Goal: Communication & Community: Answer question/provide support

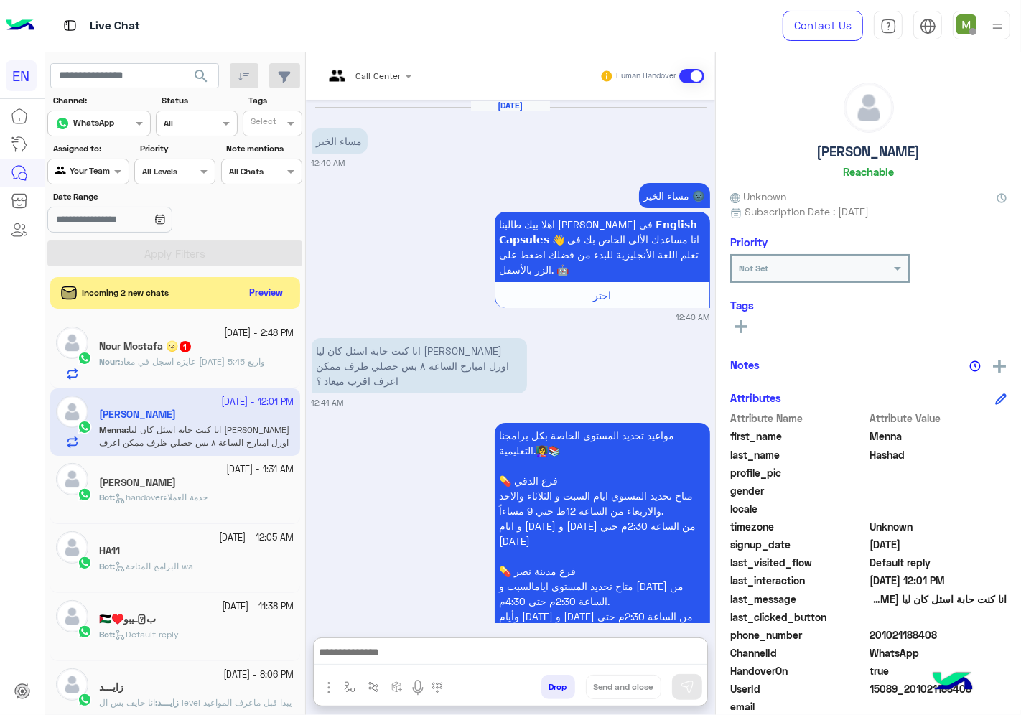
scroll to position [2189, 0]
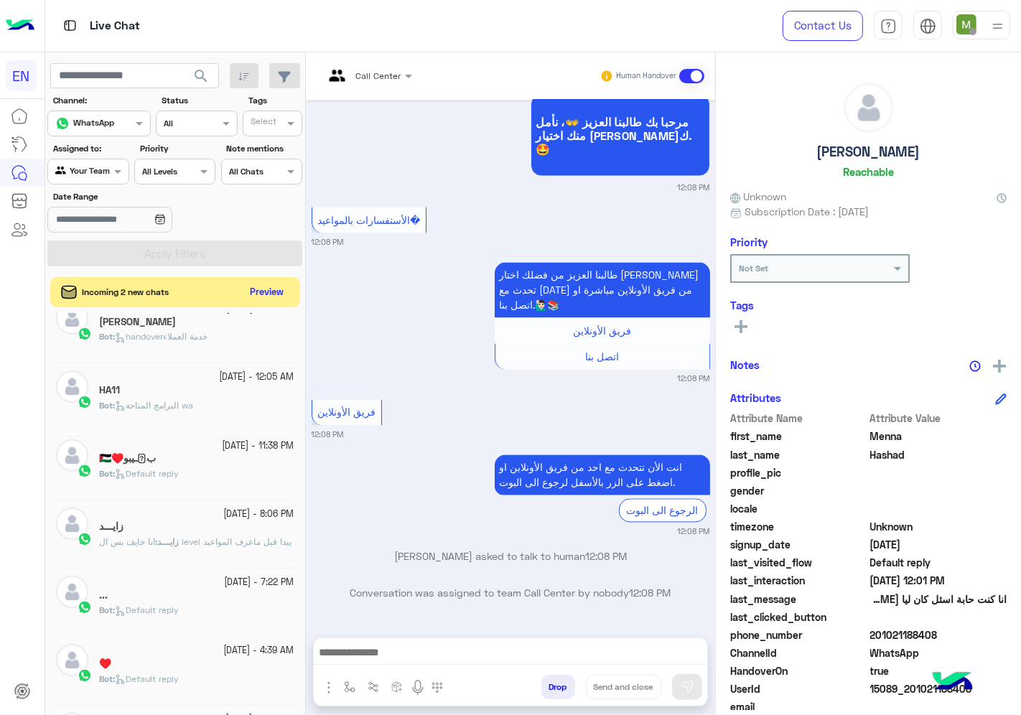
click at [263, 291] on button "Preview" at bounding box center [267, 292] width 45 height 19
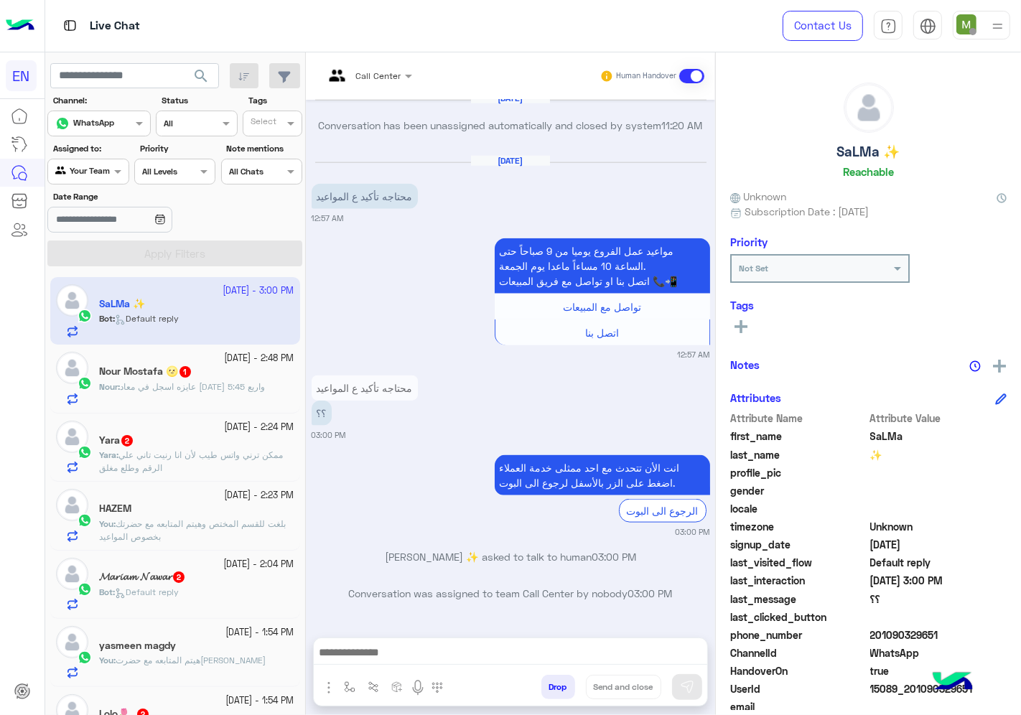
scroll to position [399, 0]
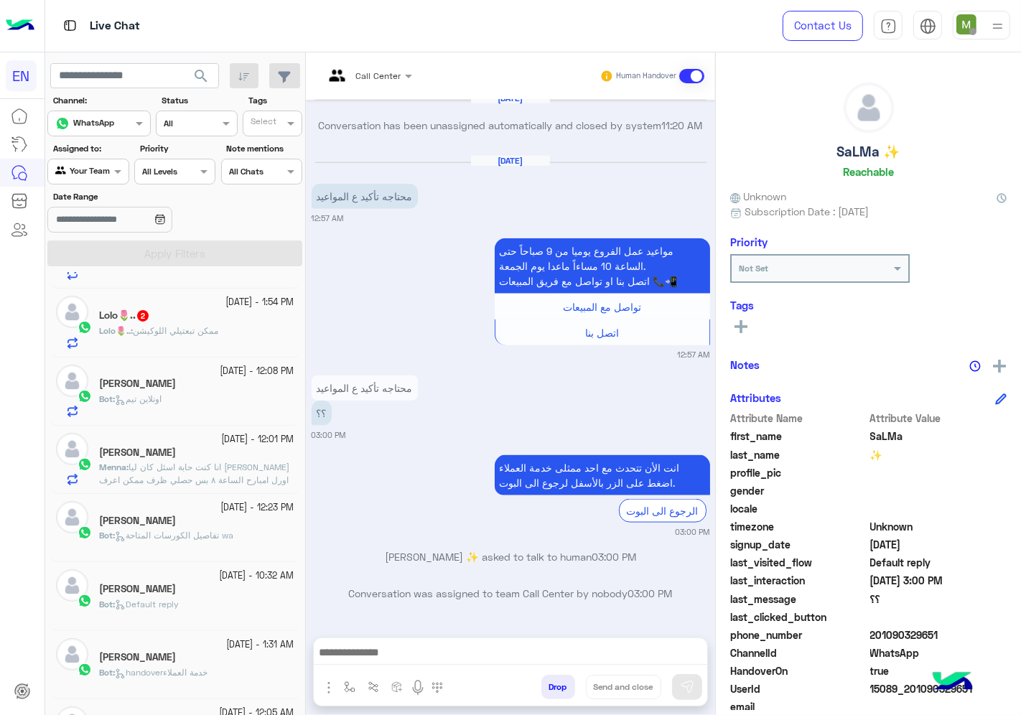
click at [195, 587] on div "[PERSON_NAME]" at bounding box center [196, 590] width 195 height 15
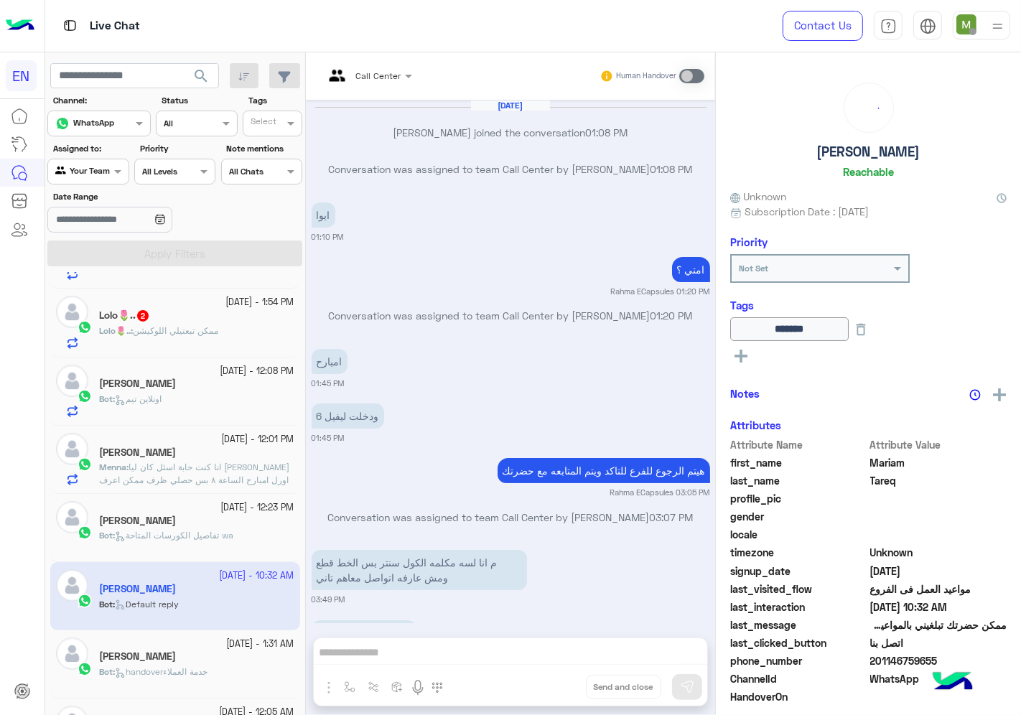
scroll to position [539, 0]
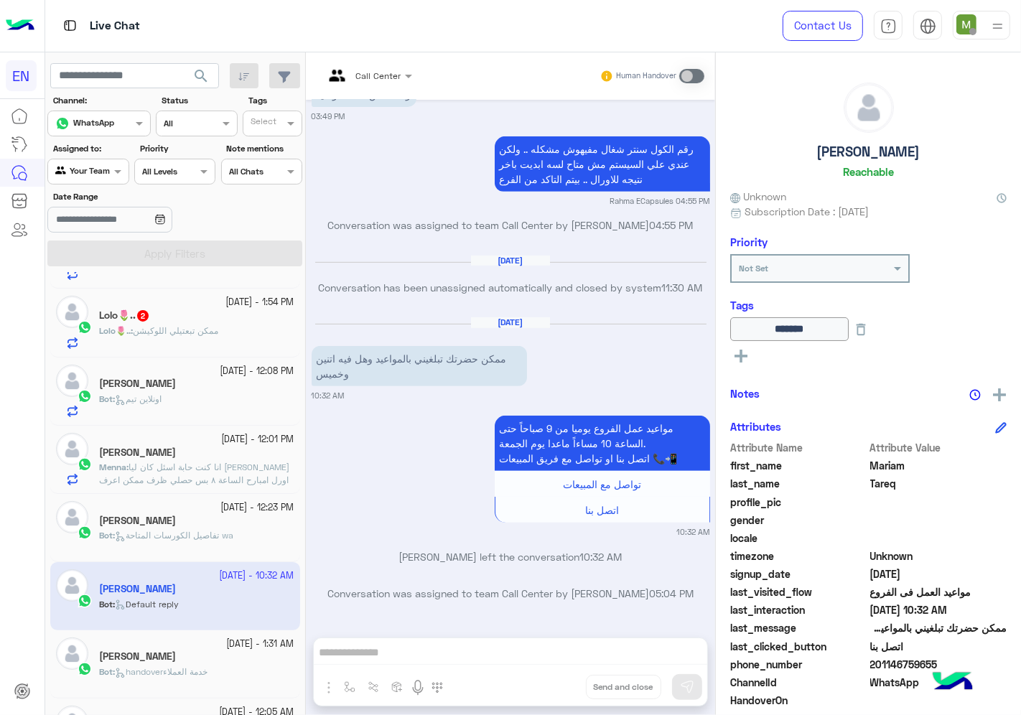
click at [184, 394] on div "Bot : اونلاين تيم" at bounding box center [196, 405] width 195 height 25
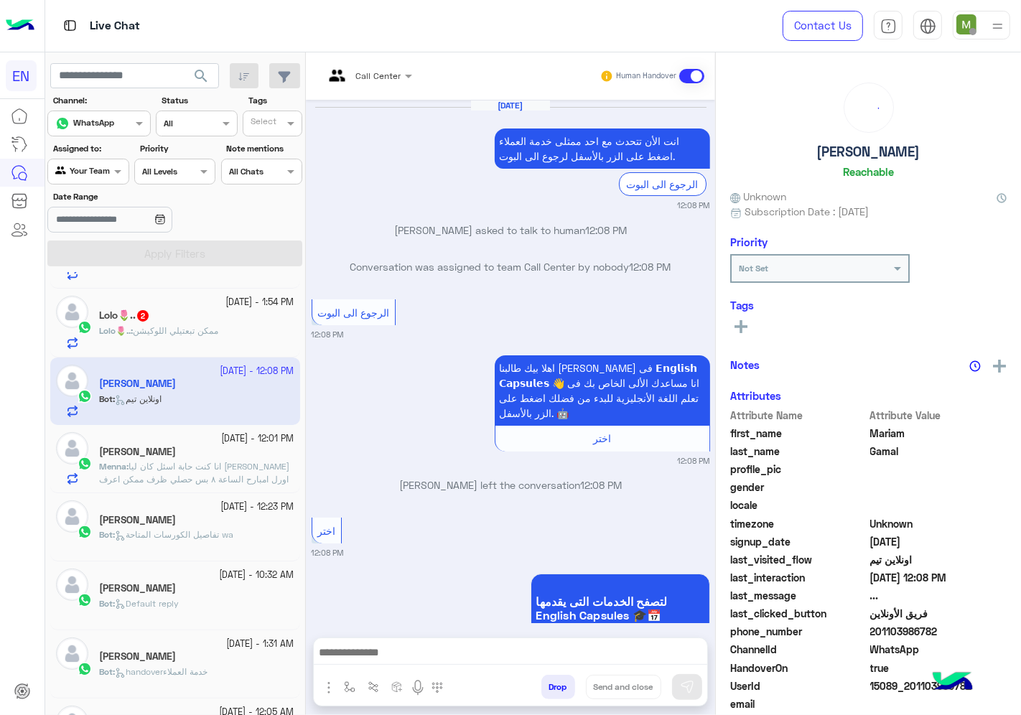
scroll to position [951, 0]
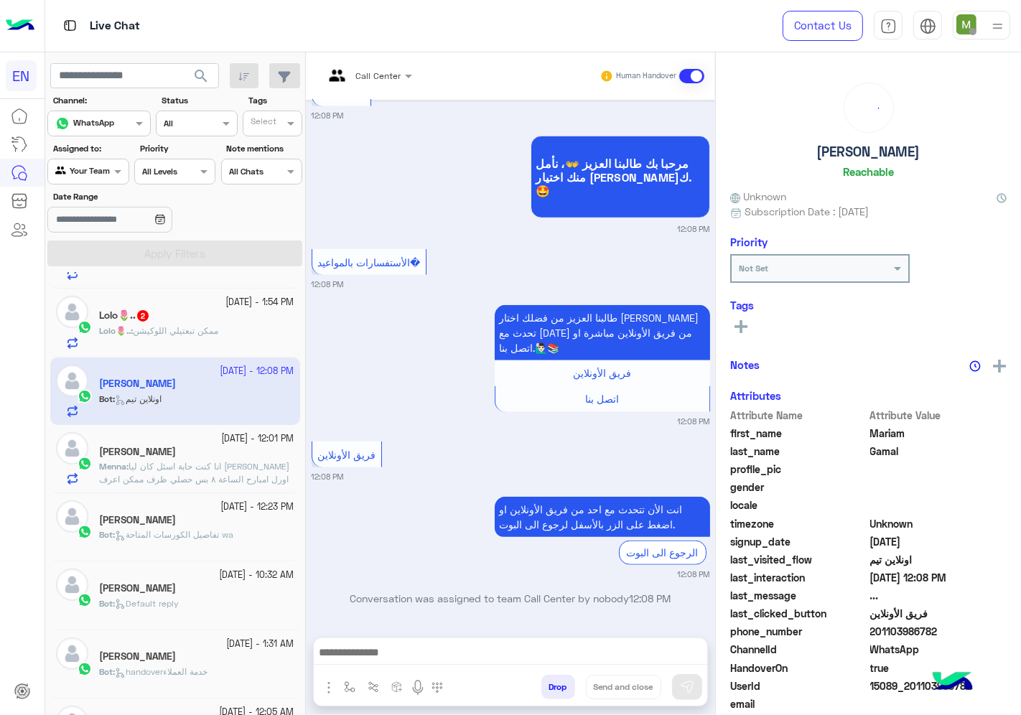
click at [237, 460] on div "[PERSON_NAME]" at bounding box center [196, 453] width 195 height 15
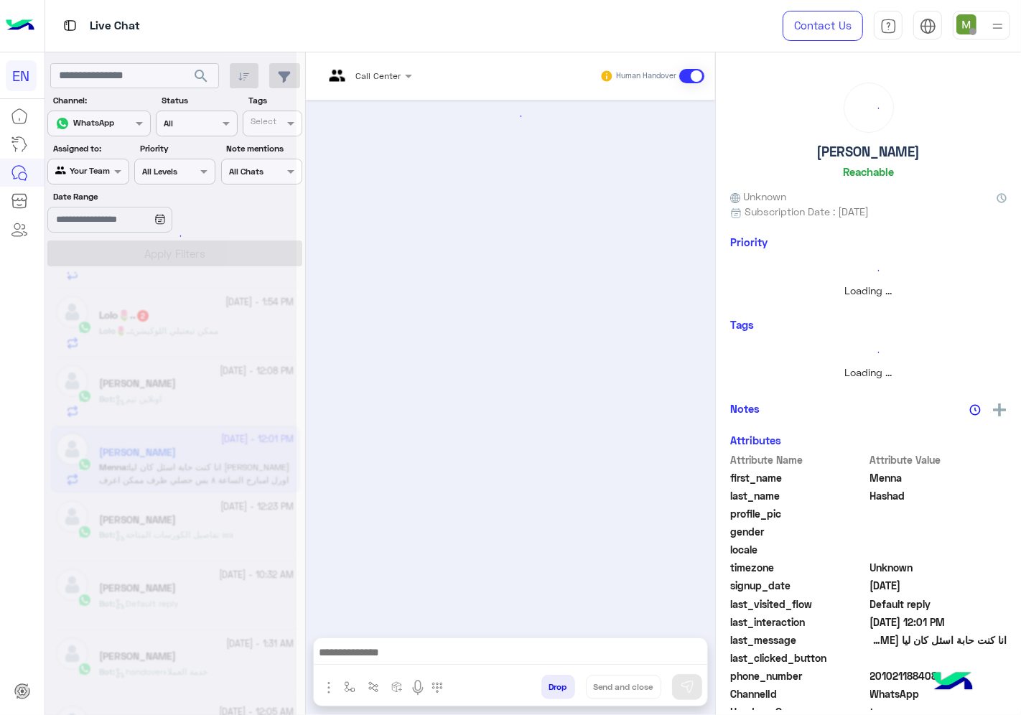
scroll to position [675, 0]
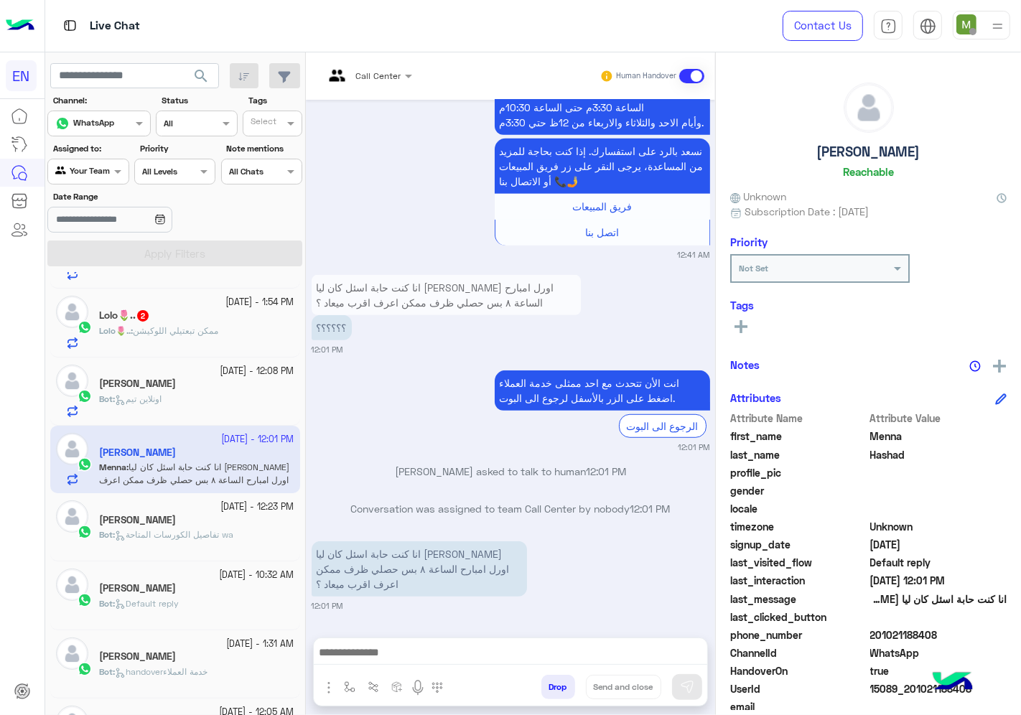
drag, startPoint x: 937, startPoint y: 633, endPoint x: 871, endPoint y: 630, distance: 66.1
click at [871, 630] on span "201021188408" at bounding box center [938, 635] width 137 height 15
copy span "01021188408"
click at [737, 328] on icon at bounding box center [741, 326] width 13 height 13
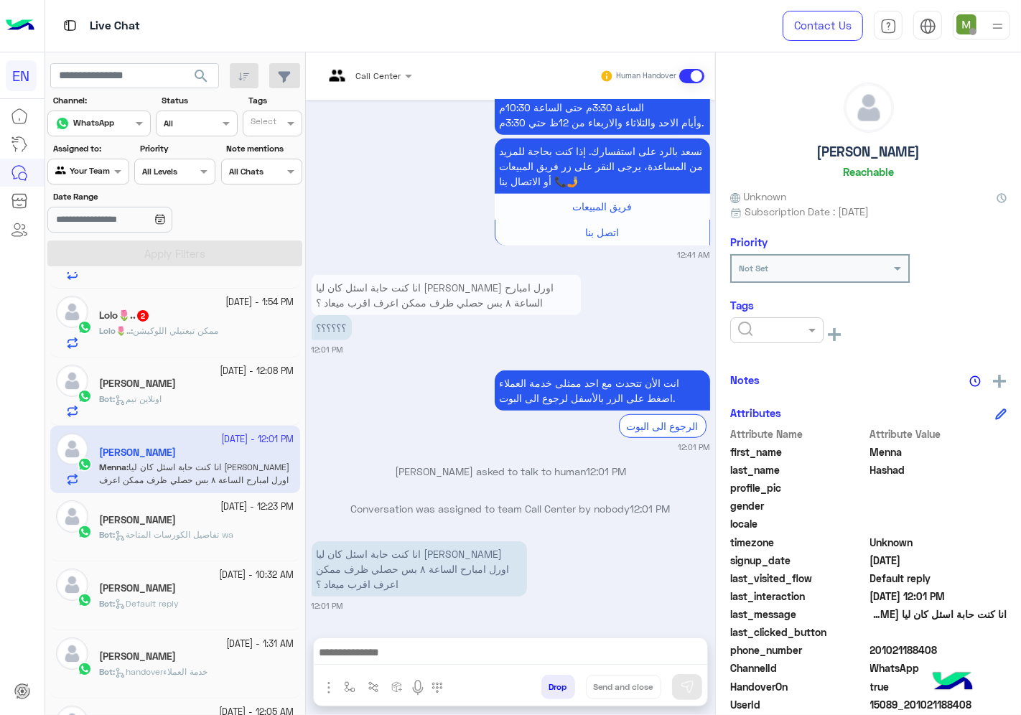
click at [766, 332] on input "text" at bounding box center [760, 328] width 44 height 13
click at [765, 366] on span "Solved" at bounding box center [753, 365] width 32 height 12
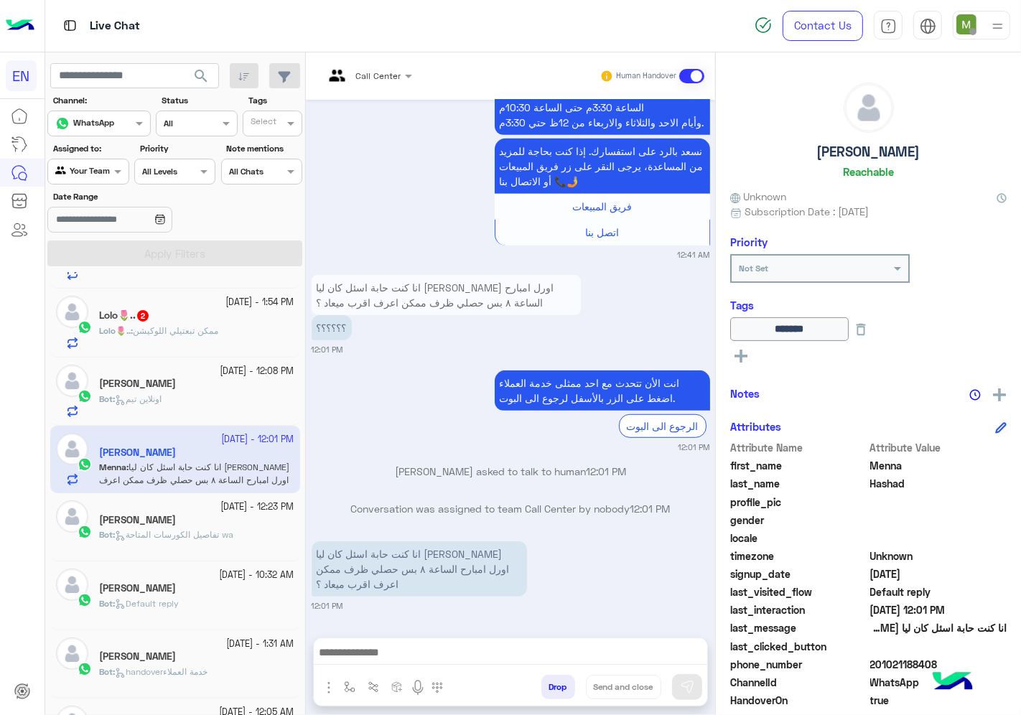
click at [221, 400] on div "Bot : اونلاين تيم" at bounding box center [196, 405] width 195 height 25
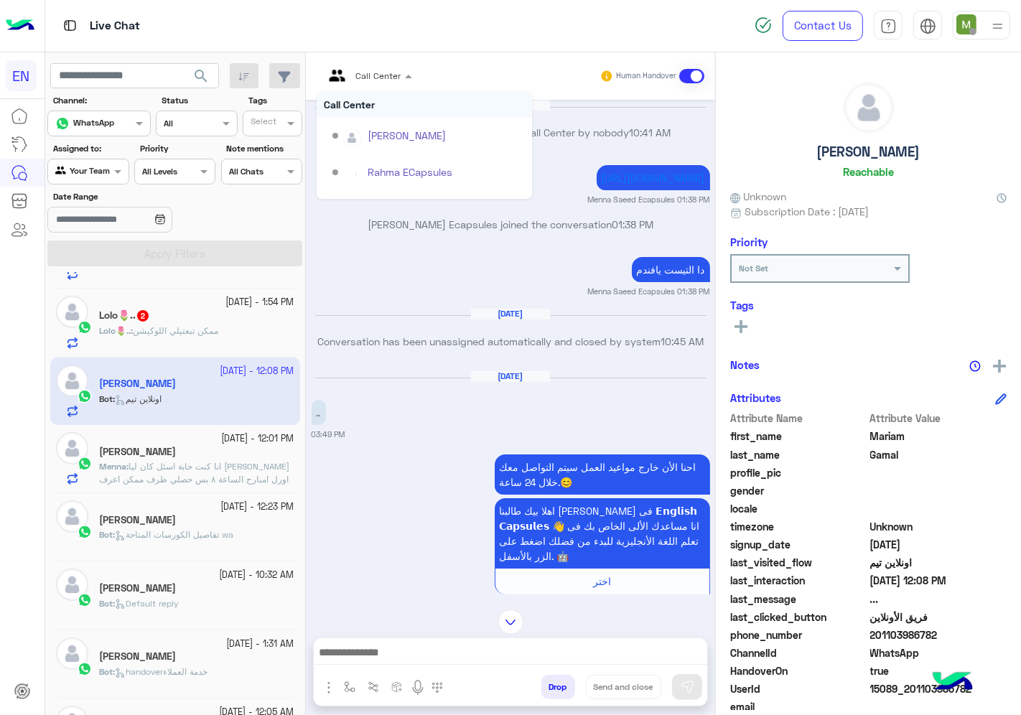
click at [383, 68] on div at bounding box center [368, 74] width 103 height 14
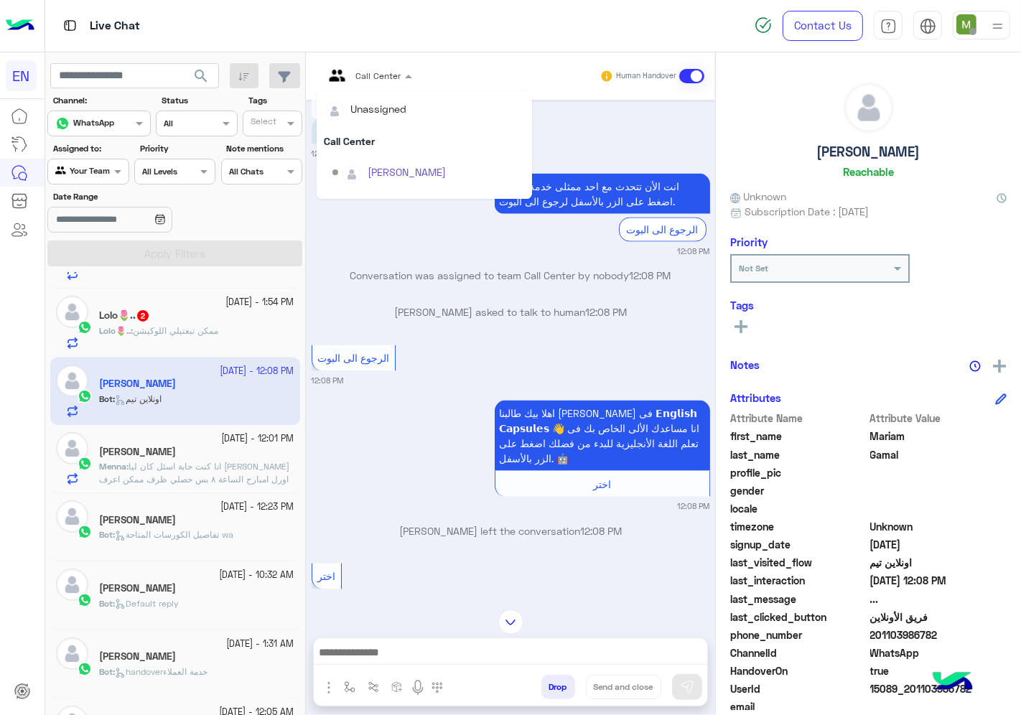
scroll to position [201, 0]
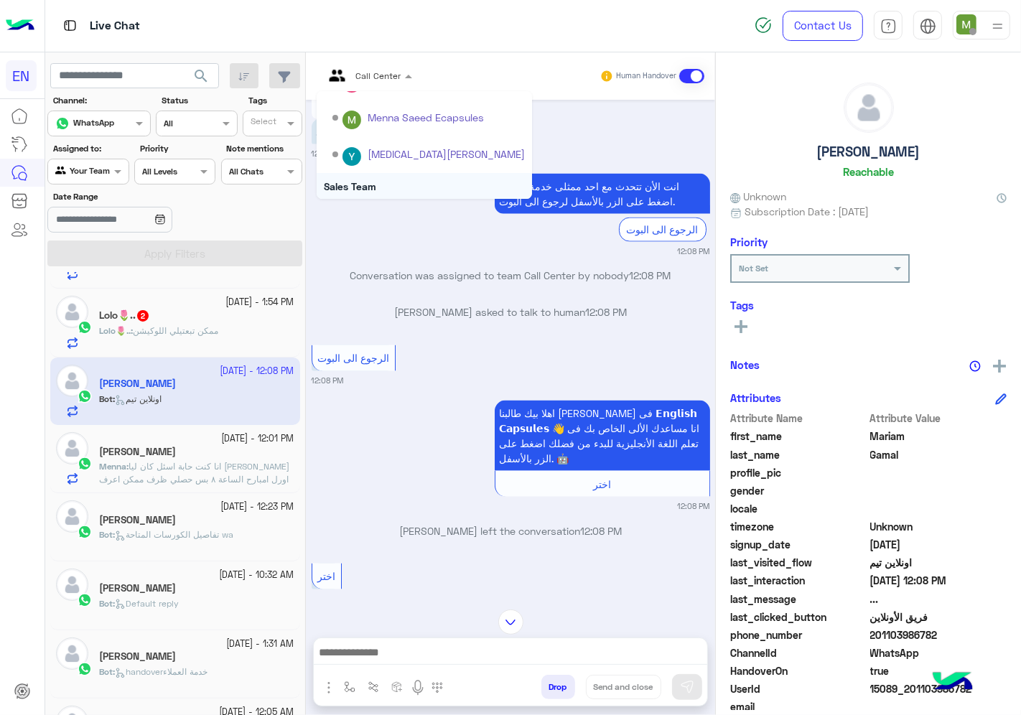
click at [367, 182] on div "Sales Team" at bounding box center [424, 186] width 215 height 27
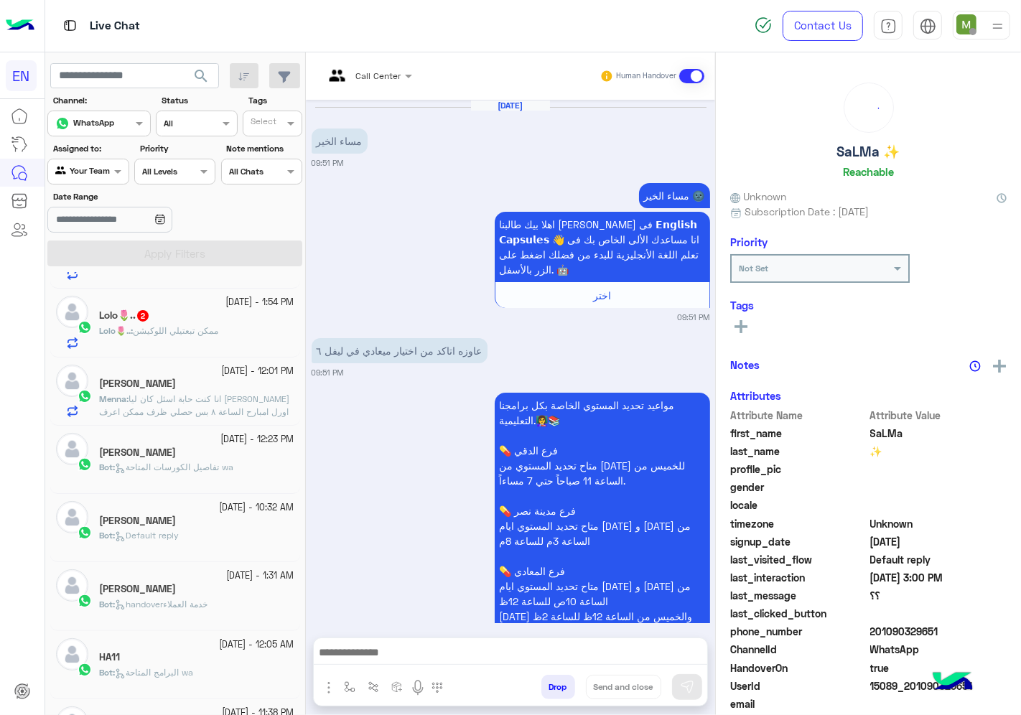
scroll to position [1422, 0]
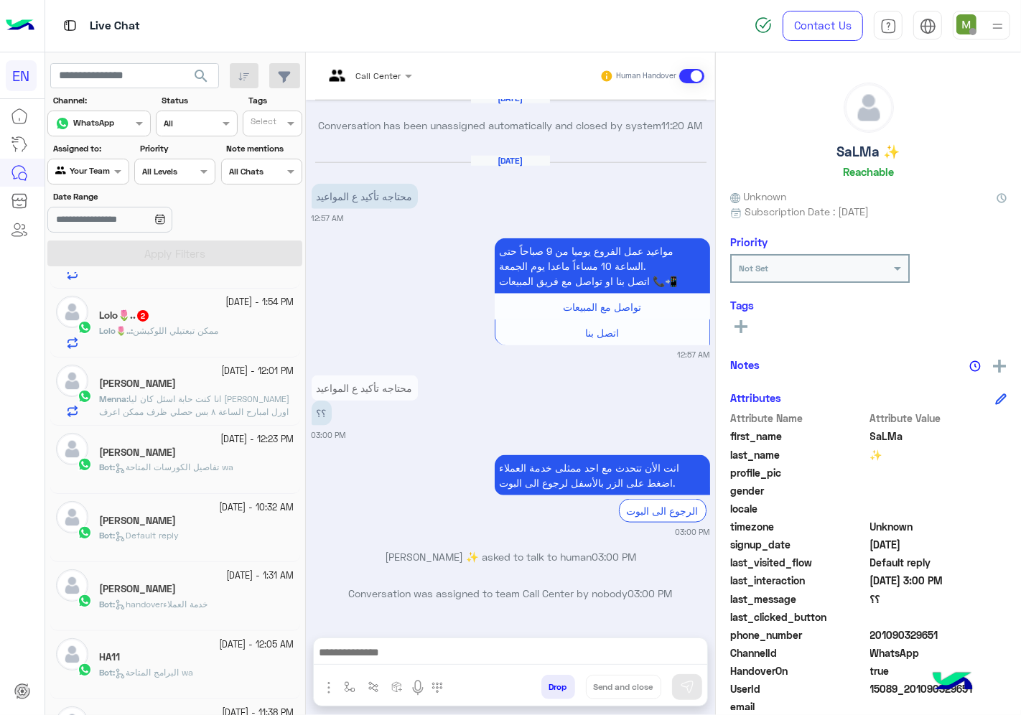
click at [218, 332] on span "ممكن تبعتيلي اللوكيشن" at bounding box center [175, 330] width 85 height 11
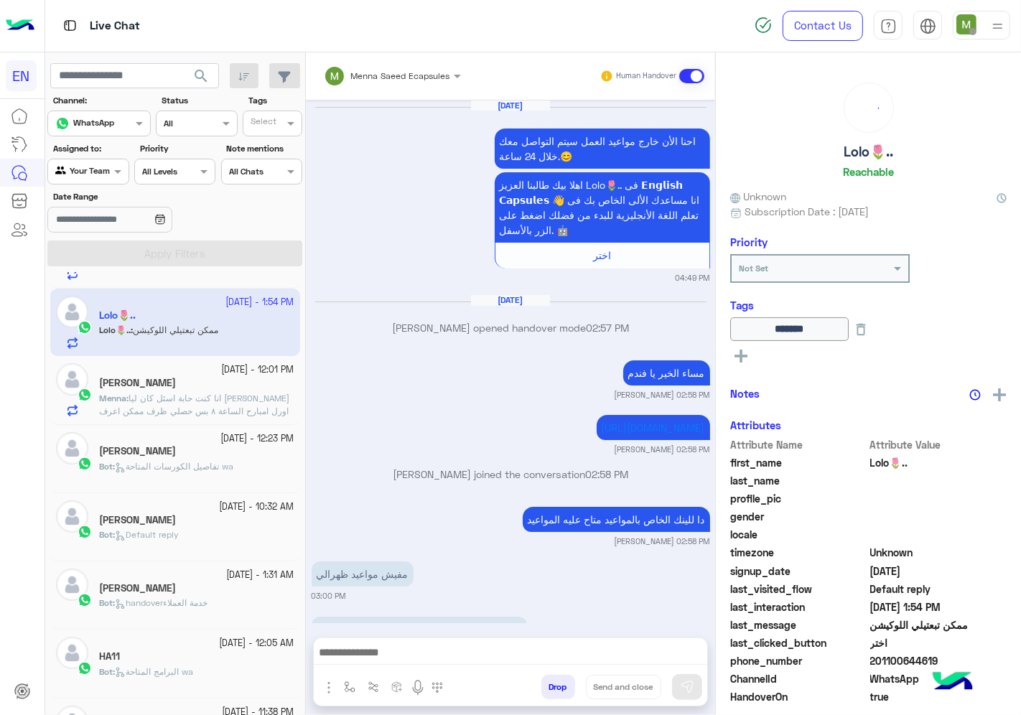
scroll to position [877, 0]
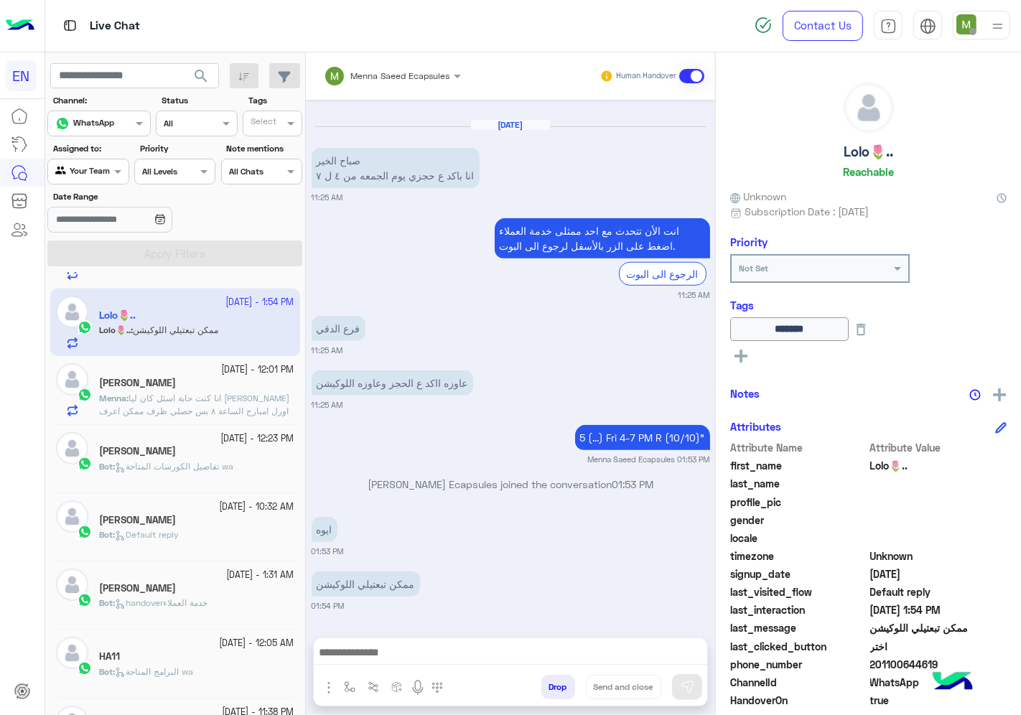
drag, startPoint x: 939, startPoint y: 656, endPoint x: 874, endPoint y: 662, distance: 65.7
click at [874, 662] on span "201100644619" at bounding box center [938, 664] width 137 height 15
copy span "01100644619"
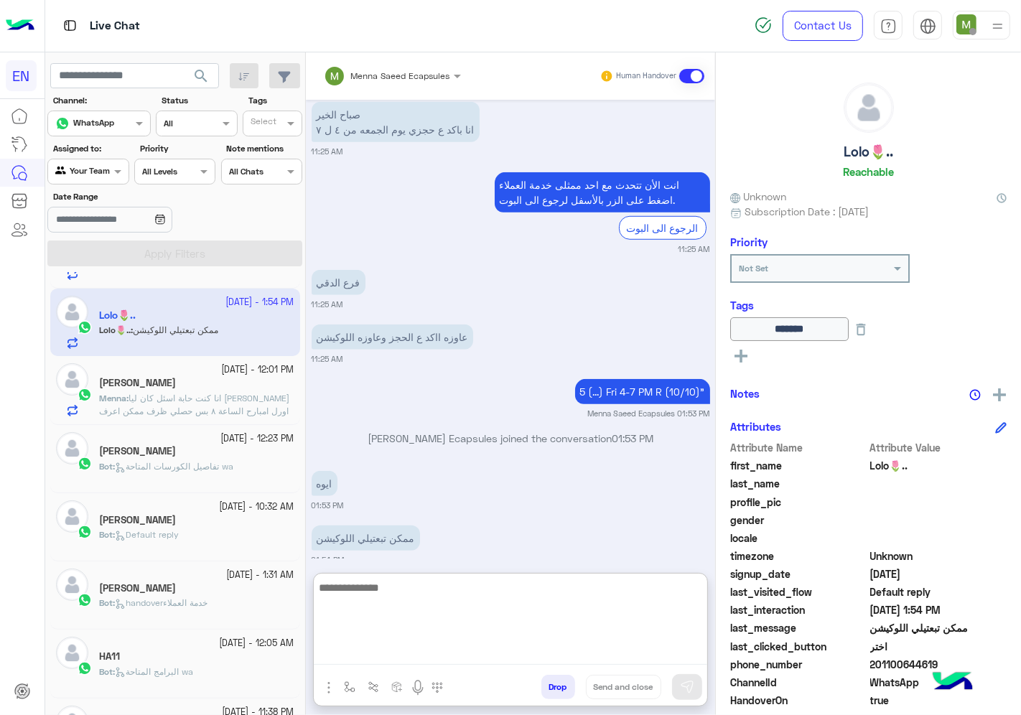
paste textarea "**********"
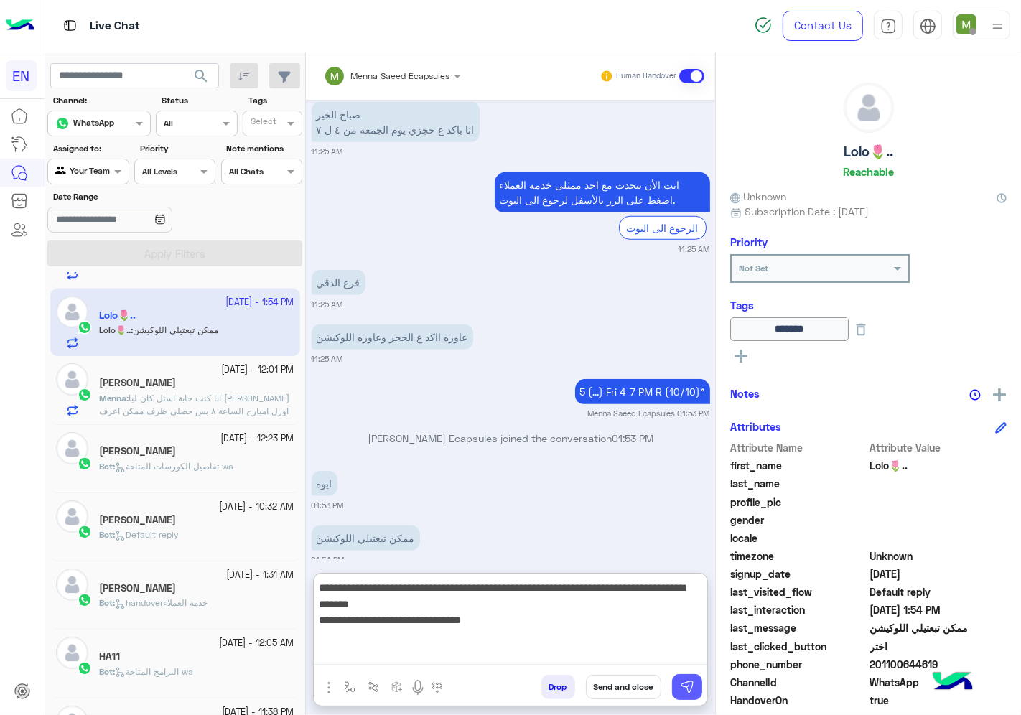
type textarea "**********"
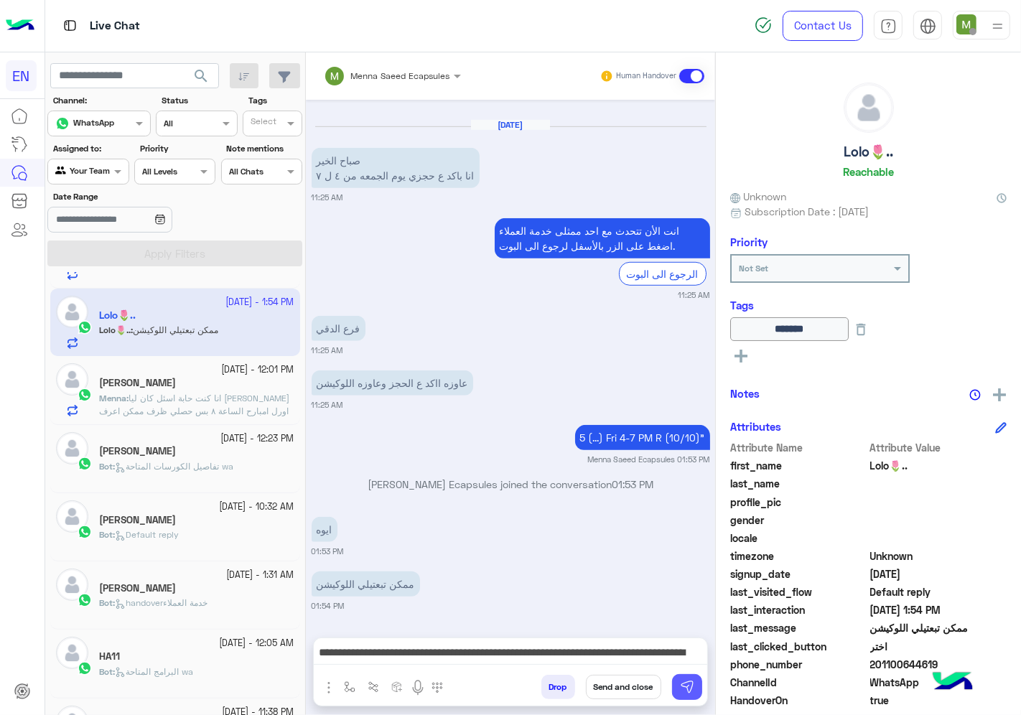
click at [676, 685] on button at bounding box center [687, 687] width 30 height 26
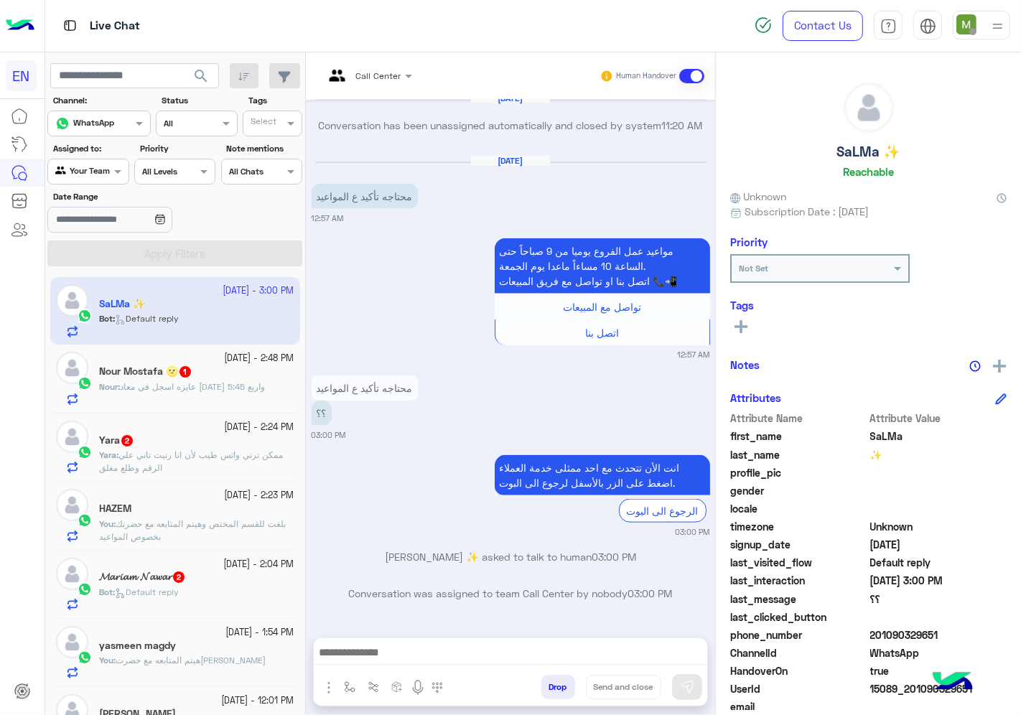
click at [233, 591] on div "Bot : Default reply" at bounding box center [196, 598] width 195 height 25
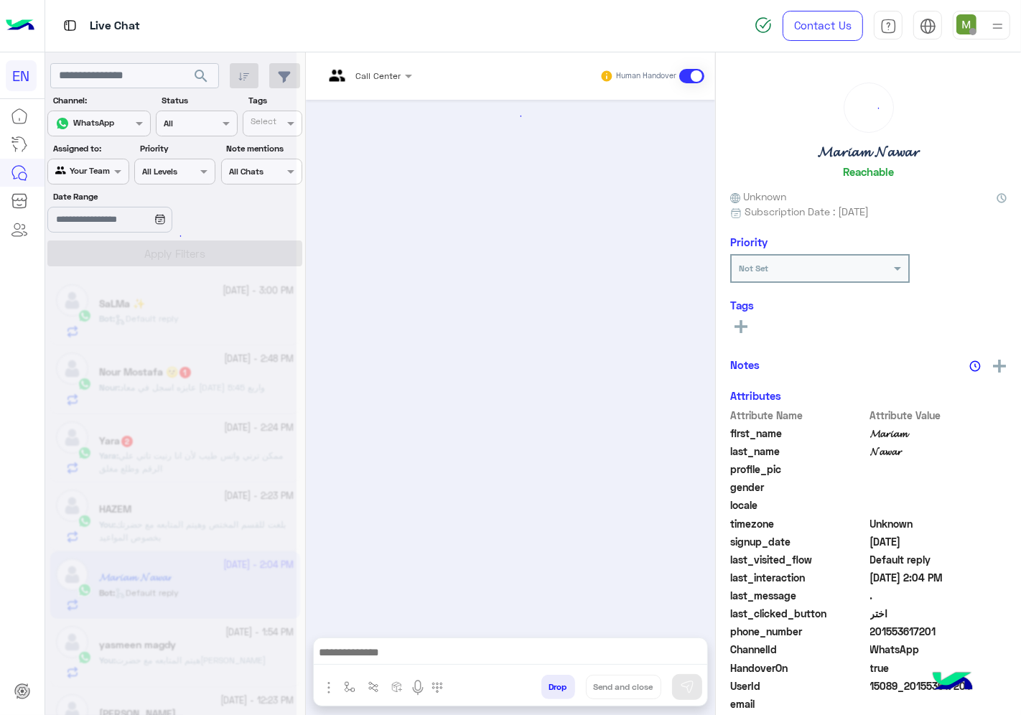
scroll to position [916, 0]
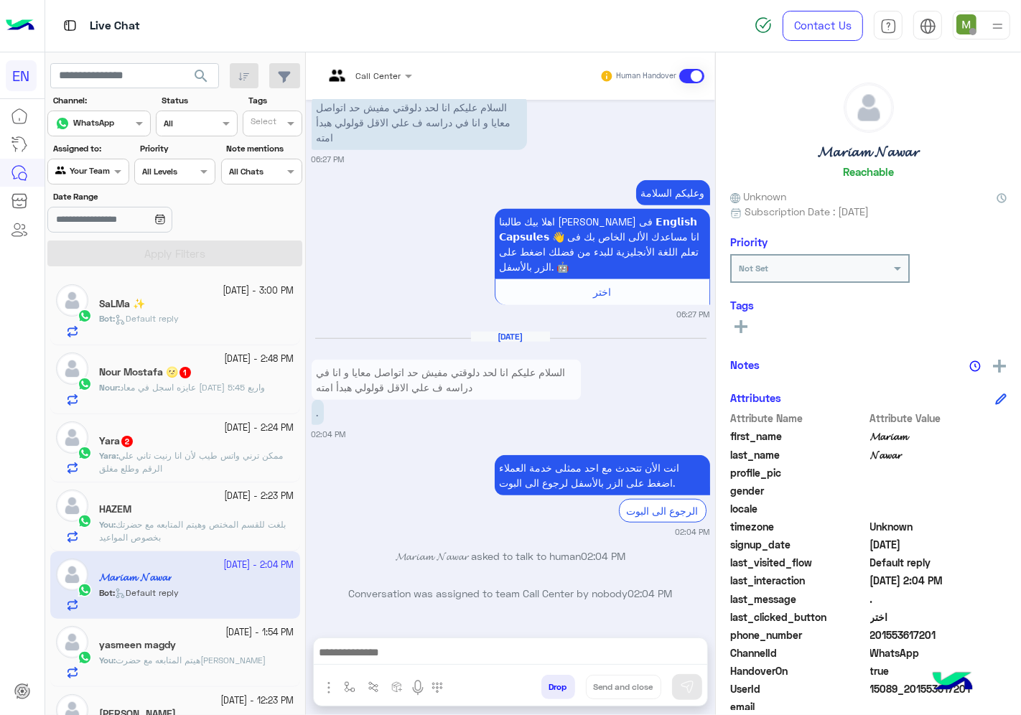
drag, startPoint x: 936, startPoint y: 632, endPoint x: 872, endPoint y: 627, distance: 63.4
click at [872, 628] on span "201553617201" at bounding box center [938, 635] width 137 height 15
copy span "01553617201"
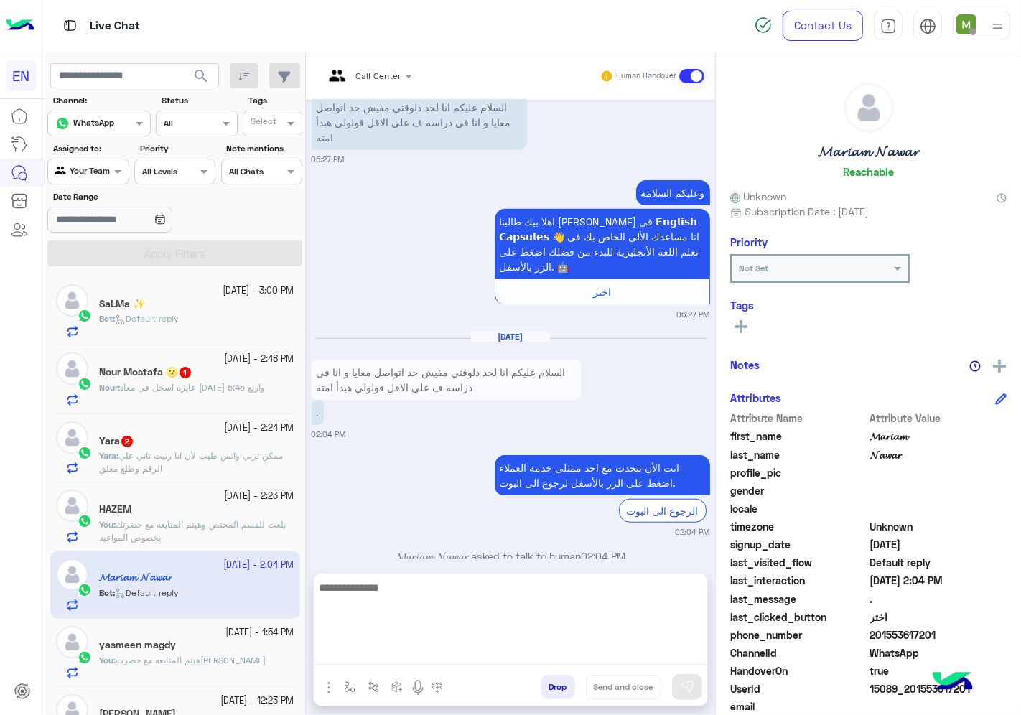
click at [565, 655] on textarea at bounding box center [511, 622] width 394 height 86
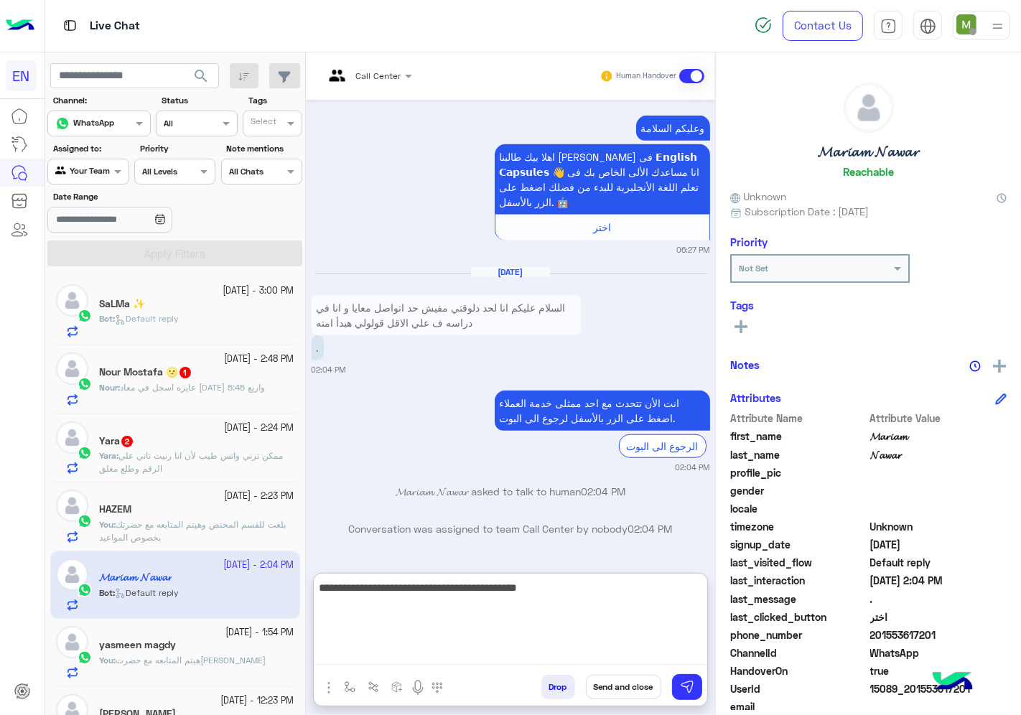
type textarea "**********"
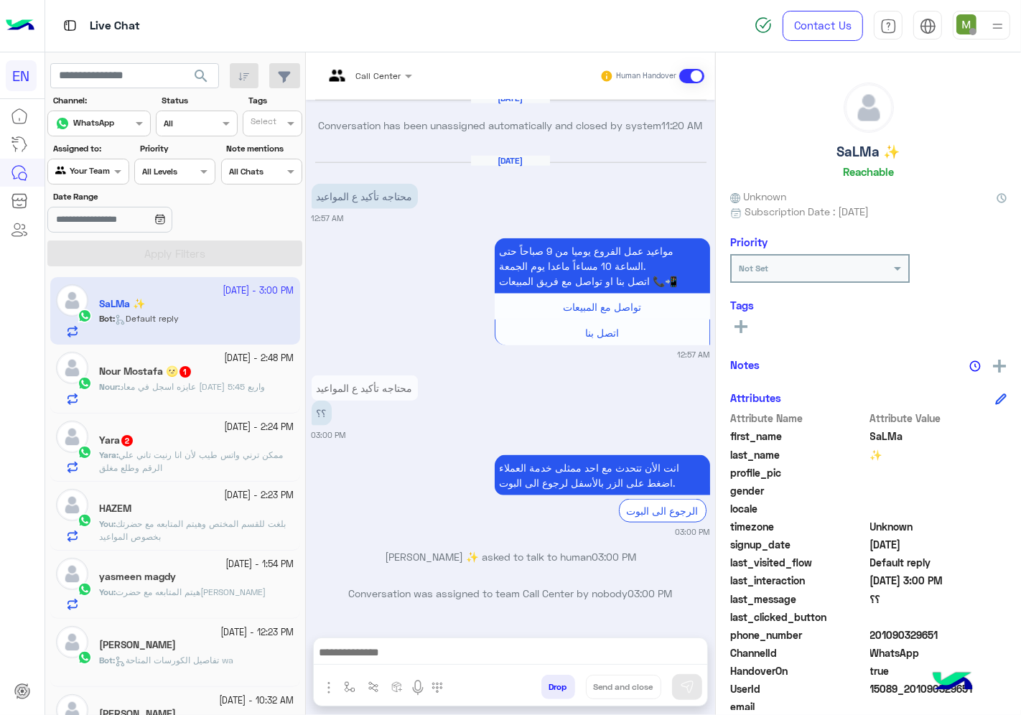
scroll to position [1422, 0]
drag, startPoint x: 938, startPoint y: 637, endPoint x: 876, endPoint y: 634, distance: 61.8
click at [876, 634] on span "201090329651" at bounding box center [938, 635] width 137 height 15
copy span "01090329651"
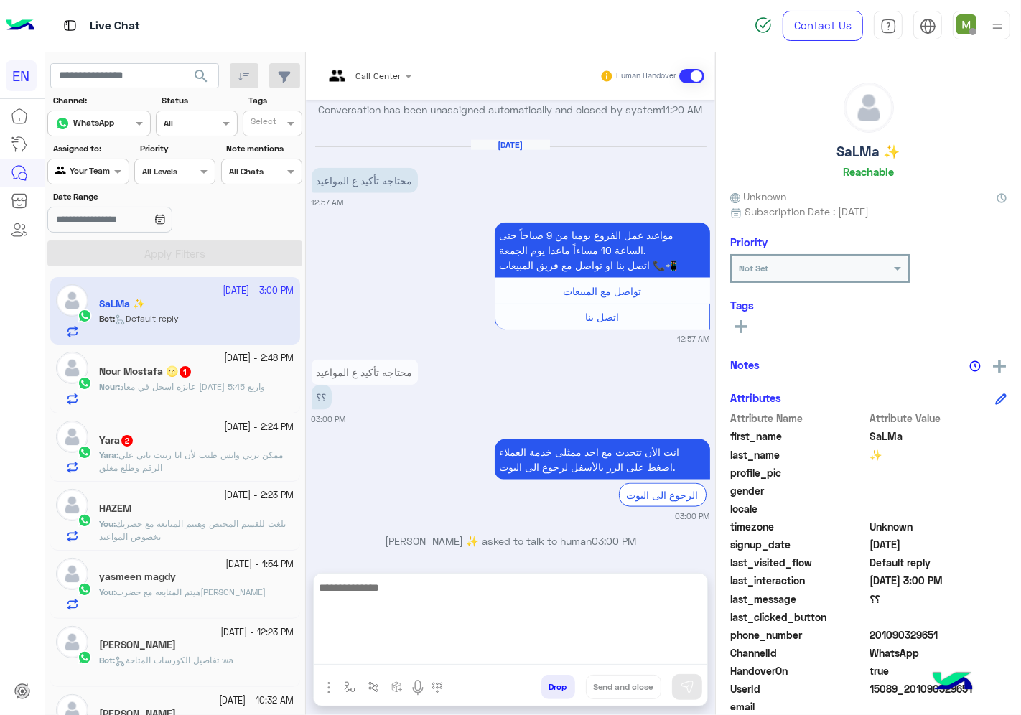
click at [544, 650] on textarea at bounding box center [511, 622] width 394 height 86
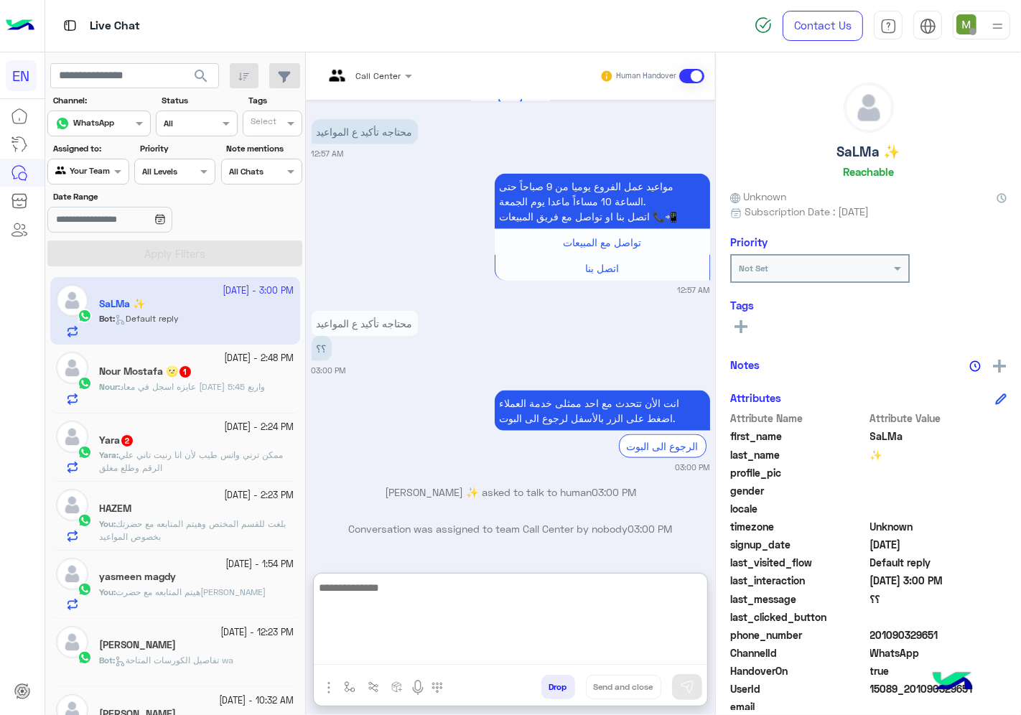
scroll to position [1486, 0]
type textarea "*"
type textarea "**********"
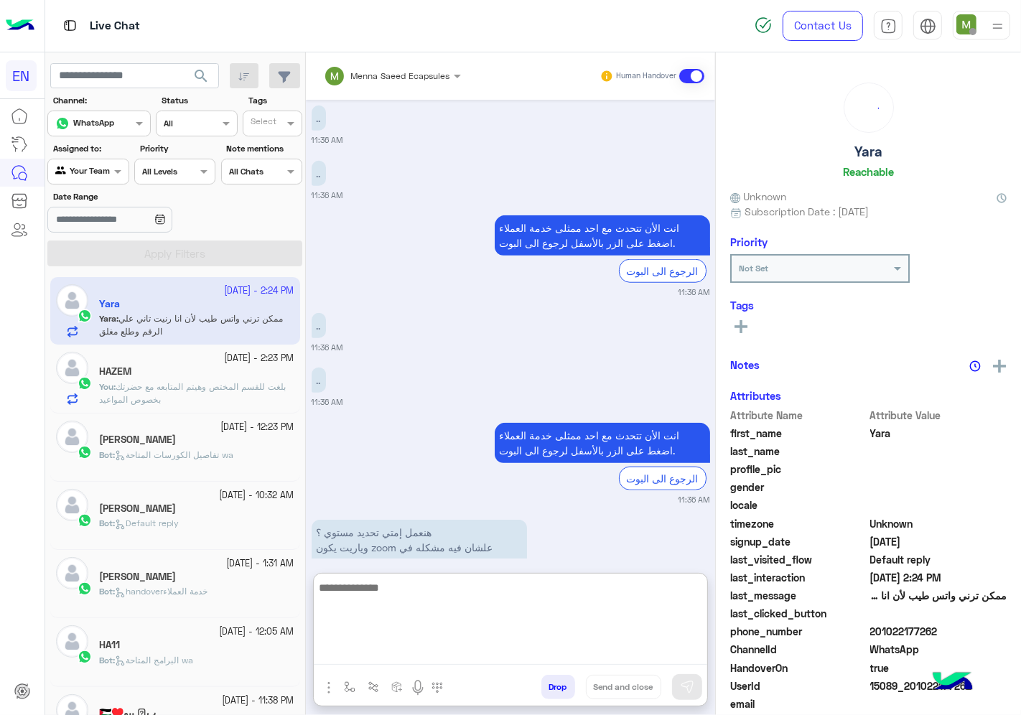
scroll to position [1659, 0]
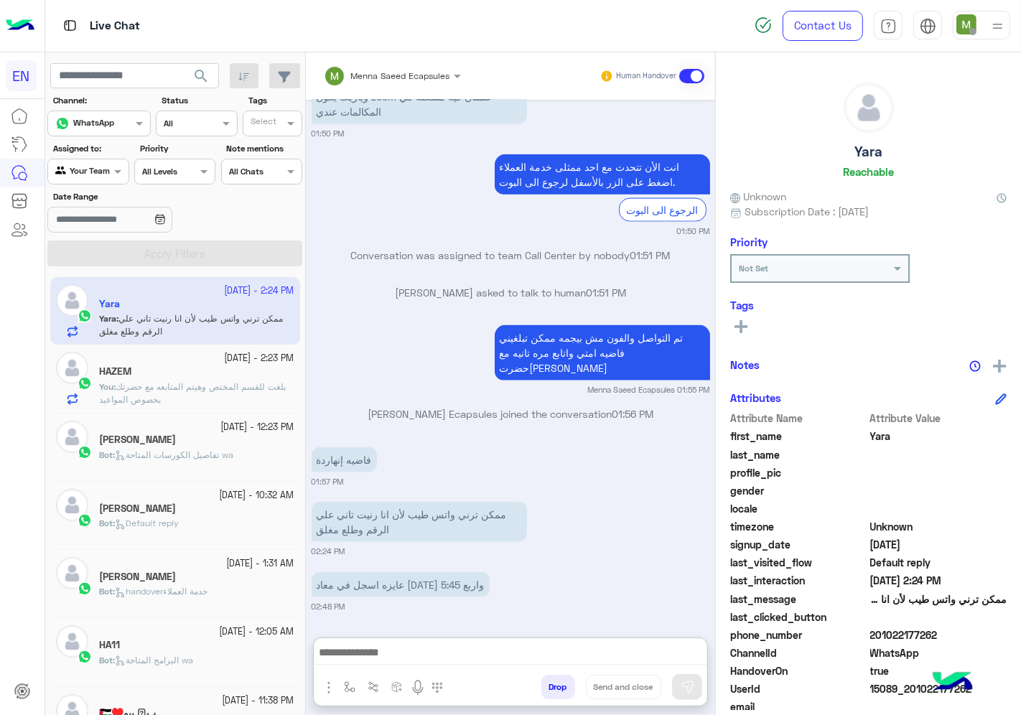
click at [104, 174] on div at bounding box center [88, 170] width 80 height 14
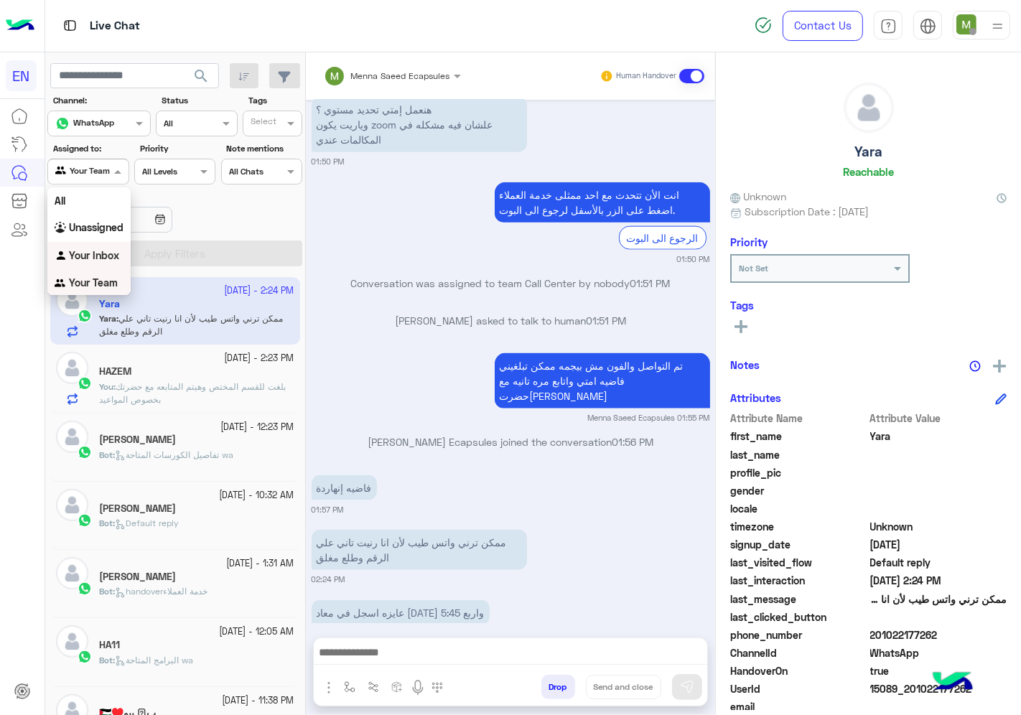
scroll to position [1595, 0]
click at [84, 263] on div "Your Inbox" at bounding box center [88, 256] width 83 height 28
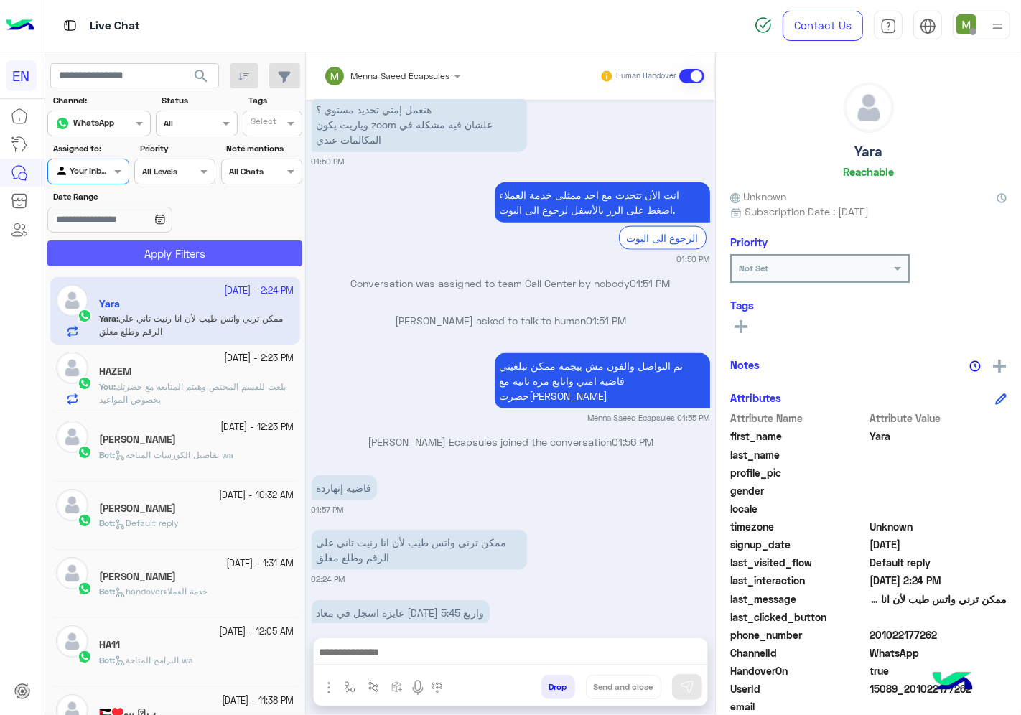
click at [104, 251] on button "Apply Filters" at bounding box center [174, 254] width 255 height 26
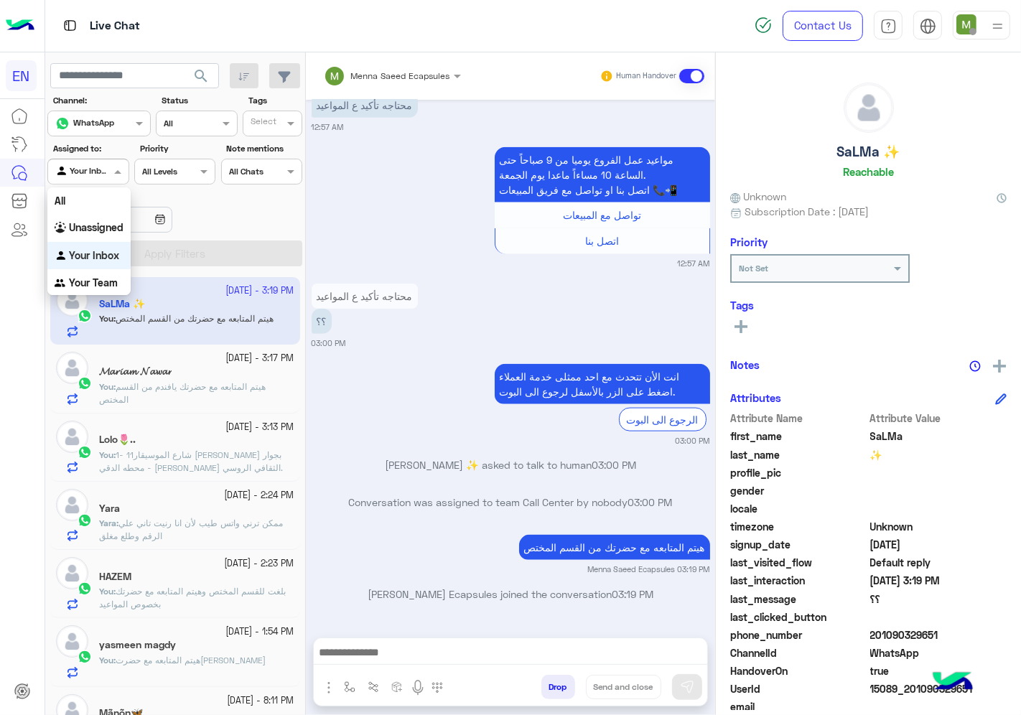
click at [103, 178] on div "Your Inbox" at bounding box center [82, 171] width 55 height 14
drag, startPoint x: 101, startPoint y: 280, endPoint x: 122, endPoint y: 247, distance: 39.4
click at [101, 281] on b "Your Team" at bounding box center [93, 282] width 49 height 12
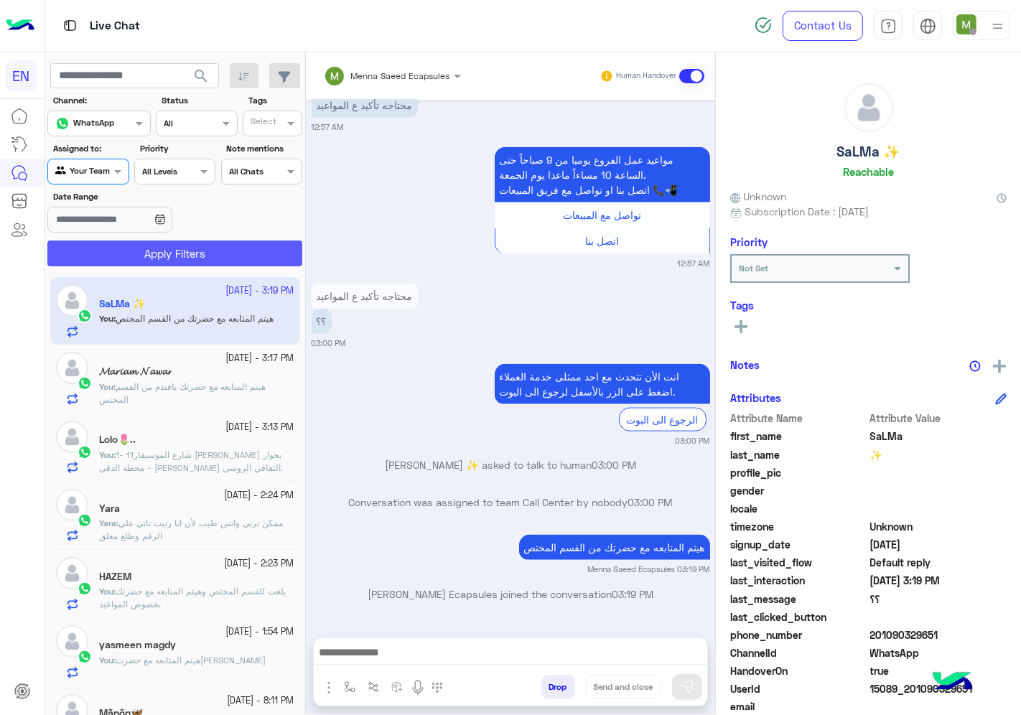
click at [124, 246] on button "Apply Filters" at bounding box center [174, 254] width 255 height 26
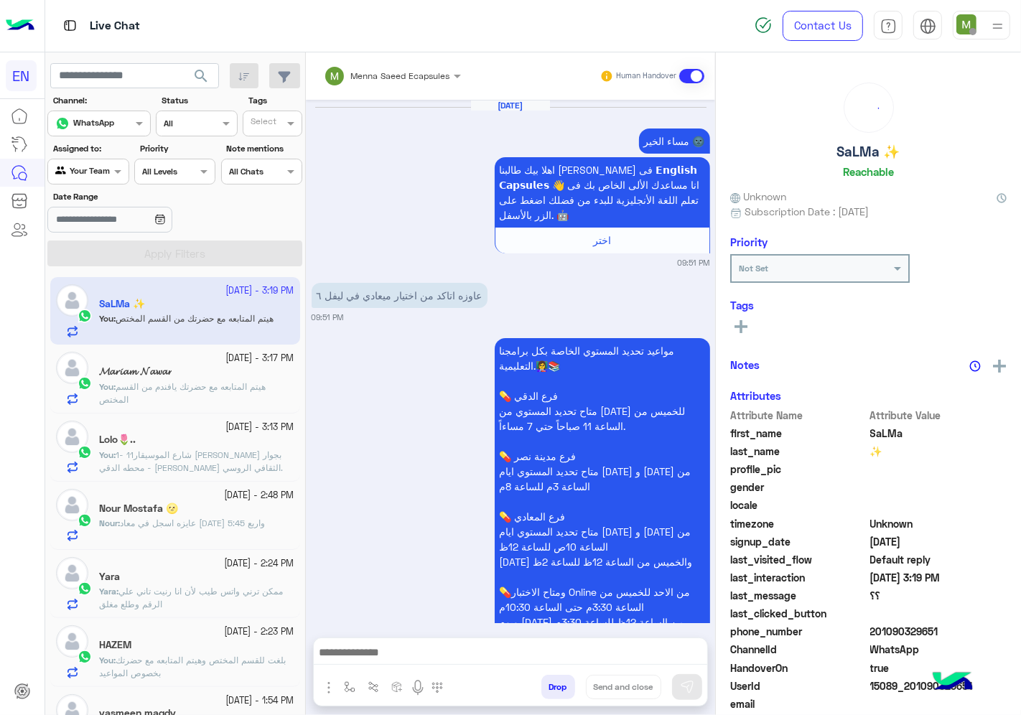
scroll to position [1458, 0]
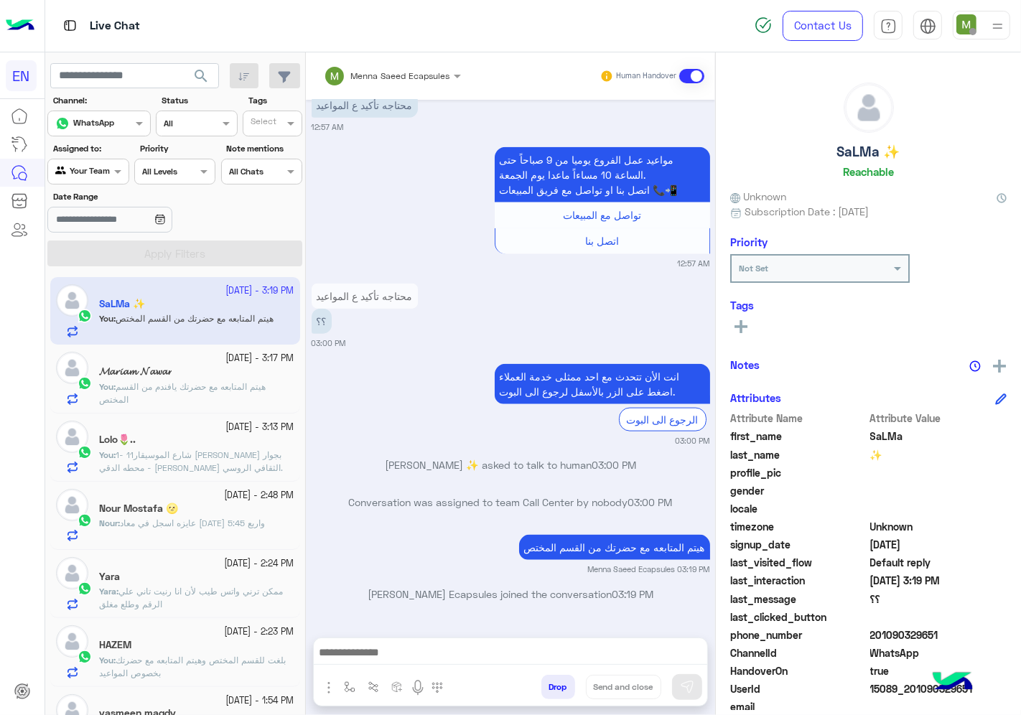
click at [154, 525] on span "عايزه اسجل في معاد [DATE] واربع 5:45" at bounding box center [192, 523] width 145 height 11
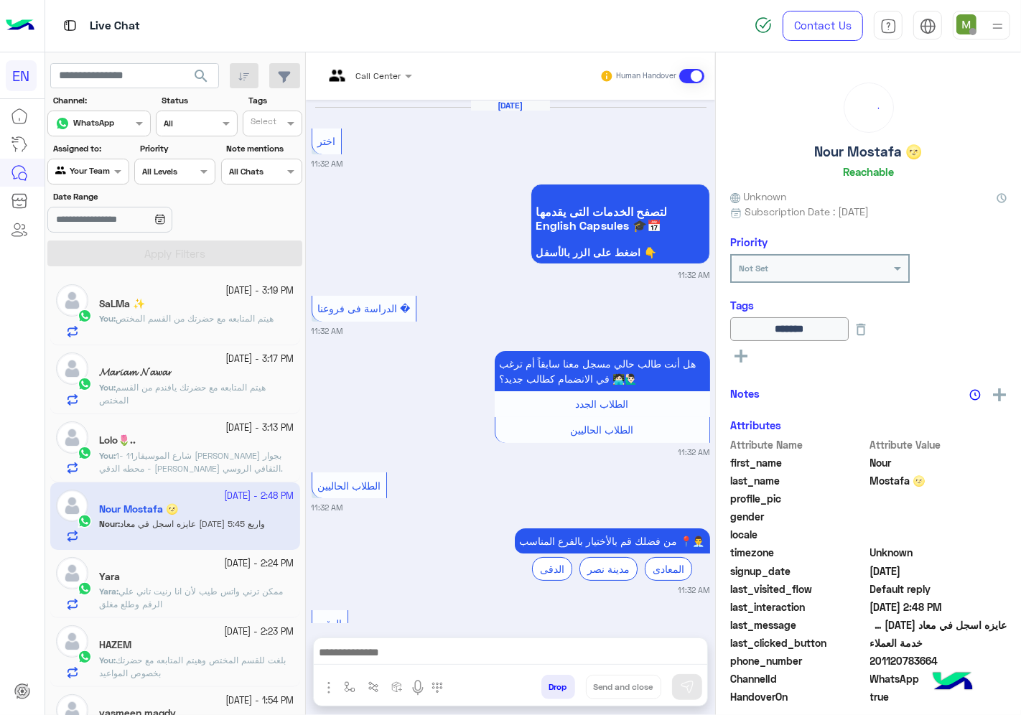
scroll to position [1107, 0]
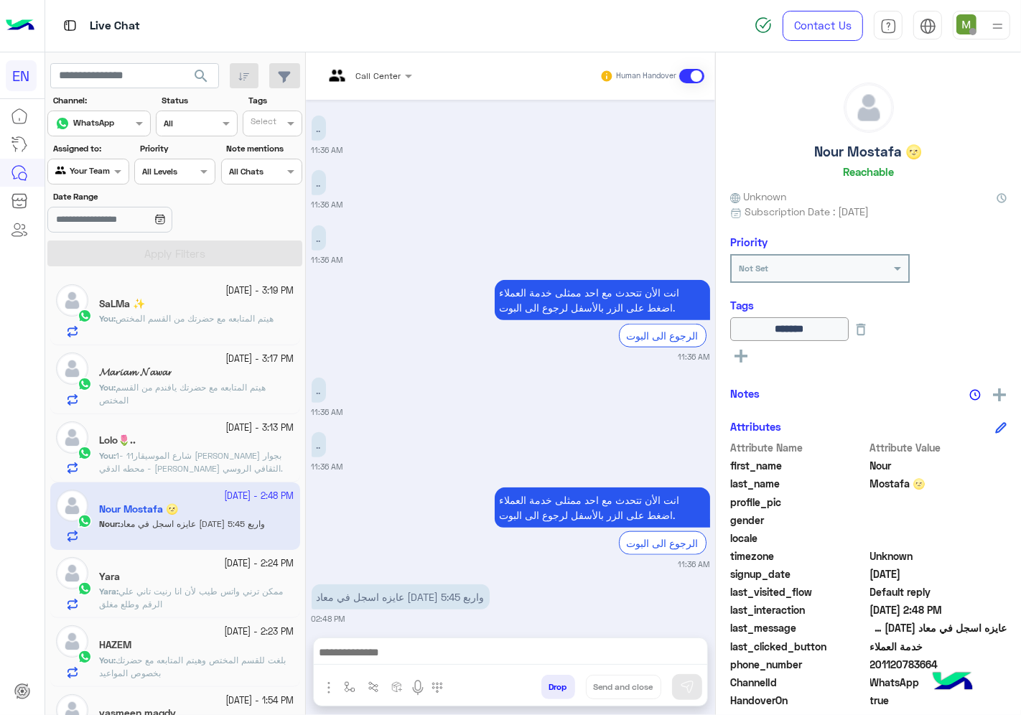
drag, startPoint x: 937, startPoint y: 661, endPoint x: 875, endPoint y: 663, distance: 62.5
click at [875, 663] on span "201120783664" at bounding box center [938, 664] width 137 height 15
copy span "01120783664"
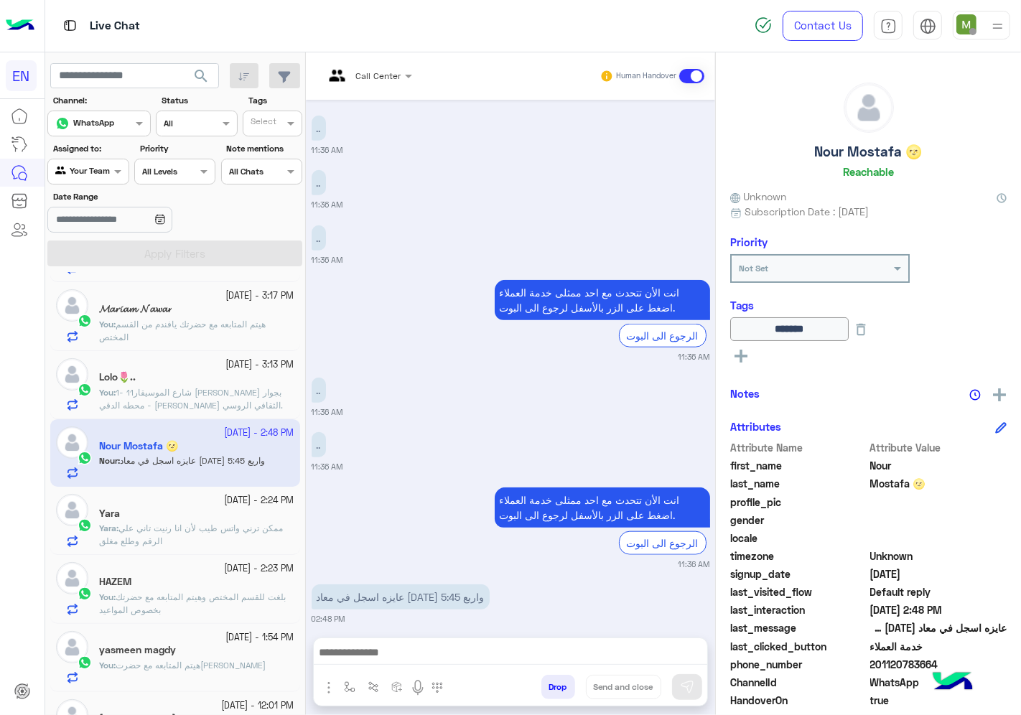
scroll to position [0, 0]
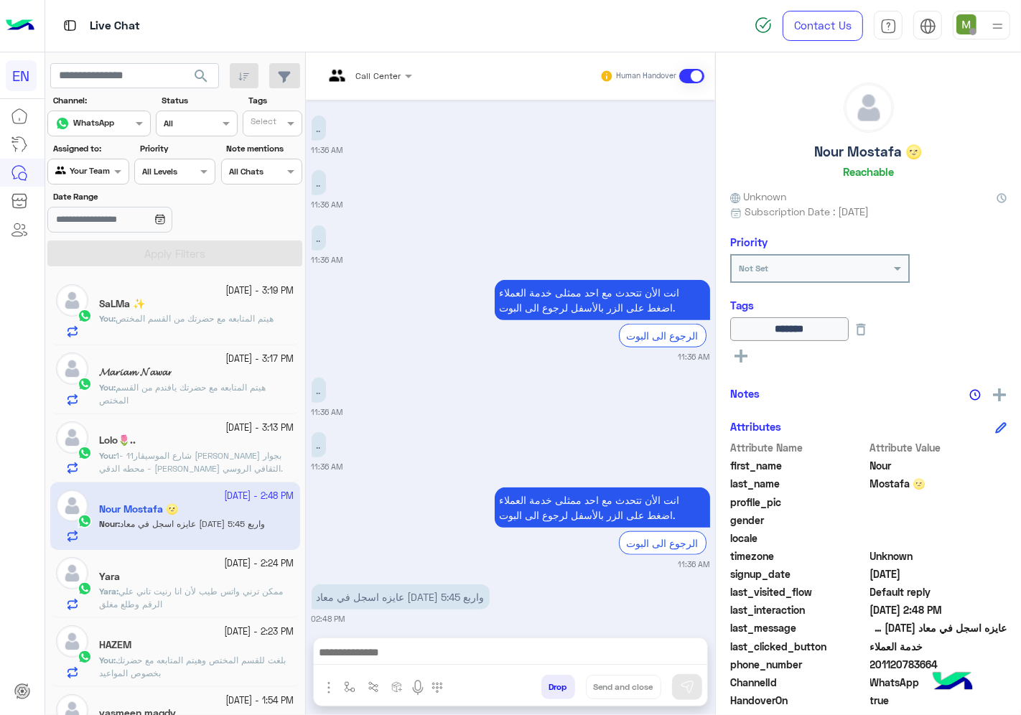
copy span "01120783664"
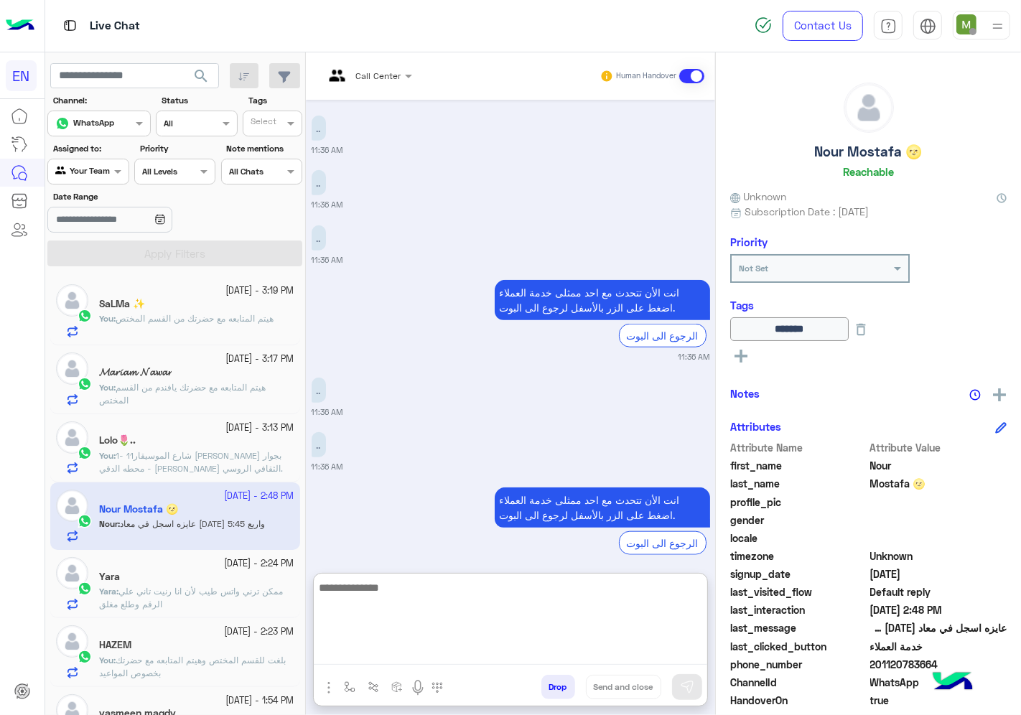
paste textarea "**********"
type textarea "**********"
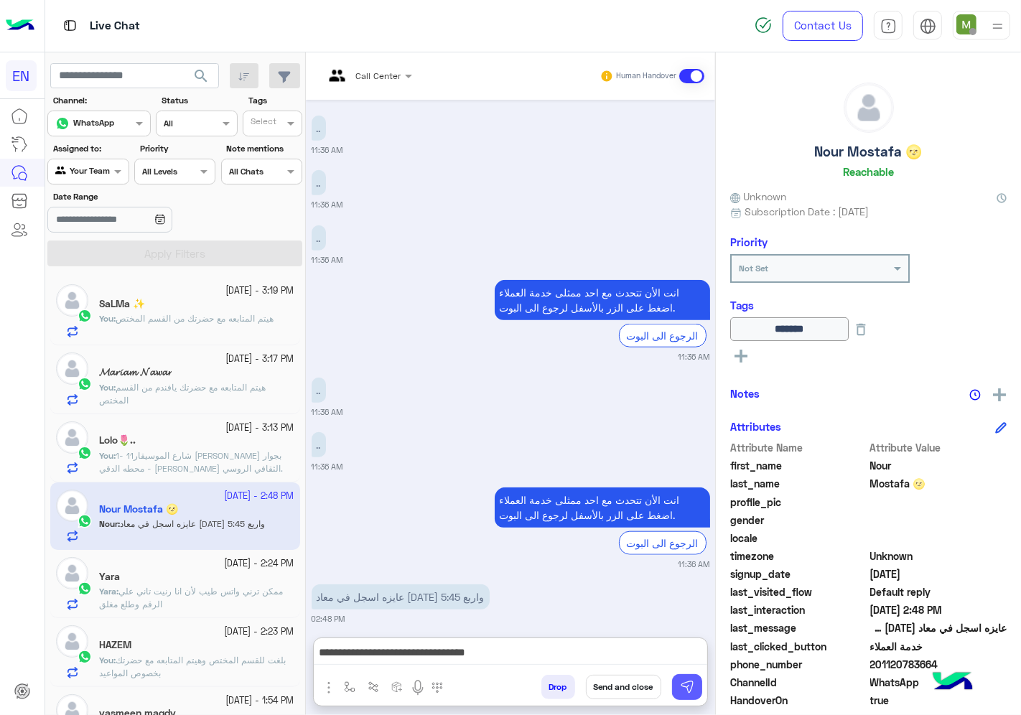
click at [686, 699] on button at bounding box center [687, 687] width 30 height 26
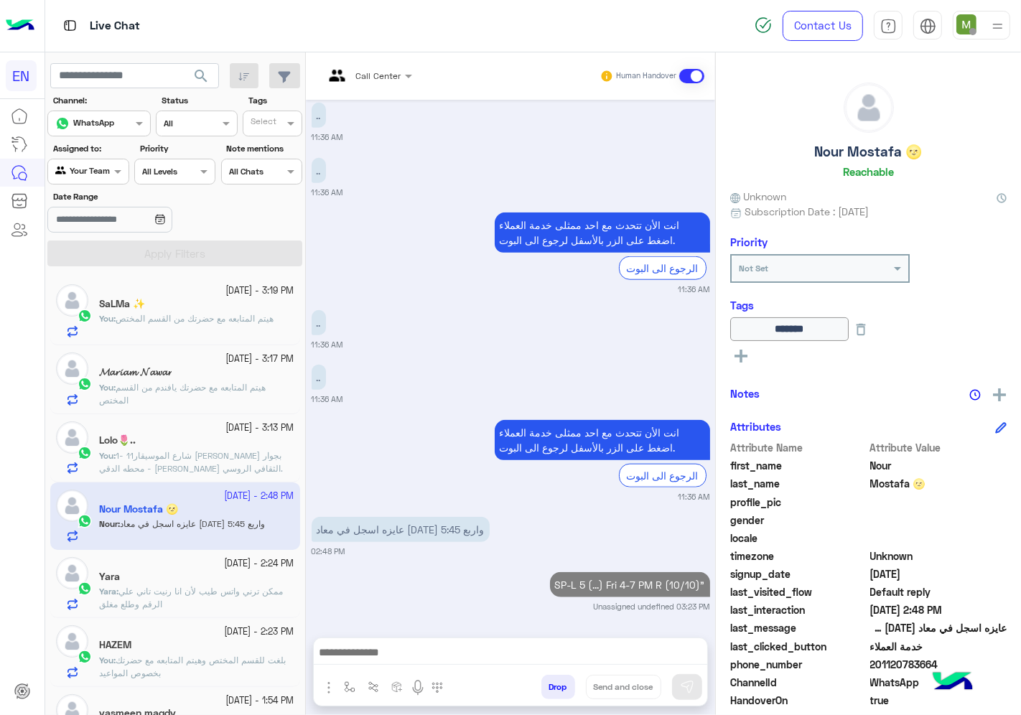
scroll to position [1161, 0]
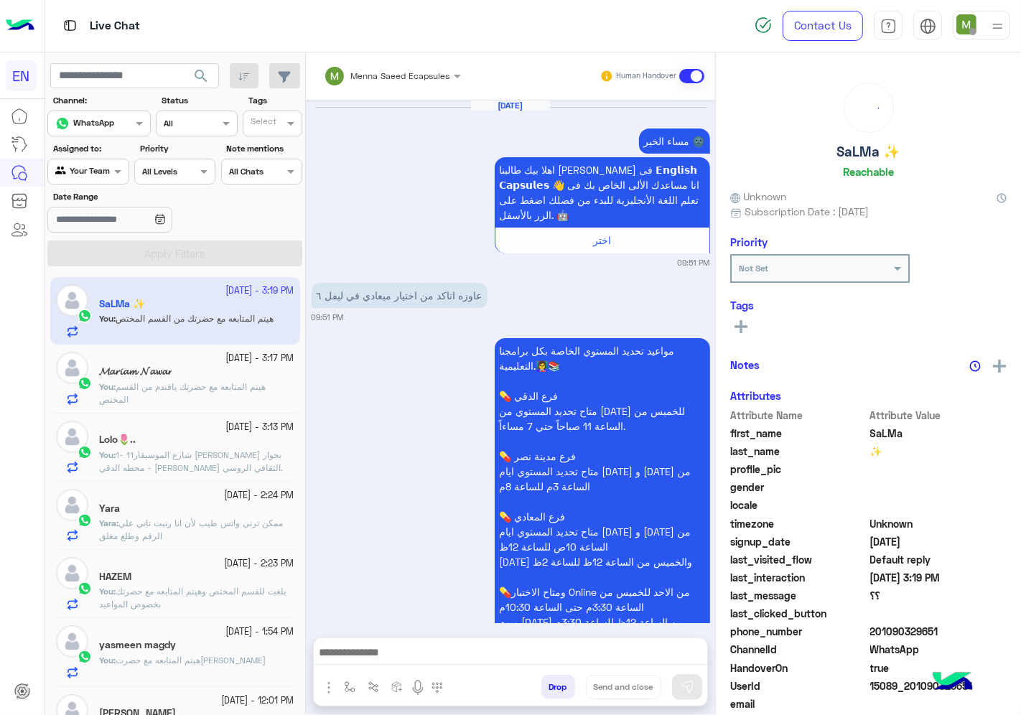
scroll to position [1458, 0]
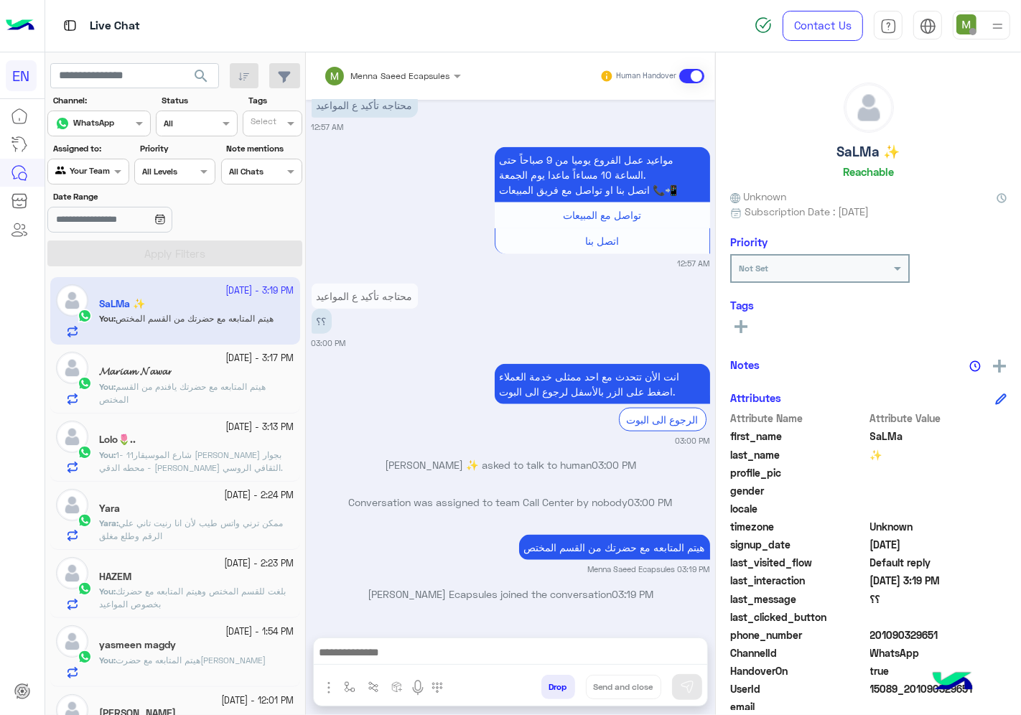
click at [105, 174] on div at bounding box center [88, 170] width 80 height 14
click at [97, 255] on b "Your Inbox" at bounding box center [94, 255] width 50 height 12
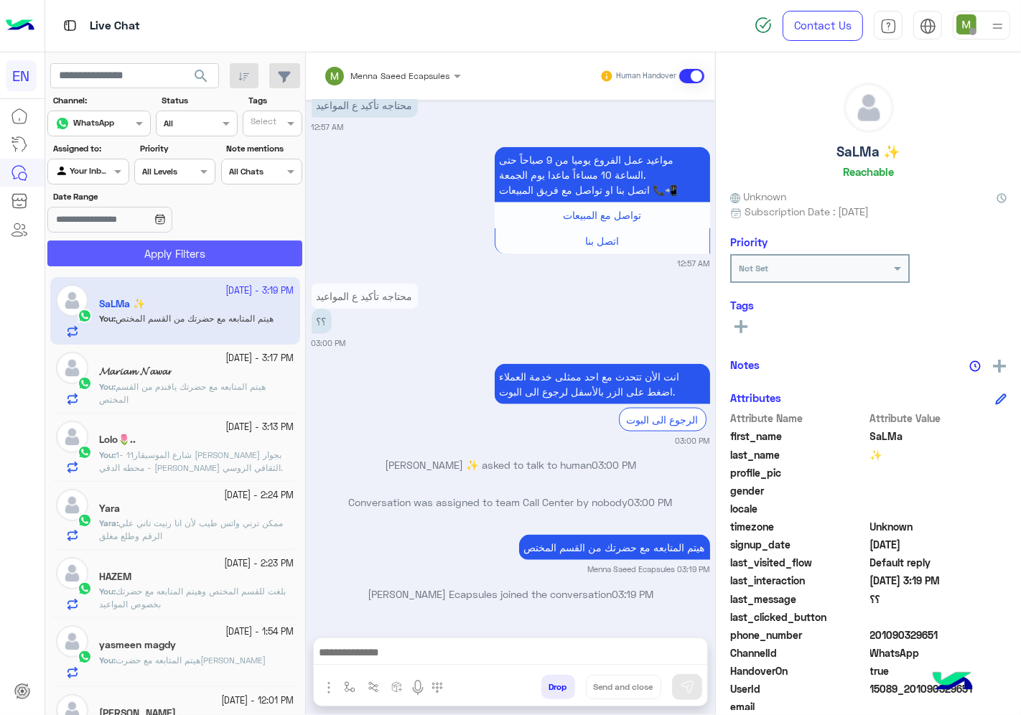
click at [123, 257] on button "Apply Filters" at bounding box center [174, 254] width 255 height 26
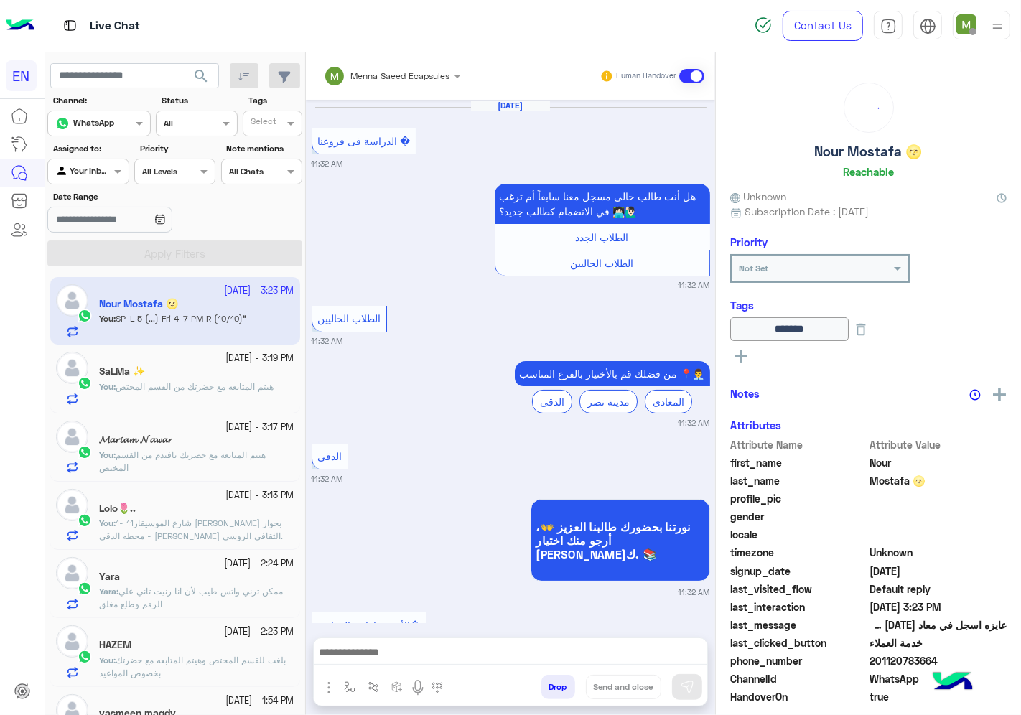
scroll to position [1031, 0]
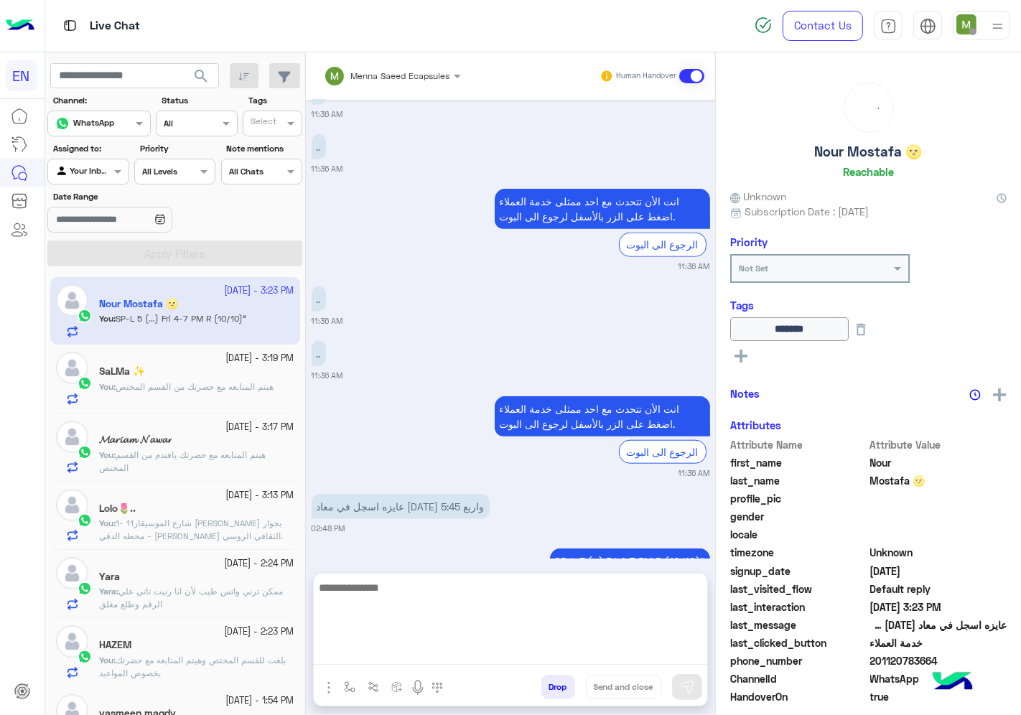
click at [457, 661] on textarea at bounding box center [511, 622] width 394 height 86
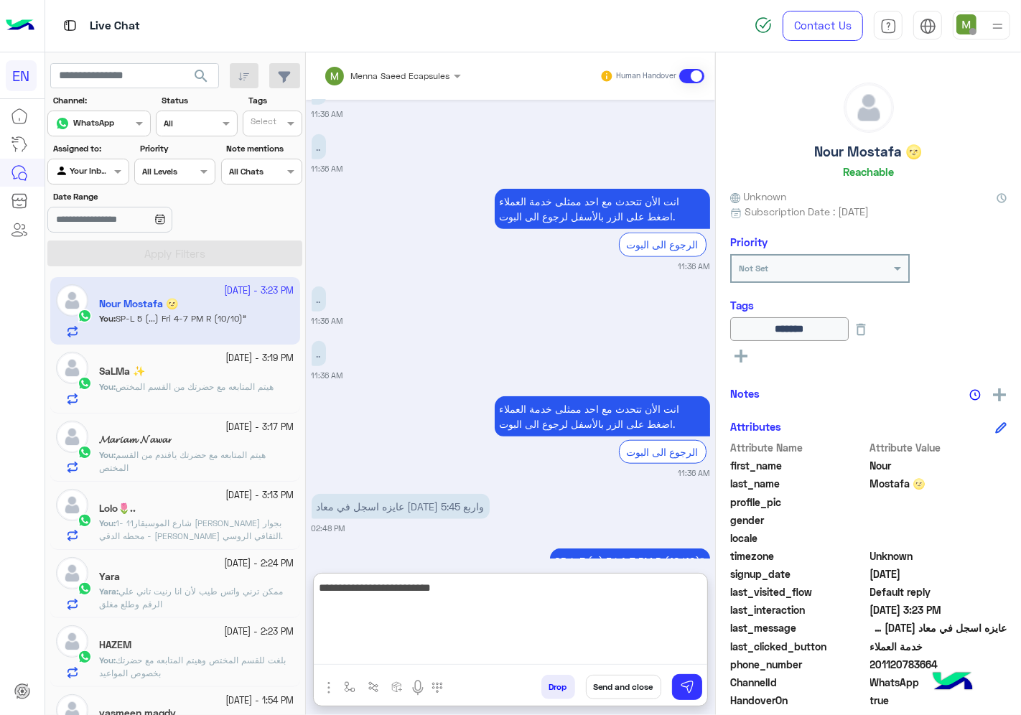
type textarea "**********"
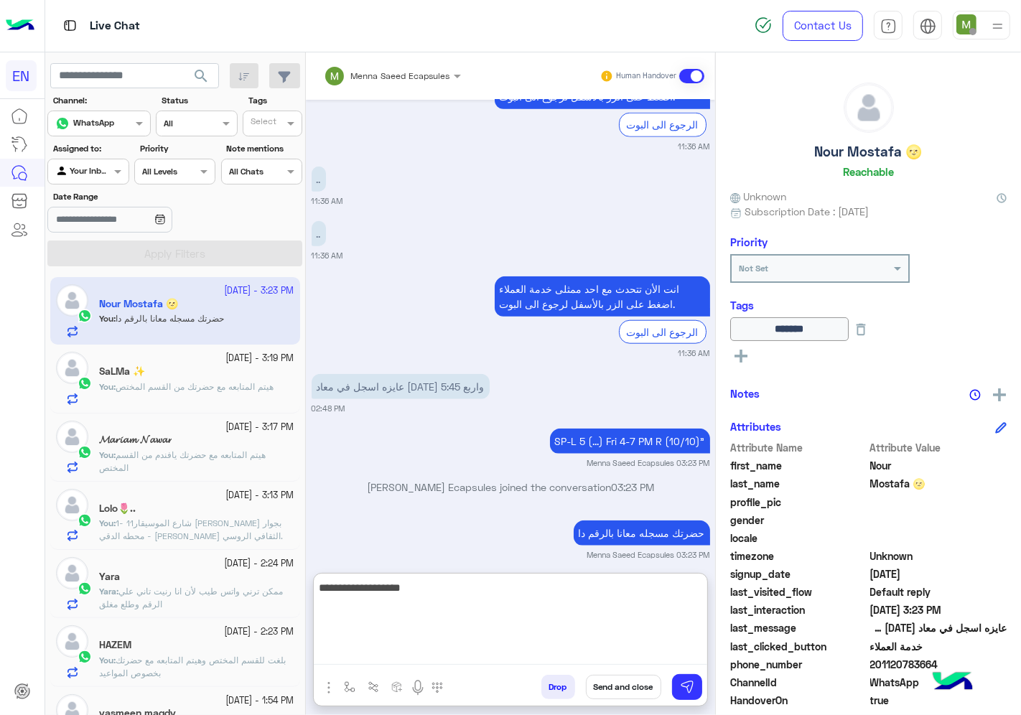
type textarea "**********"
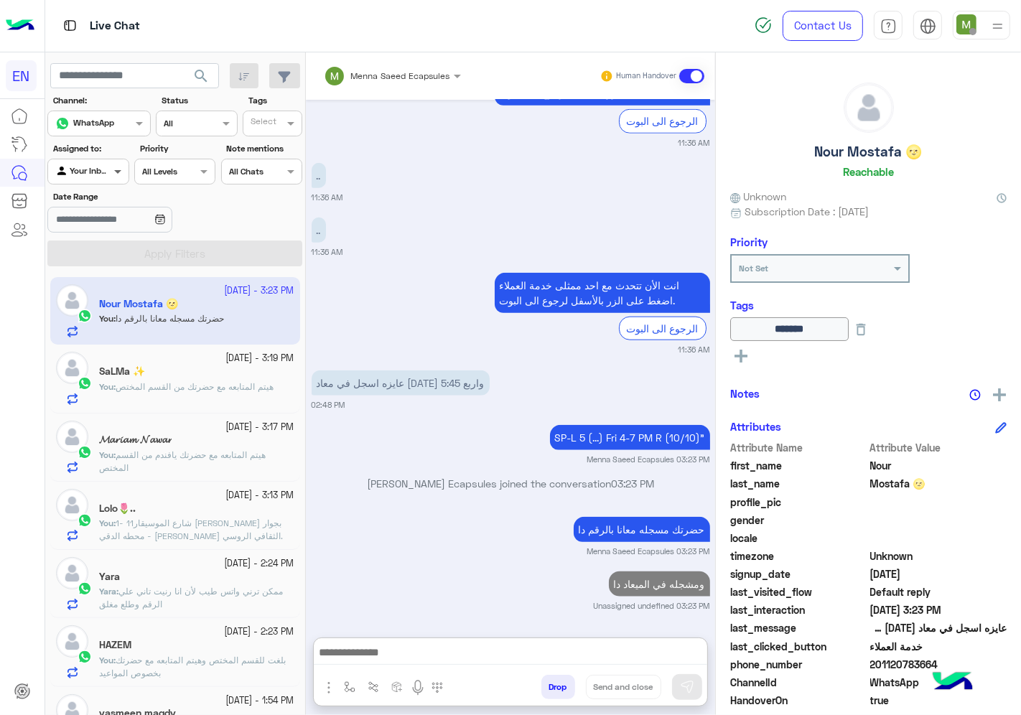
click at [111, 174] on span at bounding box center [120, 171] width 18 height 15
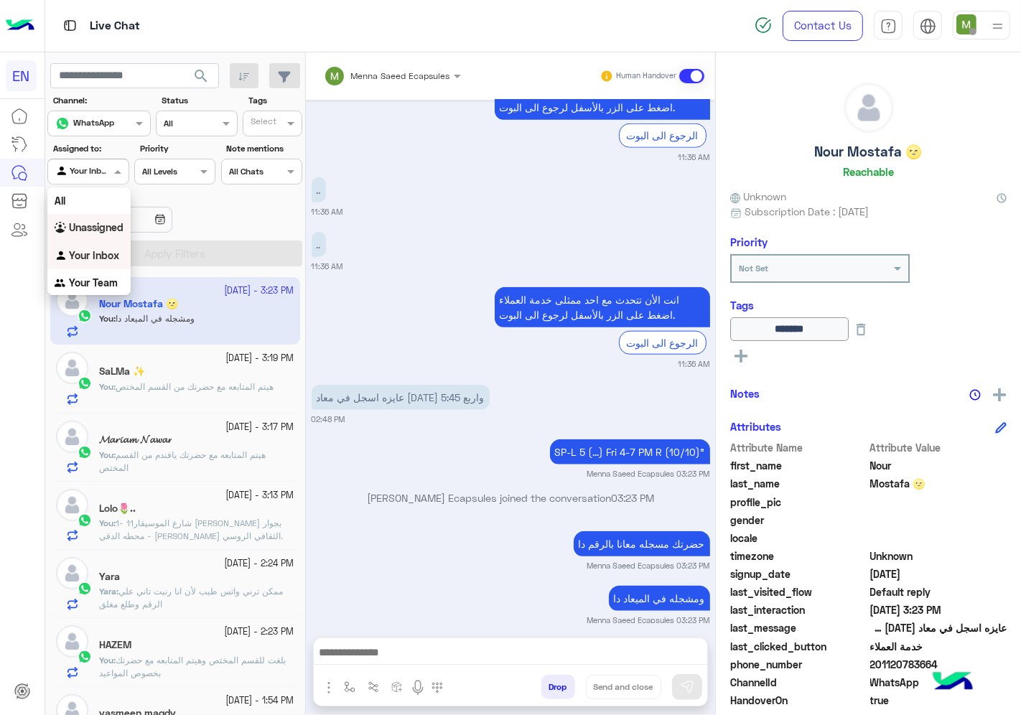
click at [103, 228] on b "Unassigned" at bounding box center [96, 227] width 55 height 12
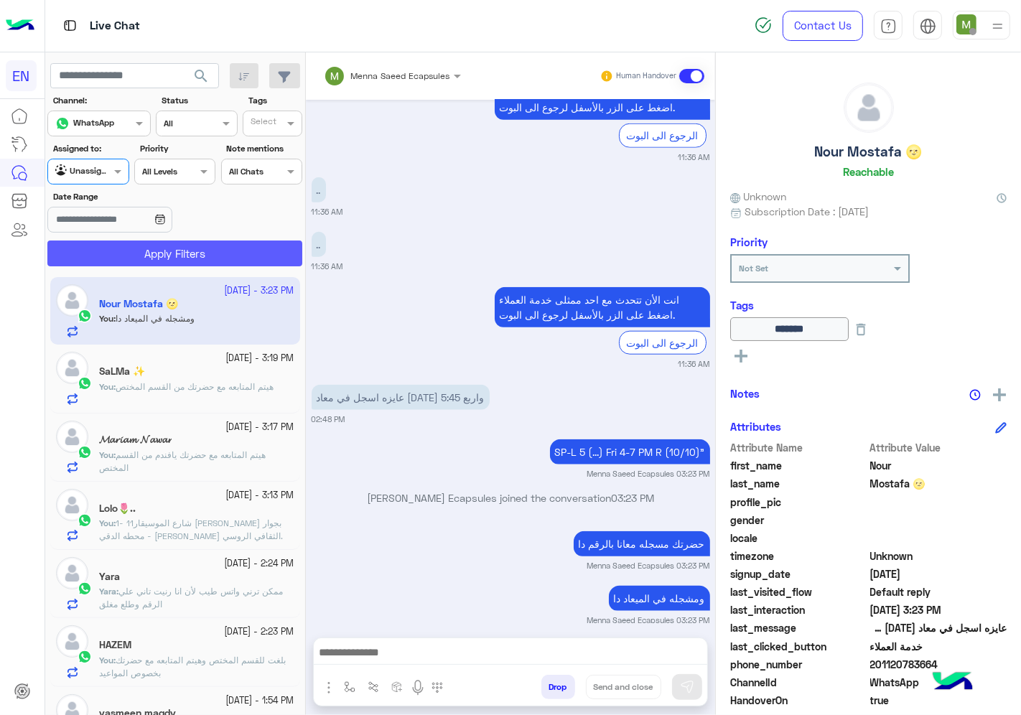
click at [128, 252] on button "Apply Filters" at bounding box center [174, 254] width 255 height 26
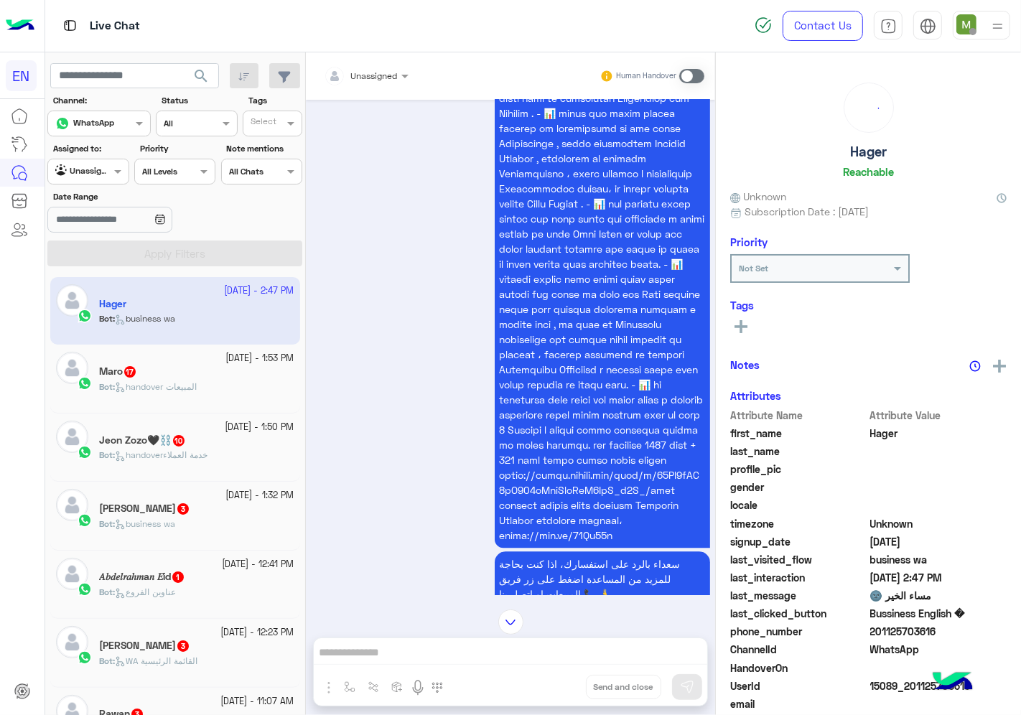
scroll to position [2105, 0]
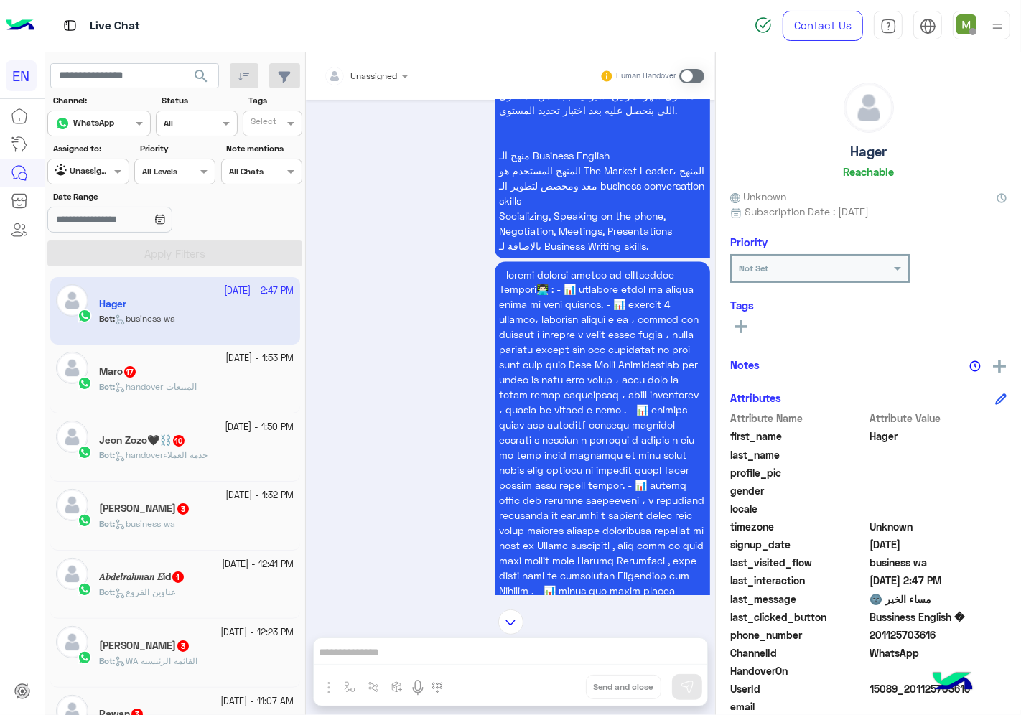
click at [378, 76] on div at bounding box center [366, 74] width 99 height 14
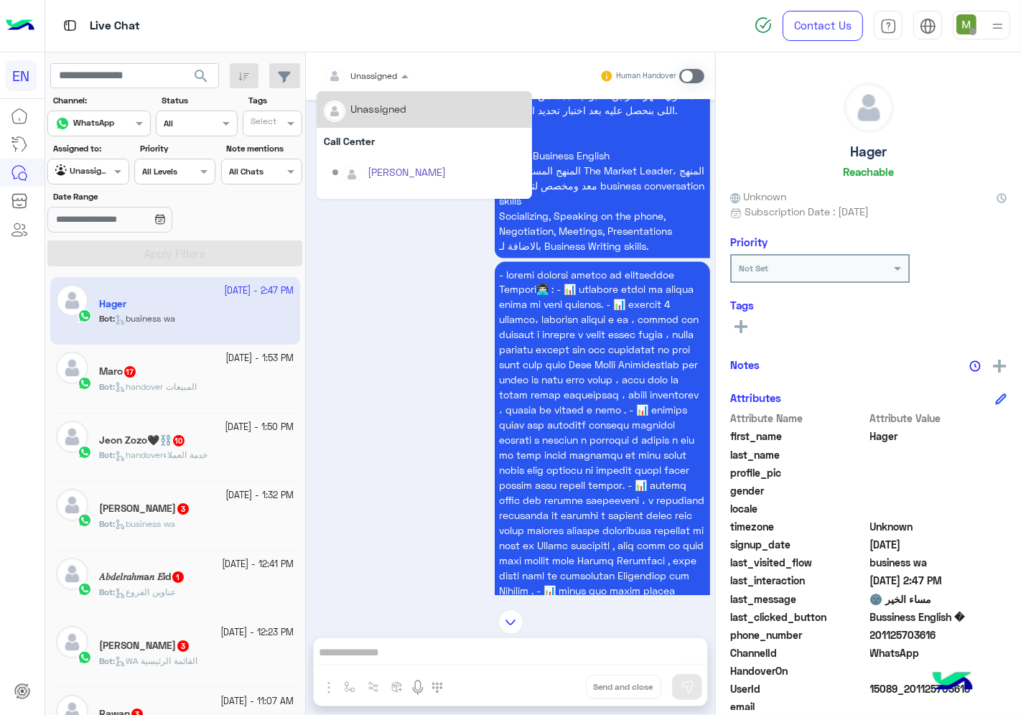
scroll to position [238, 0]
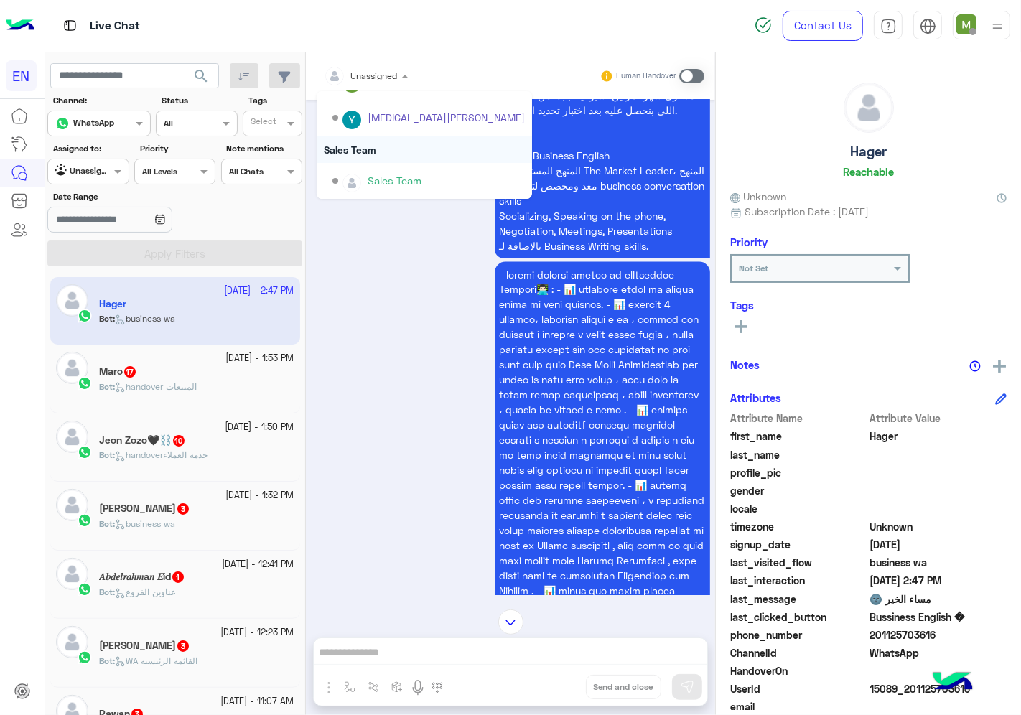
click at [359, 147] on div "Sales Team" at bounding box center [424, 149] width 215 height 27
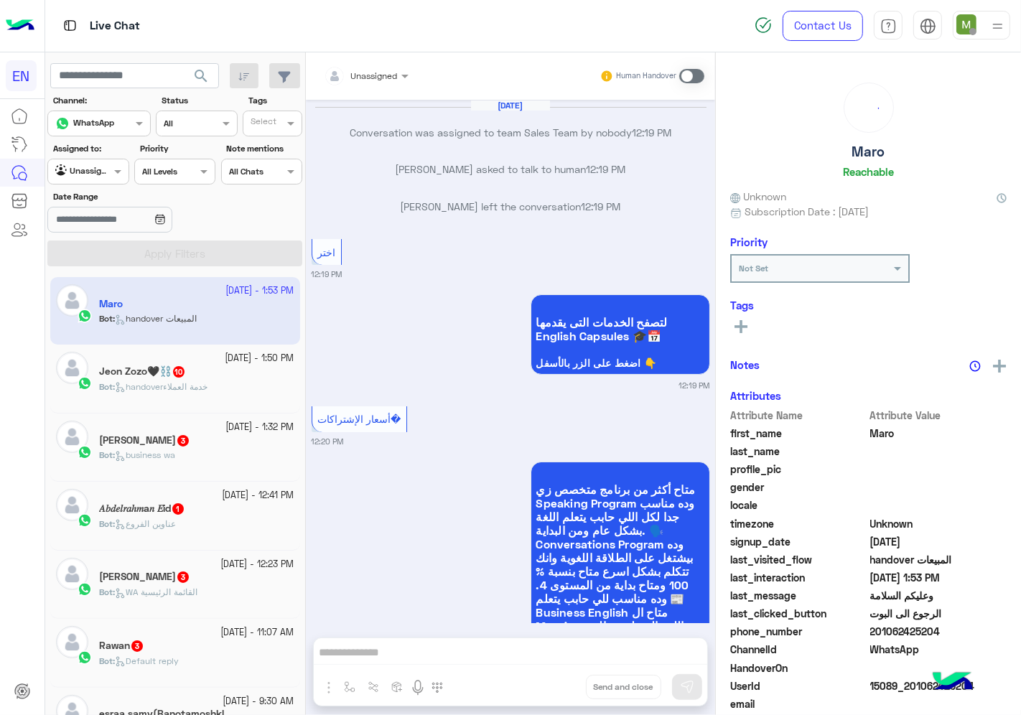
scroll to position [2727, 0]
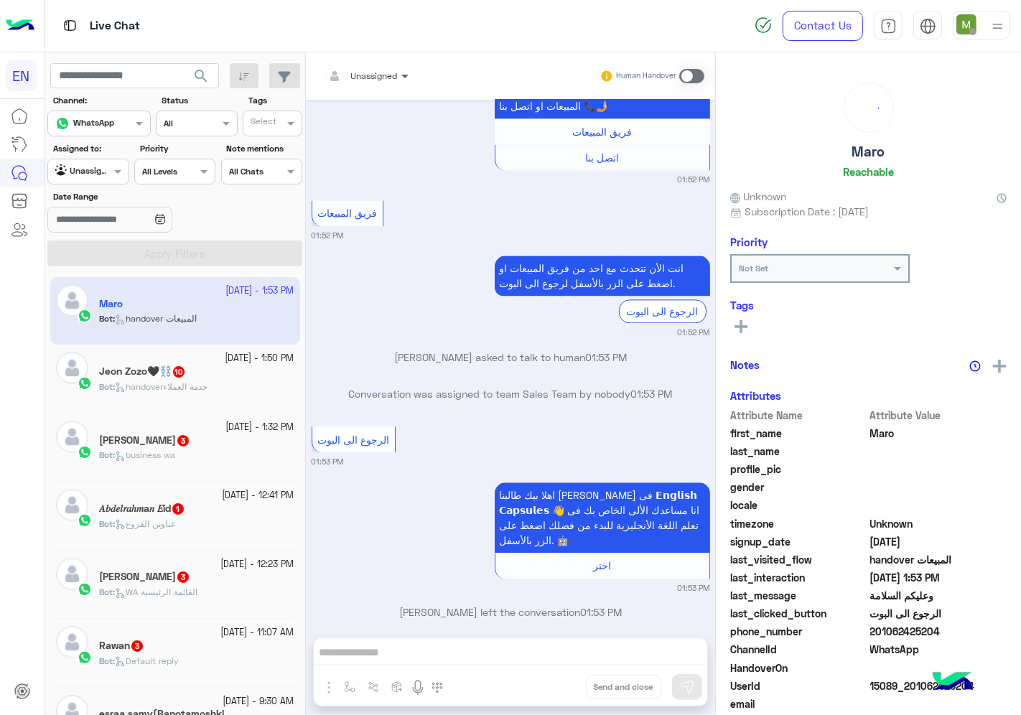
click at [398, 72] on span at bounding box center [407, 75] width 18 height 15
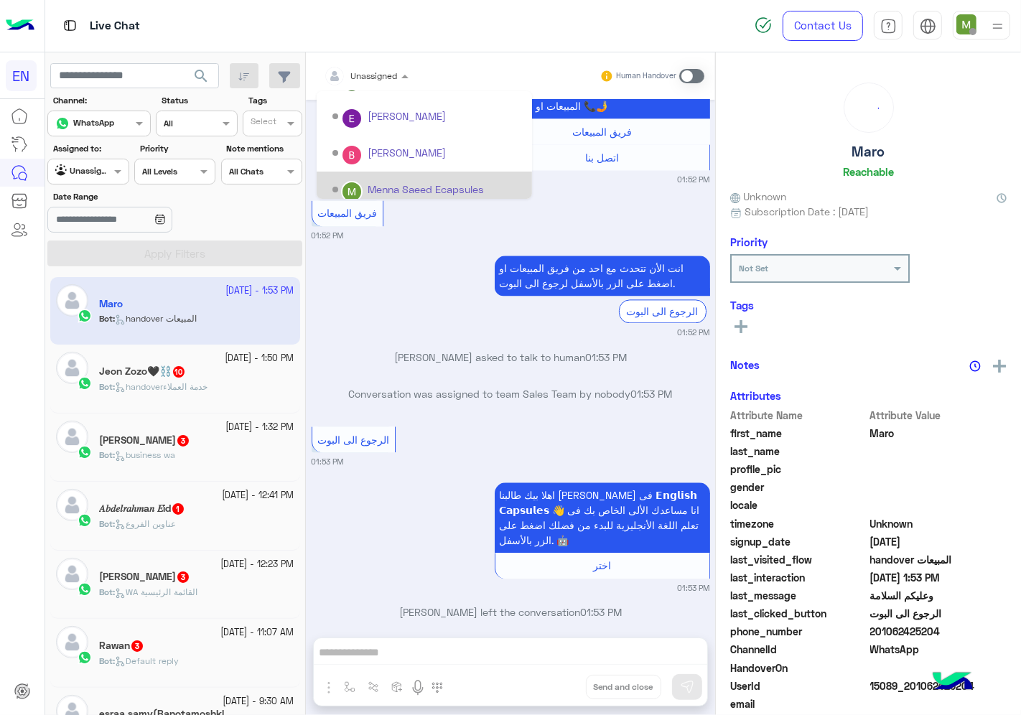
scroll to position [238, 0]
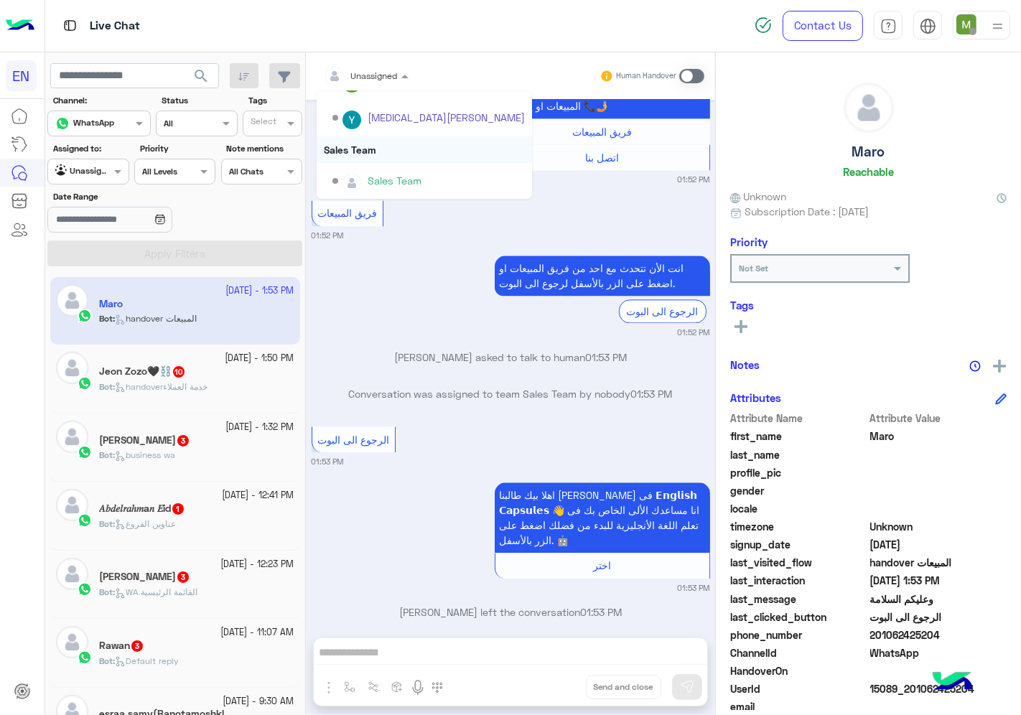
click at [379, 151] on div "Sales Team" at bounding box center [424, 149] width 215 height 27
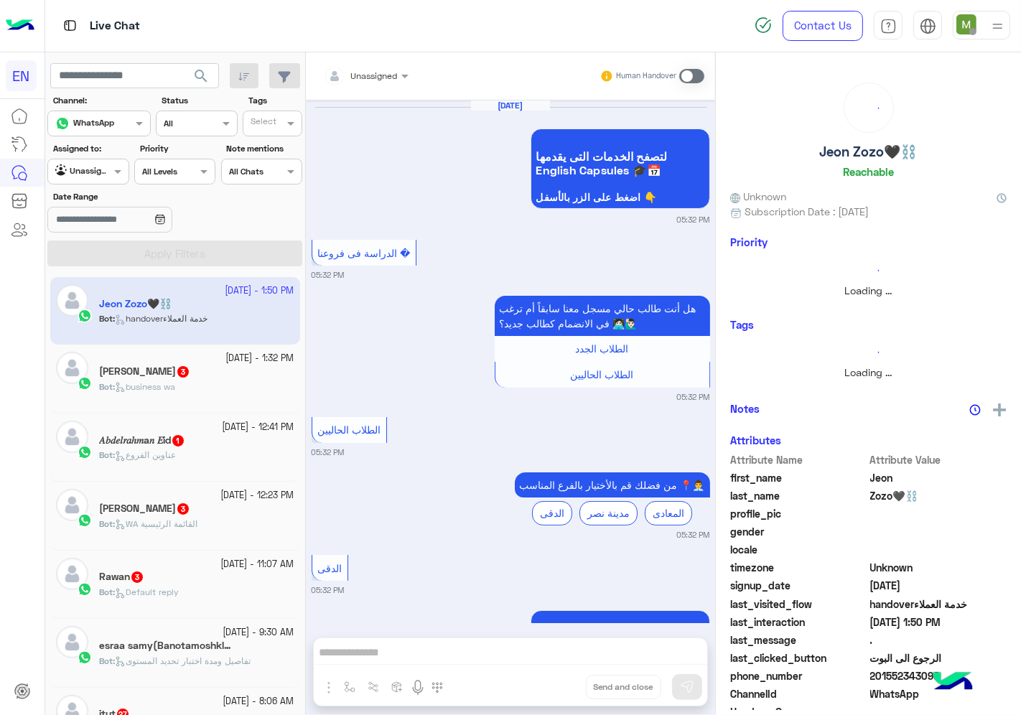
scroll to position [1305, 0]
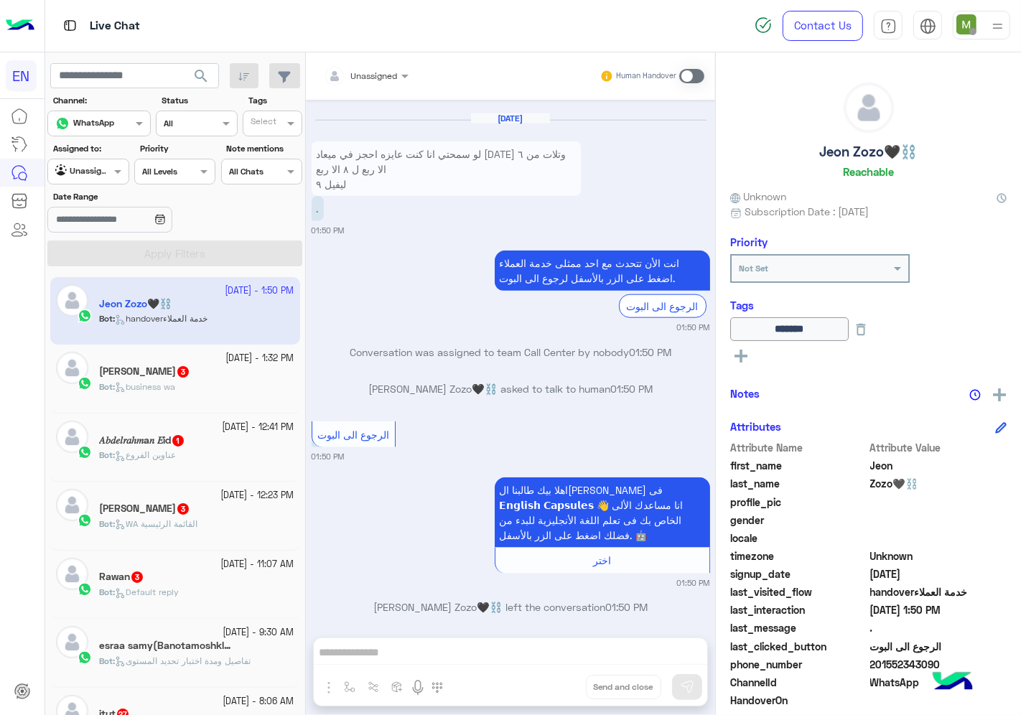
click at [877, 666] on span "201552343090" at bounding box center [938, 664] width 137 height 15
copy span "201552343090"
click at [192, 384] on div "Bot : business wa" at bounding box center [196, 393] width 195 height 25
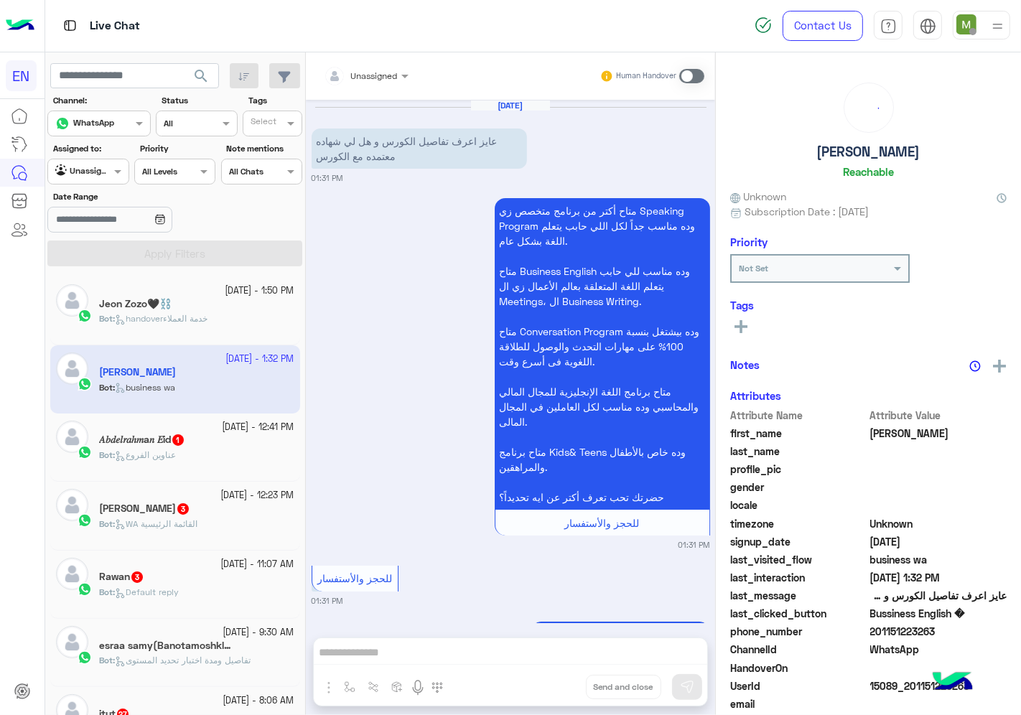
scroll to position [1323, 0]
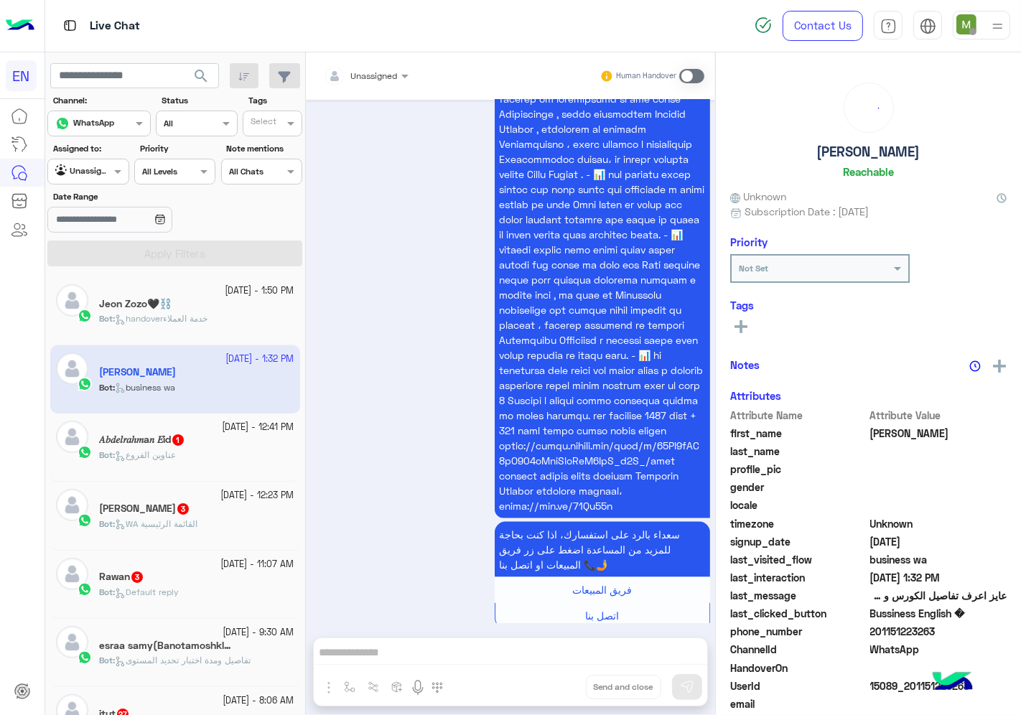
click at [381, 75] on div at bounding box center [366, 74] width 99 height 14
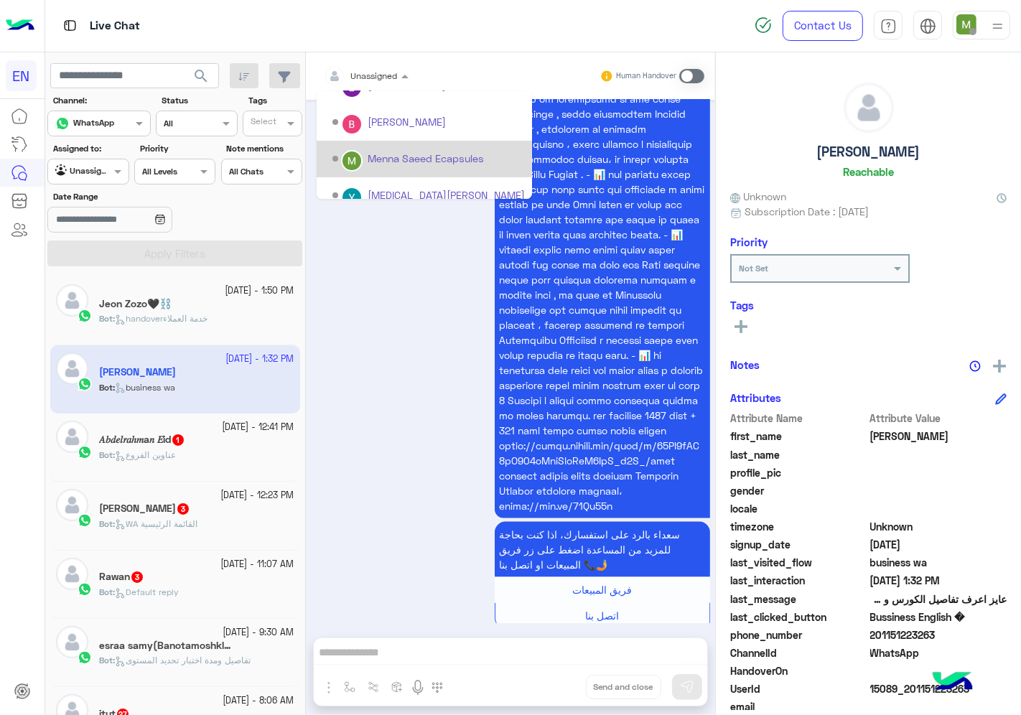
scroll to position [238, 0]
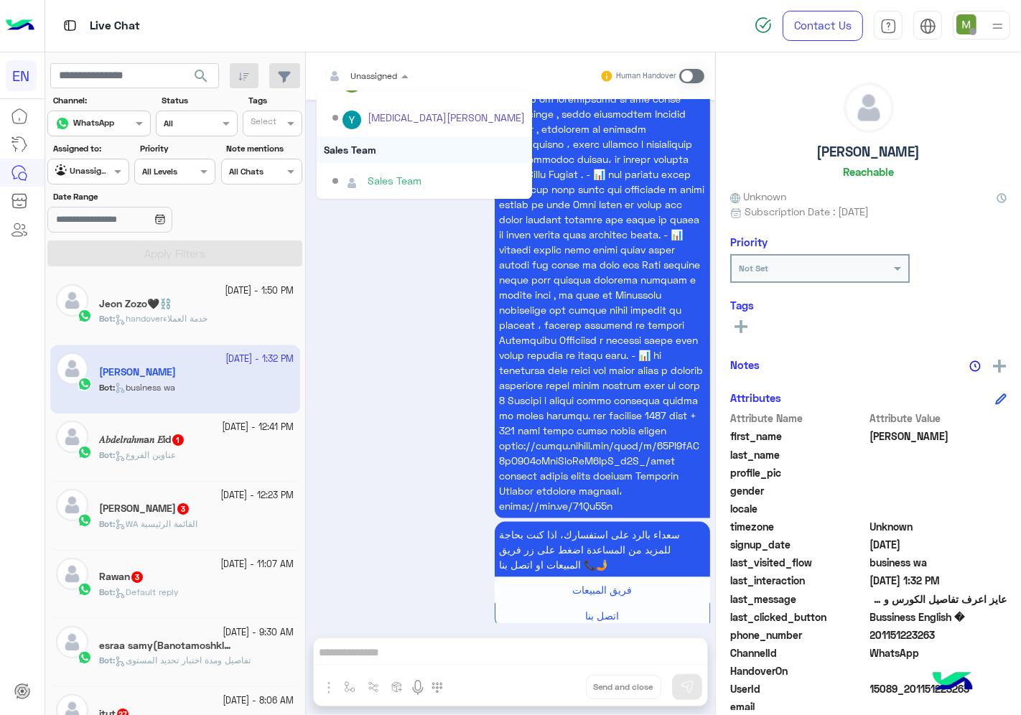
click at [373, 149] on div "Sales Team" at bounding box center [424, 149] width 215 height 27
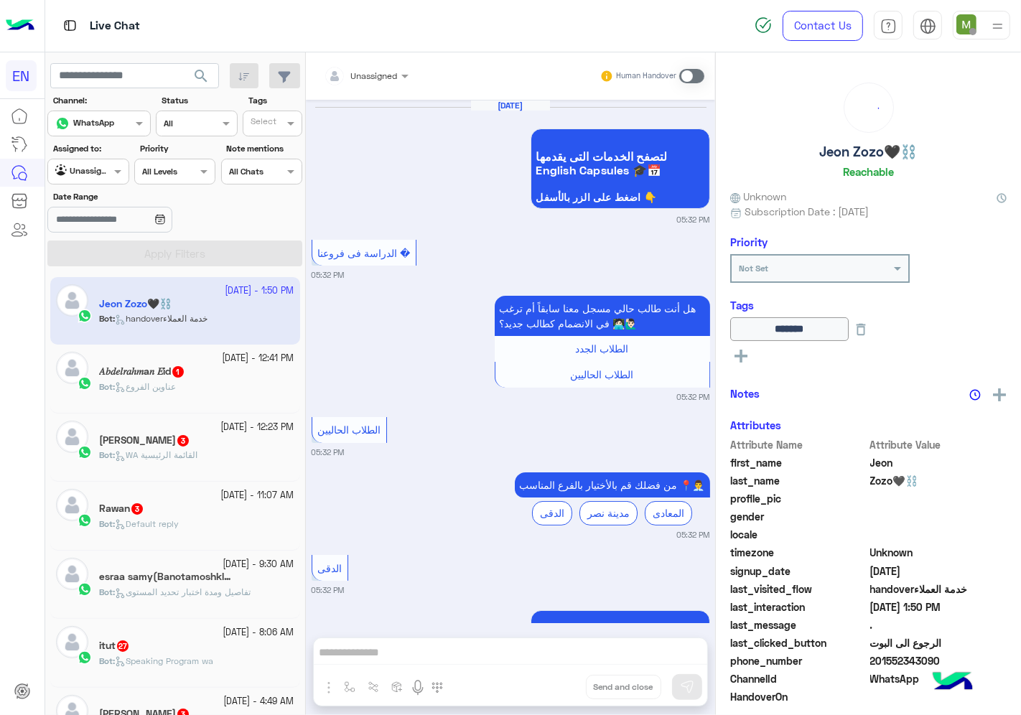
scroll to position [1305, 0]
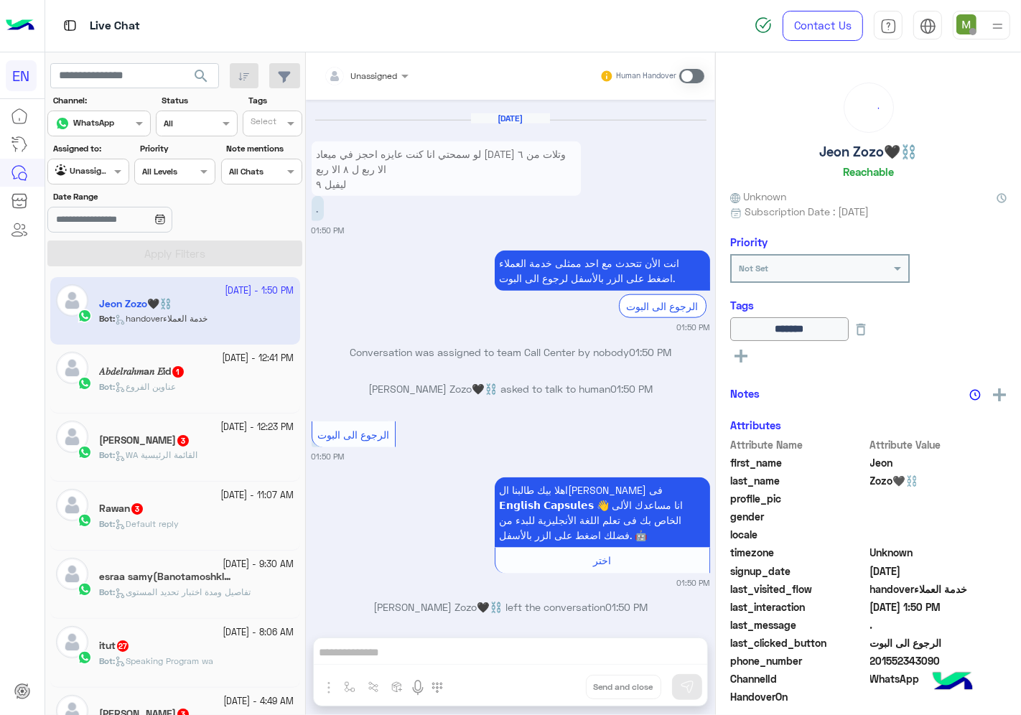
click at [261, 375] on div "𝐴𝑏𝑑𝑒𝑙𝑟𝑎ℎ𝑚a𝑛 𝐸id 1" at bounding box center [196, 372] width 195 height 15
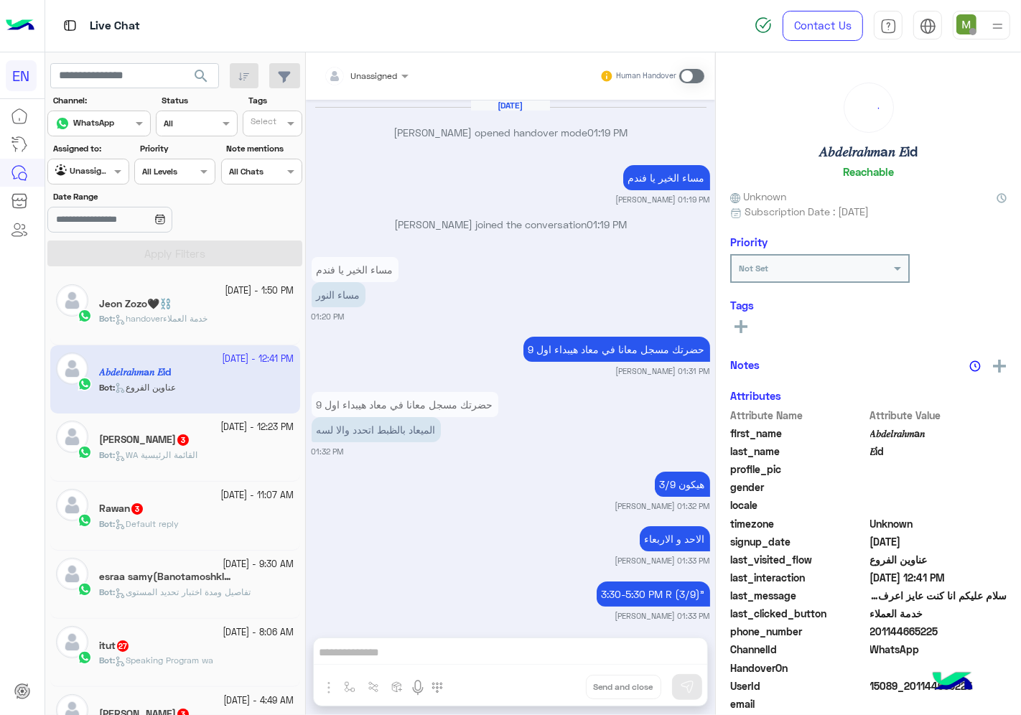
scroll to position [1449, 0]
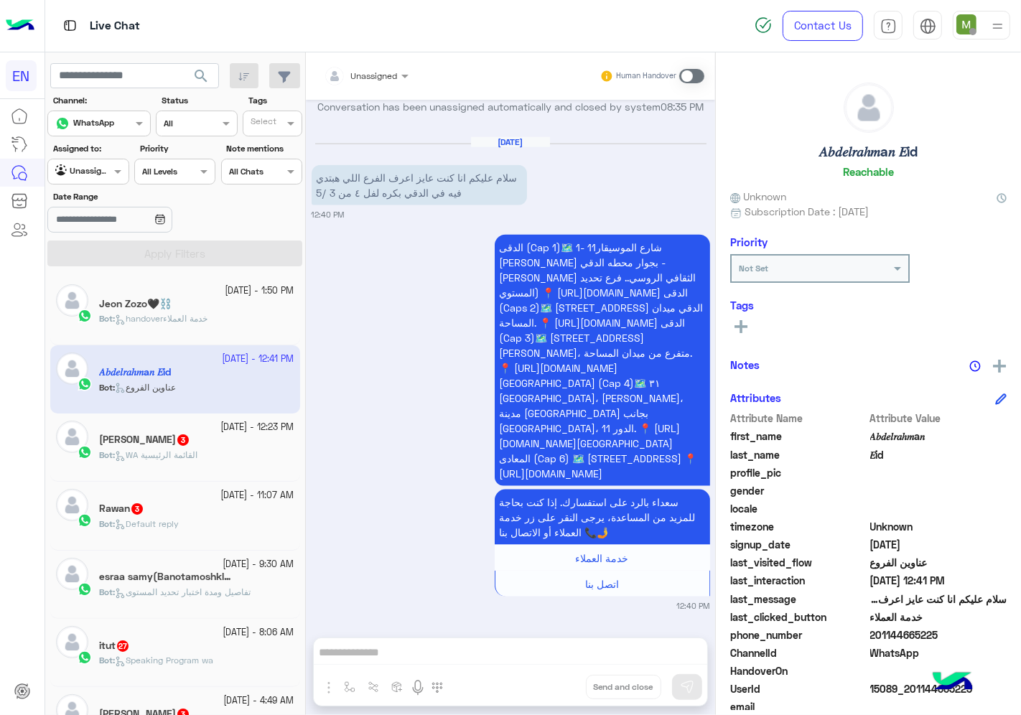
drag, startPoint x: 941, startPoint y: 629, endPoint x: 874, endPoint y: 638, distance: 67.3
click at [874, 638] on span "201144665225" at bounding box center [938, 635] width 137 height 15
copy span "01144665225"
click at [737, 328] on icon at bounding box center [741, 326] width 13 height 13
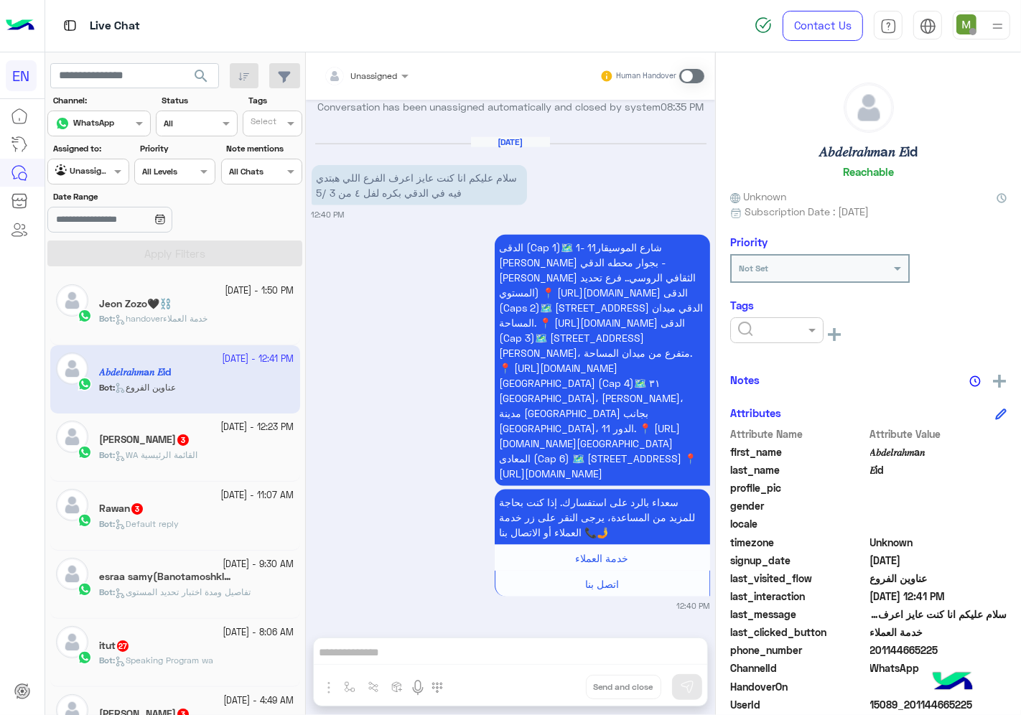
click at [743, 329] on input "text" at bounding box center [760, 328] width 44 height 13
click at [751, 368] on span "Solved" at bounding box center [753, 365] width 32 height 12
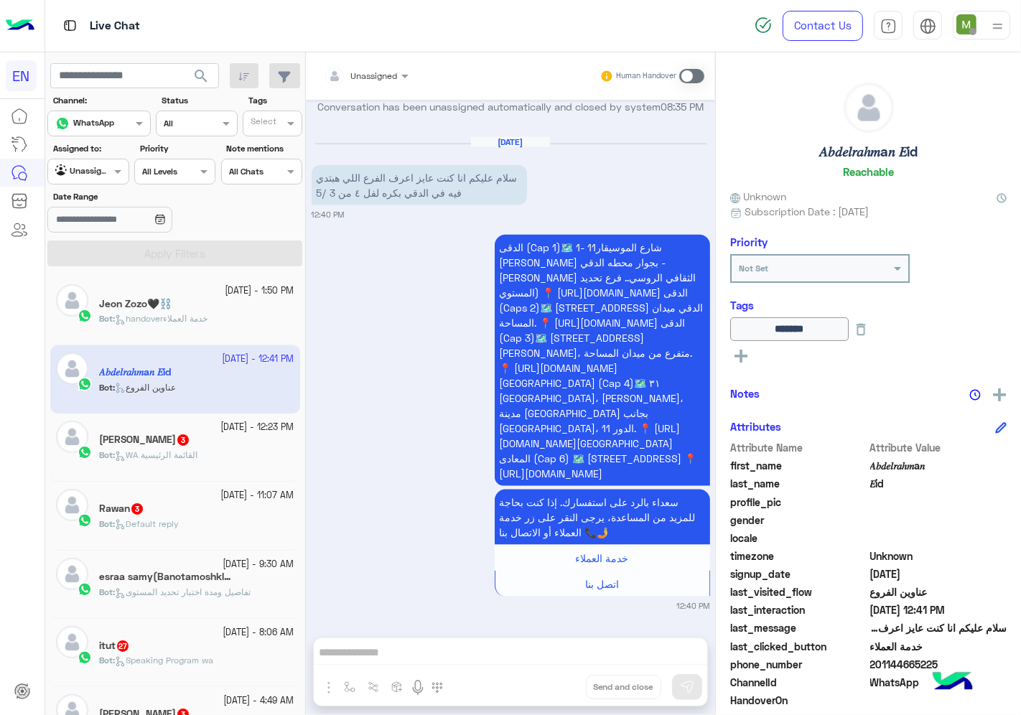
click at [225, 429] on small "[DATE] - 12:23 PM" at bounding box center [257, 428] width 73 height 14
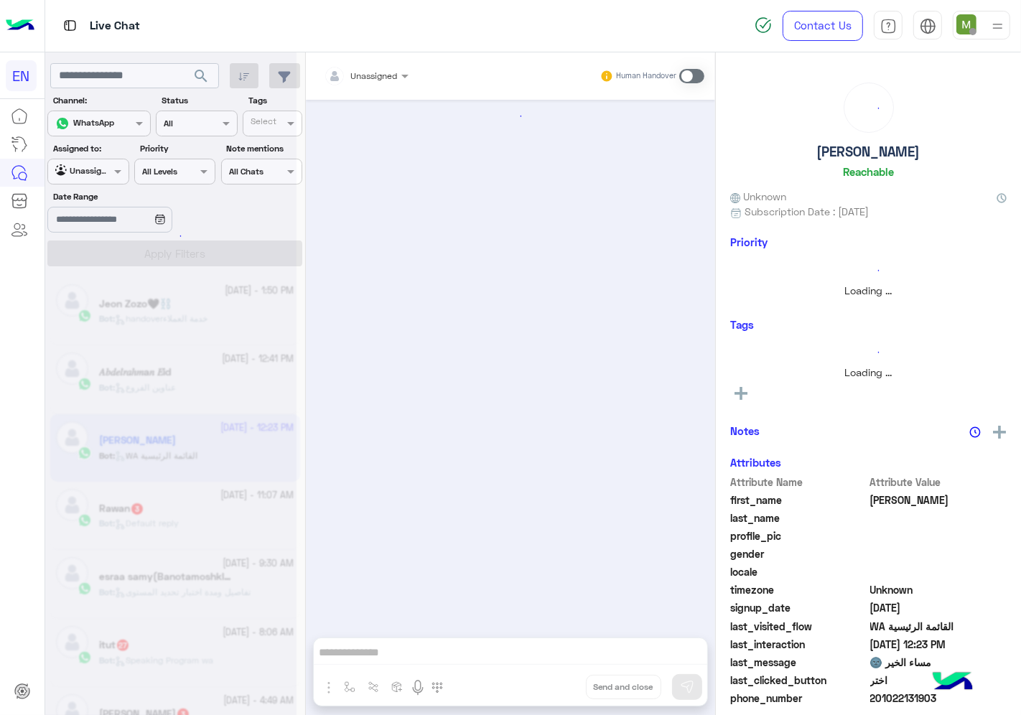
scroll to position [204, 0]
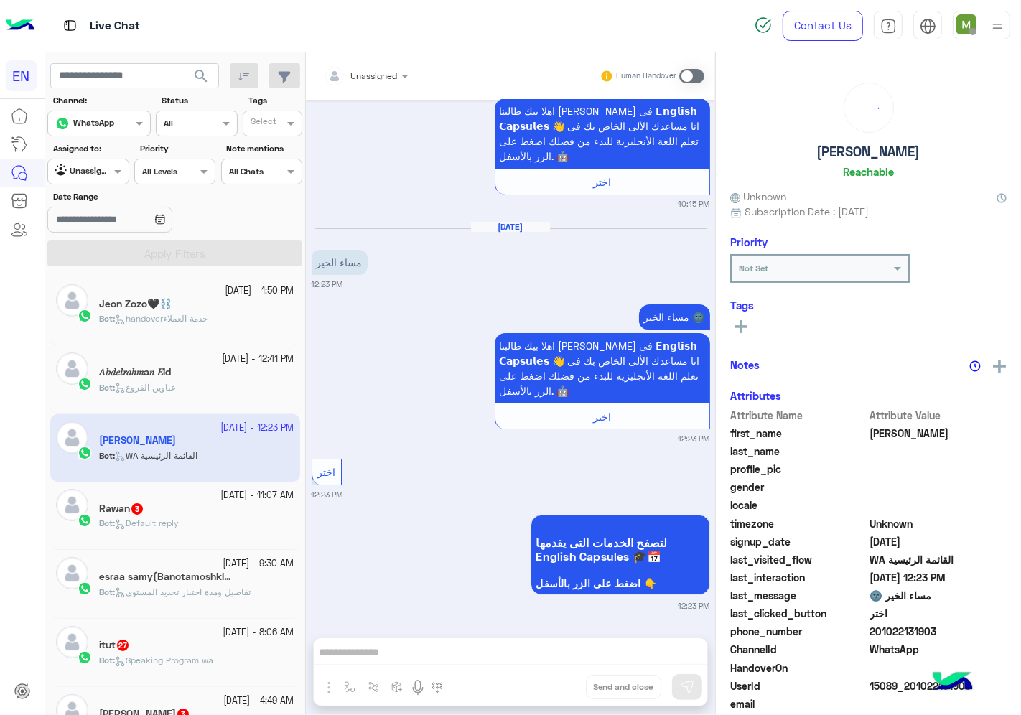
click at [390, 70] on div at bounding box center [366, 74] width 99 height 14
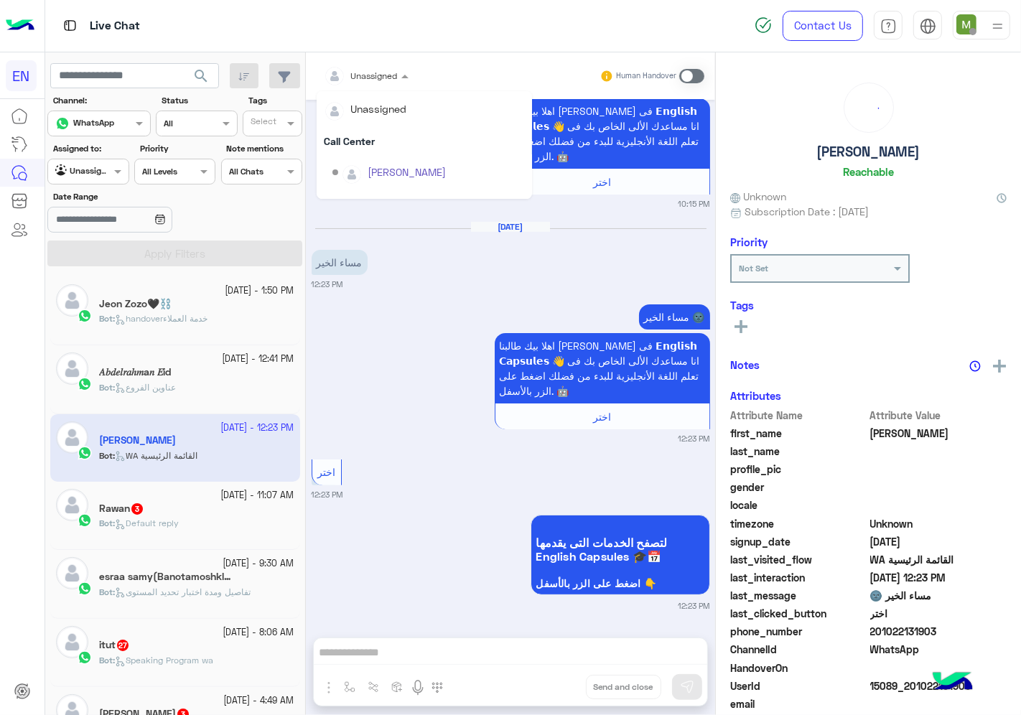
scroll to position [238, 0]
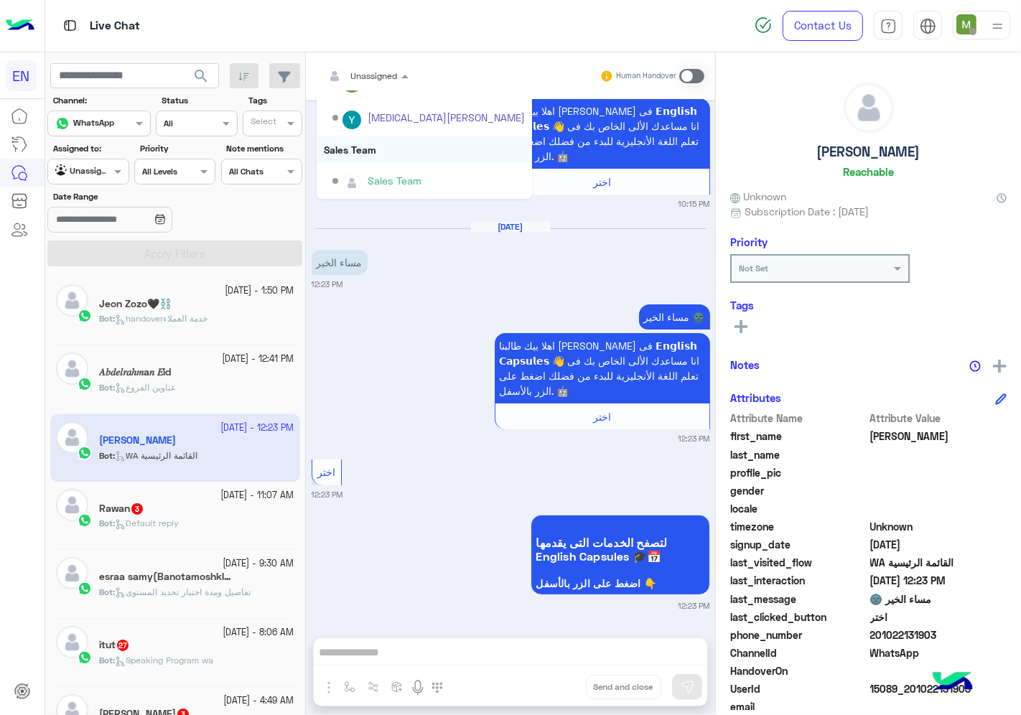
click at [378, 151] on div "Sales Team" at bounding box center [424, 149] width 215 height 27
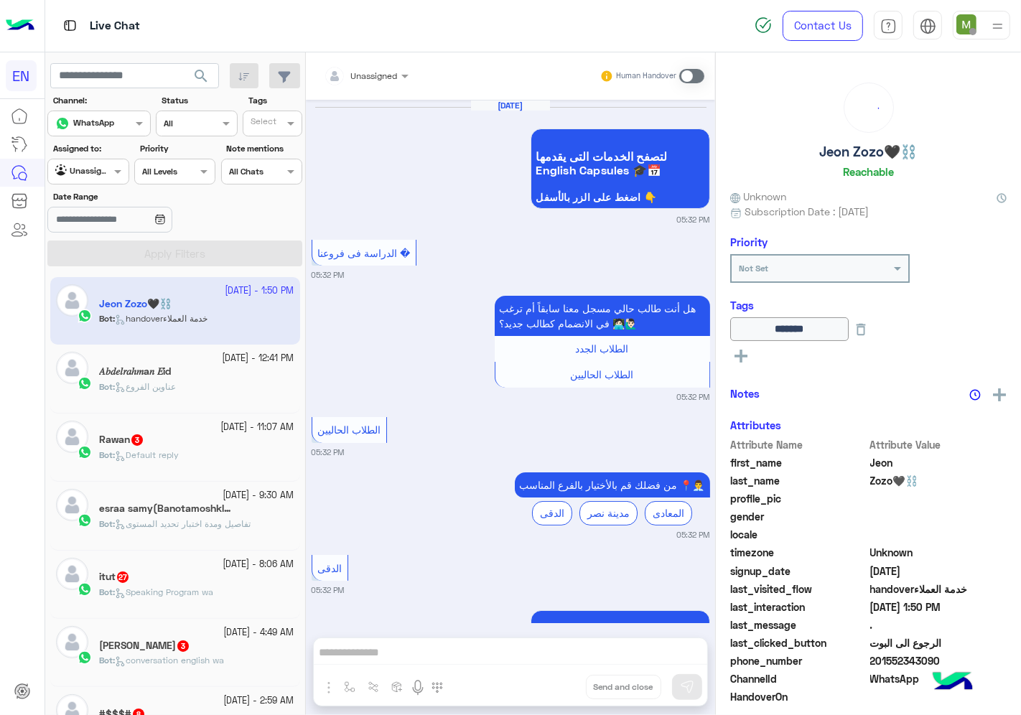
scroll to position [1305, 0]
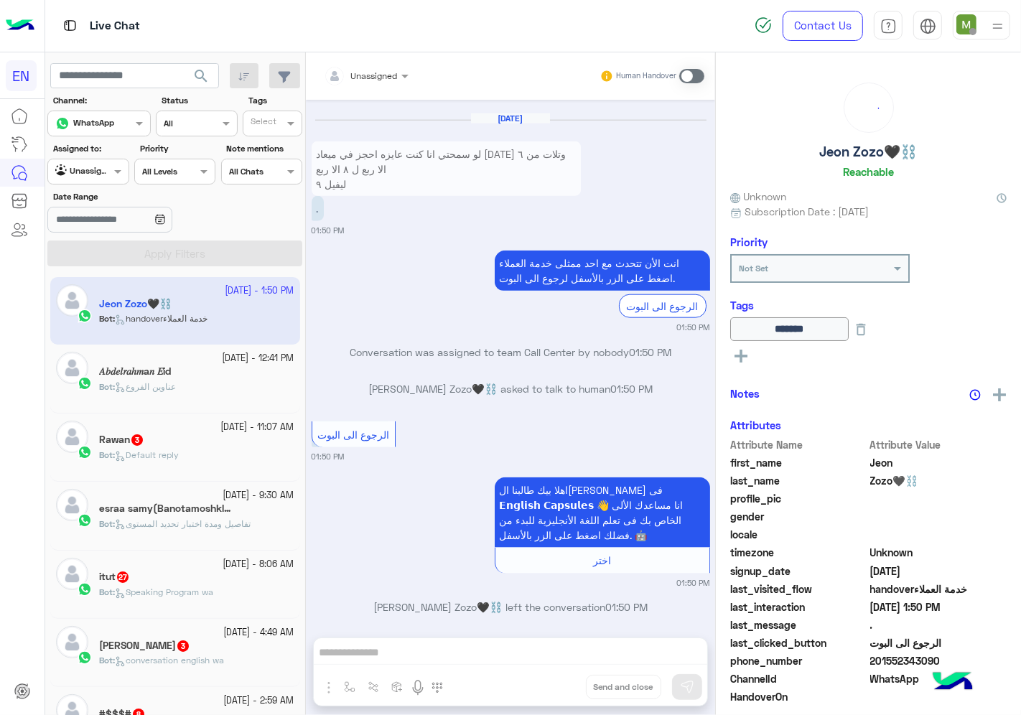
click at [226, 439] on div "Rawan 3" at bounding box center [196, 441] width 195 height 15
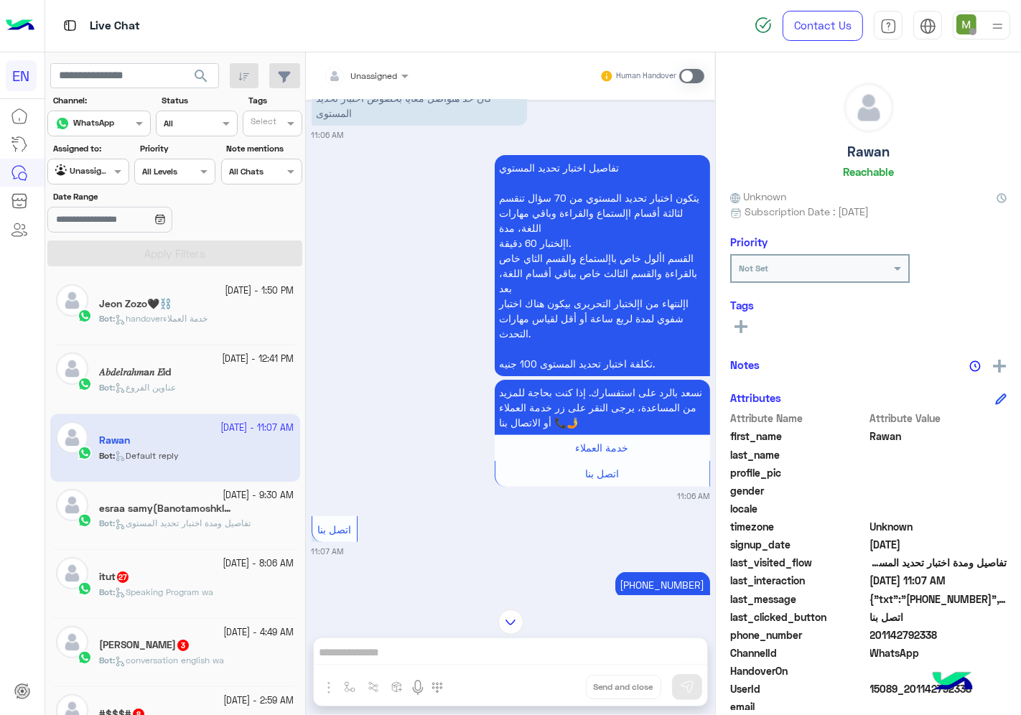
scroll to position [93, 0]
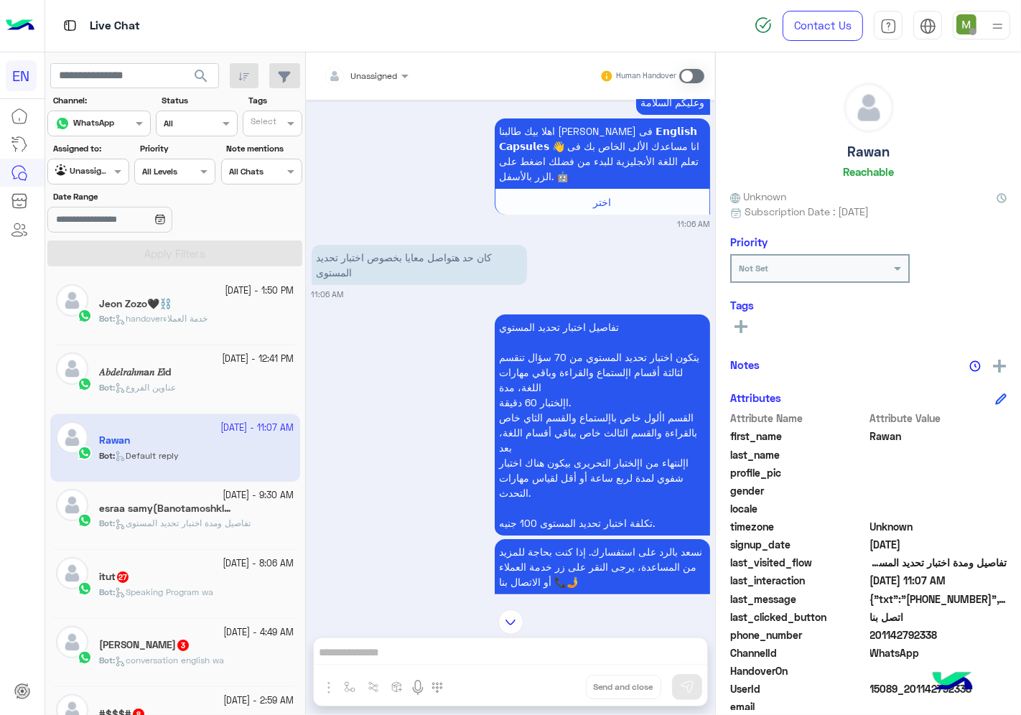
drag, startPoint x: 942, startPoint y: 632, endPoint x: 874, endPoint y: 630, distance: 68.2
click at [874, 630] on span "201142792338" at bounding box center [938, 635] width 137 height 15
copy span "01142792338"
click at [738, 337] on div "See All" at bounding box center [868, 328] width 276 height 22
click at [745, 322] on icon at bounding box center [741, 326] width 13 height 13
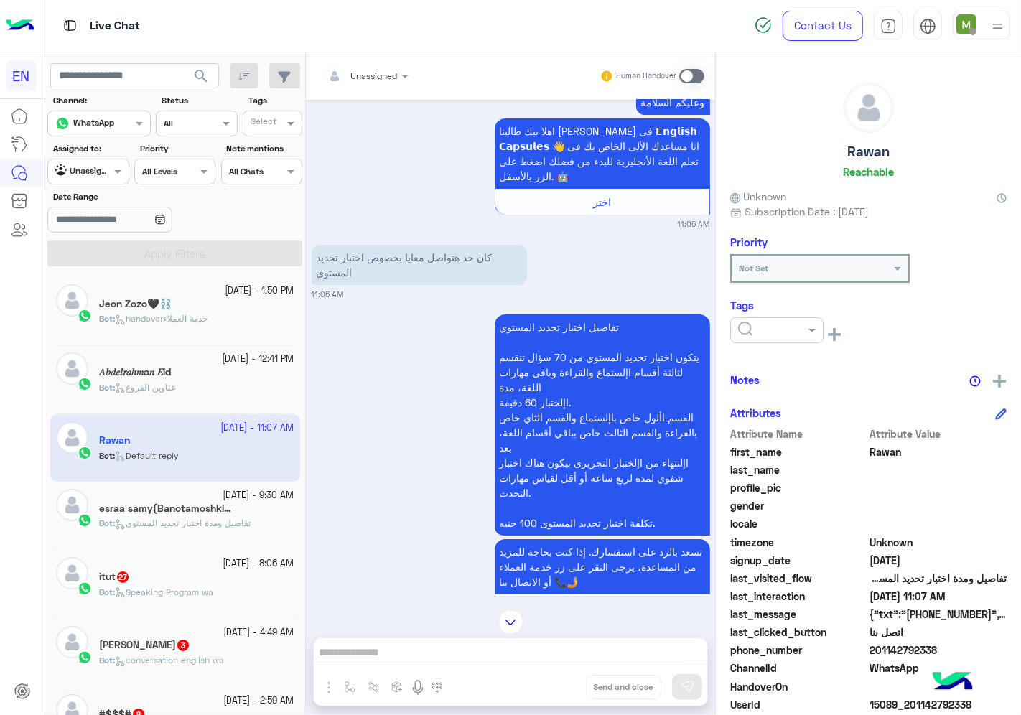
click at [745, 322] on input "text" at bounding box center [760, 328] width 44 height 13
click at [752, 365] on span "Solved" at bounding box center [753, 365] width 32 height 12
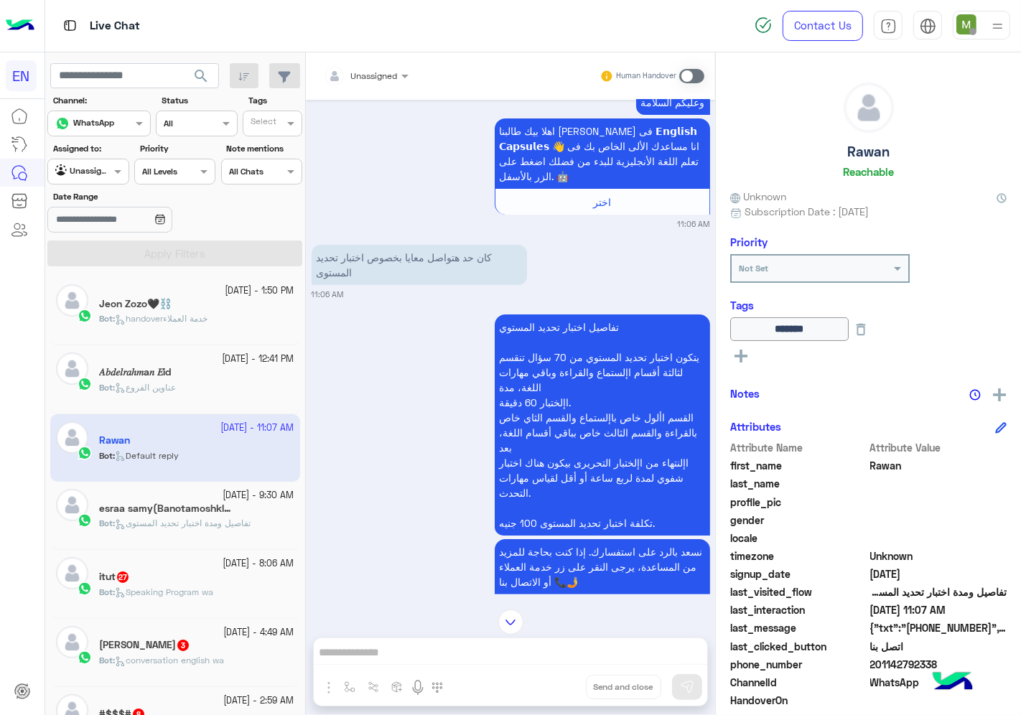
click at [180, 506] on h5 "esraa samy(Banotamoshkla) 4" at bounding box center [167, 509] width 136 height 12
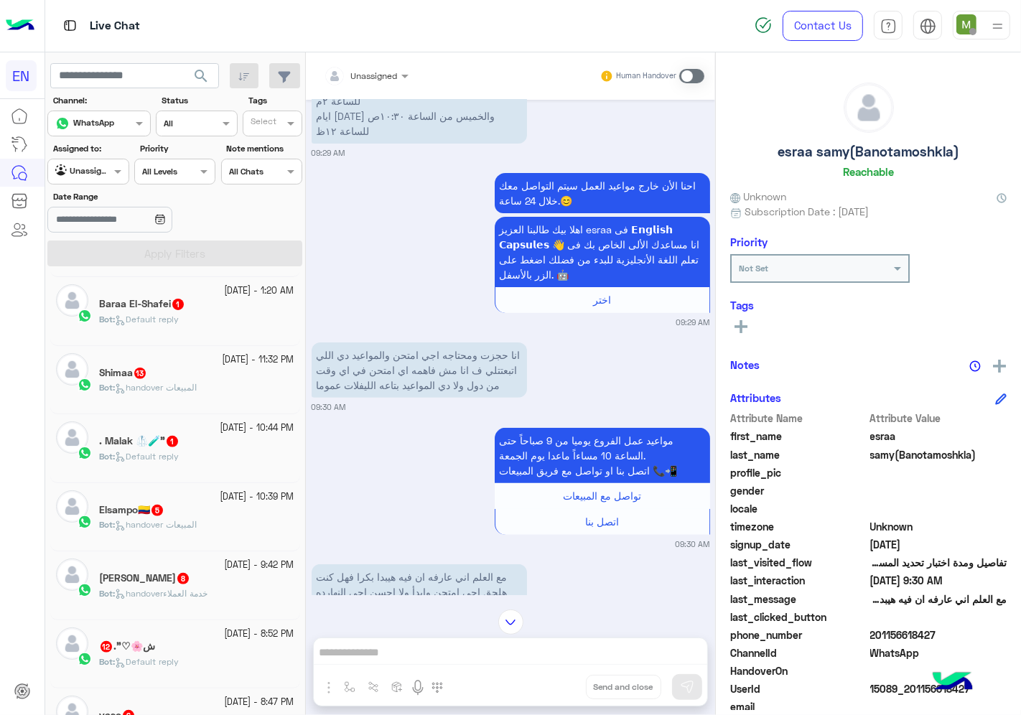
scroll to position [709, 0]
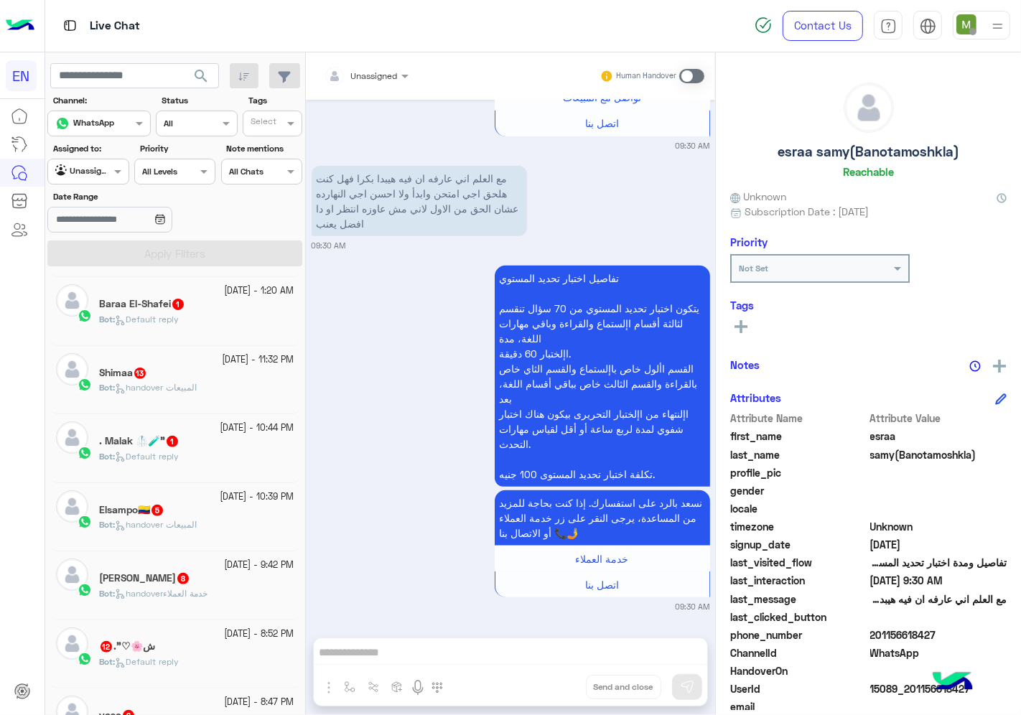
drag, startPoint x: 948, startPoint y: 635, endPoint x: 872, endPoint y: 628, distance: 75.7
click at [872, 628] on span "201156618427" at bounding box center [938, 635] width 137 height 15
copy span "01156618427"
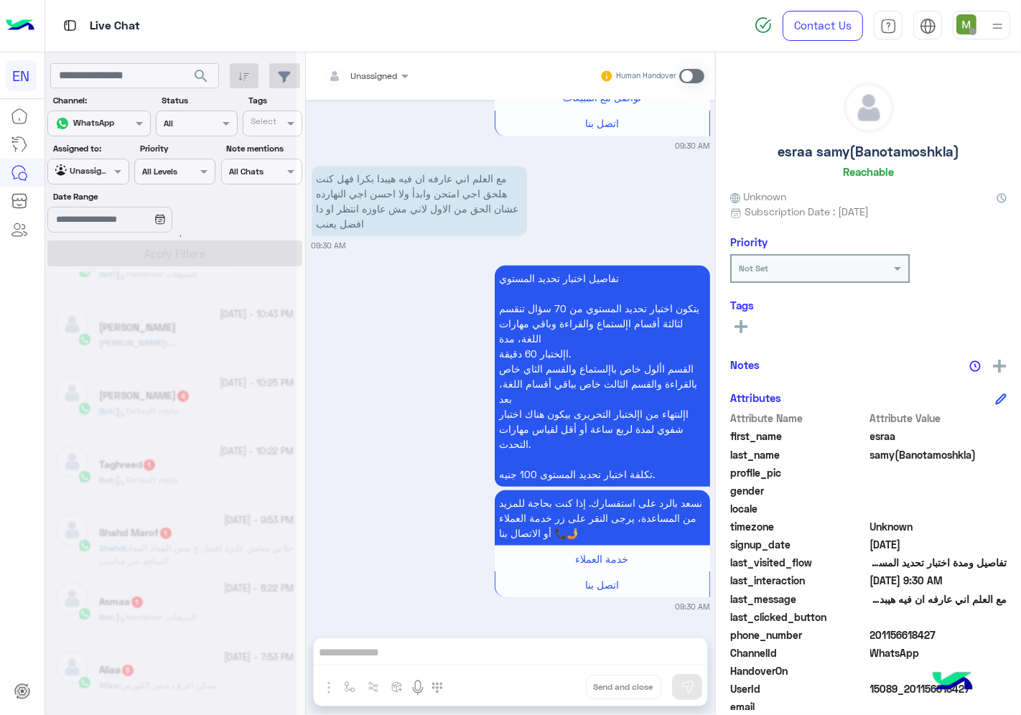
scroll to position [7, 0]
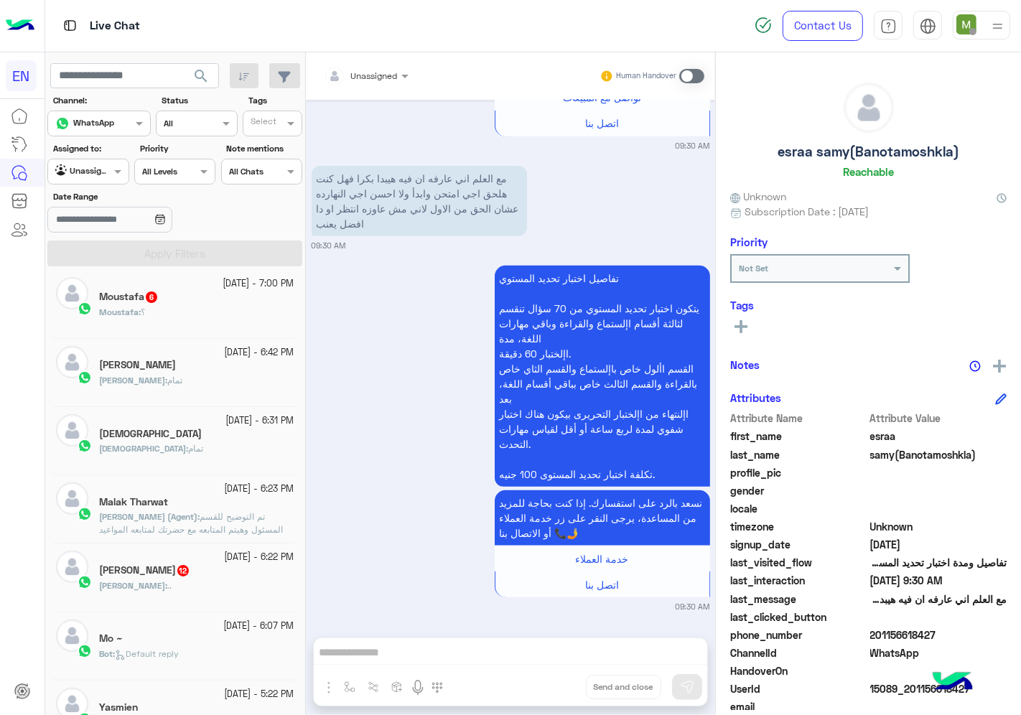
click at [177, 575] on span "12" at bounding box center [182, 570] width 11 height 11
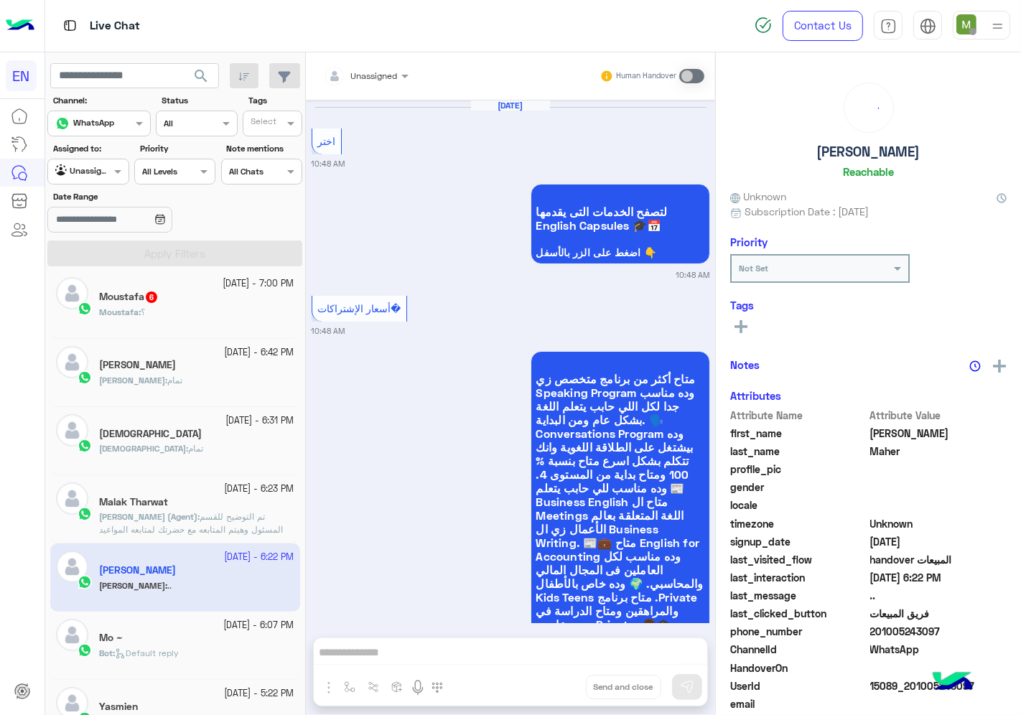
scroll to position [3086, 0]
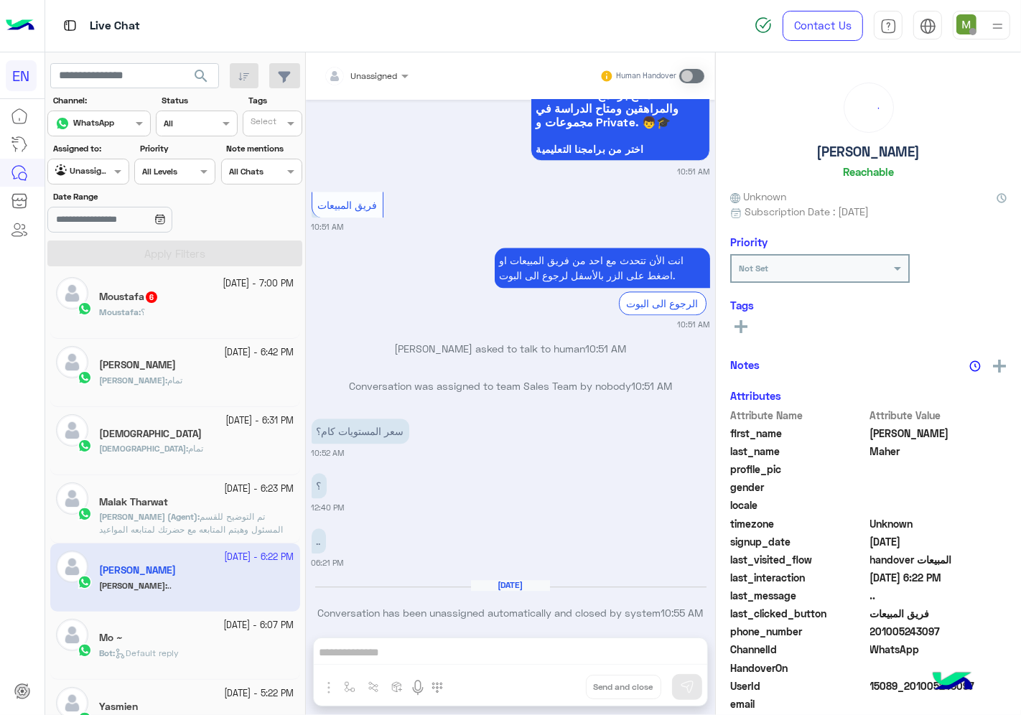
click at [390, 69] on div at bounding box center [366, 74] width 99 height 14
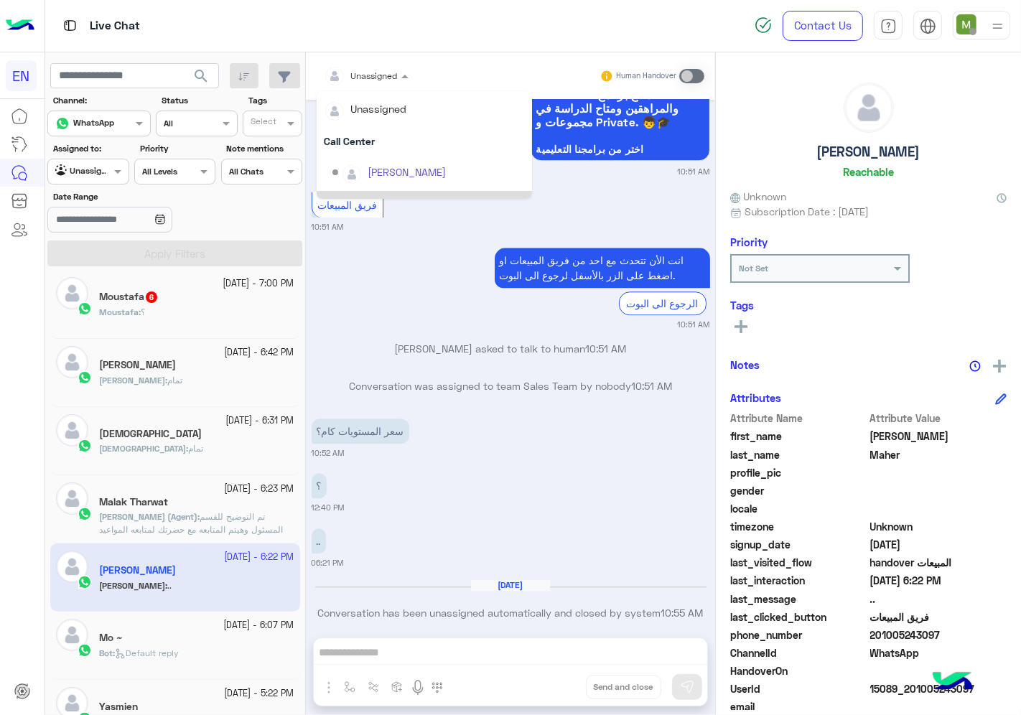
scroll to position [238, 0]
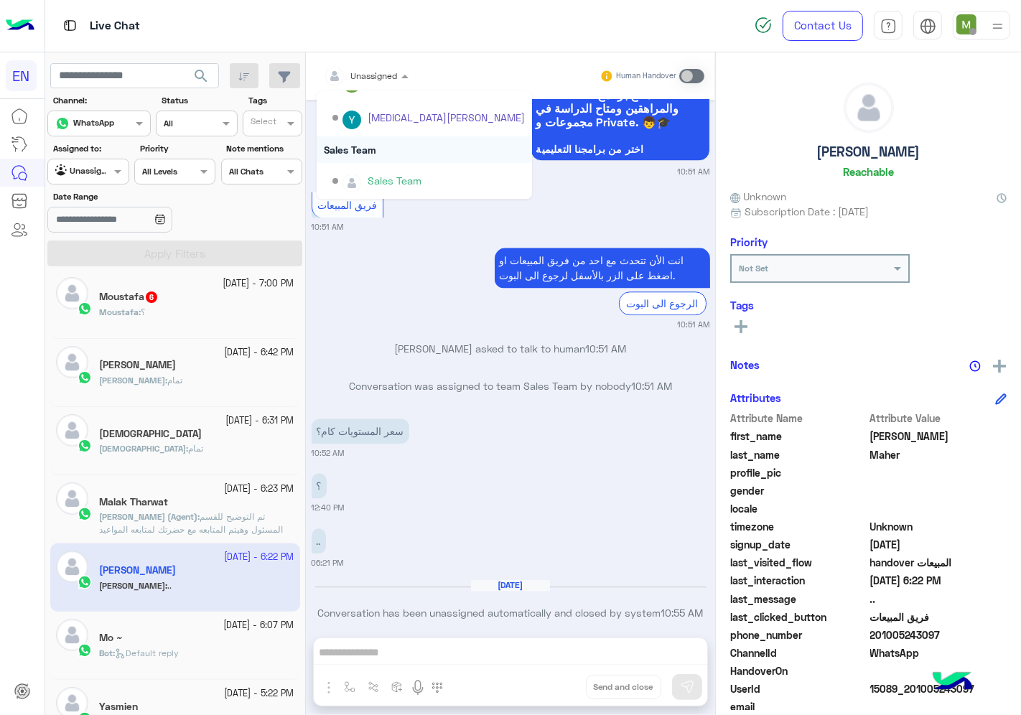
click at [363, 149] on div "Sales Team" at bounding box center [424, 149] width 215 height 27
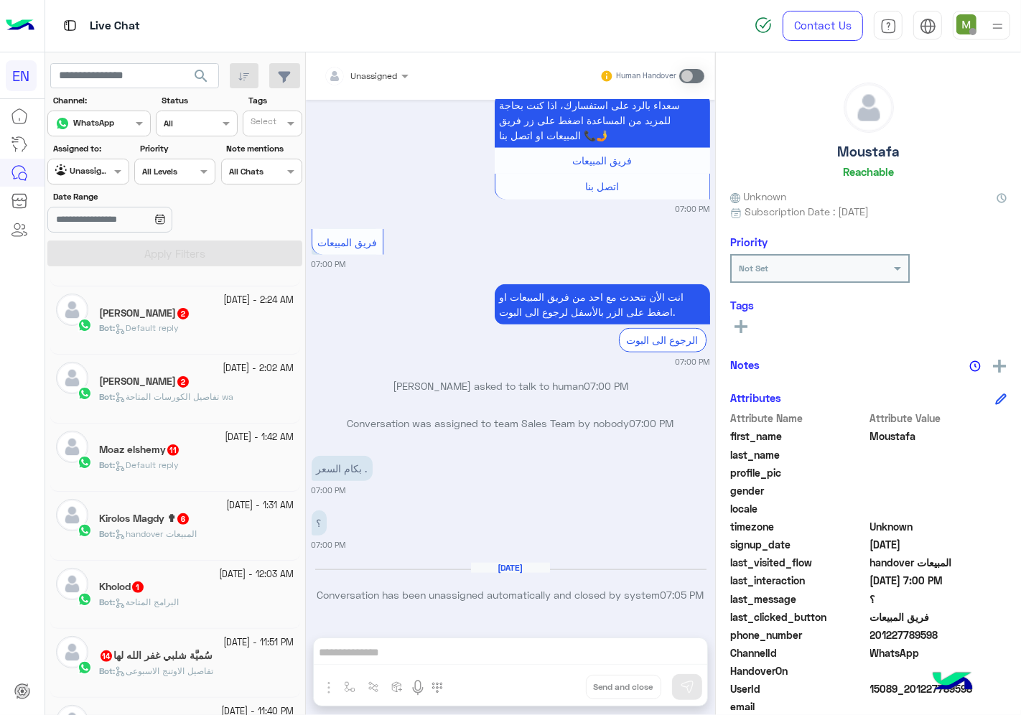
scroll to position [565, 0]
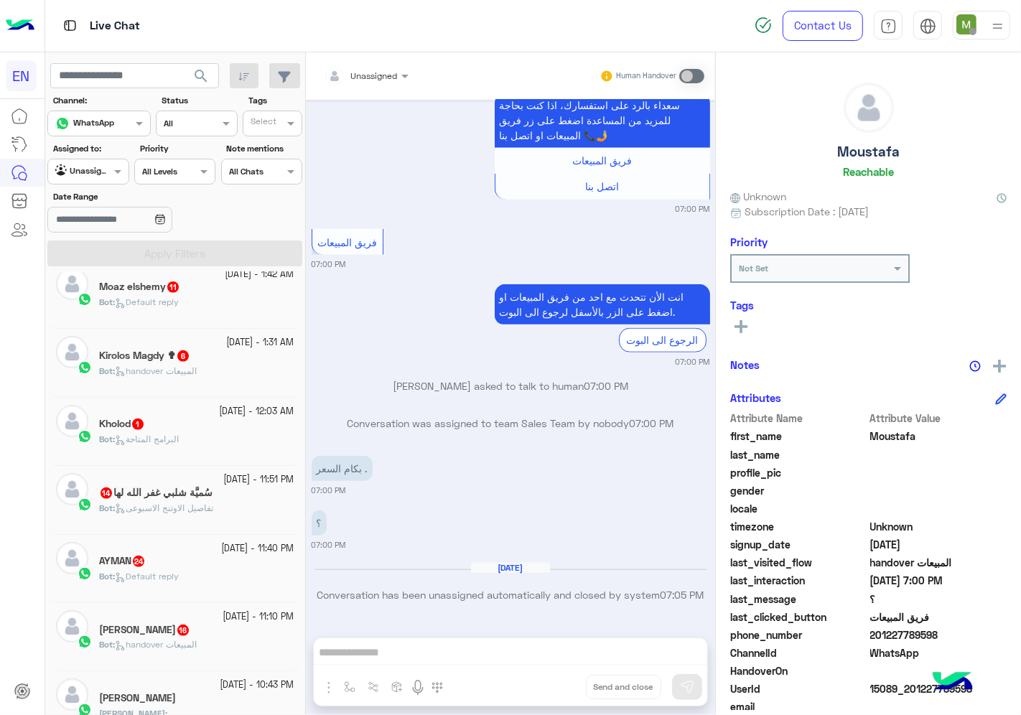
click at [231, 639] on div "[PERSON_NAME] 16" at bounding box center [196, 631] width 195 height 15
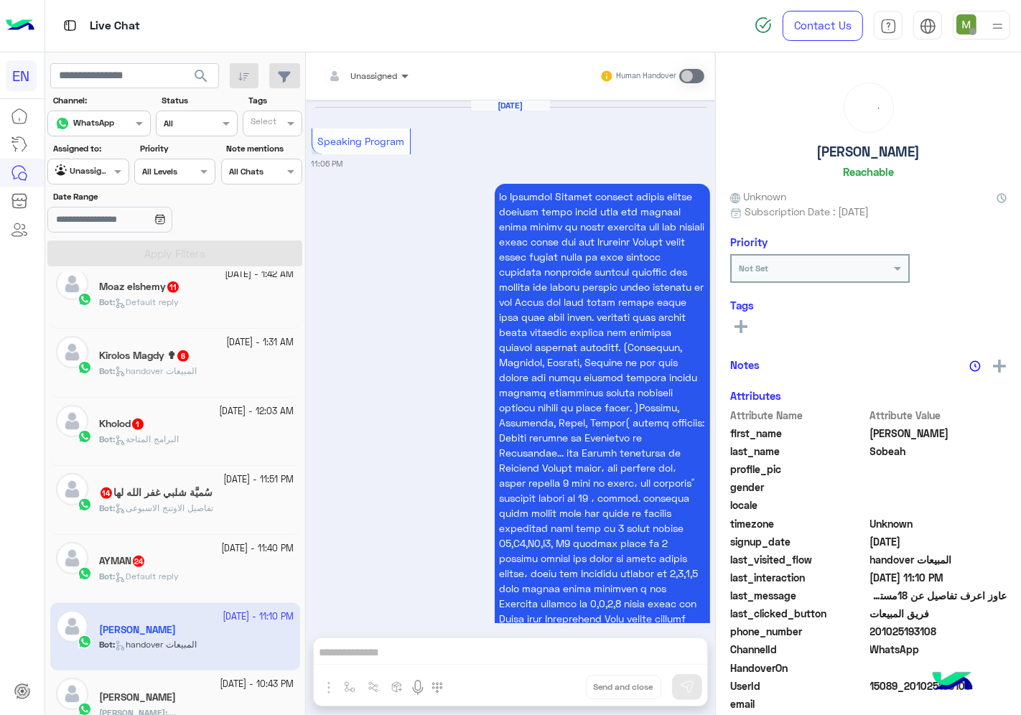
scroll to position [3505, 0]
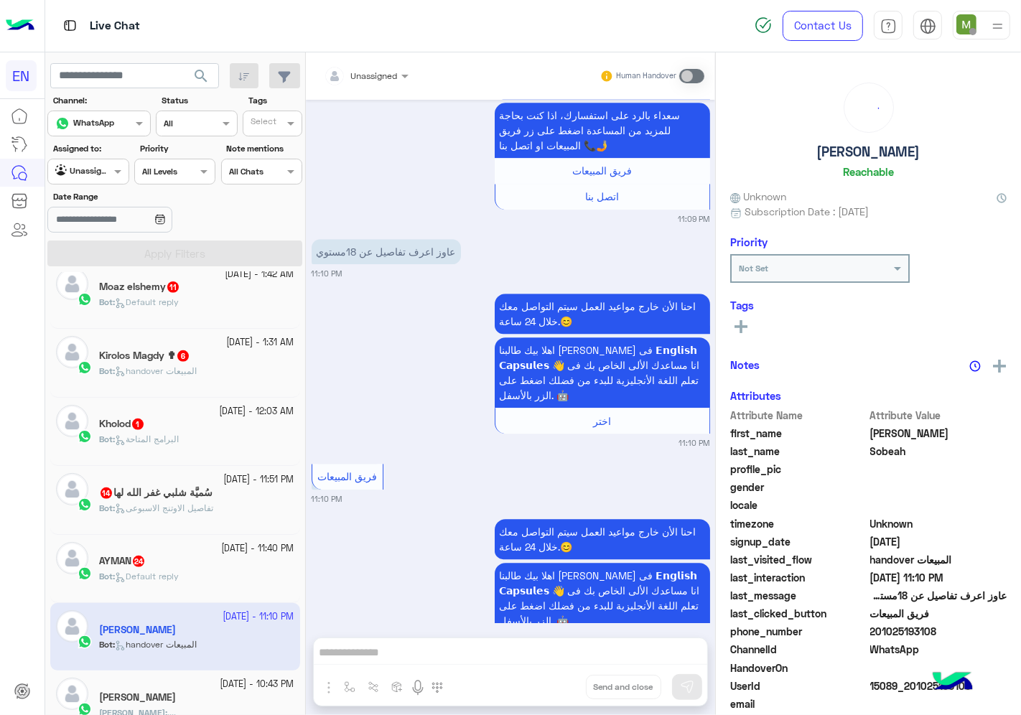
click at [382, 79] on div at bounding box center [366, 74] width 99 height 14
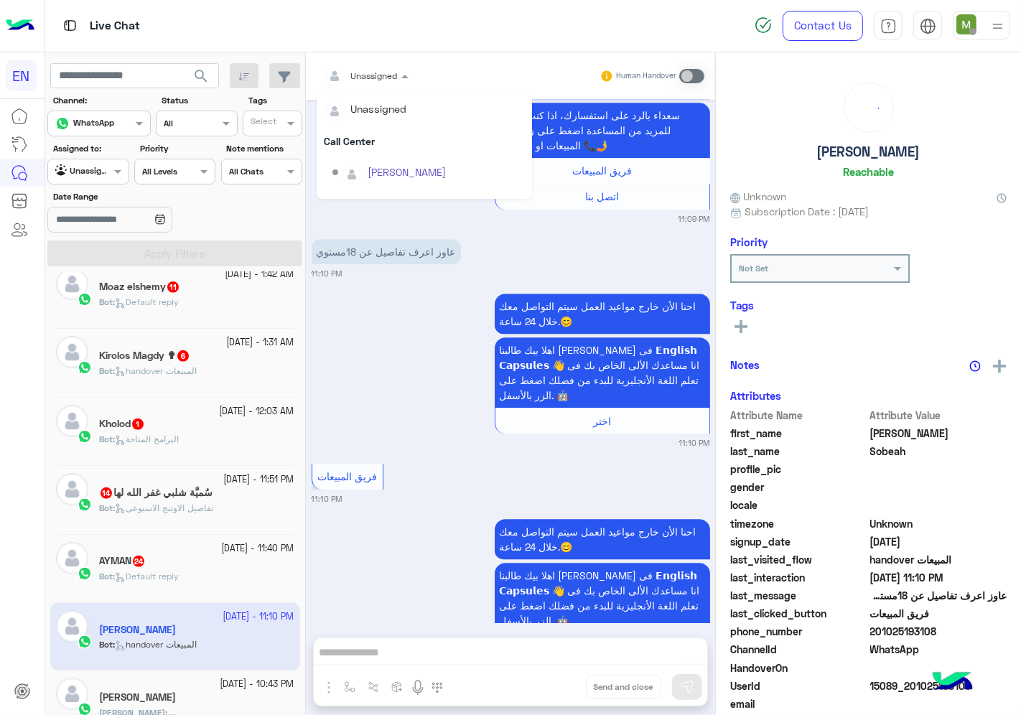
scroll to position [238, 0]
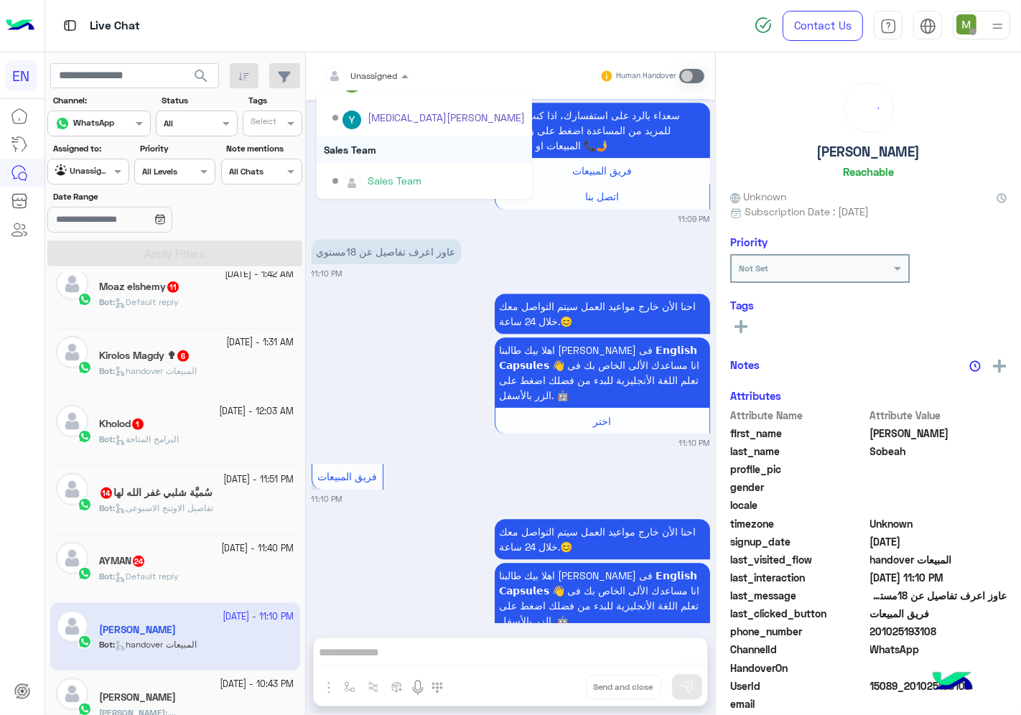
click at [367, 144] on div "Sales Team" at bounding box center [424, 149] width 215 height 27
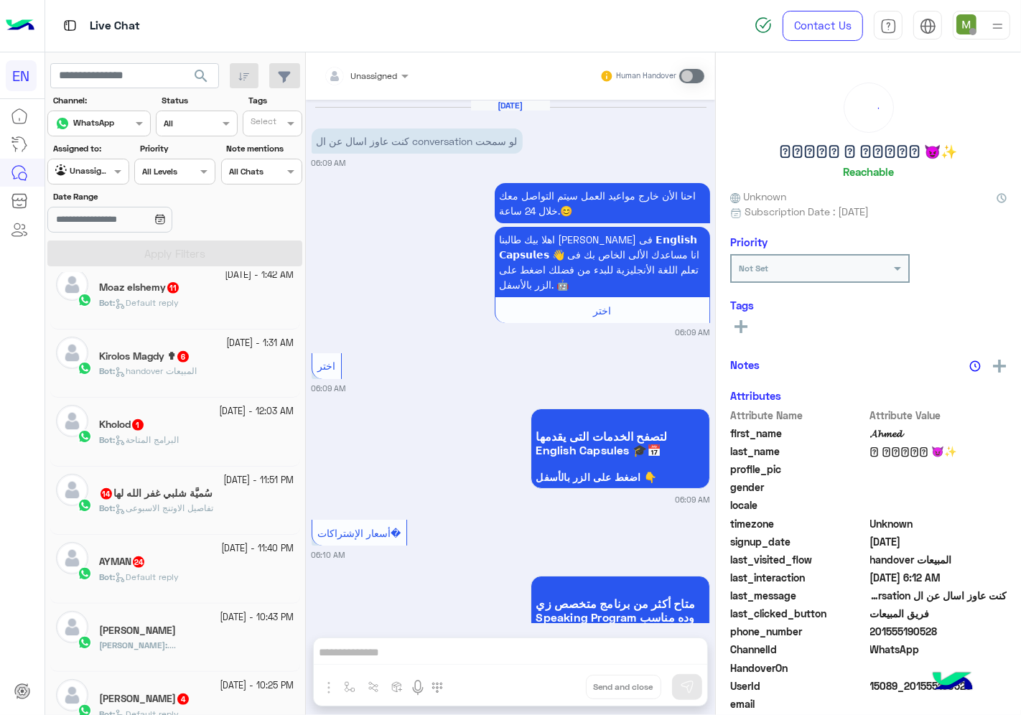
scroll to position [1382, 0]
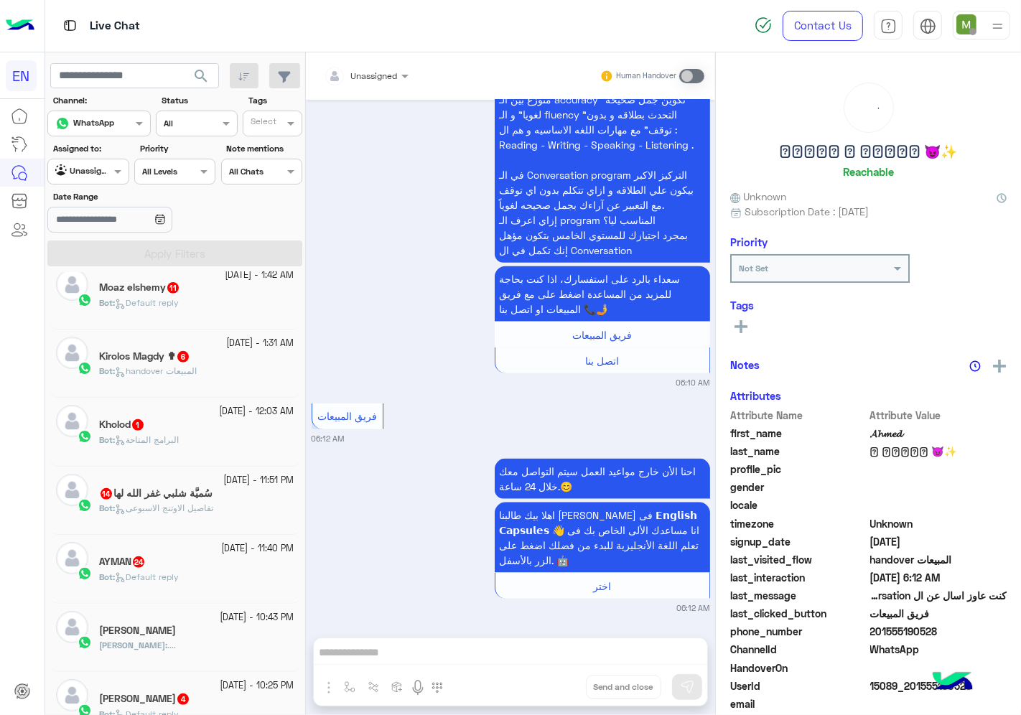
click at [190, 562] on div "AYMAN 24" at bounding box center [196, 563] width 195 height 15
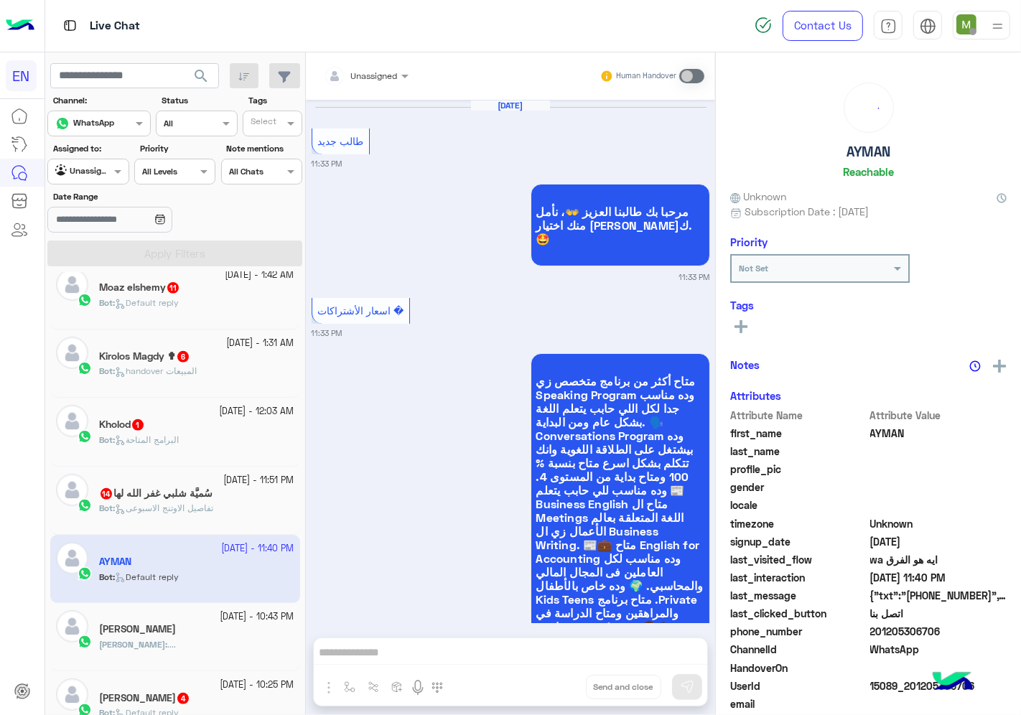
scroll to position [2890, 0]
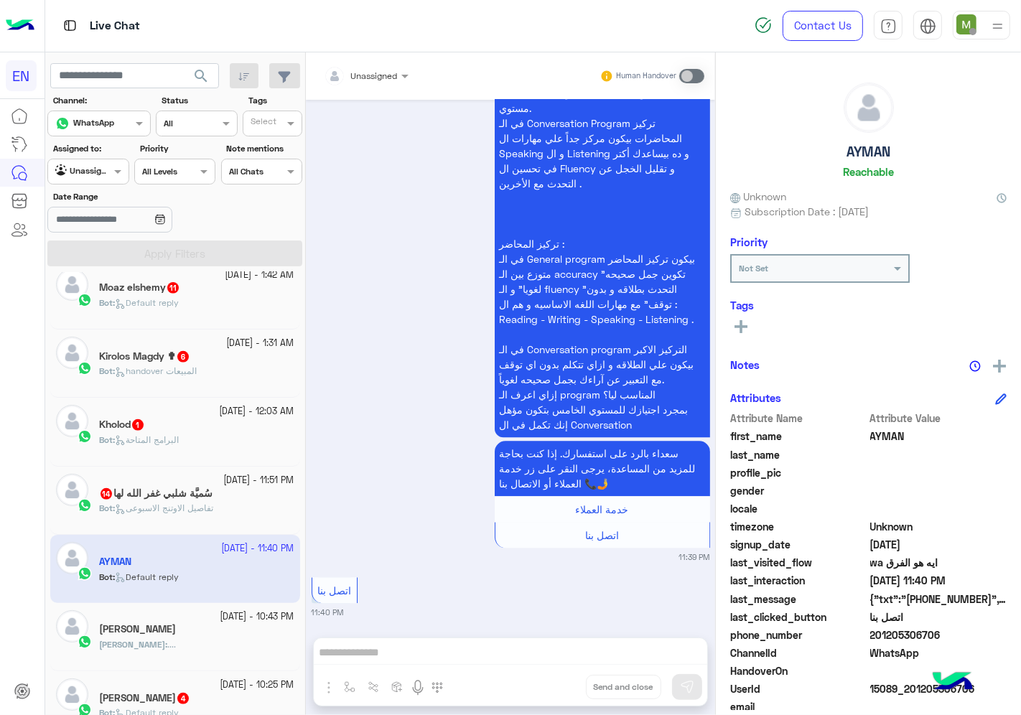
click at [376, 55] on div "Unassigned Human Handover" at bounding box center [510, 75] width 409 height 47
click at [374, 73] on input "text" at bounding box center [349, 73] width 50 height 13
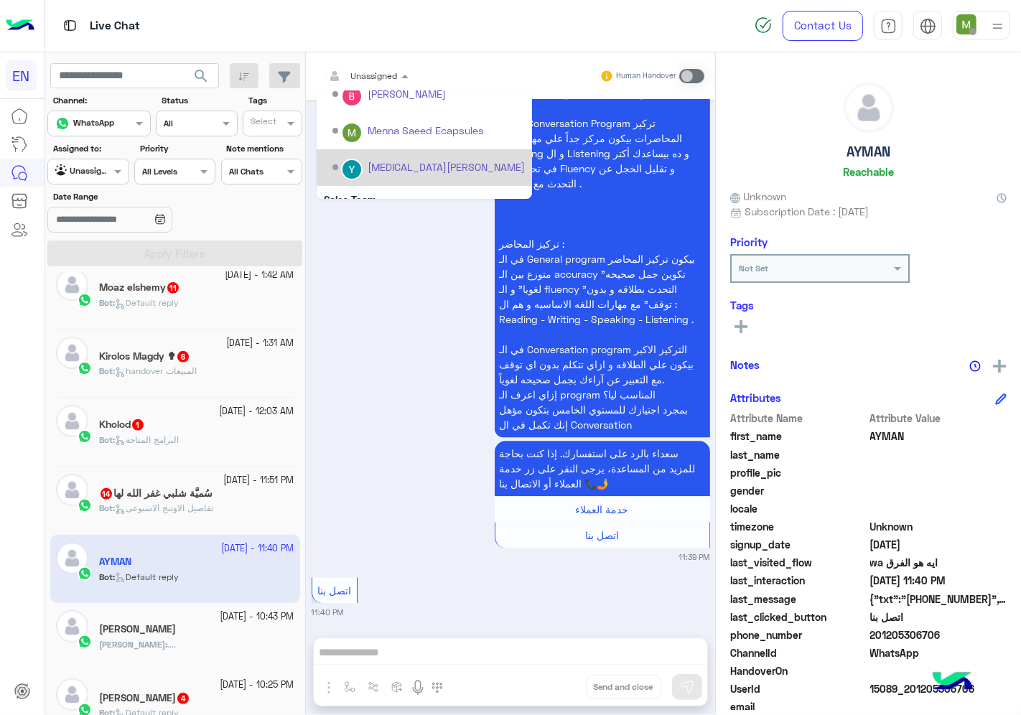
scroll to position [238, 0]
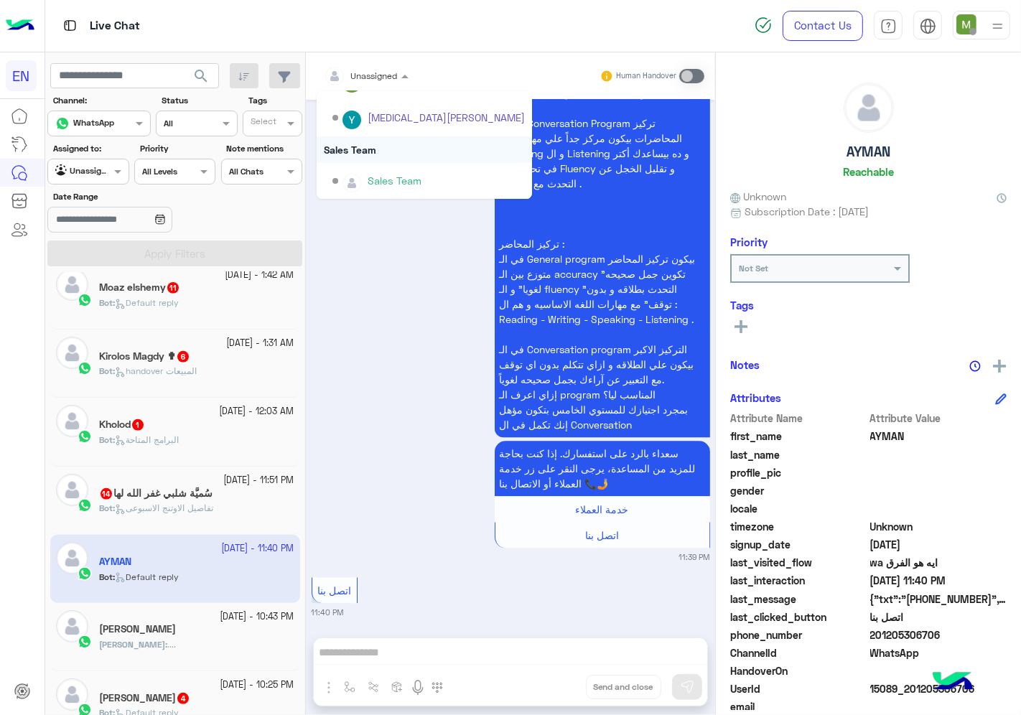
click at [371, 146] on div "Sales Team" at bounding box center [424, 149] width 215 height 27
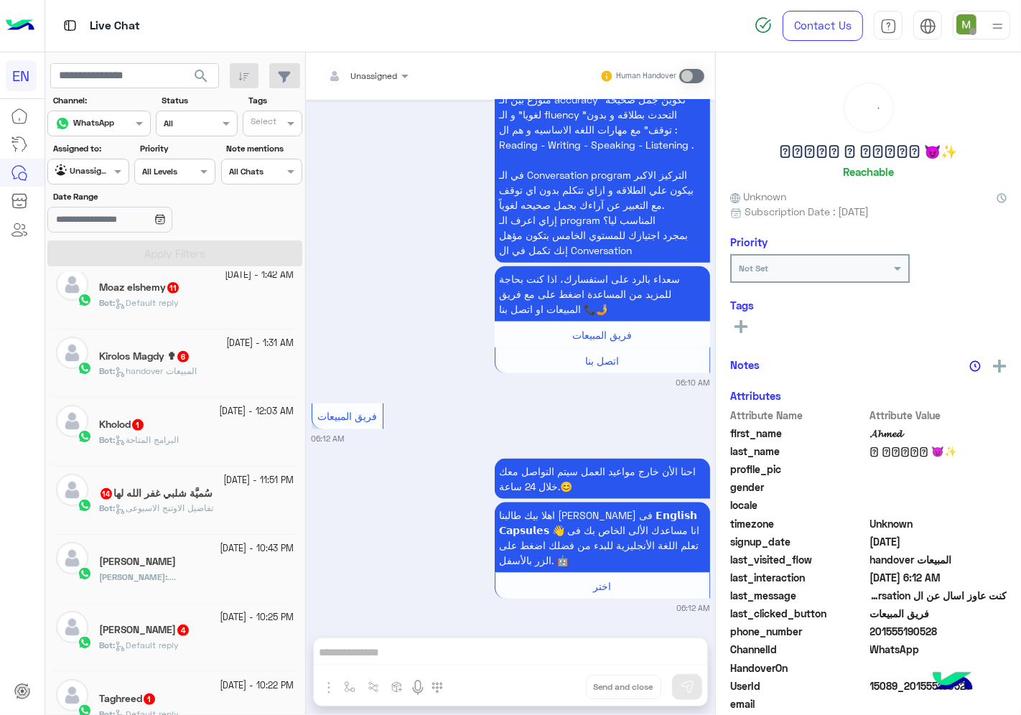
click at [197, 429] on div "Kholod 1" at bounding box center [196, 426] width 195 height 15
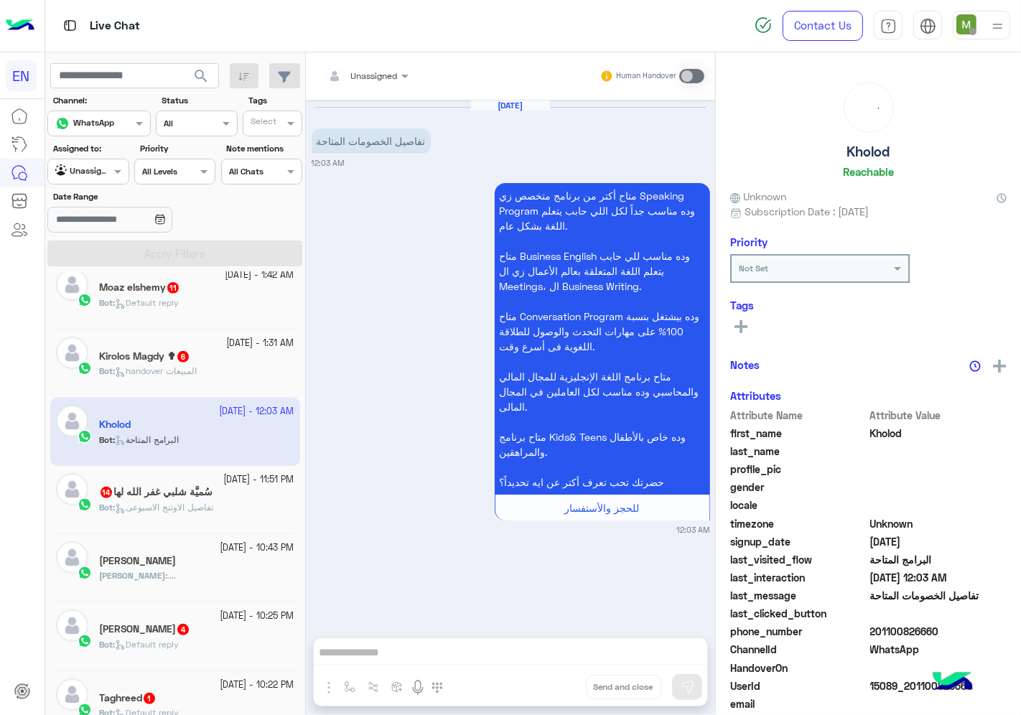
click at [378, 74] on div at bounding box center [366, 74] width 99 height 14
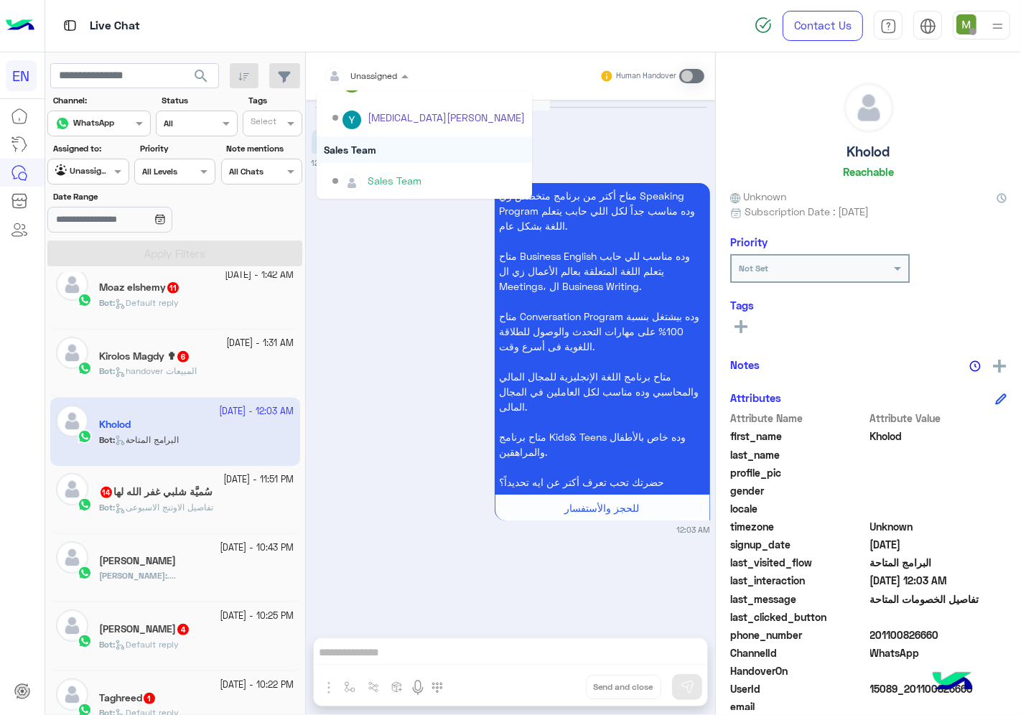
click at [366, 149] on div "Sales Team" at bounding box center [424, 149] width 215 height 27
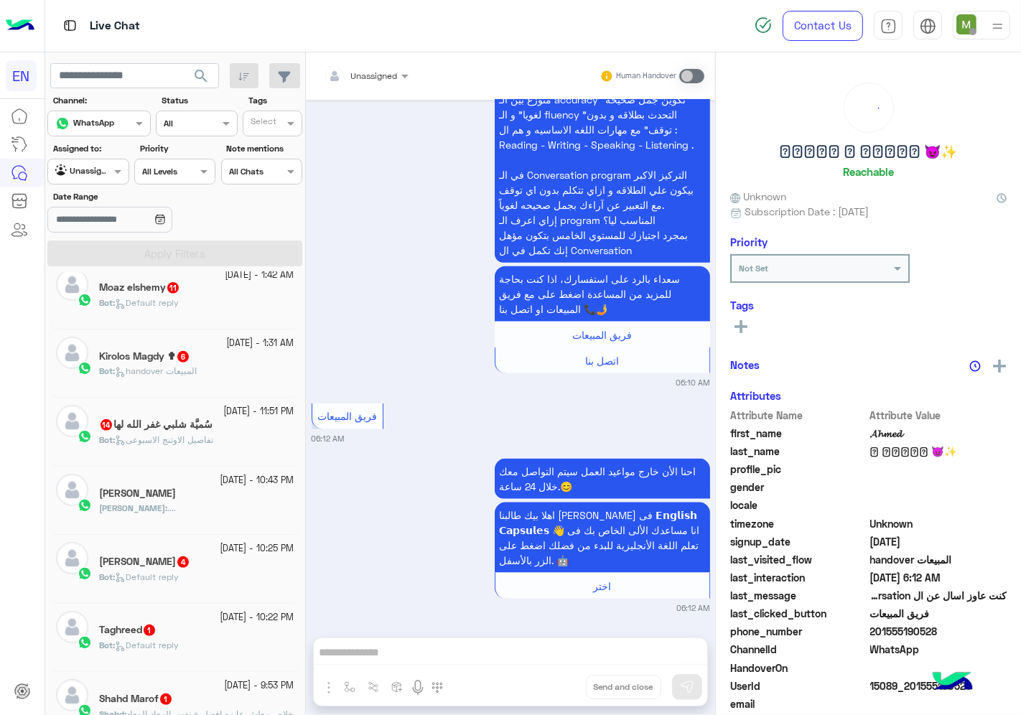
click at [213, 435] on p "Bot : تفاصيل الاوتنج الاسبوعى" at bounding box center [156, 440] width 114 height 13
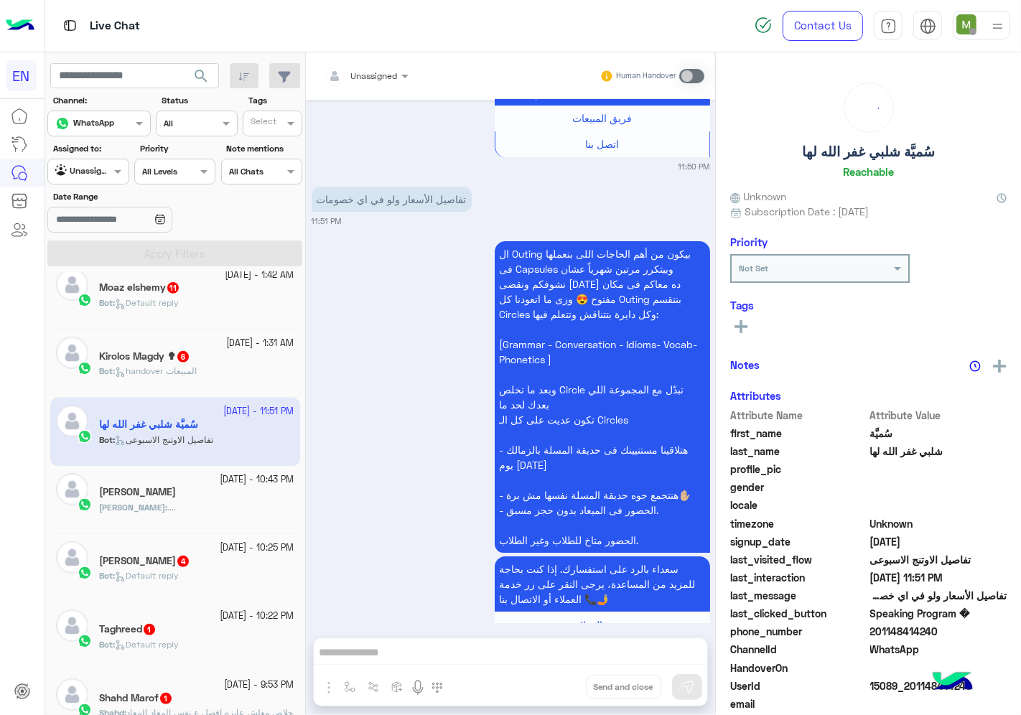
click at [386, 79] on div at bounding box center [366, 74] width 99 height 14
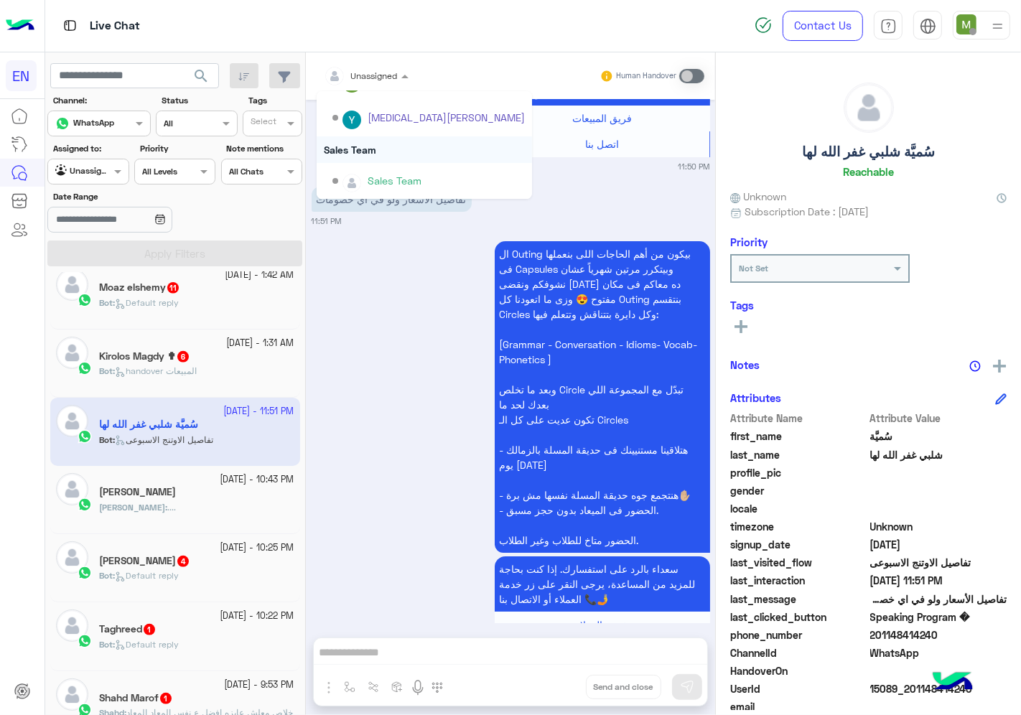
click at [373, 154] on div "Sales Team" at bounding box center [424, 149] width 215 height 27
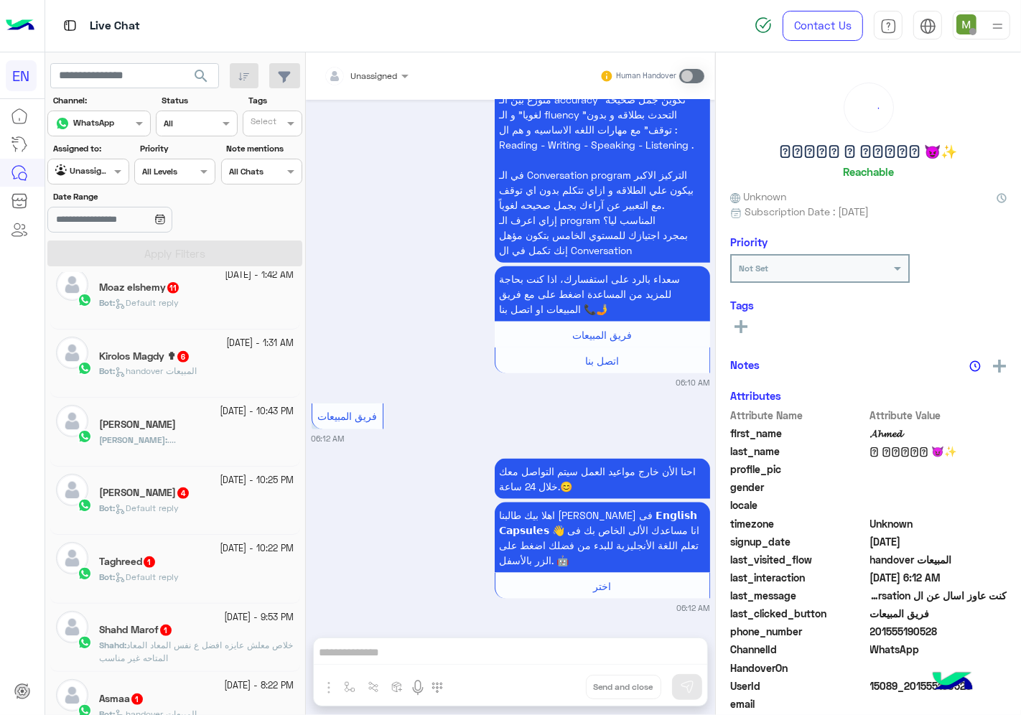
click at [179, 505] on span "Default reply" at bounding box center [147, 508] width 64 height 11
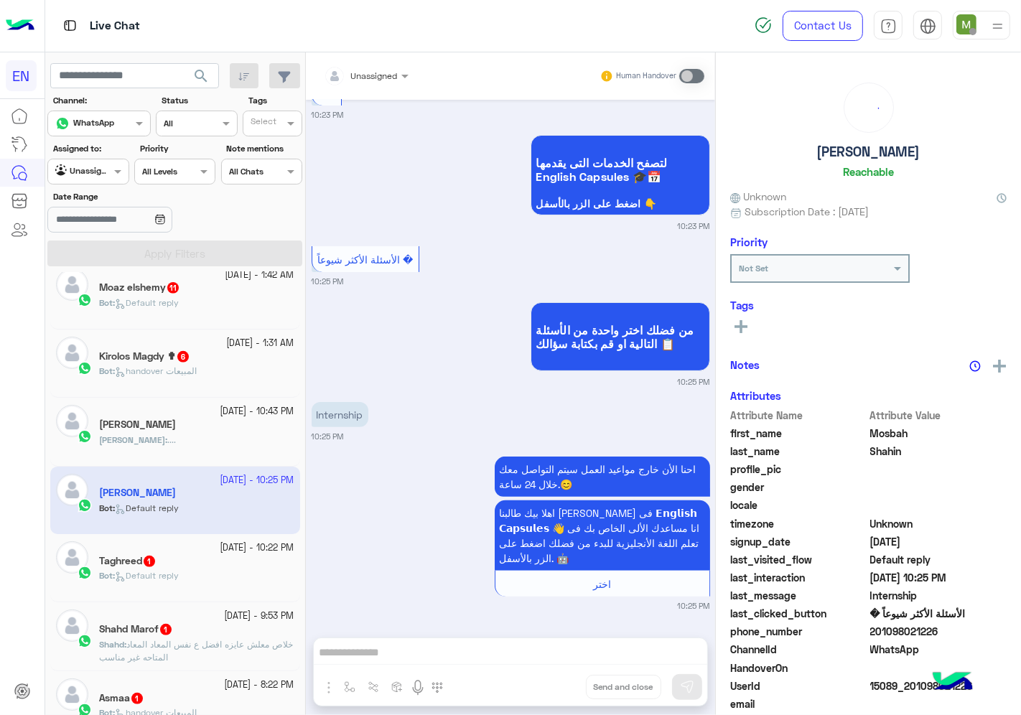
click at [378, 73] on div at bounding box center [366, 74] width 99 height 14
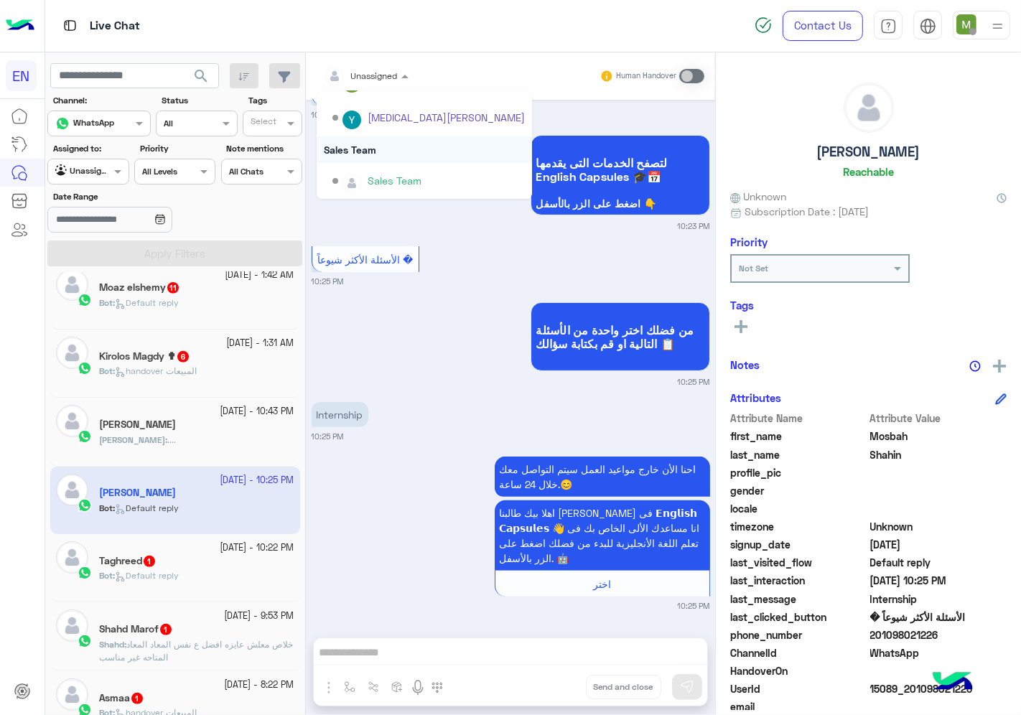
click at [356, 149] on div "Sales Team" at bounding box center [424, 149] width 215 height 27
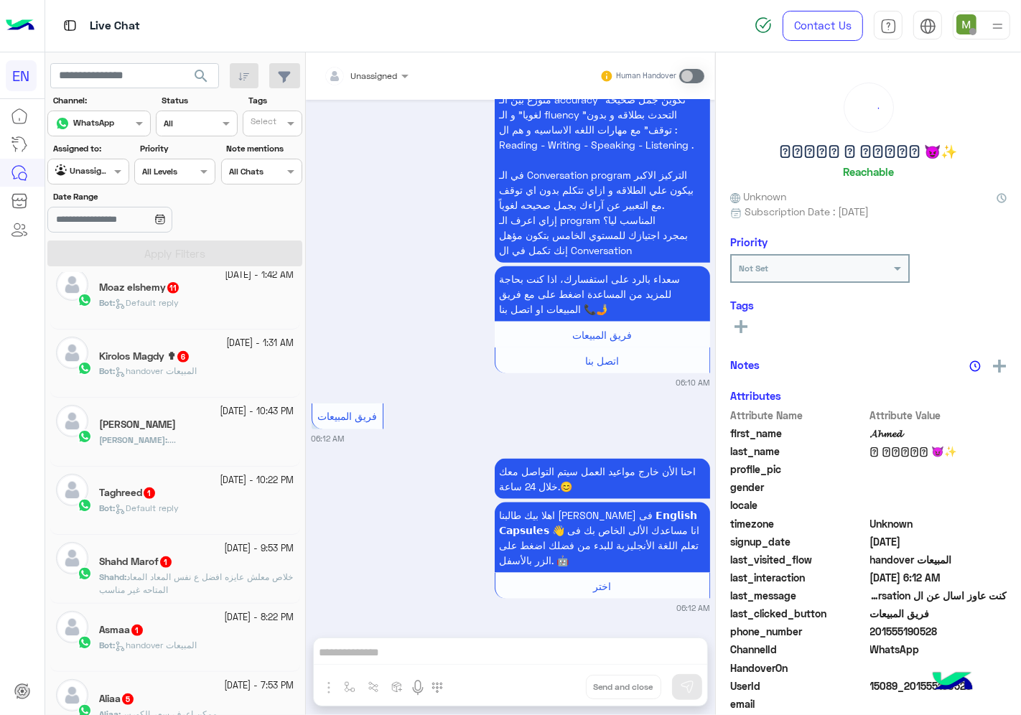
click at [227, 511] on div "Bot : Default reply" at bounding box center [196, 514] width 195 height 25
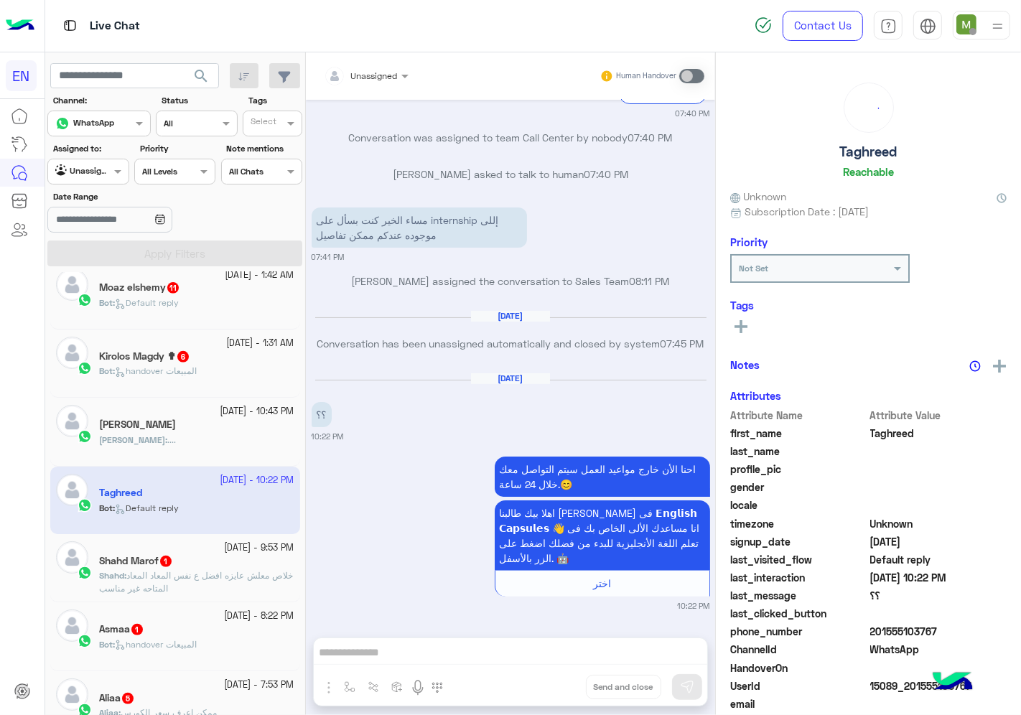
click at [375, 80] on div "Unassigned" at bounding box center [374, 76] width 47 height 13
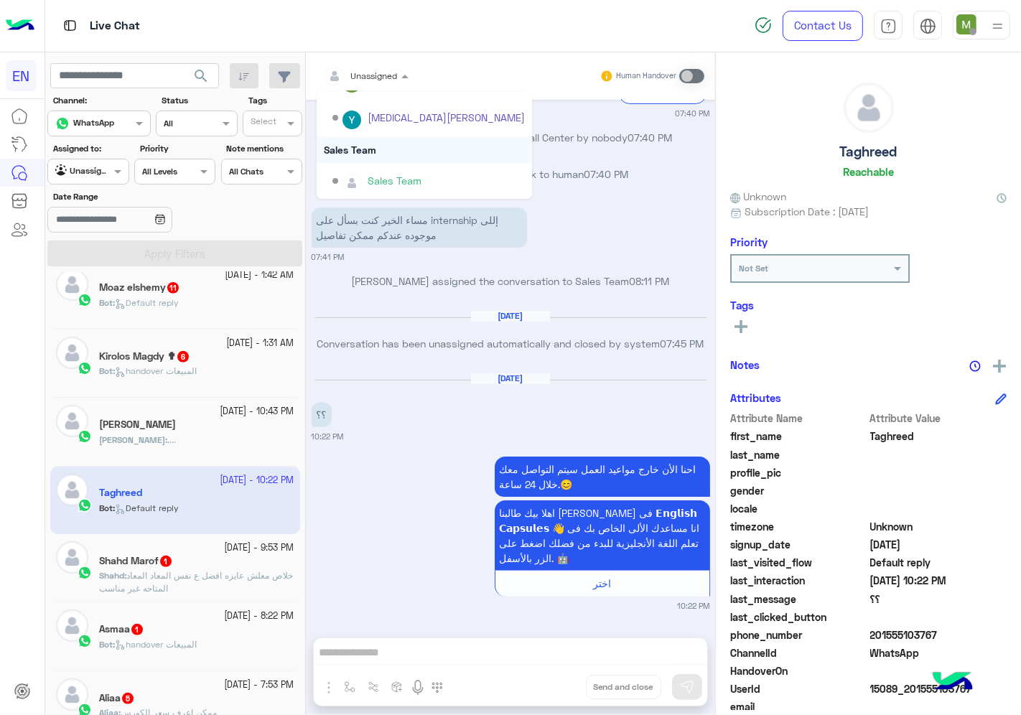
click at [369, 144] on div "Sales Team" at bounding box center [424, 149] width 215 height 27
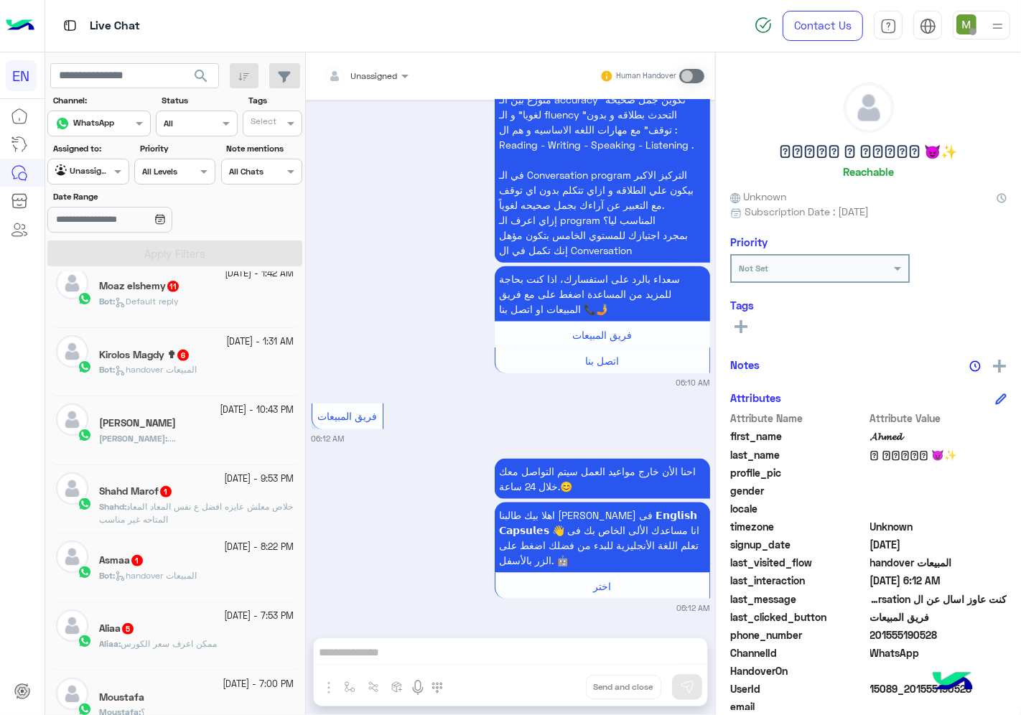
click at [205, 628] on div "Aliaa 5" at bounding box center [196, 630] width 195 height 15
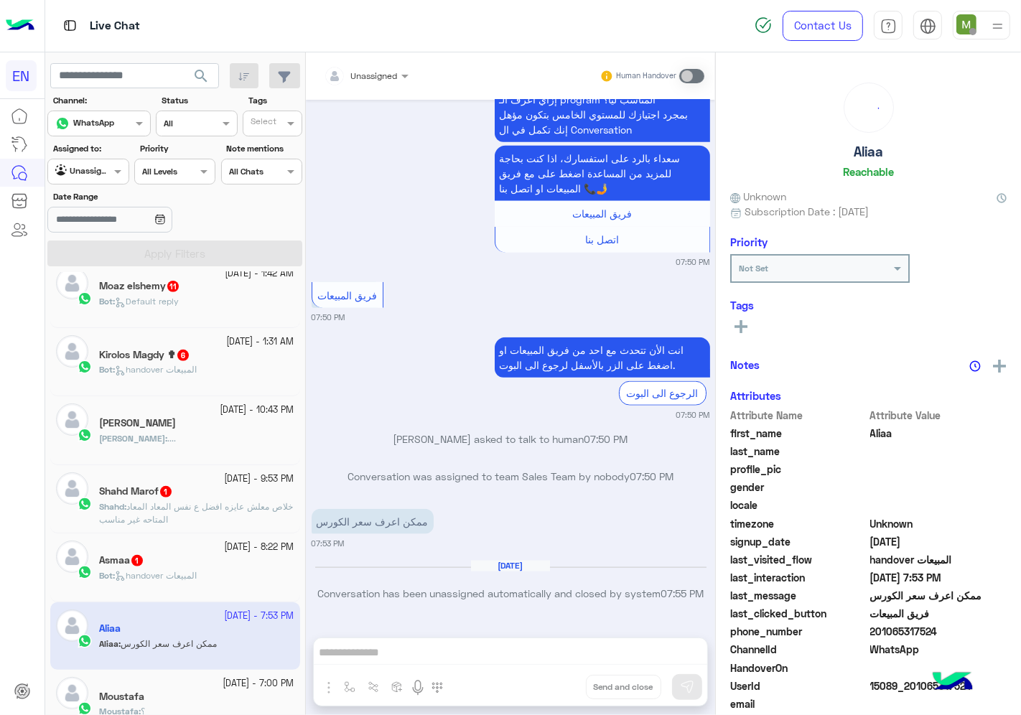
click at [378, 73] on div at bounding box center [366, 74] width 99 height 14
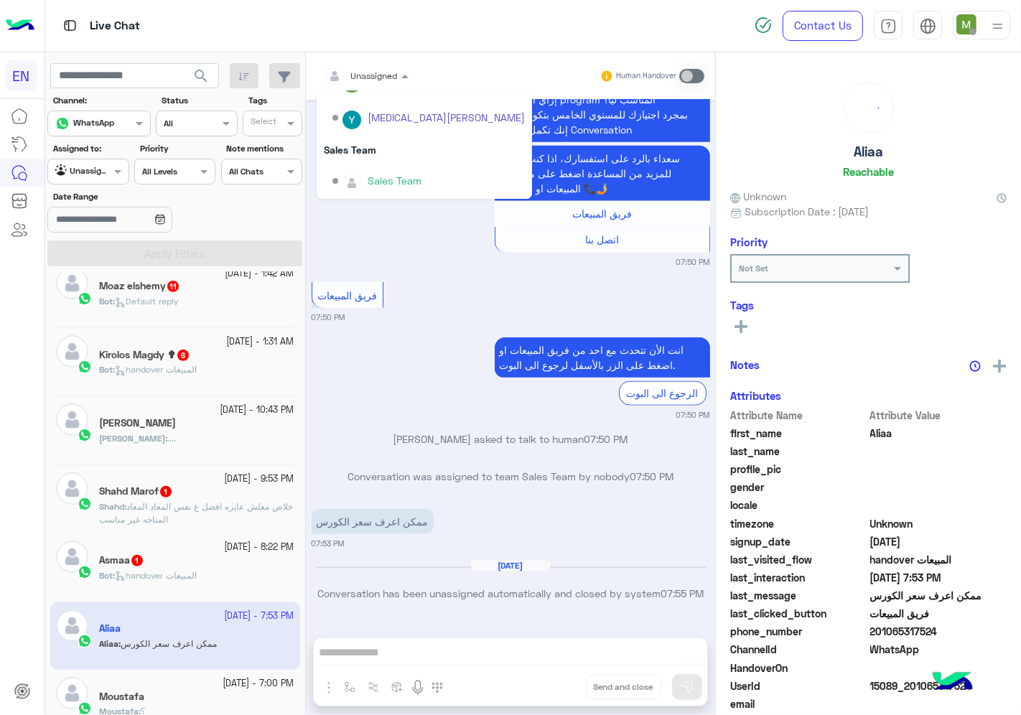
click at [368, 148] on div "Sales Team" at bounding box center [424, 149] width 215 height 27
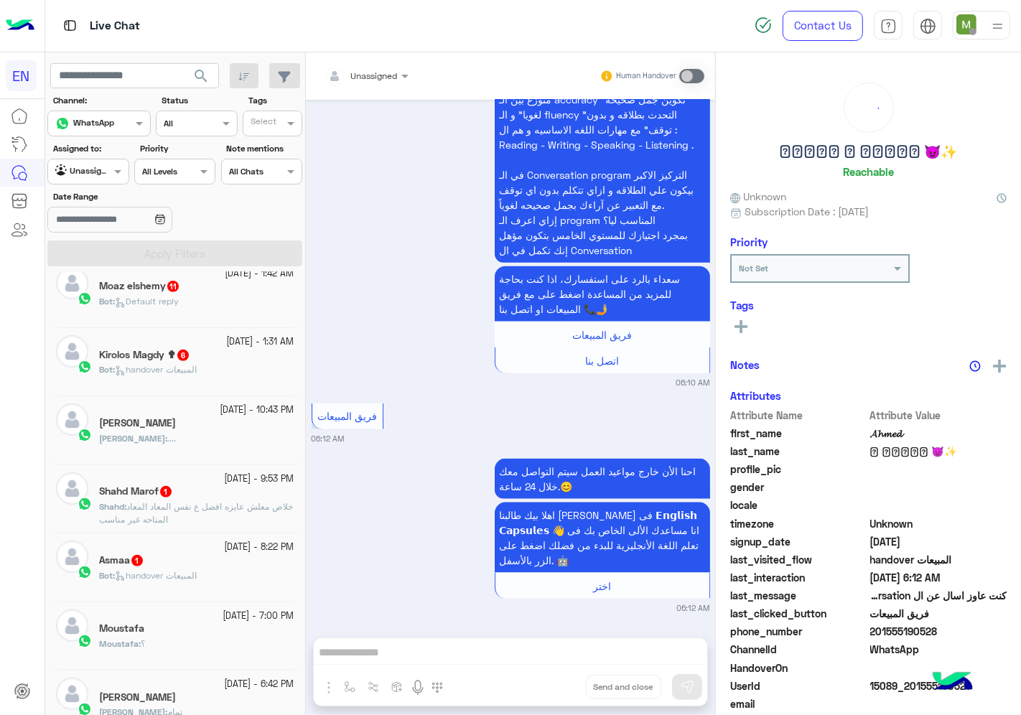
click at [199, 564] on div "Asmaa 1" at bounding box center [196, 561] width 195 height 15
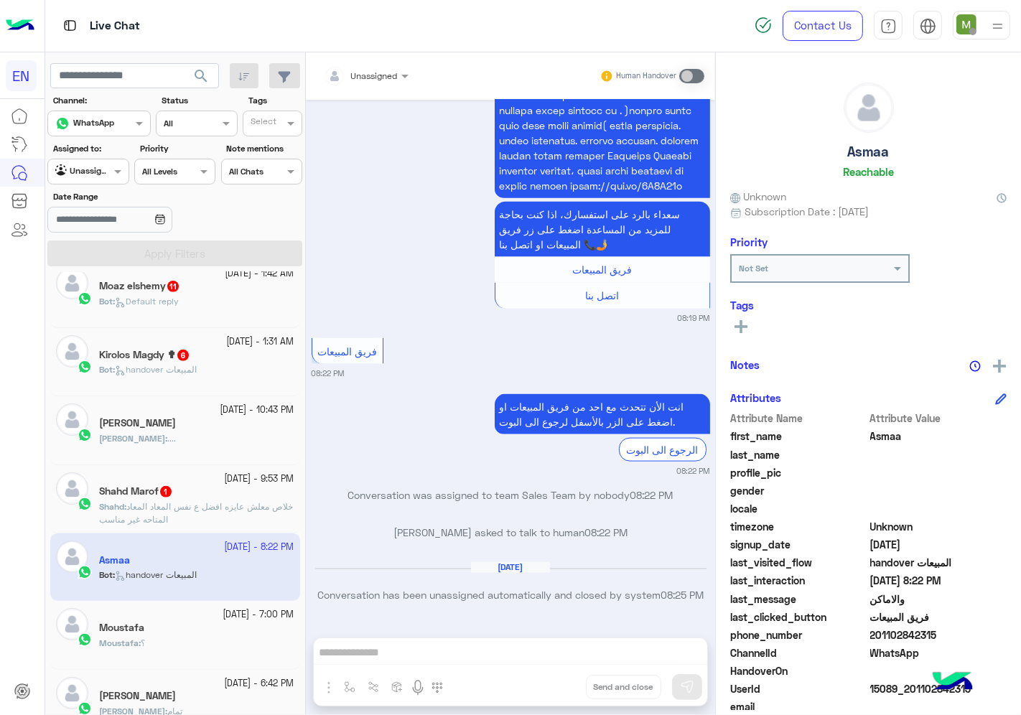
click at [389, 80] on span "Unassigned" at bounding box center [374, 75] width 47 height 11
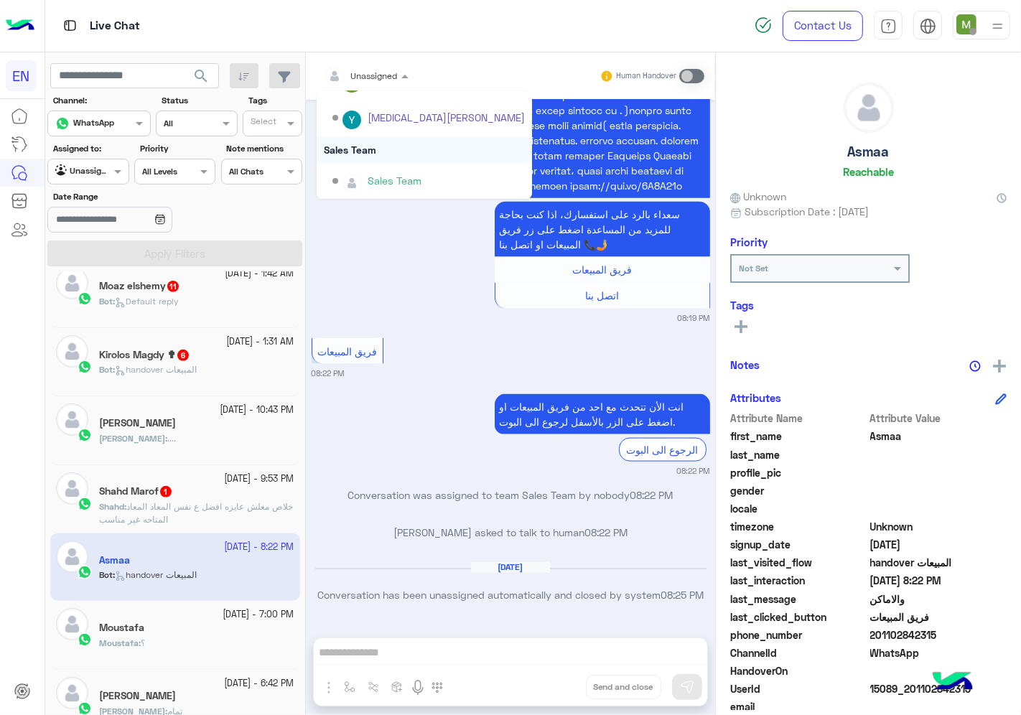
click at [388, 155] on div "Sales Team" at bounding box center [424, 149] width 215 height 27
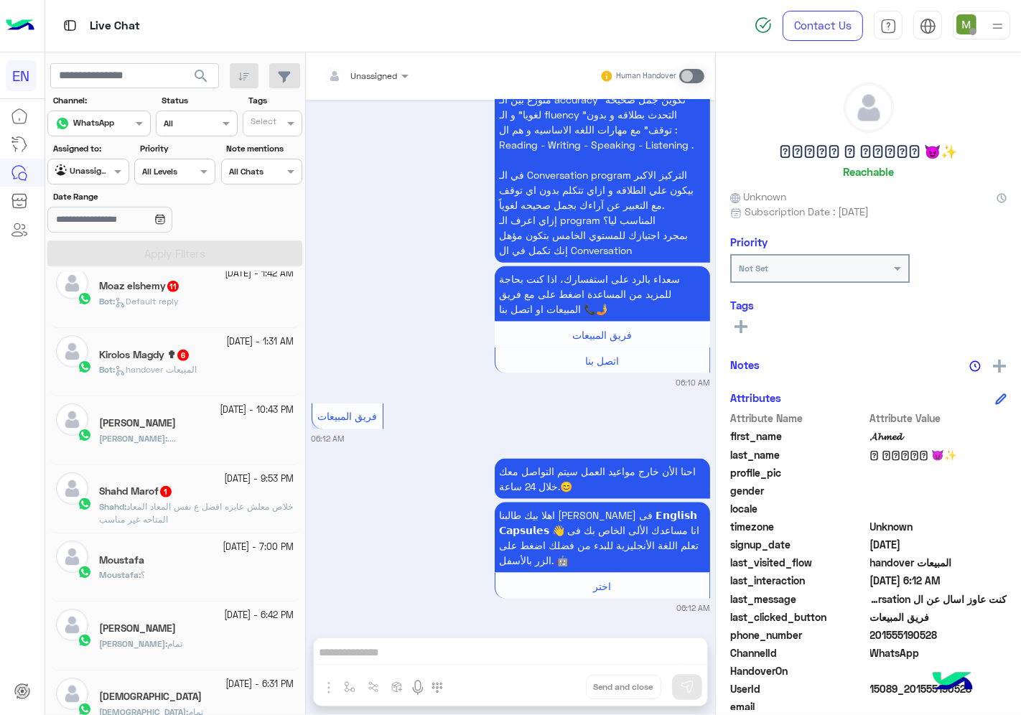
click at [362, 72] on input "text" at bounding box center [349, 73] width 50 height 13
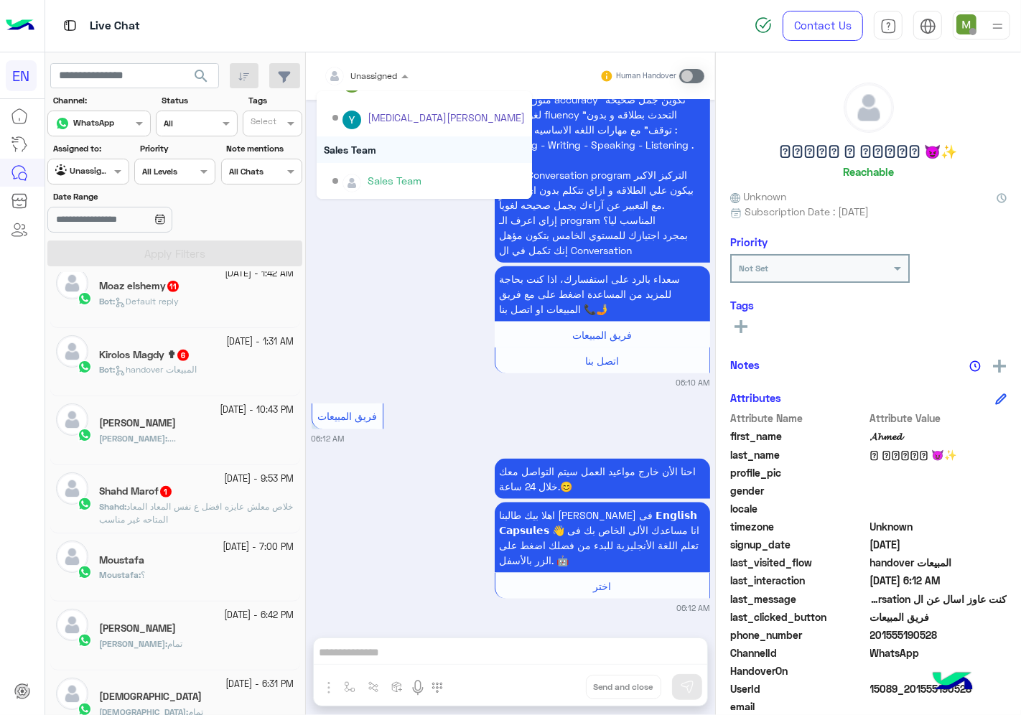
click at [365, 149] on div "Sales Team" at bounding box center [424, 149] width 215 height 27
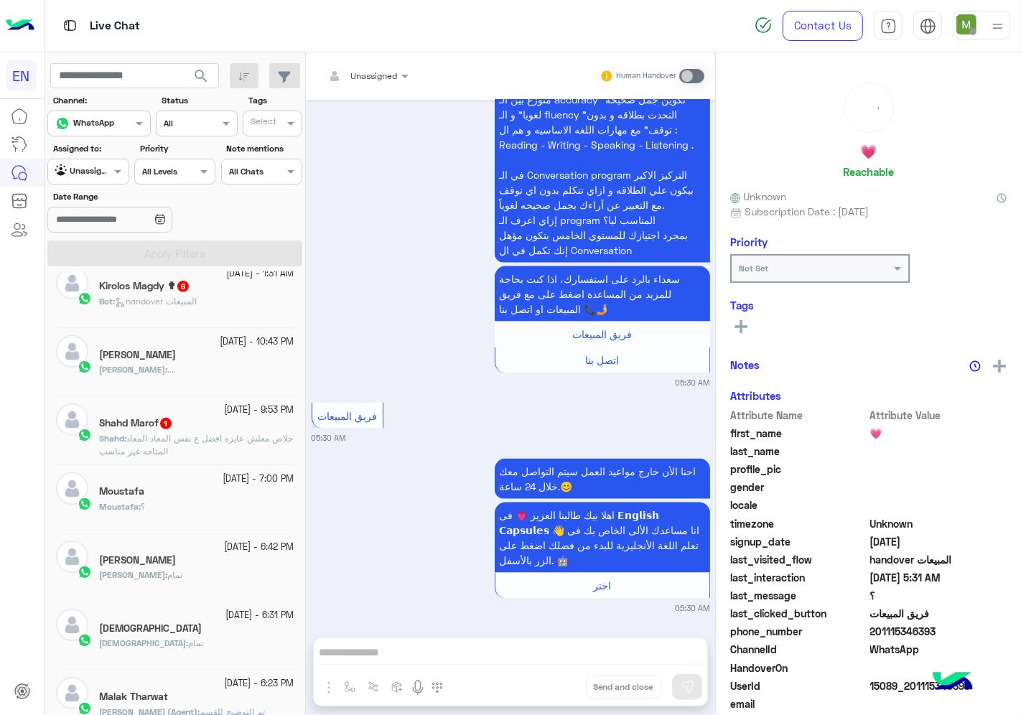
click at [382, 75] on div at bounding box center [366, 74] width 99 height 14
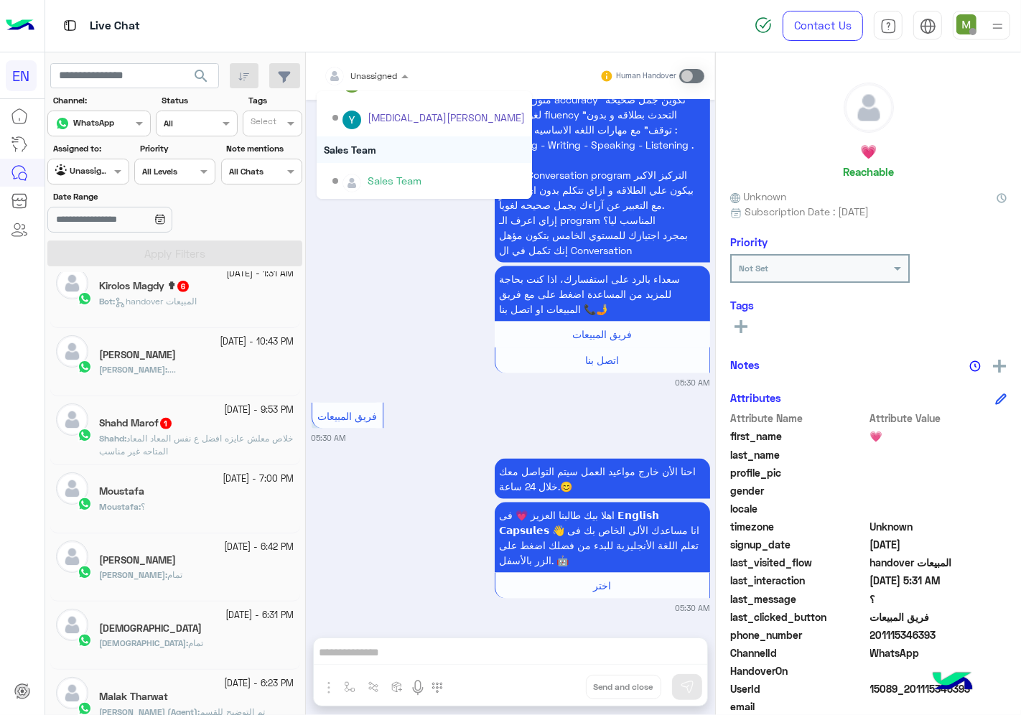
click at [360, 139] on div "Sales Team" at bounding box center [424, 149] width 215 height 27
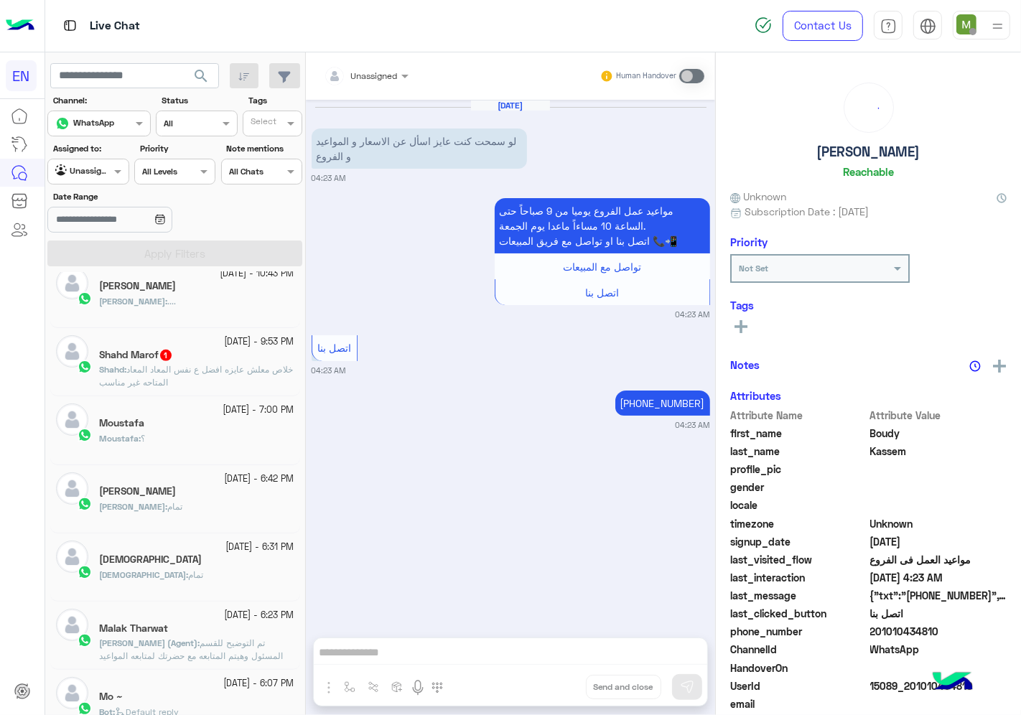
click at [205, 377] on p "Shahd : خلاص معلش عايزه افضل ع نفس المعاد المعاد المتاحه غير مناسب" at bounding box center [196, 376] width 195 height 26
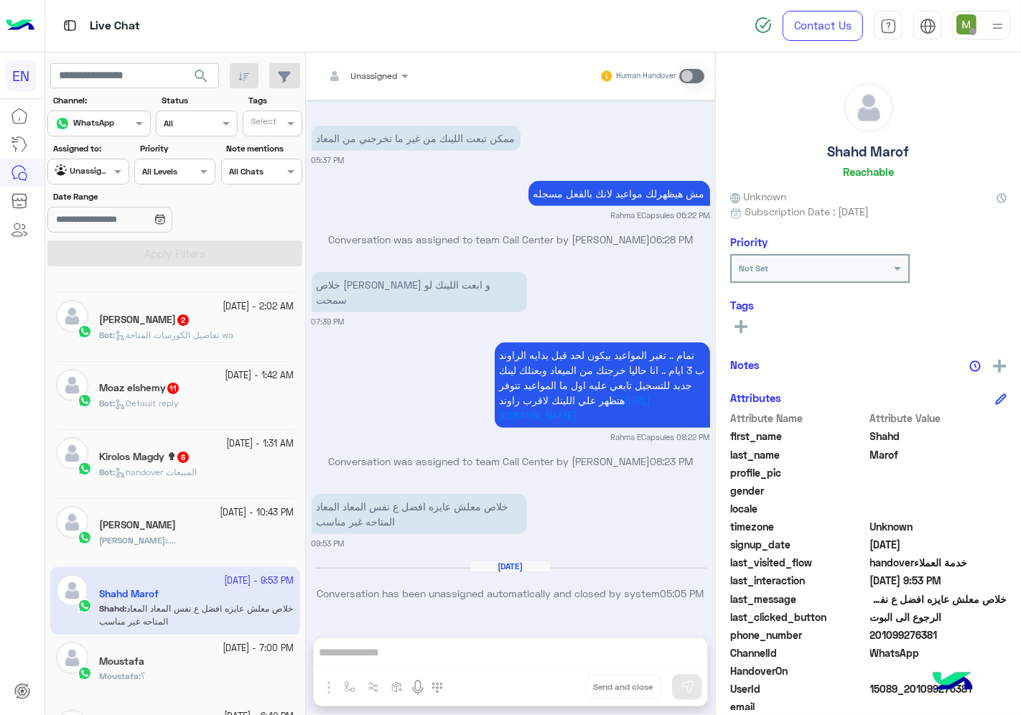
click at [197, 477] on span "handover المبيعات" at bounding box center [156, 472] width 82 height 11
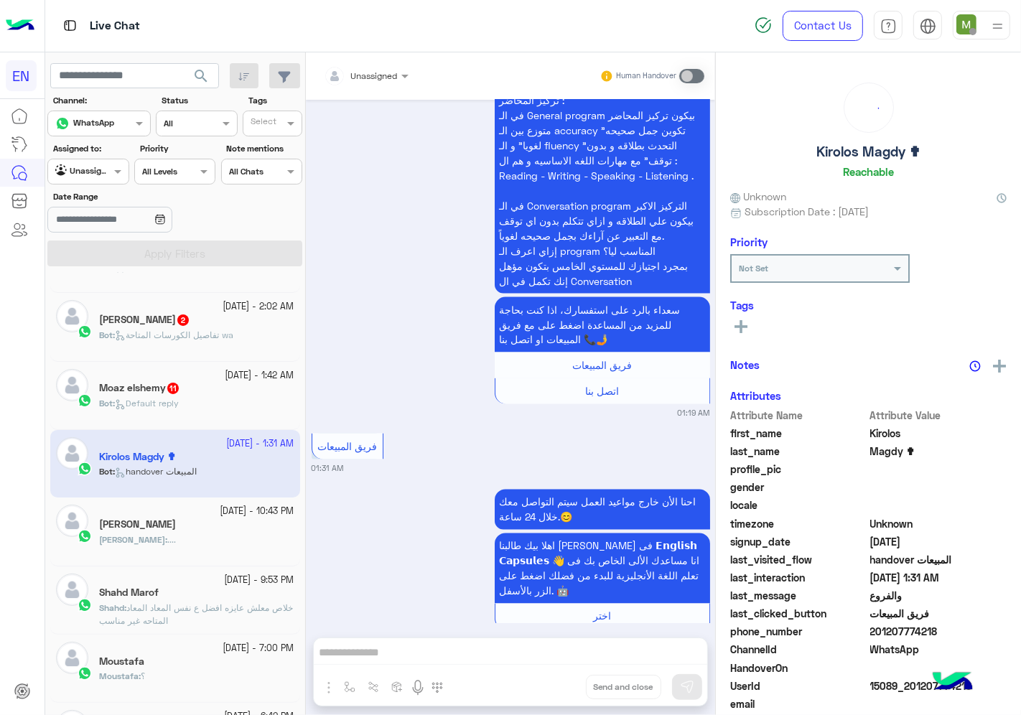
click at [381, 80] on span "Unassigned" at bounding box center [374, 75] width 47 height 11
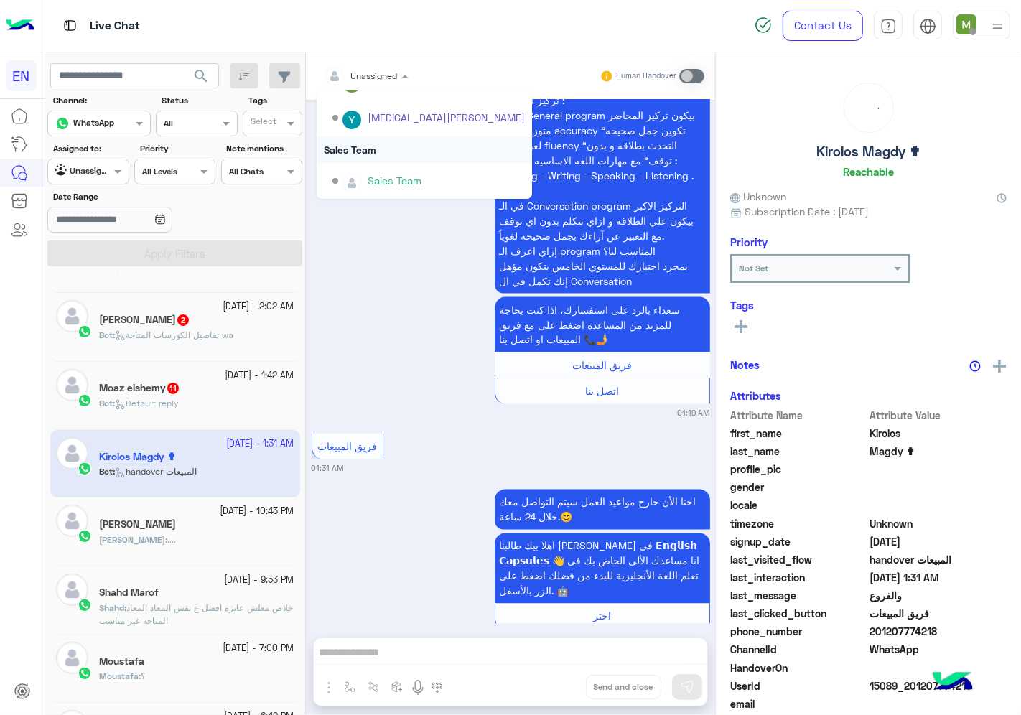
click at [362, 144] on div "Sales Team" at bounding box center [424, 149] width 215 height 27
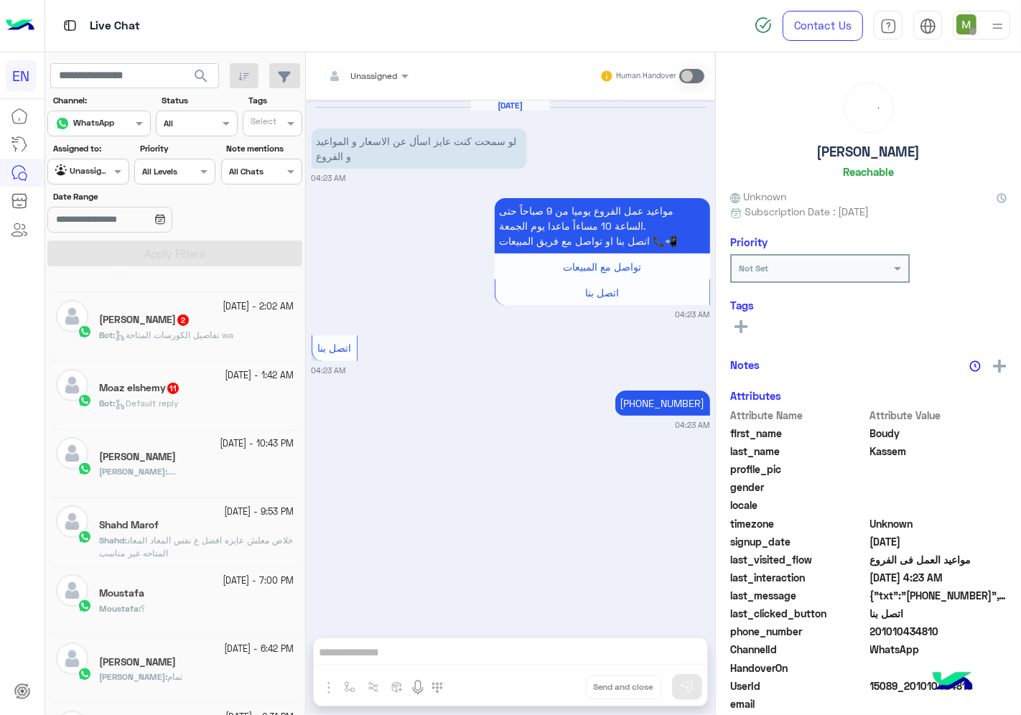
click at [208, 409] on div "Bot : Default reply" at bounding box center [196, 409] width 195 height 25
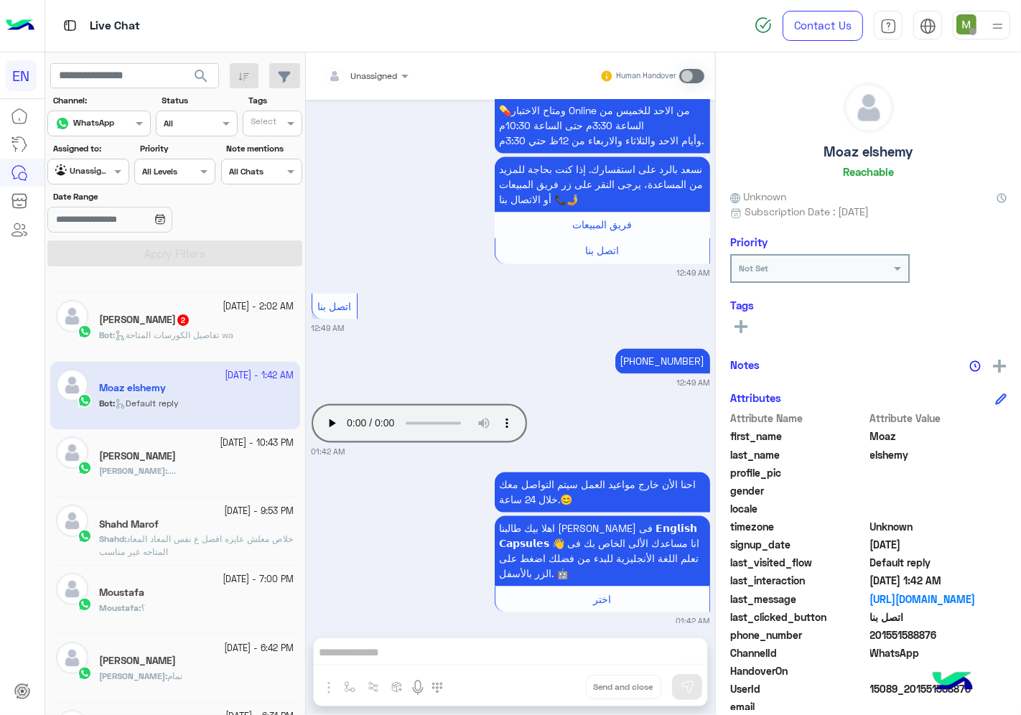
click at [384, 79] on div at bounding box center [366, 74] width 99 height 14
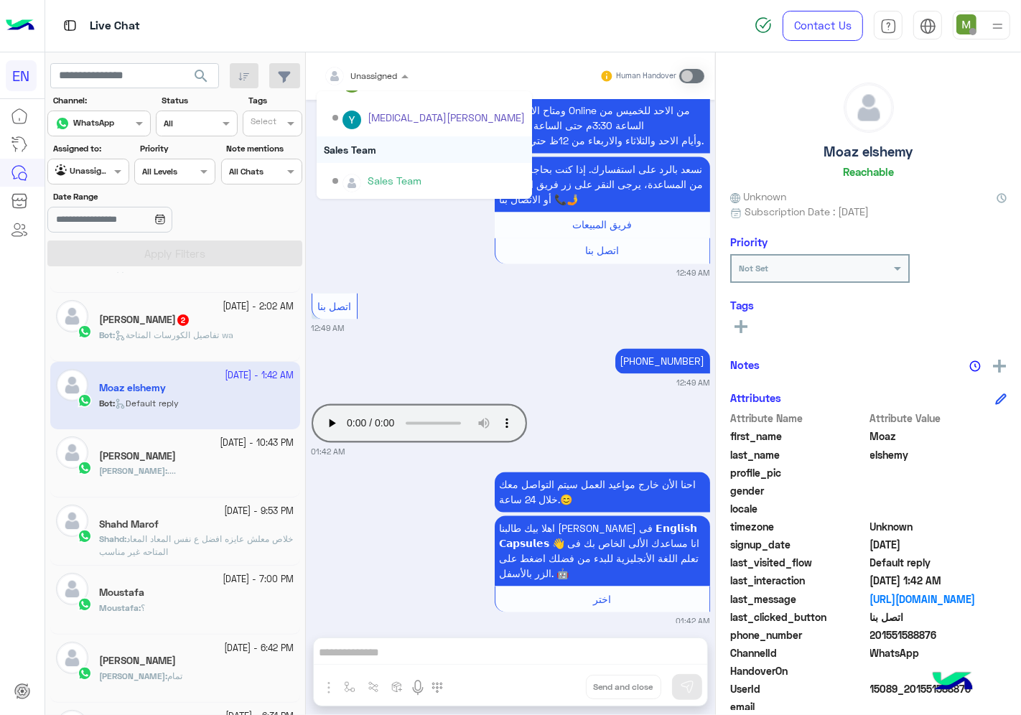
click at [357, 148] on div "Sales Team" at bounding box center [424, 149] width 215 height 27
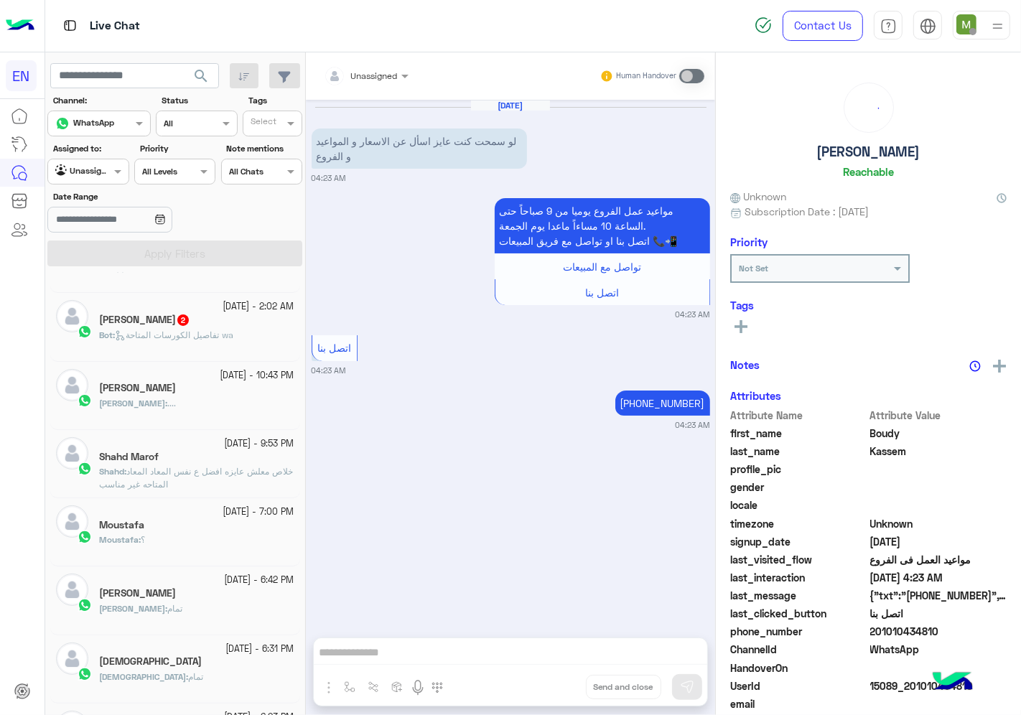
click at [244, 321] on div "[PERSON_NAME] 2" at bounding box center [196, 321] width 195 height 15
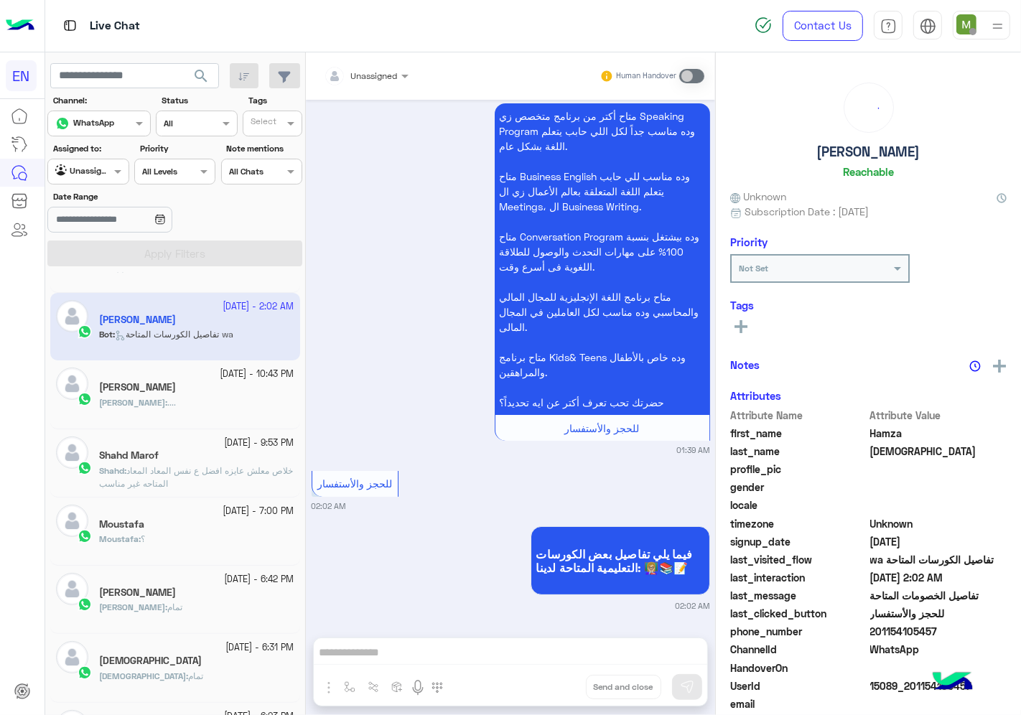
click at [374, 79] on input "text" at bounding box center [349, 73] width 50 height 13
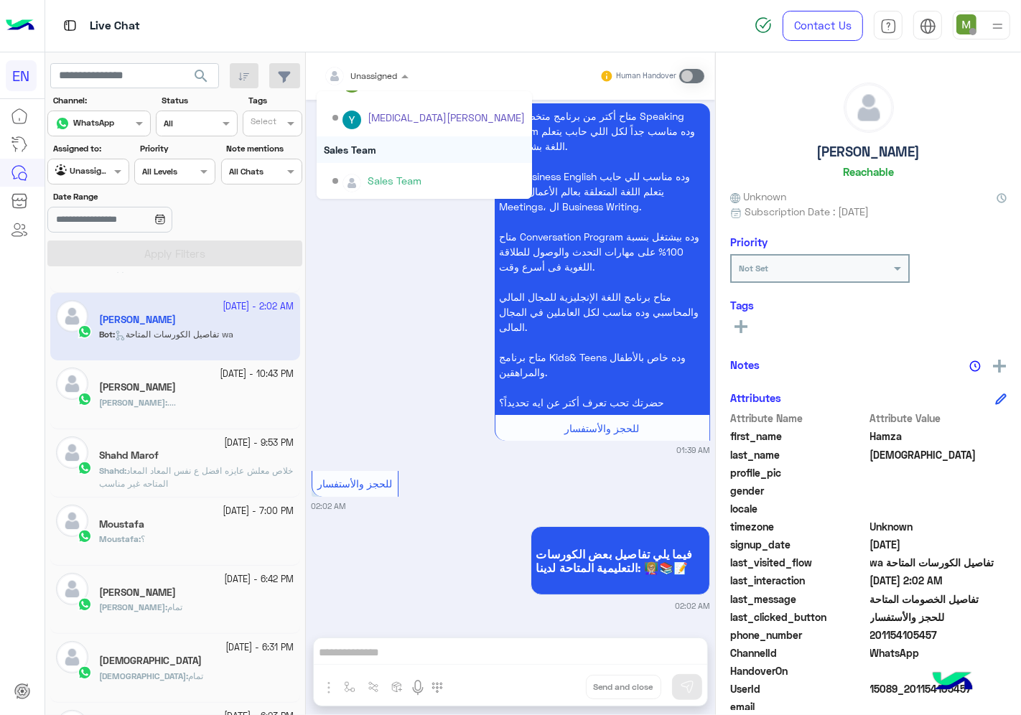
click at [364, 146] on div "Sales Team" at bounding box center [424, 149] width 215 height 27
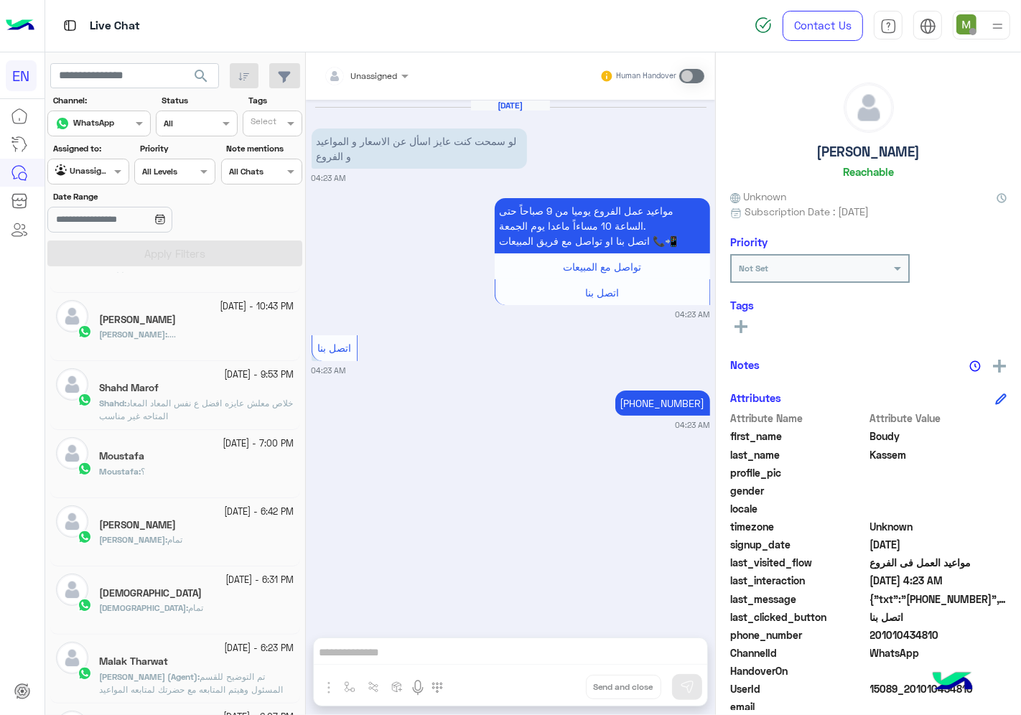
click at [388, 73] on div at bounding box center [366, 74] width 99 height 14
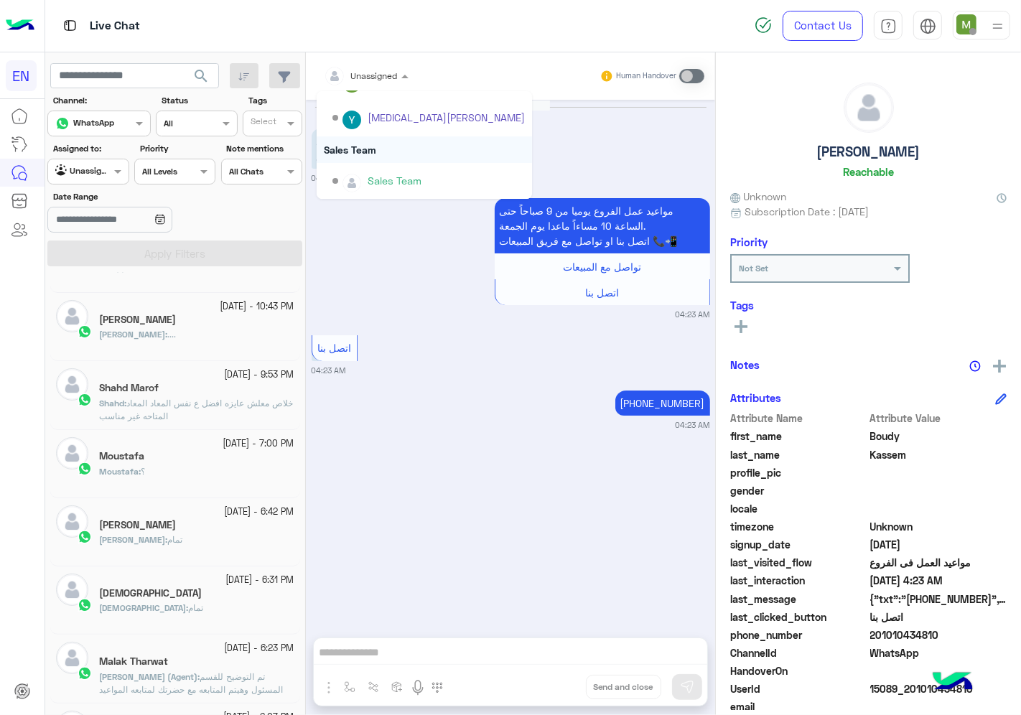
click at [379, 149] on div "Sales Team" at bounding box center [424, 149] width 215 height 27
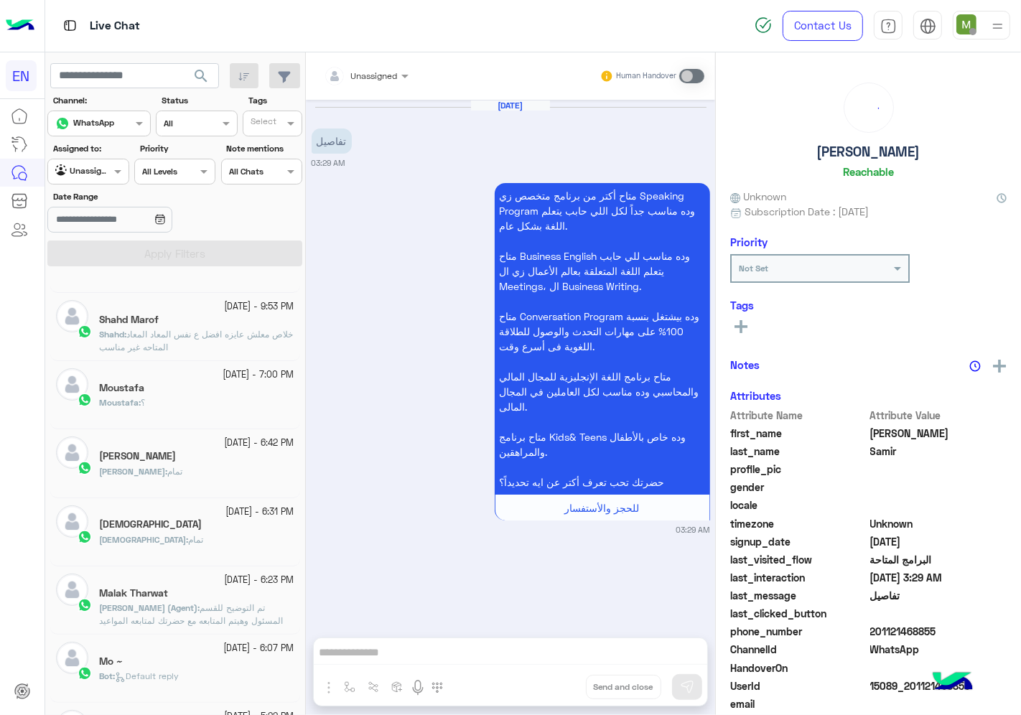
click at [376, 77] on div at bounding box center [366, 74] width 99 height 14
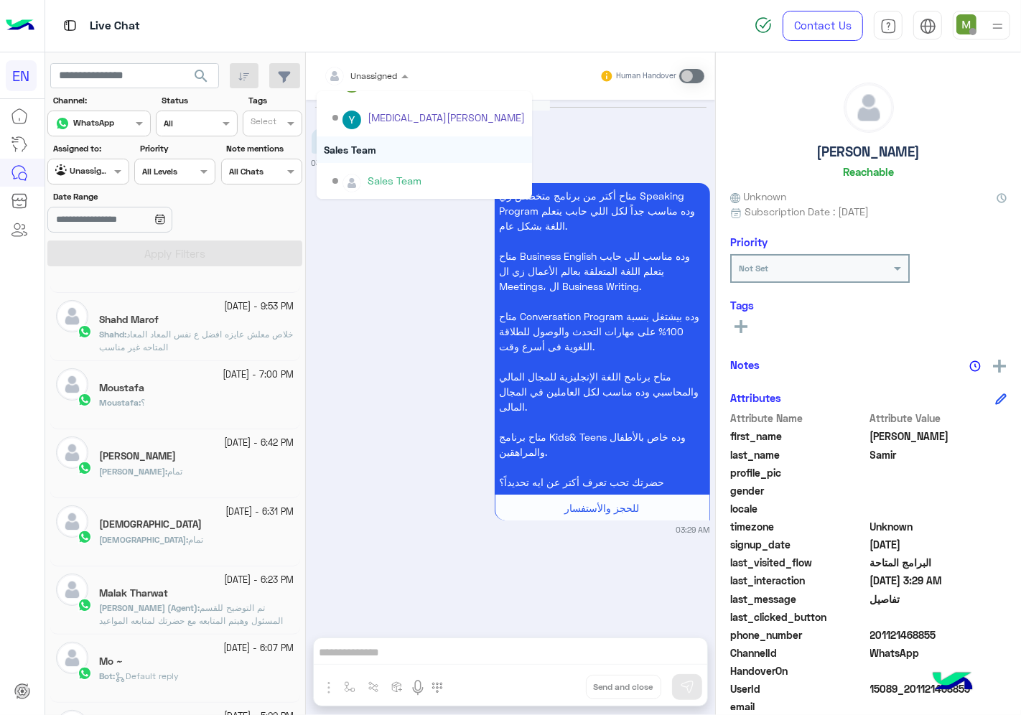
click at [364, 149] on div "Sales Team" at bounding box center [424, 149] width 215 height 27
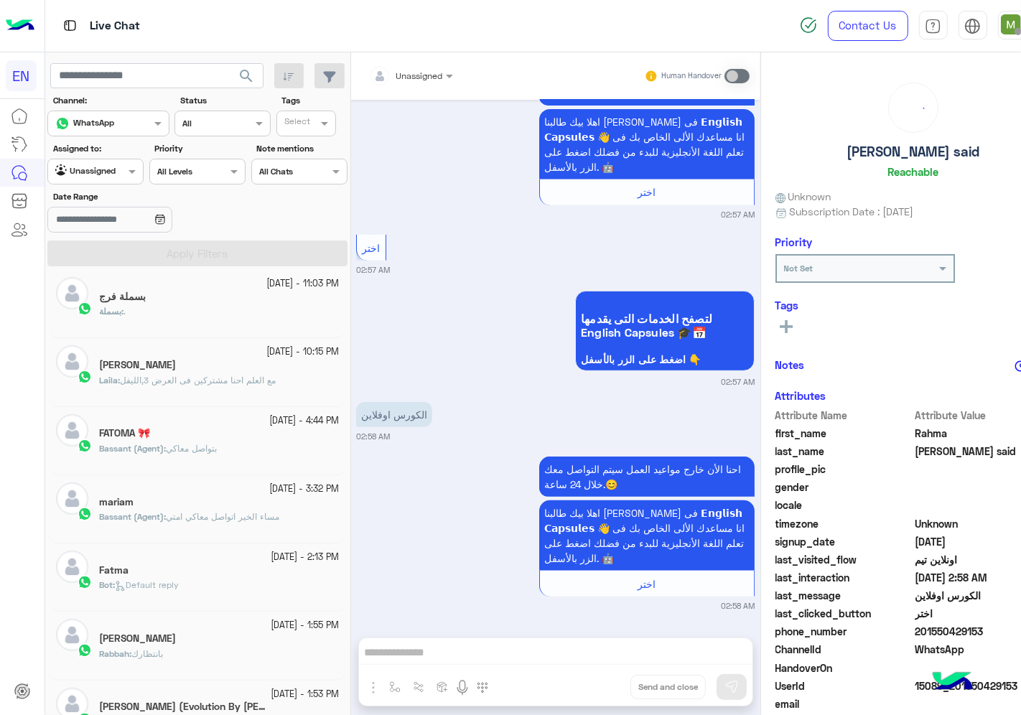
click at [412, 76] on div at bounding box center [411, 74] width 99 height 14
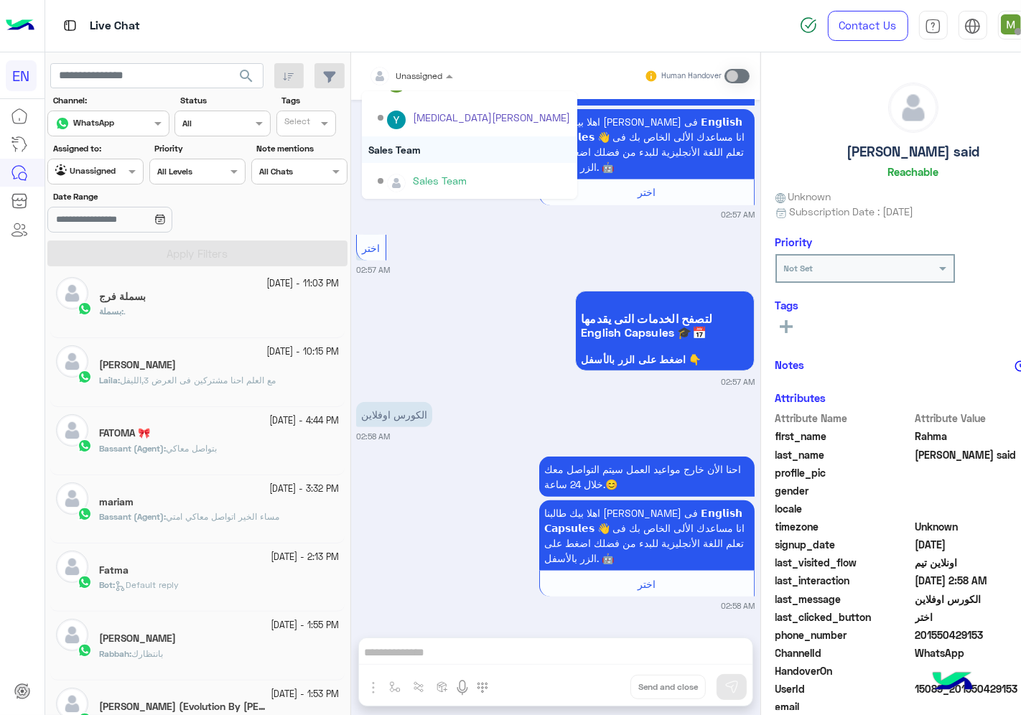
click at [395, 146] on div "Sales Team" at bounding box center [469, 149] width 215 height 27
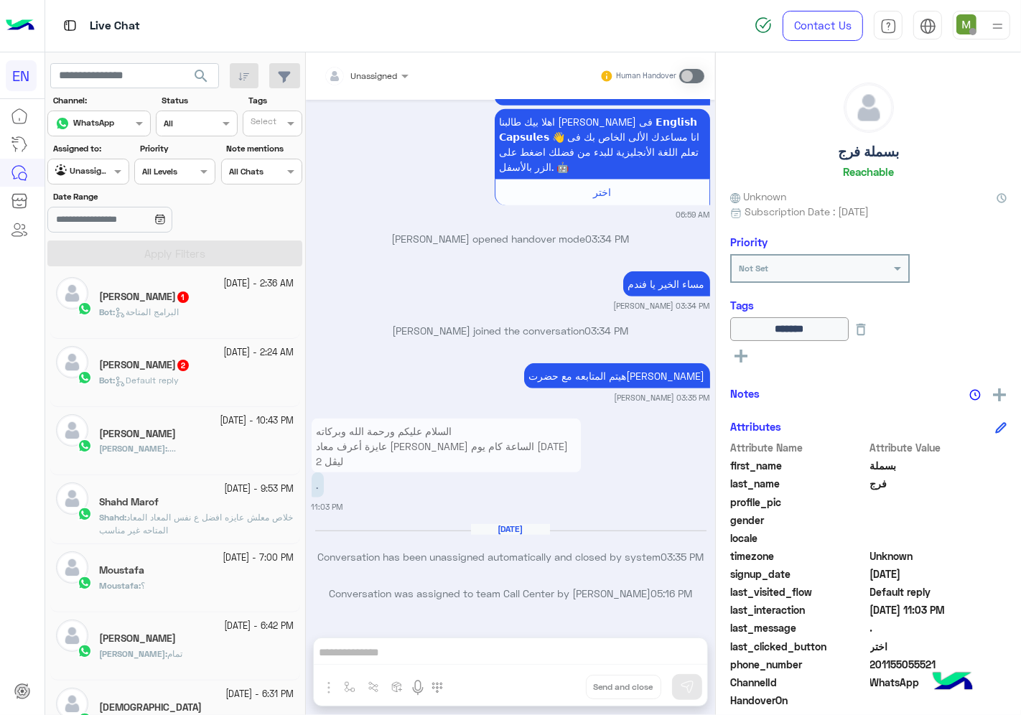
click at [233, 366] on div "[PERSON_NAME] 2" at bounding box center [196, 366] width 195 height 15
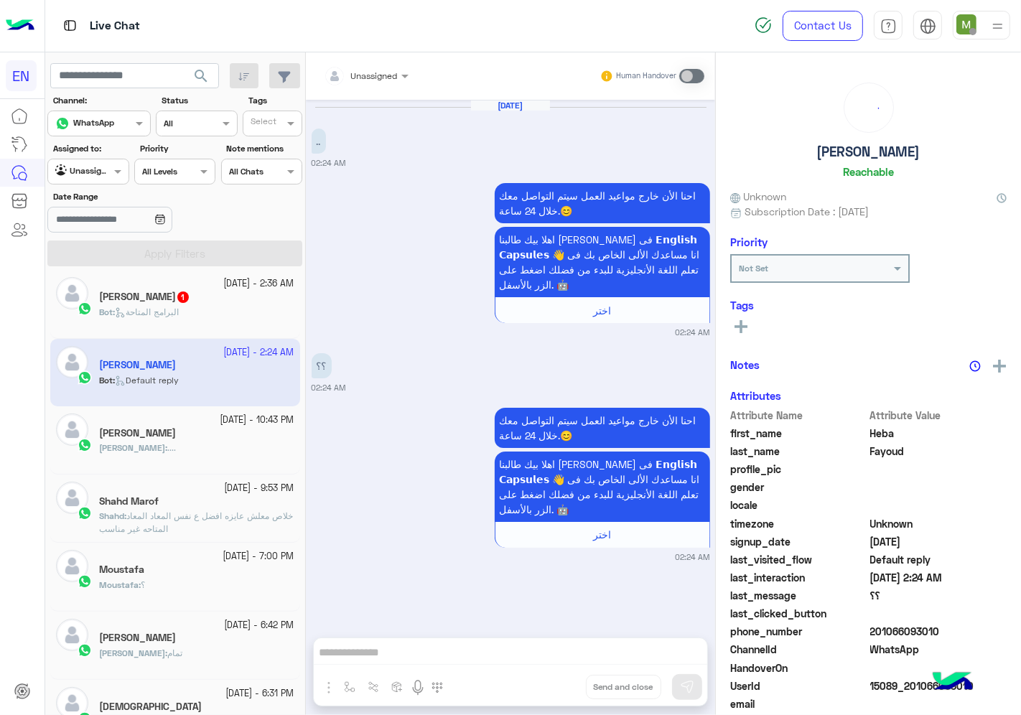
click at [372, 85] on div "Unassigned" at bounding box center [361, 76] width 74 height 29
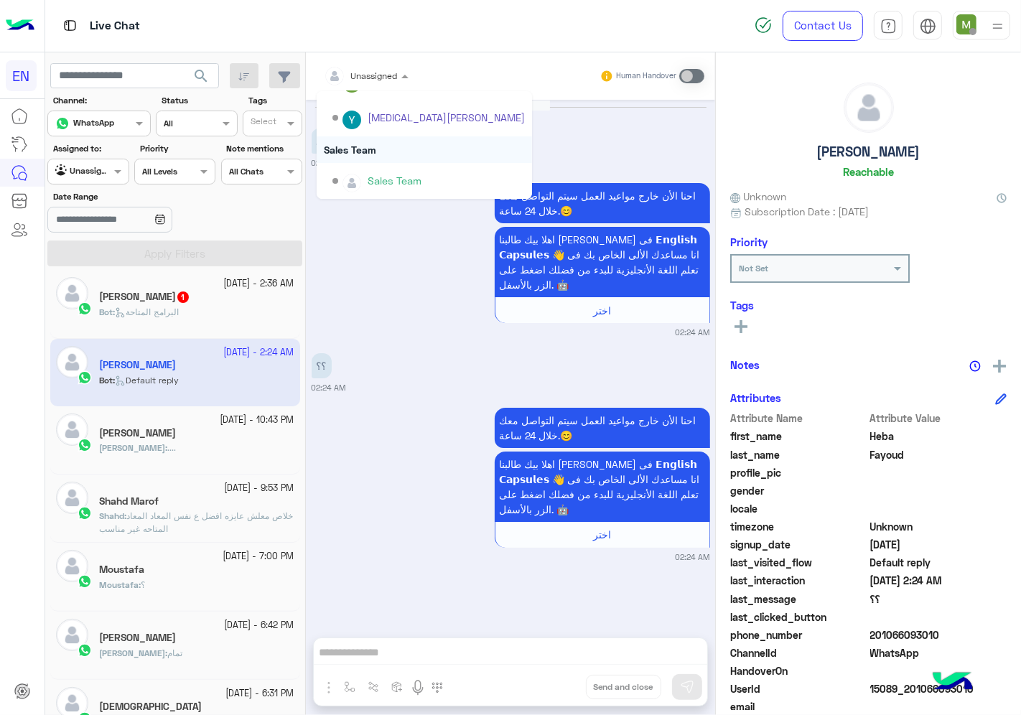
click at [360, 144] on div "Sales Team" at bounding box center [424, 149] width 215 height 27
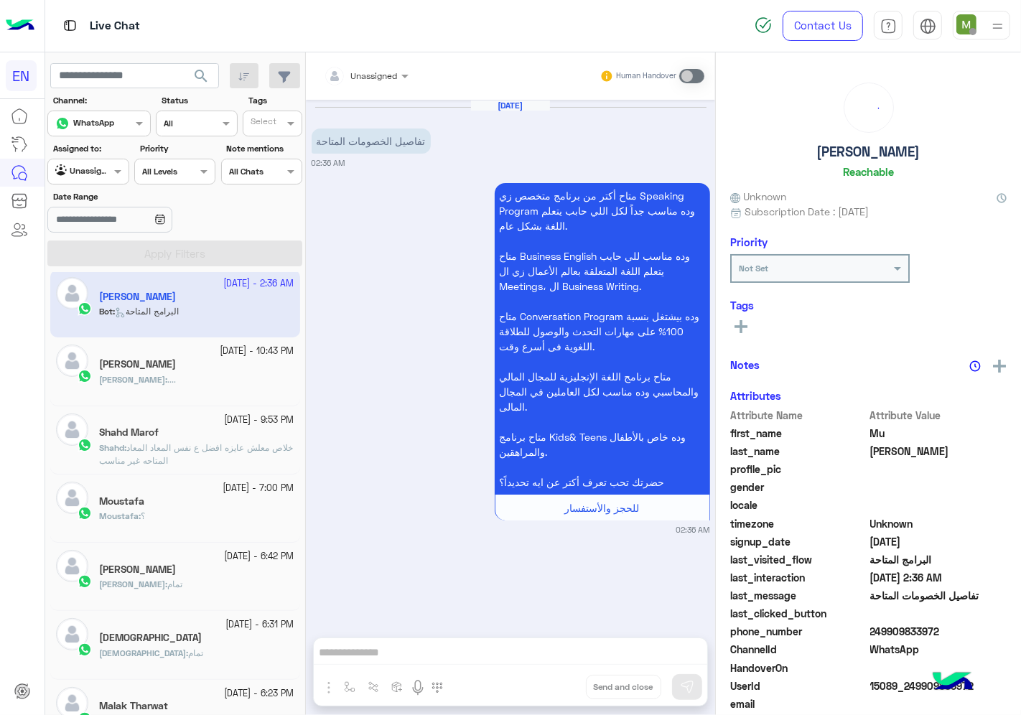
click at [363, 83] on div "Unassigned" at bounding box center [361, 76] width 74 height 29
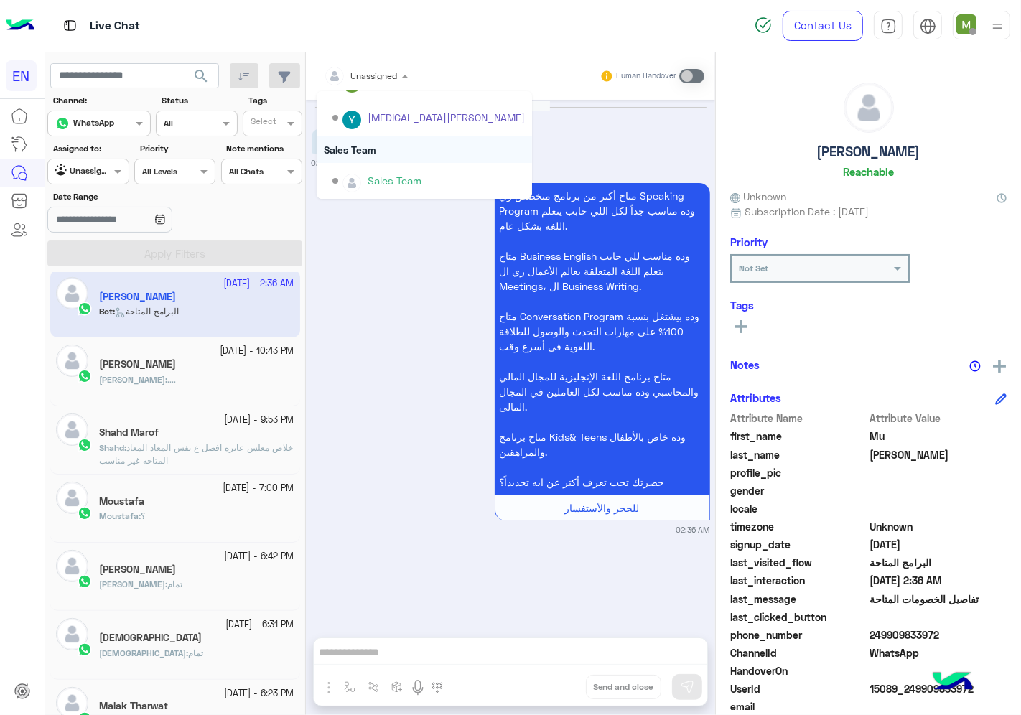
click at [363, 146] on div "Sales Team" at bounding box center [424, 149] width 215 height 27
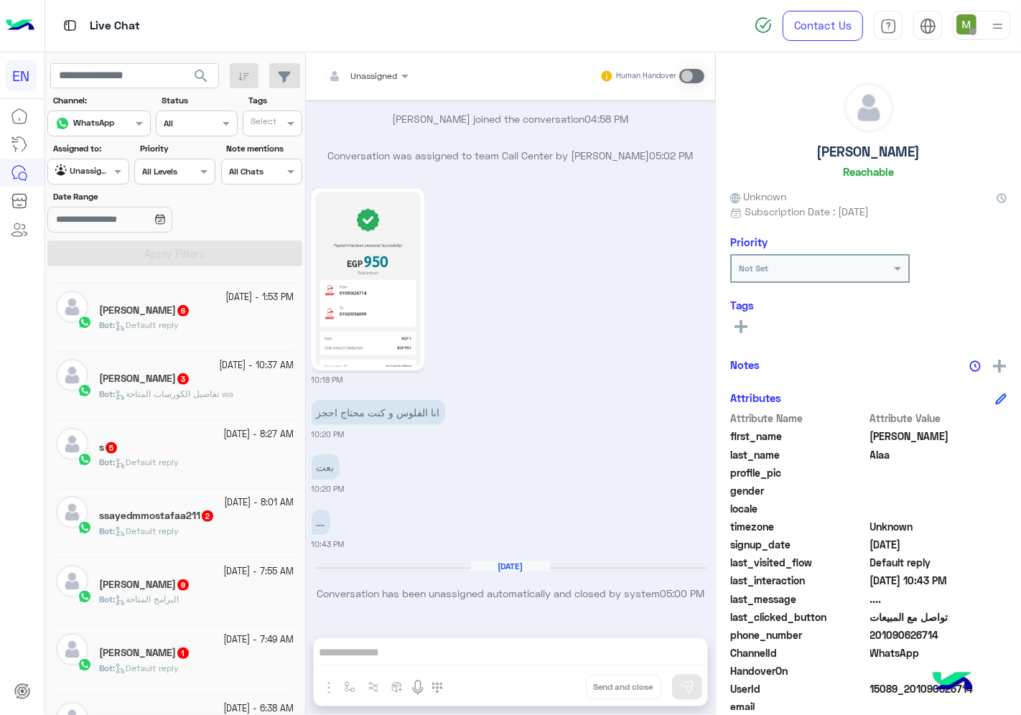
click at [212, 656] on div "[PERSON_NAME] 1" at bounding box center [196, 654] width 195 height 15
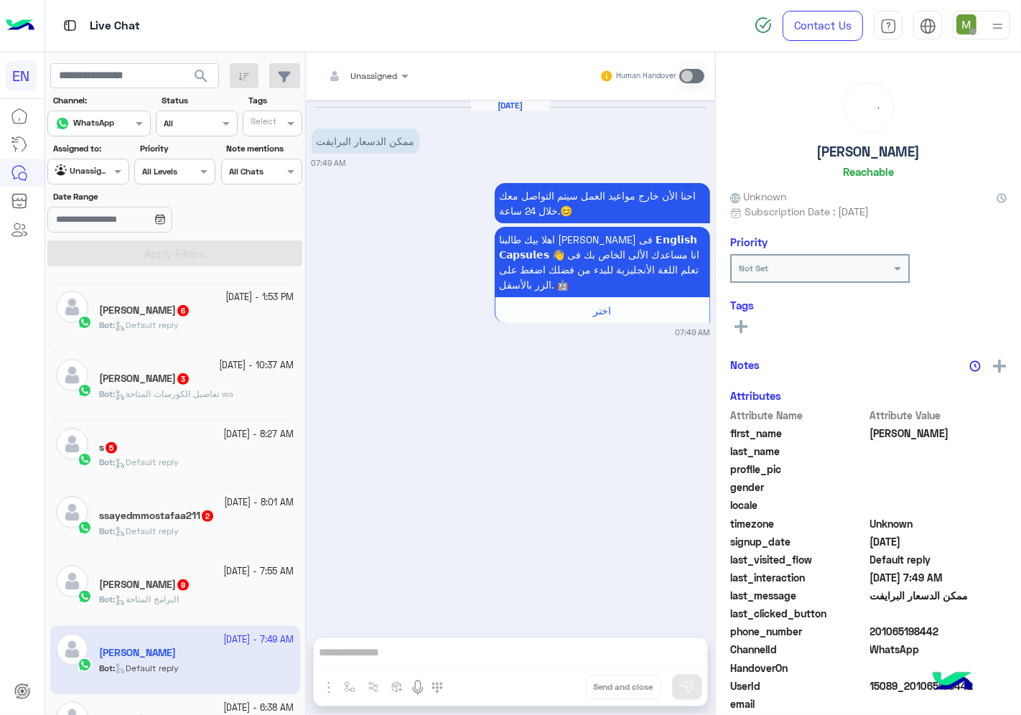
click at [396, 79] on div at bounding box center [366, 74] width 99 height 14
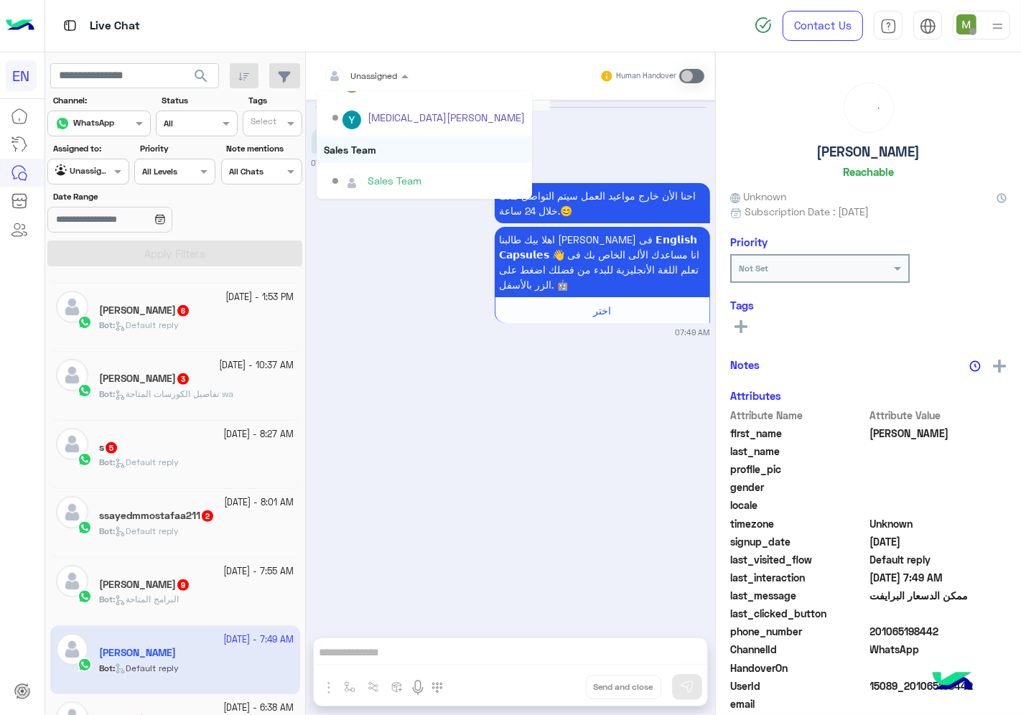
click at [364, 144] on div "Sales Team" at bounding box center [424, 149] width 215 height 27
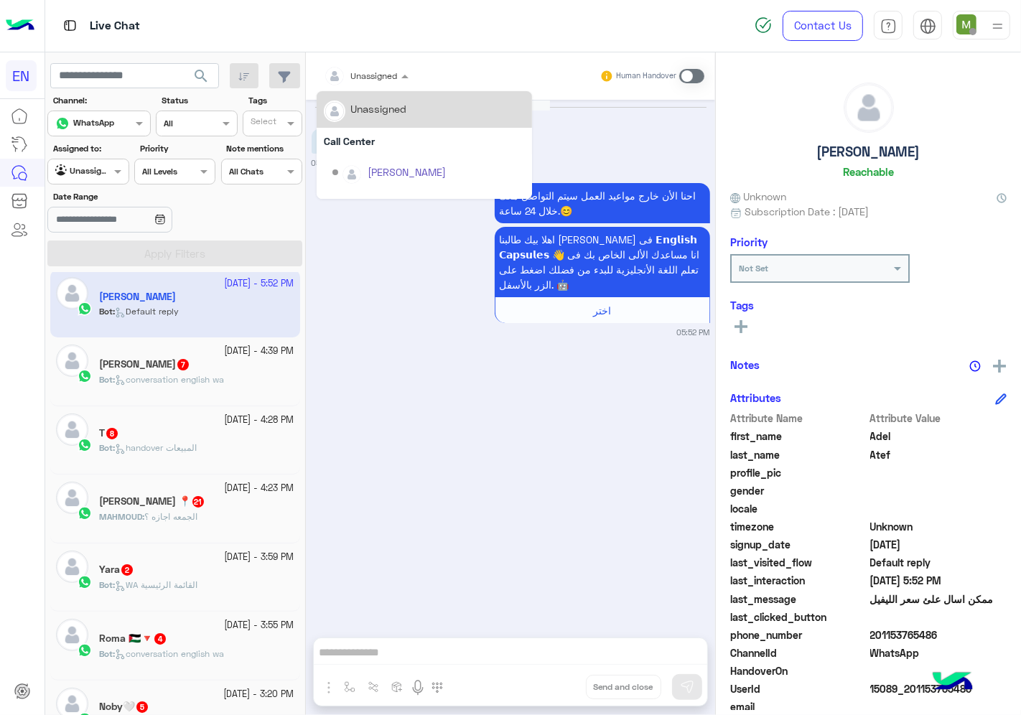
click at [372, 79] on input "text" at bounding box center [349, 73] width 50 height 13
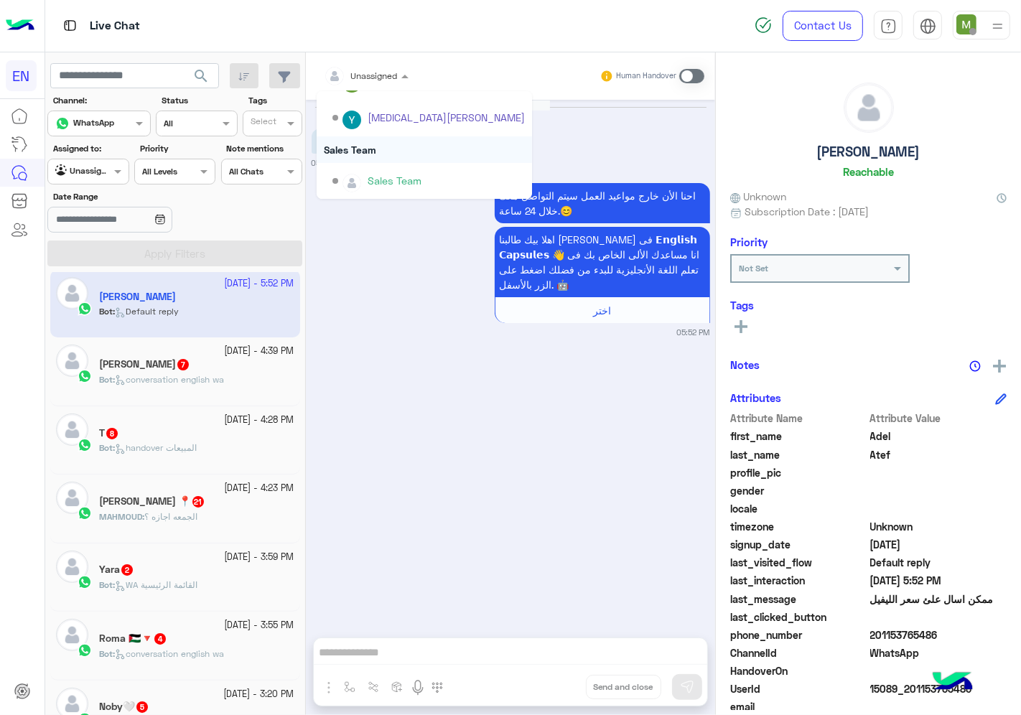
click at [365, 145] on div "Sales Team" at bounding box center [424, 149] width 215 height 27
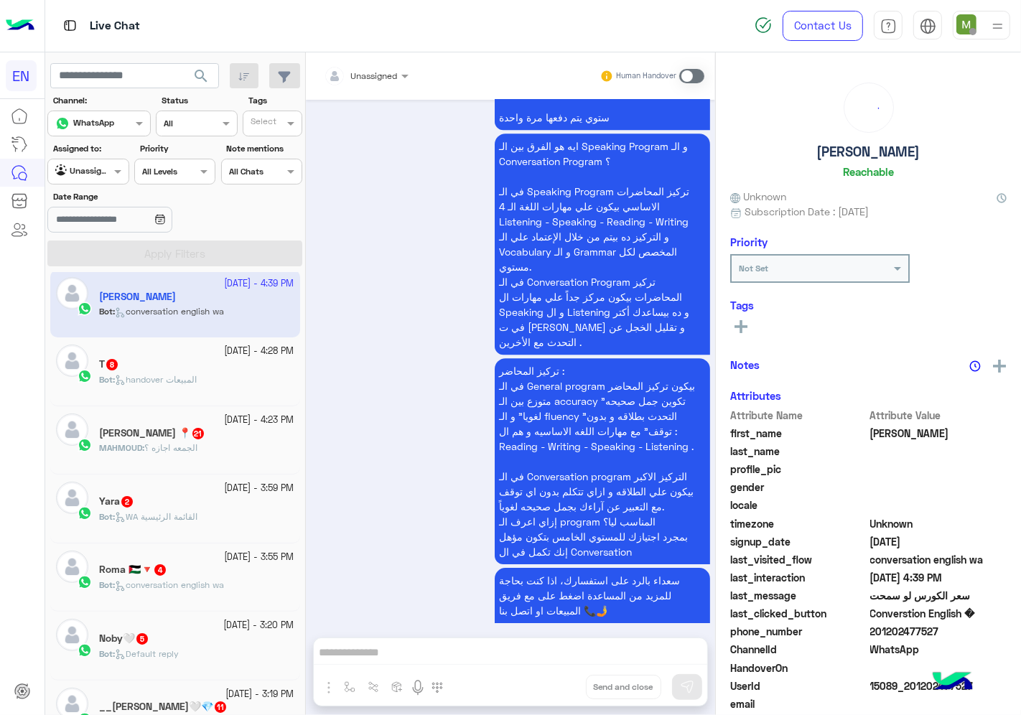
click at [381, 67] on div at bounding box center [366, 74] width 99 height 14
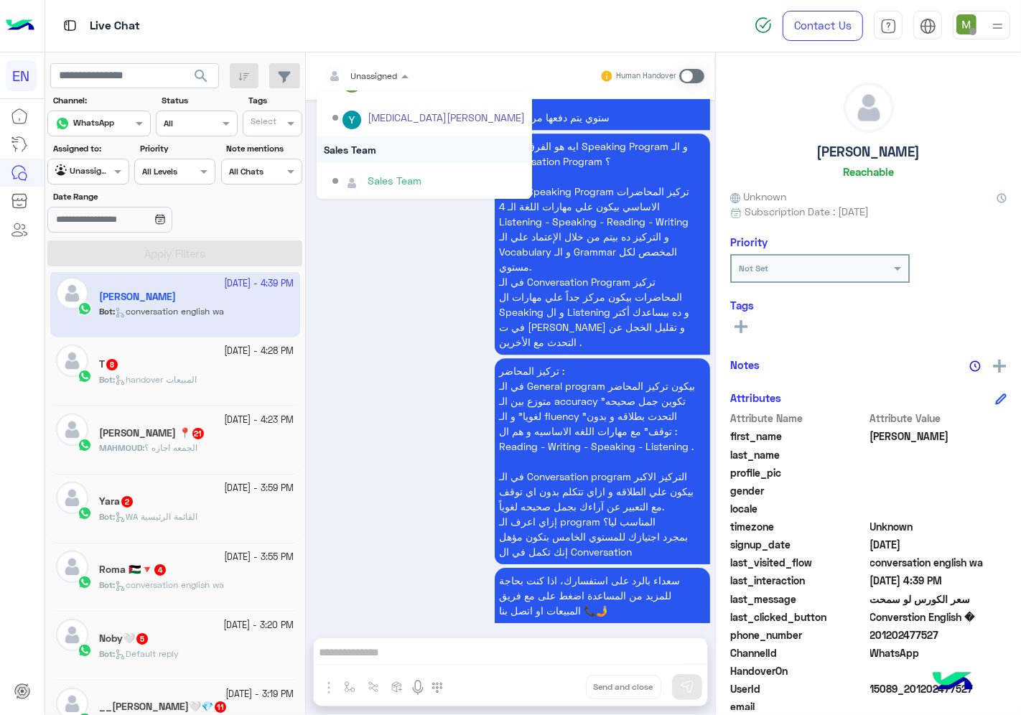
click at [365, 145] on div "Sales Team" at bounding box center [424, 149] width 215 height 27
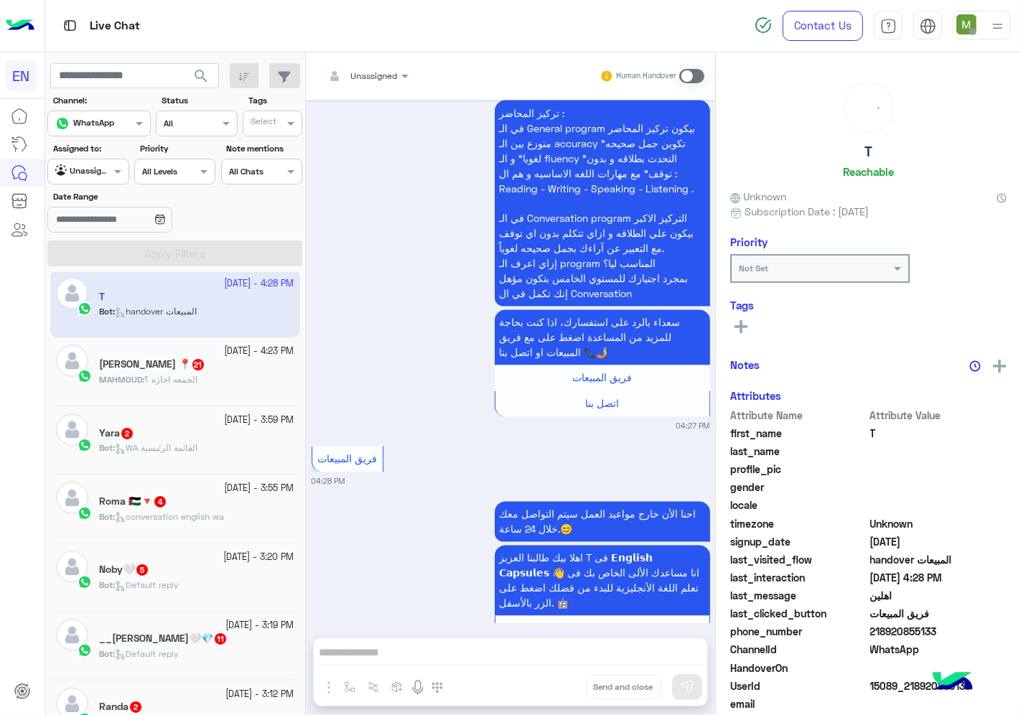
click at [396, 72] on div at bounding box center [366, 74] width 99 height 14
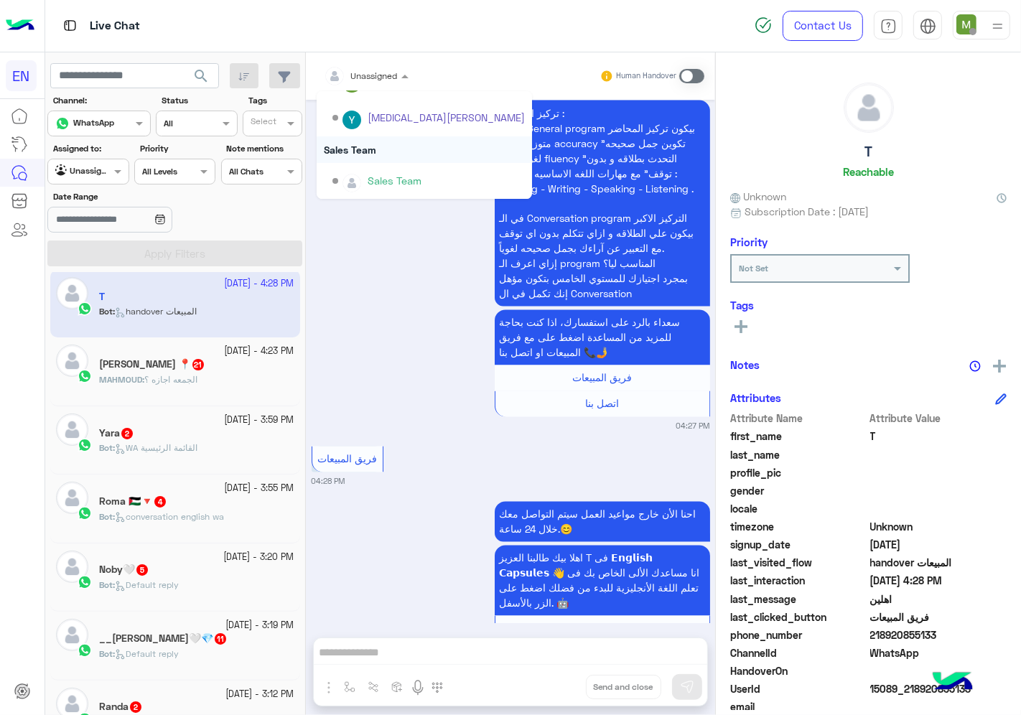
click at [366, 144] on div "Sales Team" at bounding box center [424, 149] width 215 height 27
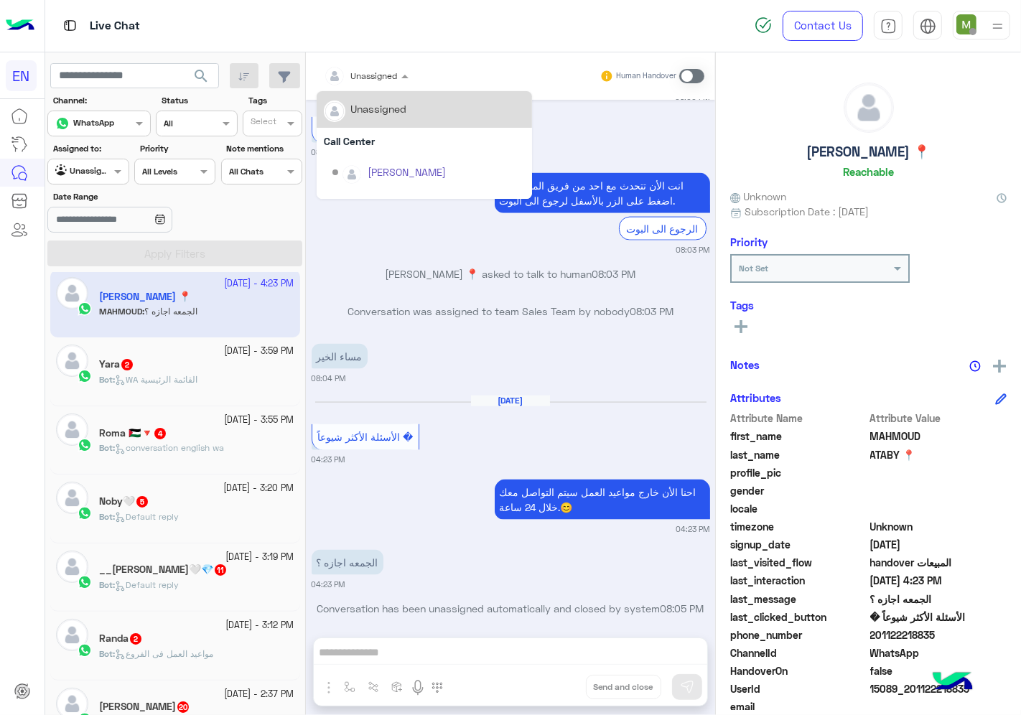
click at [377, 75] on div at bounding box center [366, 74] width 99 height 14
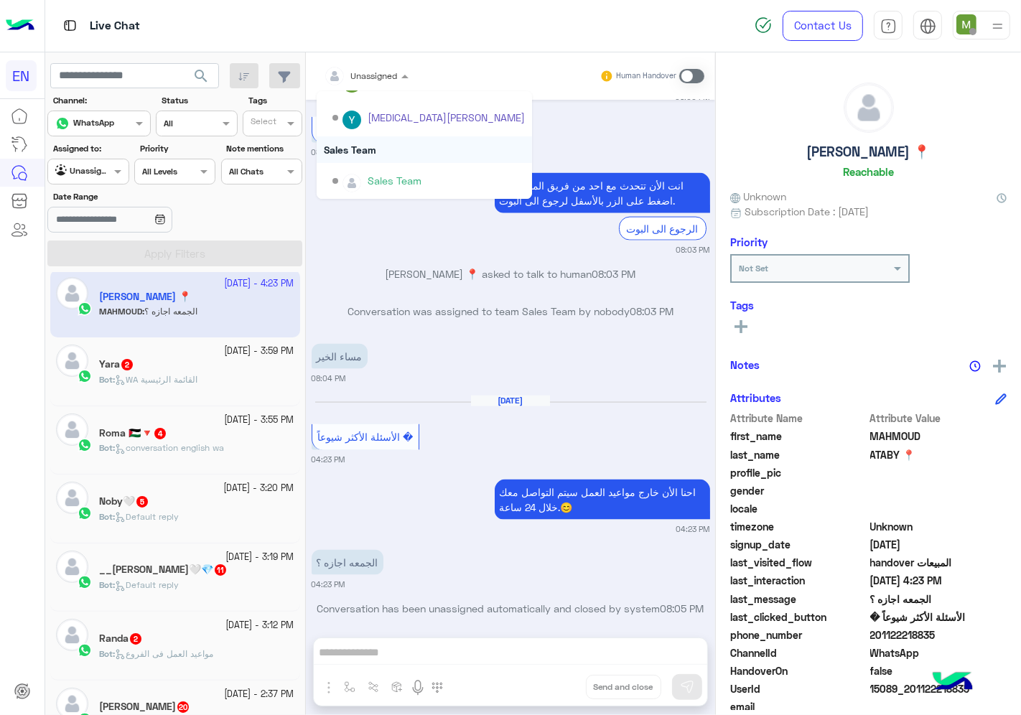
click at [369, 153] on div "Sales Team" at bounding box center [424, 149] width 215 height 27
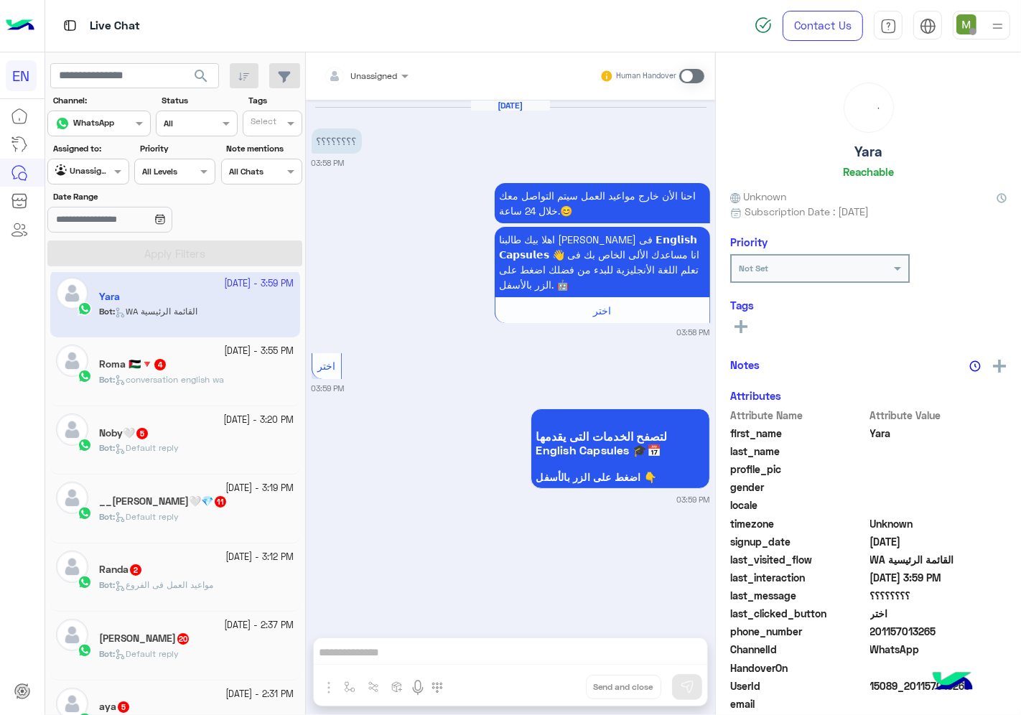
click at [378, 77] on div at bounding box center [366, 74] width 99 height 14
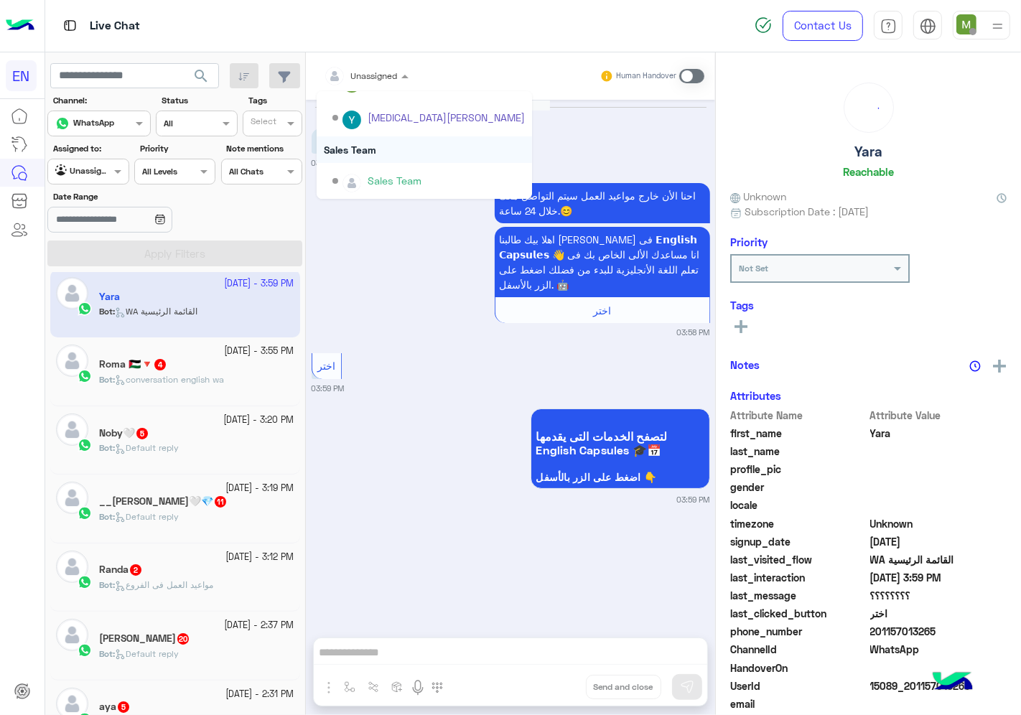
click at [372, 145] on div "Sales Team" at bounding box center [424, 149] width 215 height 27
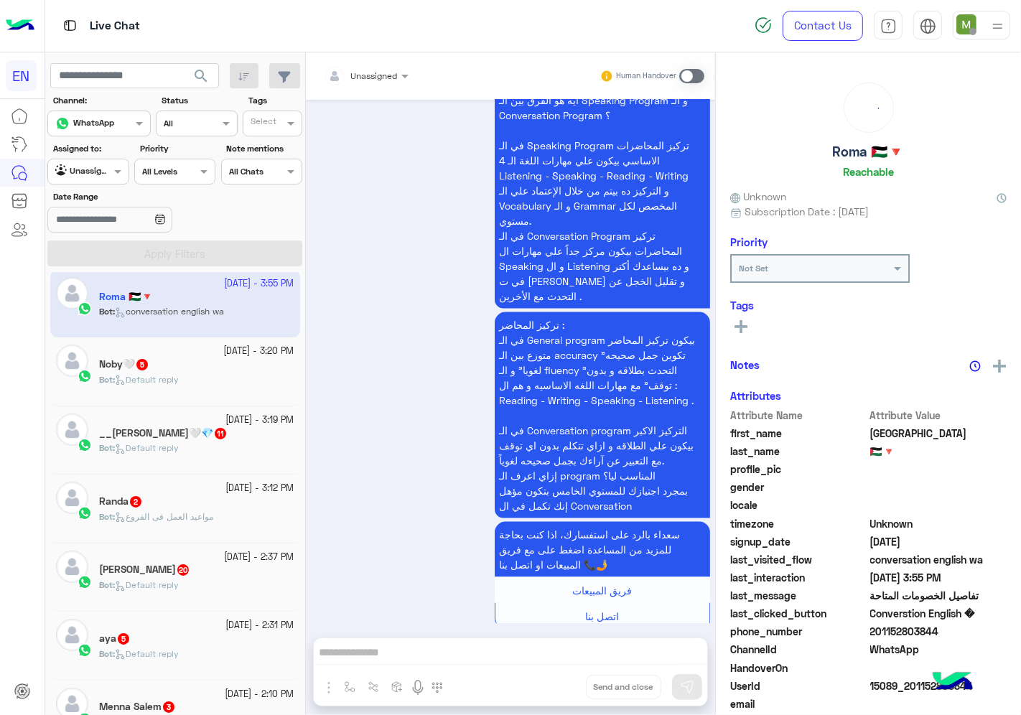
click at [372, 72] on input "text" at bounding box center [349, 73] width 50 height 13
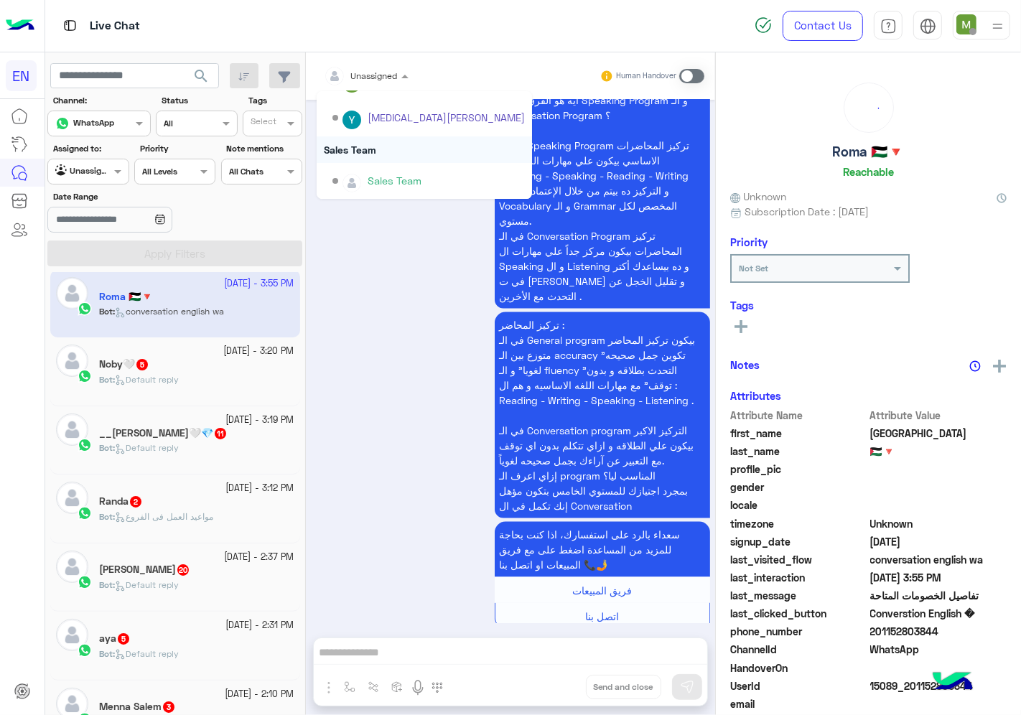
click at [360, 148] on div "Sales Team" at bounding box center [424, 149] width 215 height 27
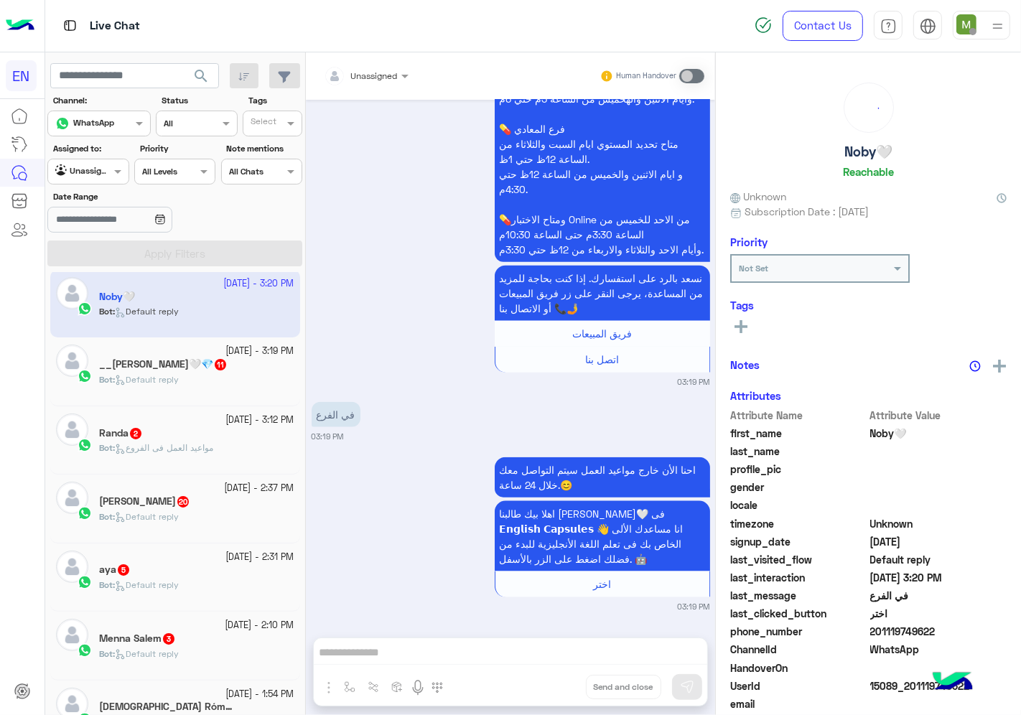
click at [376, 80] on span "Unassigned" at bounding box center [374, 75] width 47 height 11
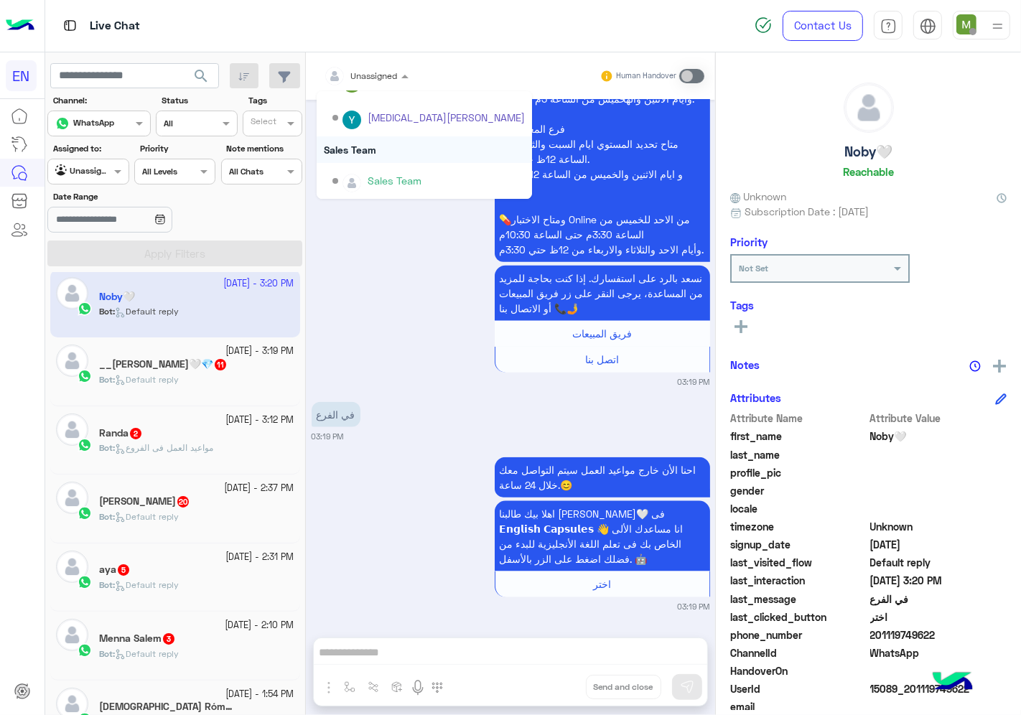
click at [356, 146] on div "Sales Team" at bounding box center [424, 149] width 215 height 27
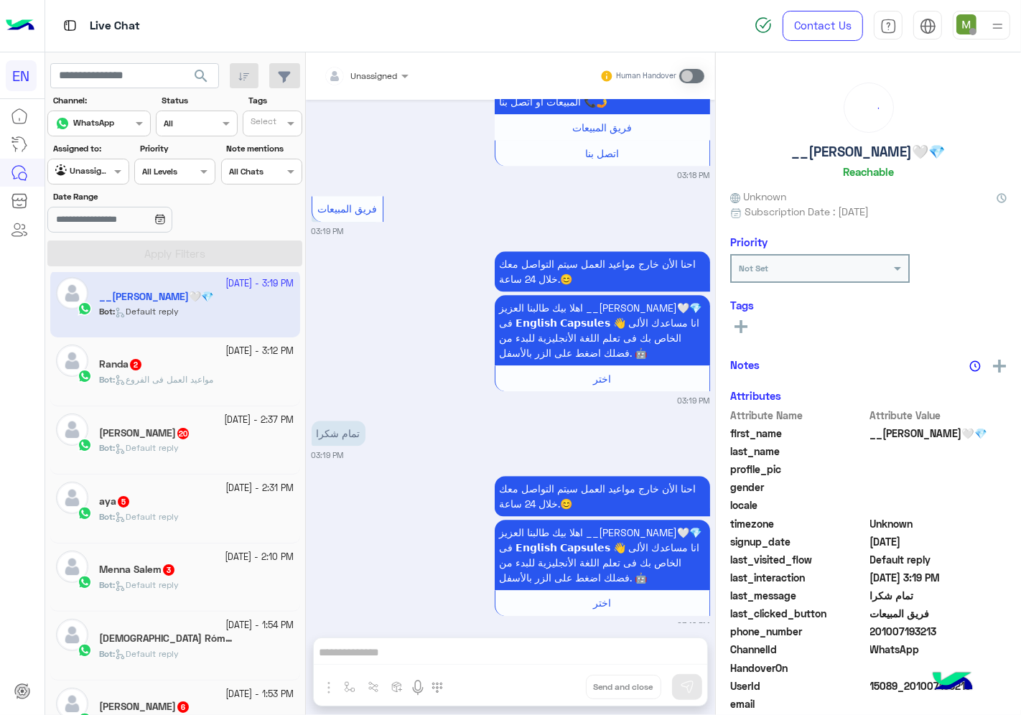
click at [375, 77] on div at bounding box center [366, 74] width 99 height 14
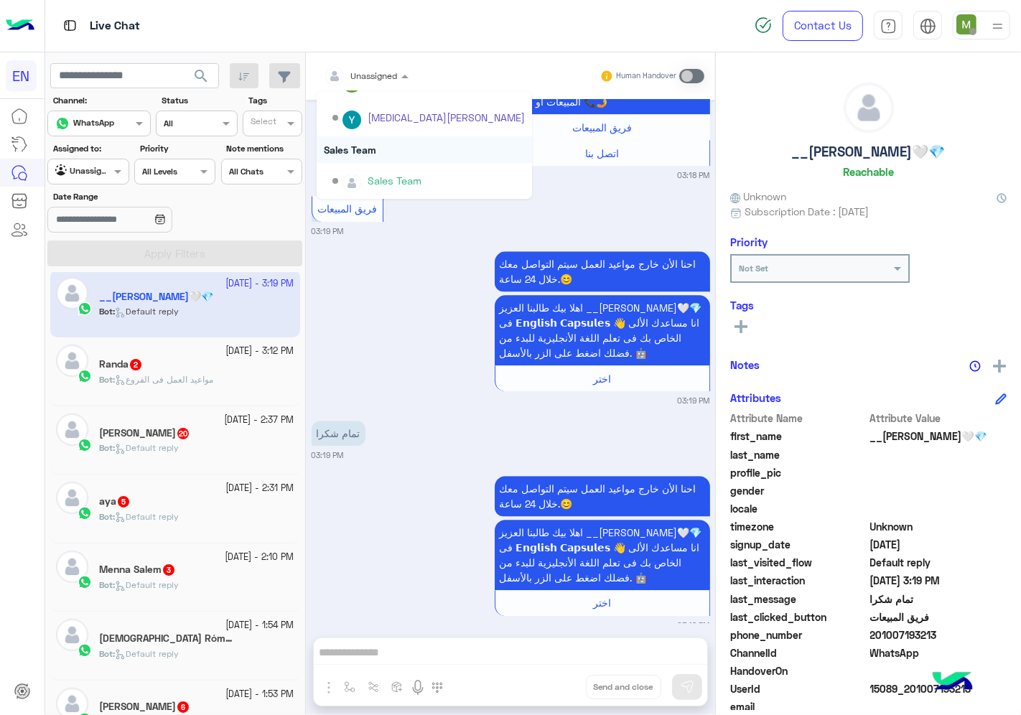
click at [371, 144] on div "Sales Team" at bounding box center [424, 149] width 215 height 27
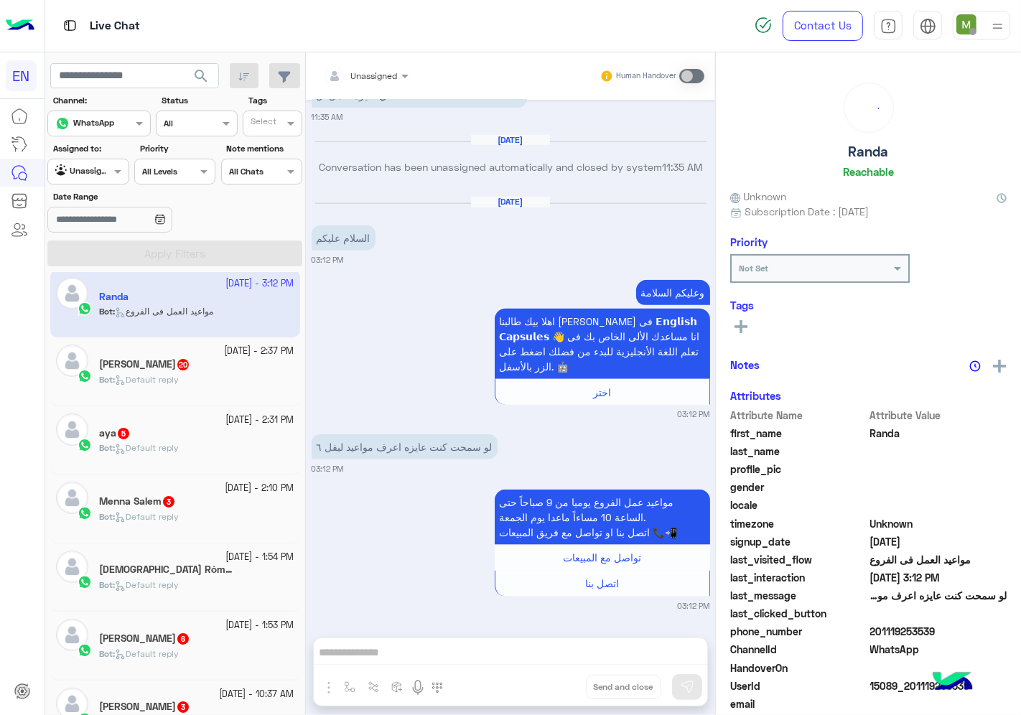
click at [381, 80] on div "Unassigned" at bounding box center [374, 76] width 47 height 13
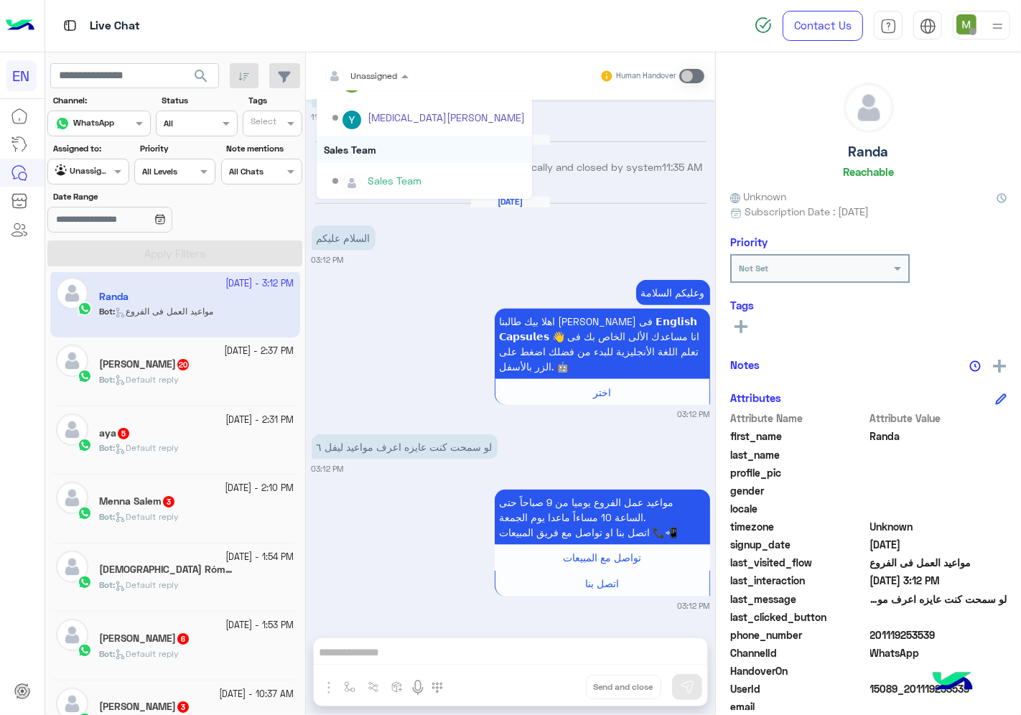
click at [369, 149] on div "Sales Team" at bounding box center [424, 149] width 215 height 27
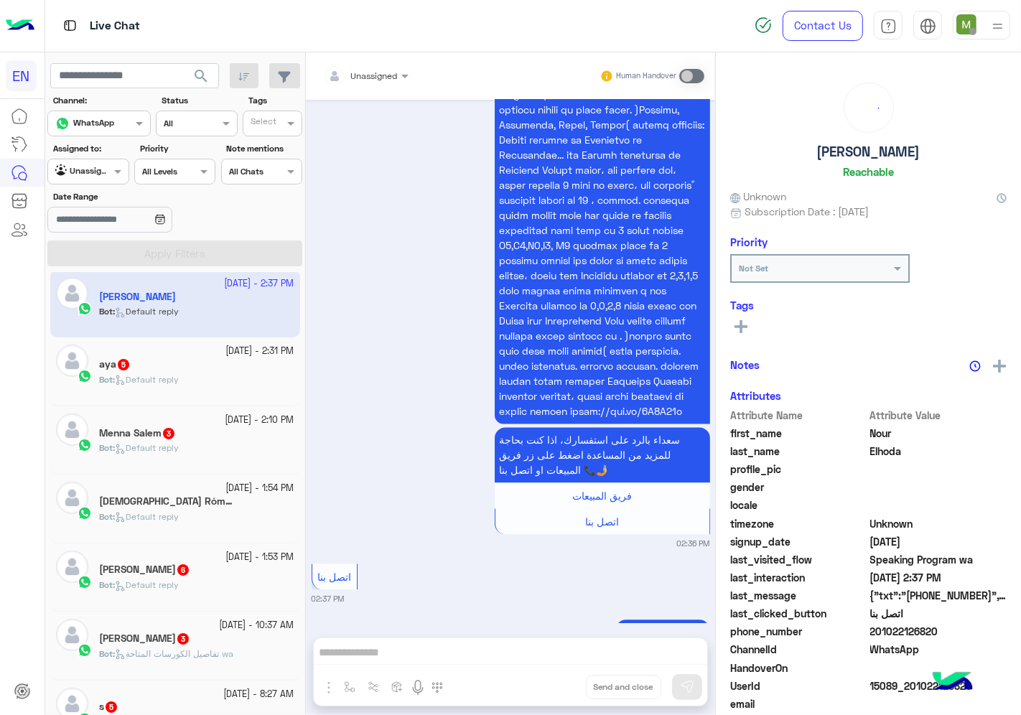
click at [365, 69] on input "text" at bounding box center [349, 73] width 50 height 13
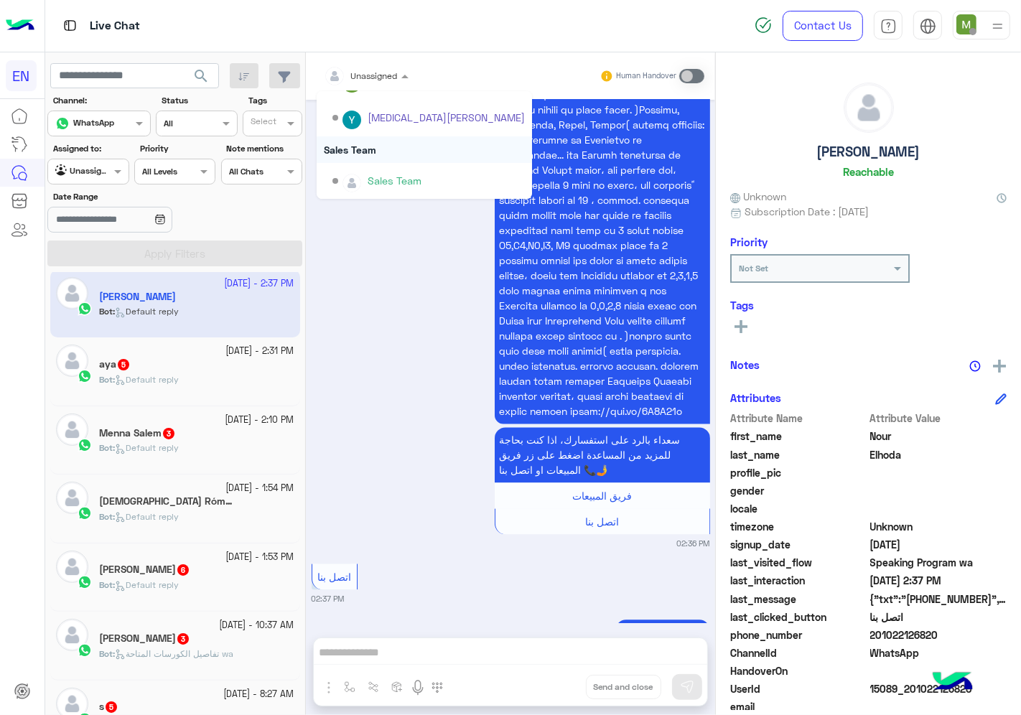
click at [362, 149] on div "Sales Team" at bounding box center [424, 149] width 215 height 27
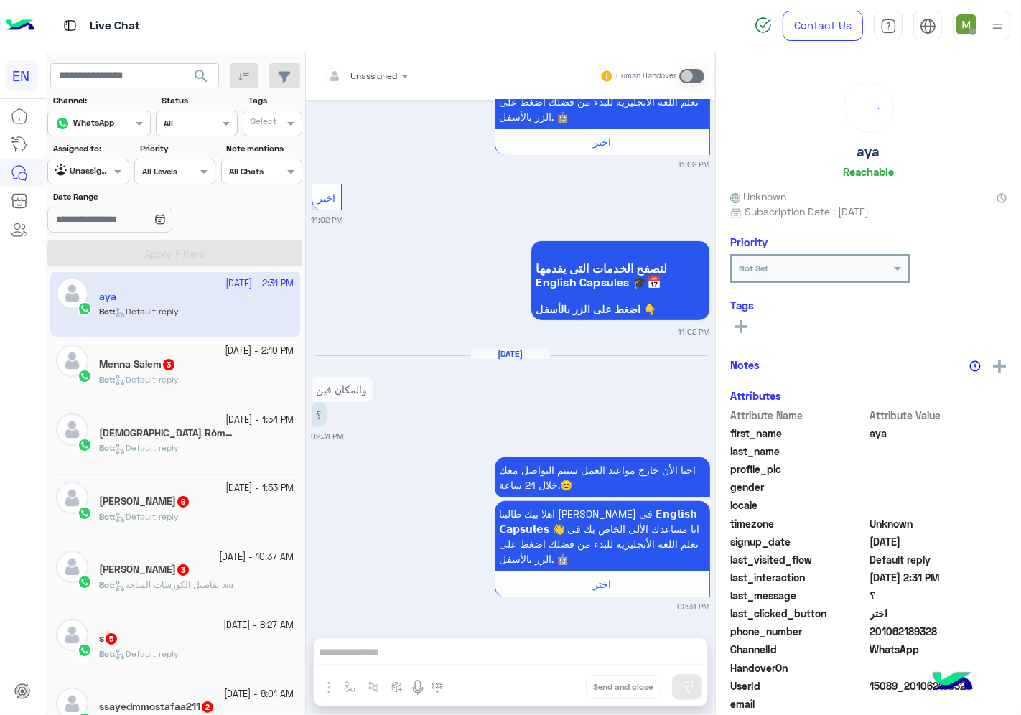
click at [372, 76] on input "text" at bounding box center [349, 73] width 50 height 13
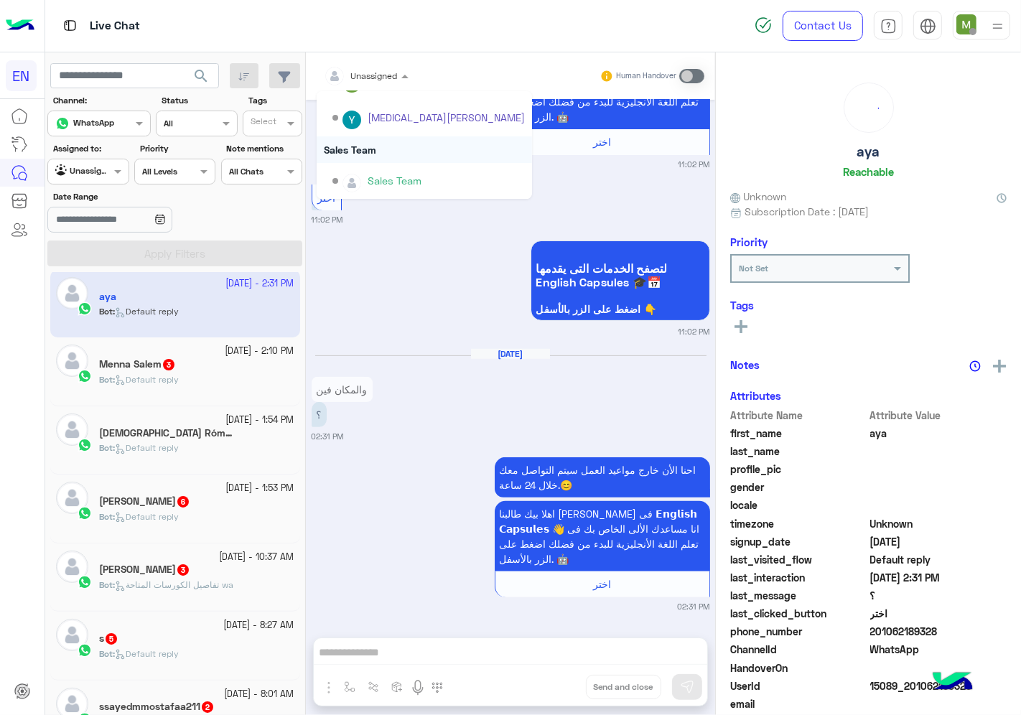
click at [373, 146] on div "Sales Team" at bounding box center [424, 149] width 215 height 27
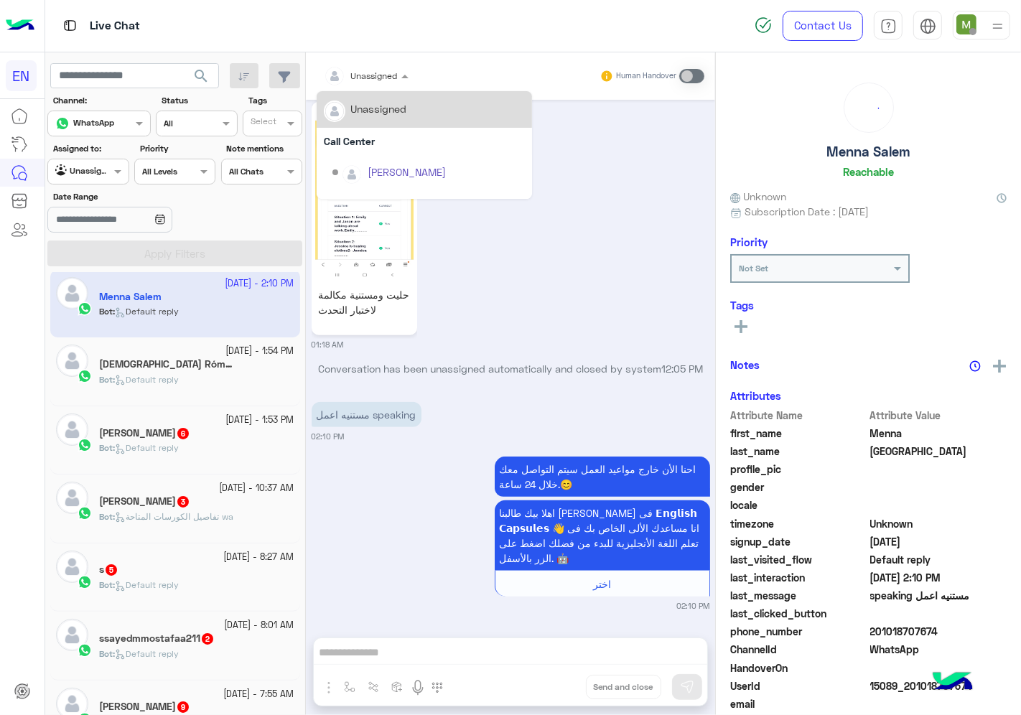
click at [384, 73] on div at bounding box center [366, 74] width 99 height 14
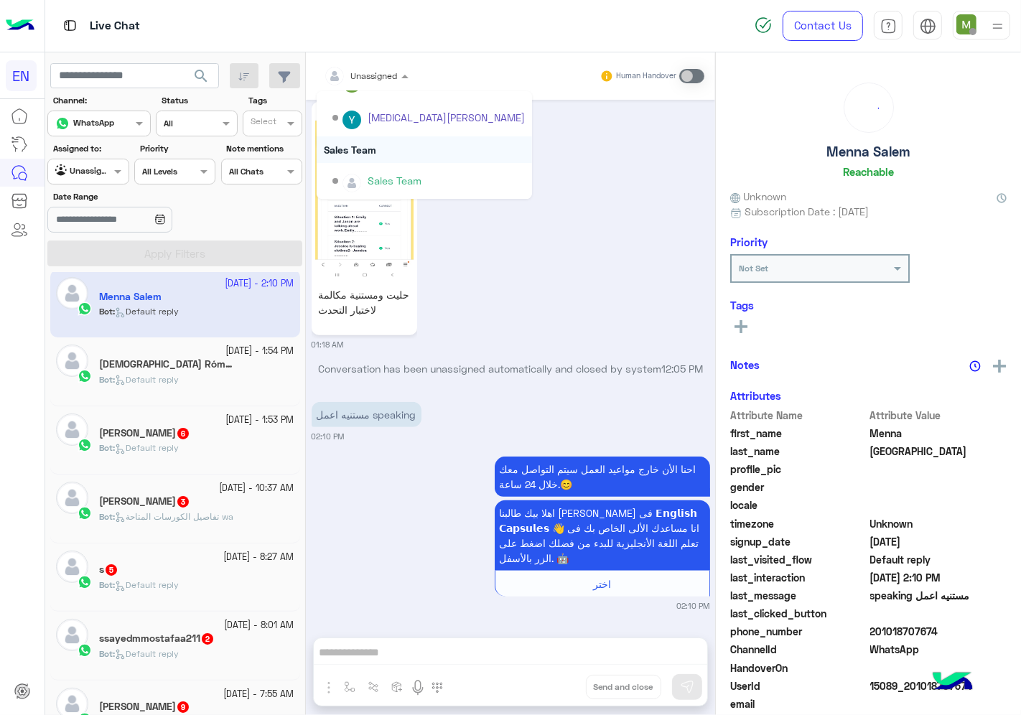
click at [366, 144] on div "Sales Team" at bounding box center [424, 149] width 215 height 27
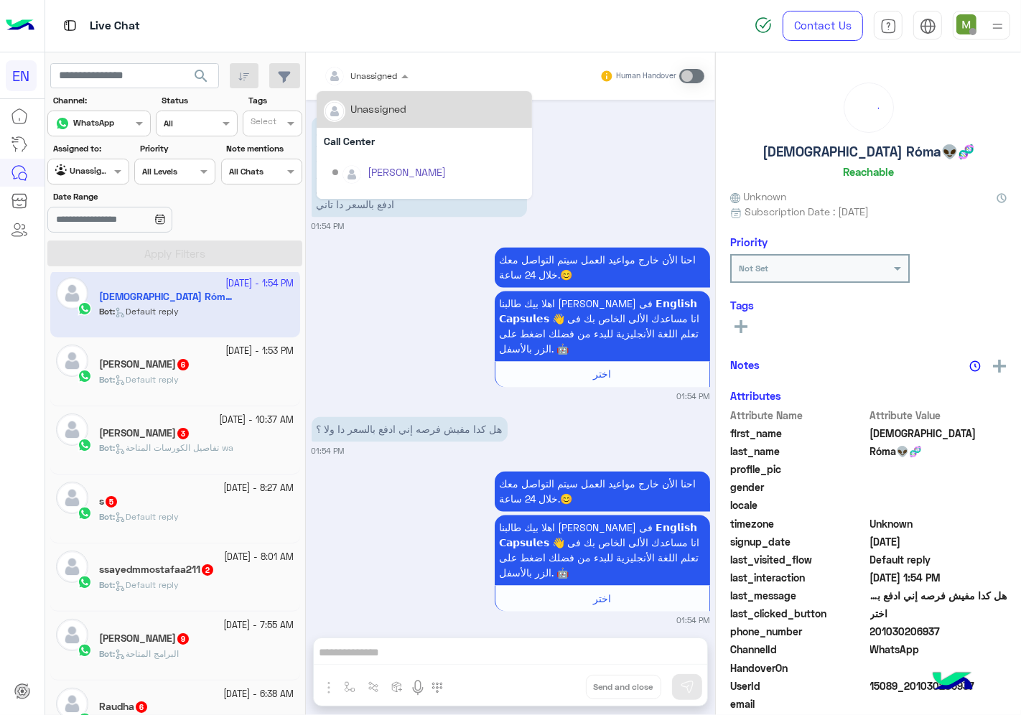
click at [378, 73] on div at bounding box center [366, 74] width 99 height 14
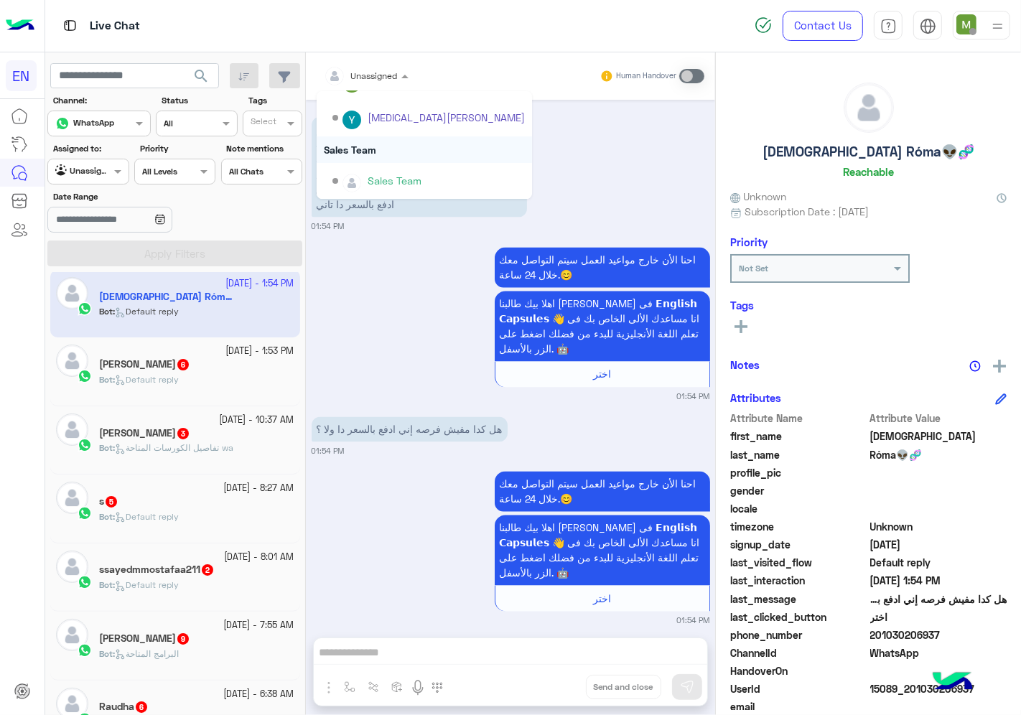
click at [360, 145] on div "Sales Team" at bounding box center [424, 149] width 215 height 27
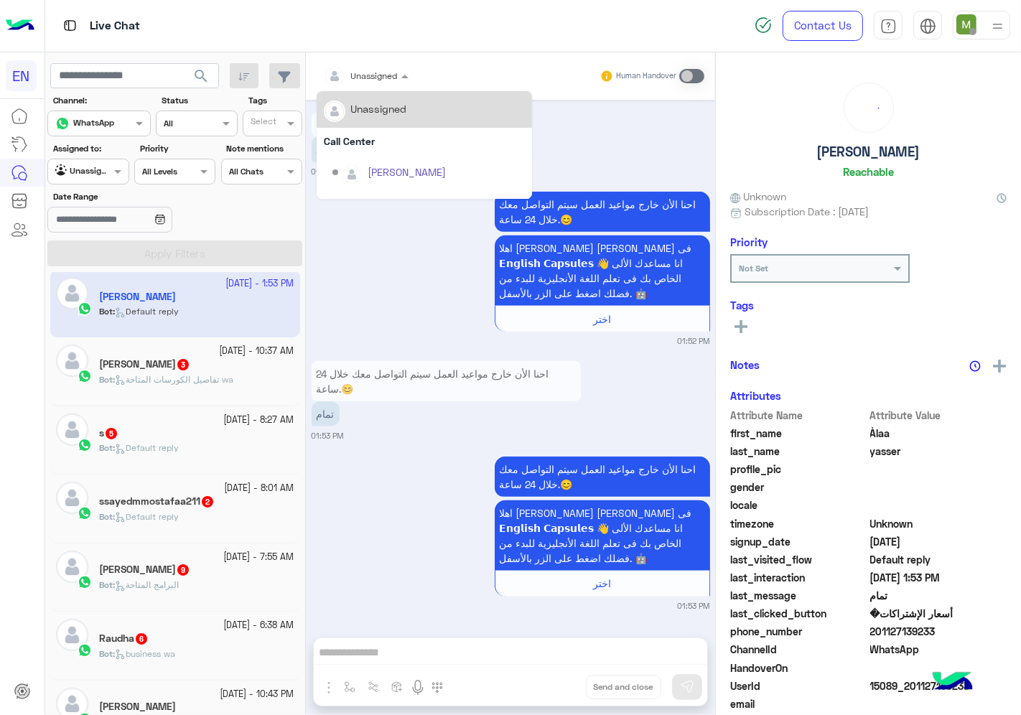
click at [383, 74] on div at bounding box center [366, 74] width 99 height 14
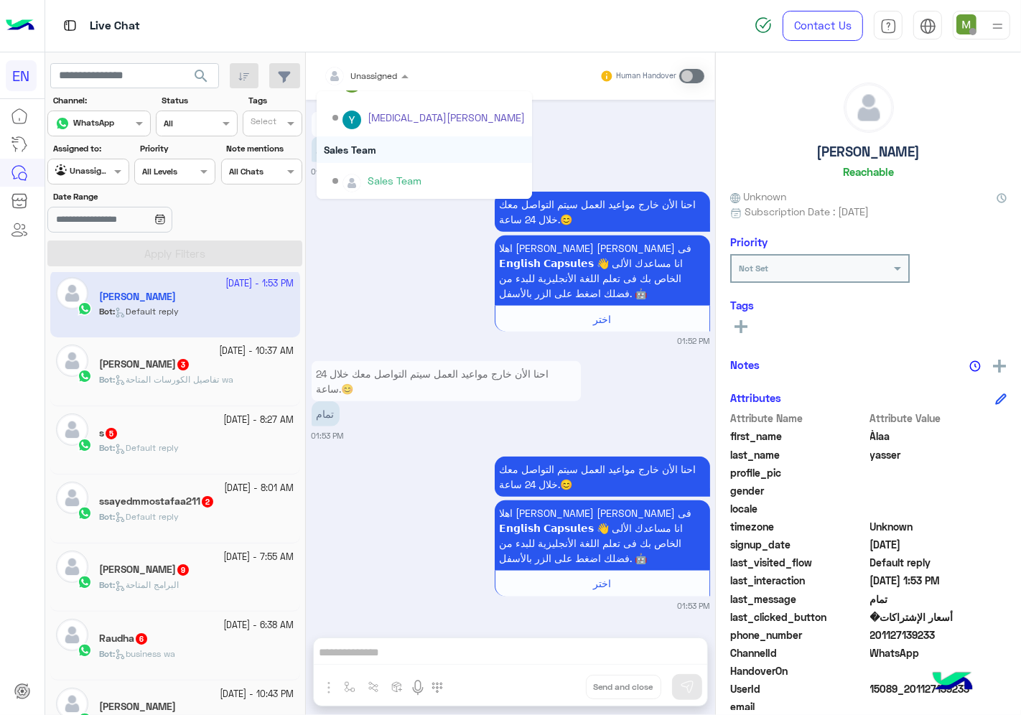
click at [365, 154] on div "Sales Team" at bounding box center [424, 149] width 215 height 27
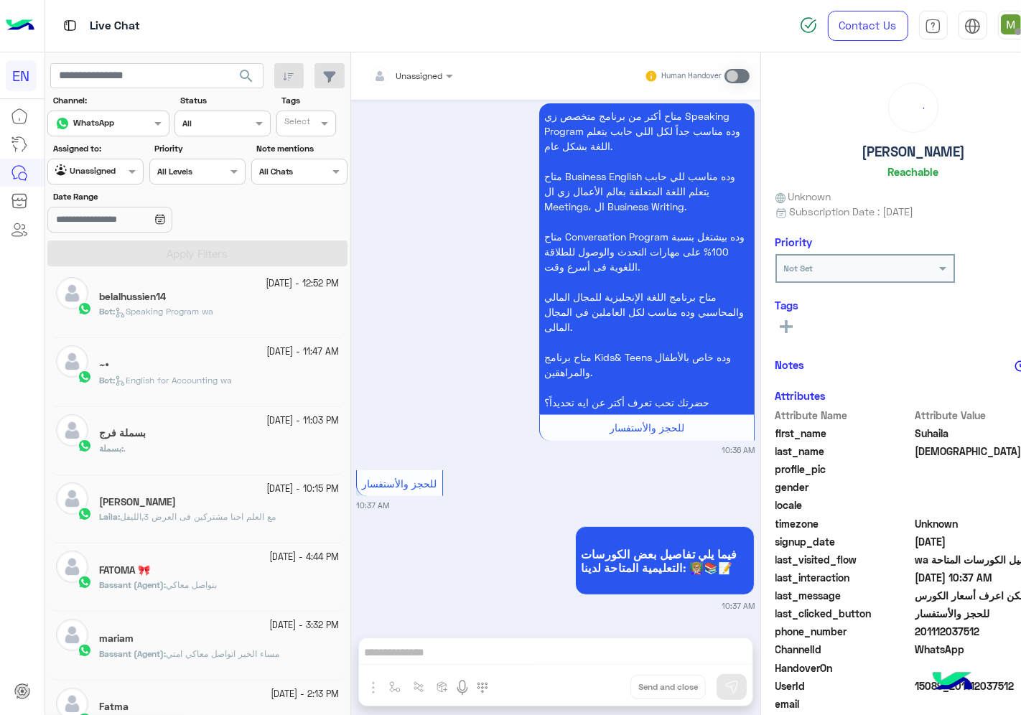
click at [409, 73] on div at bounding box center [411, 74] width 99 height 14
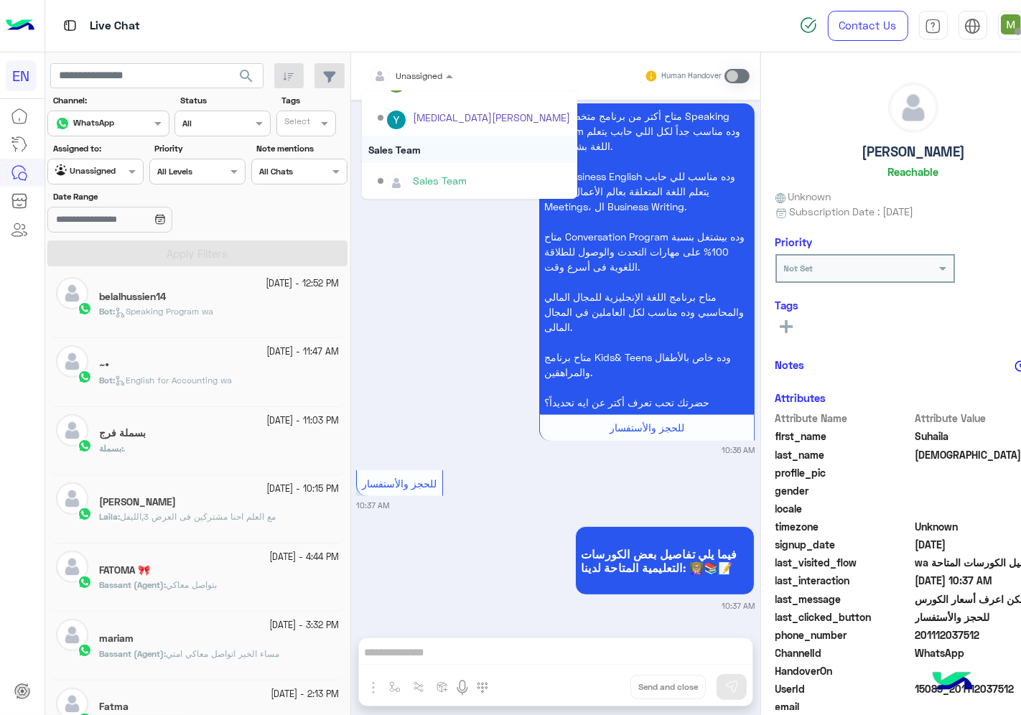
click at [388, 149] on div "Sales Team" at bounding box center [469, 149] width 215 height 27
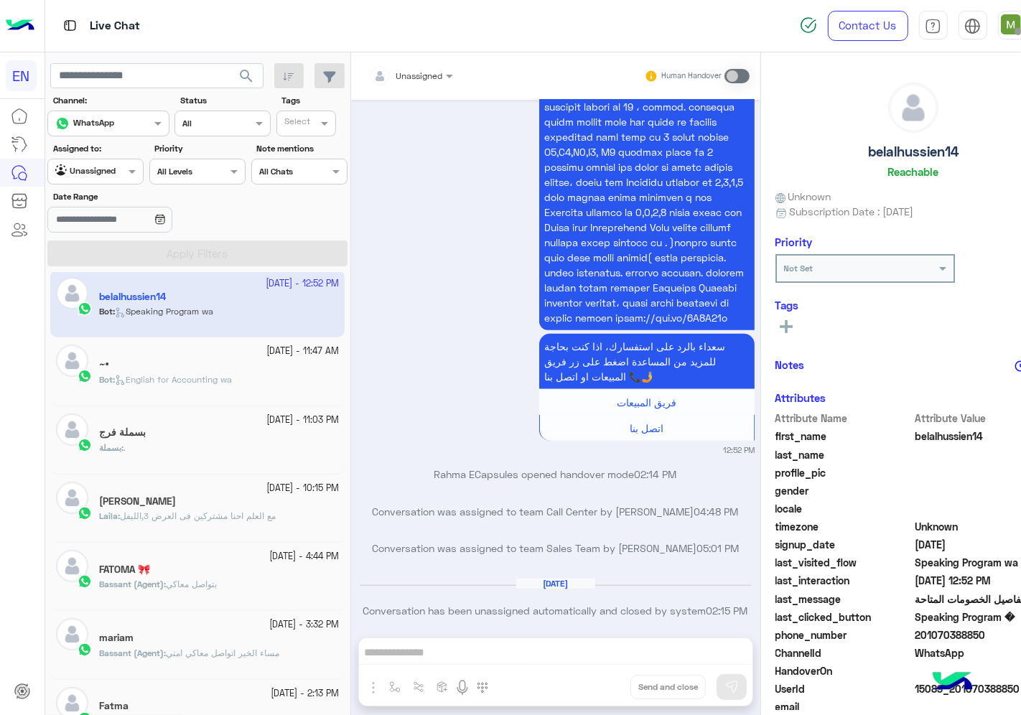
click at [401, 75] on input "text" at bounding box center [394, 73] width 50 height 13
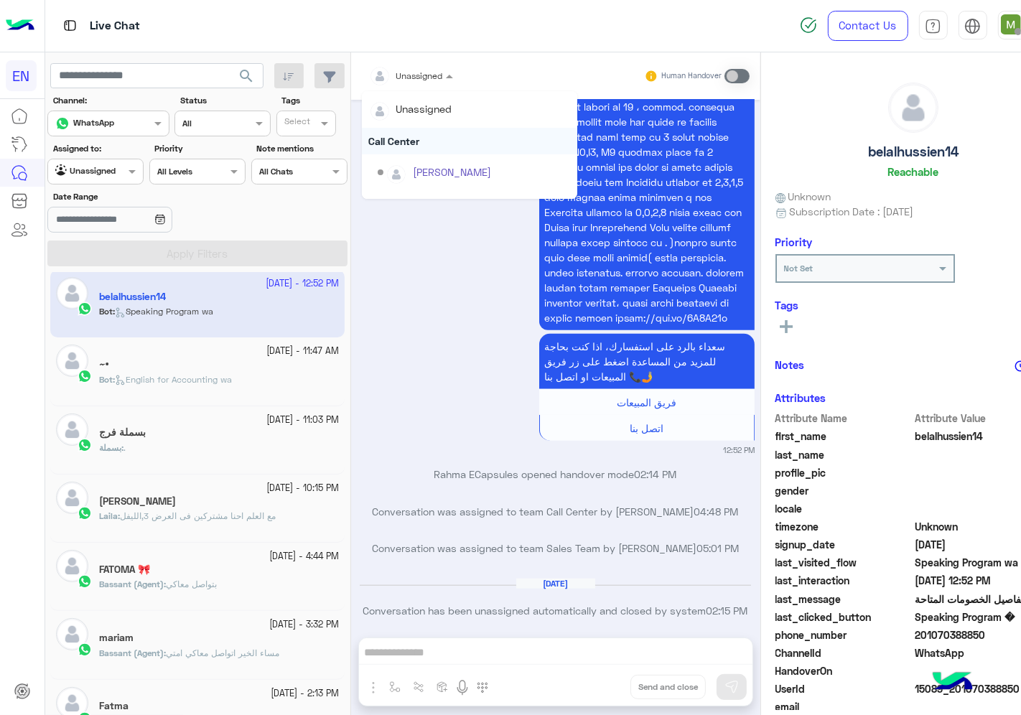
click at [407, 145] on div "Call Center" at bounding box center [469, 141] width 215 height 27
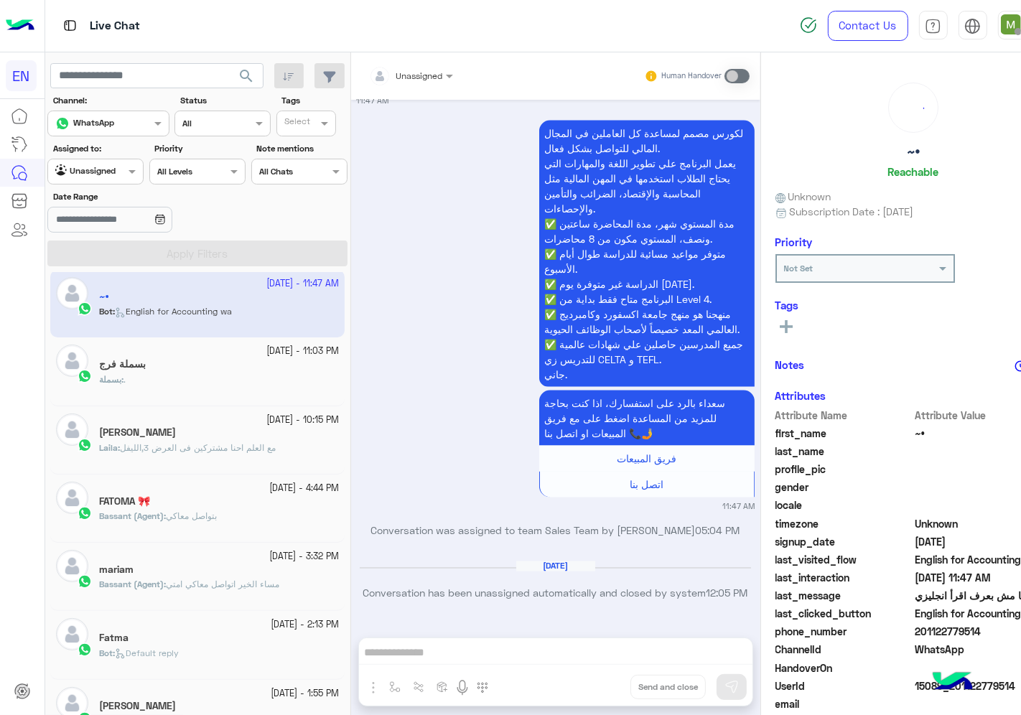
click at [418, 86] on div "Unassigned" at bounding box center [406, 76] width 74 height 29
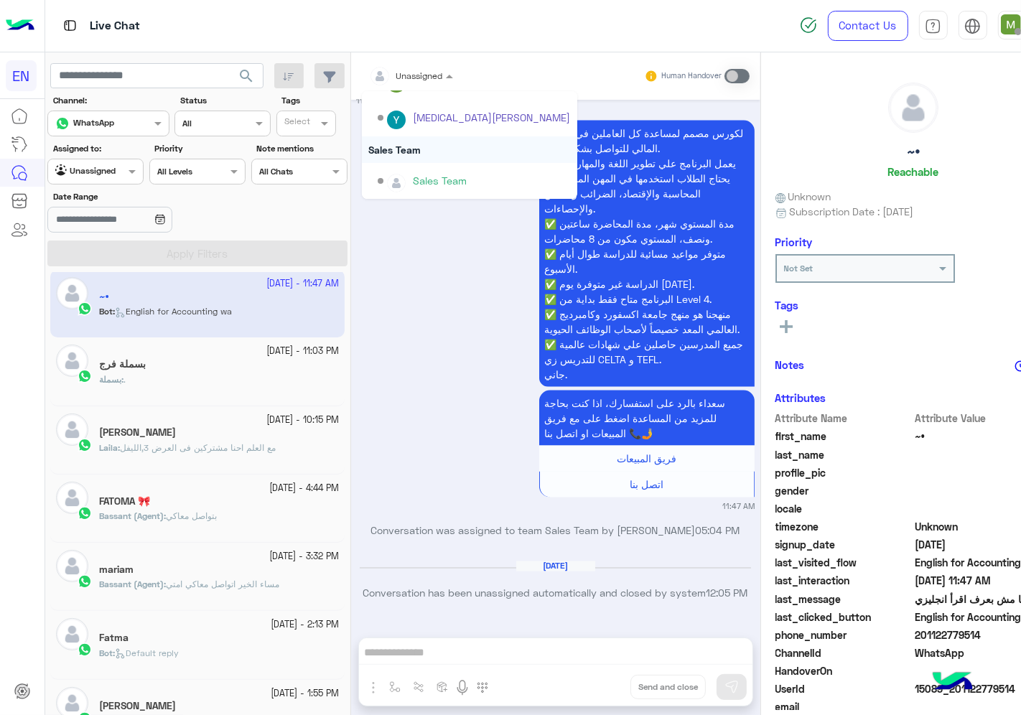
click at [391, 145] on div "Sales Team" at bounding box center [469, 149] width 215 height 27
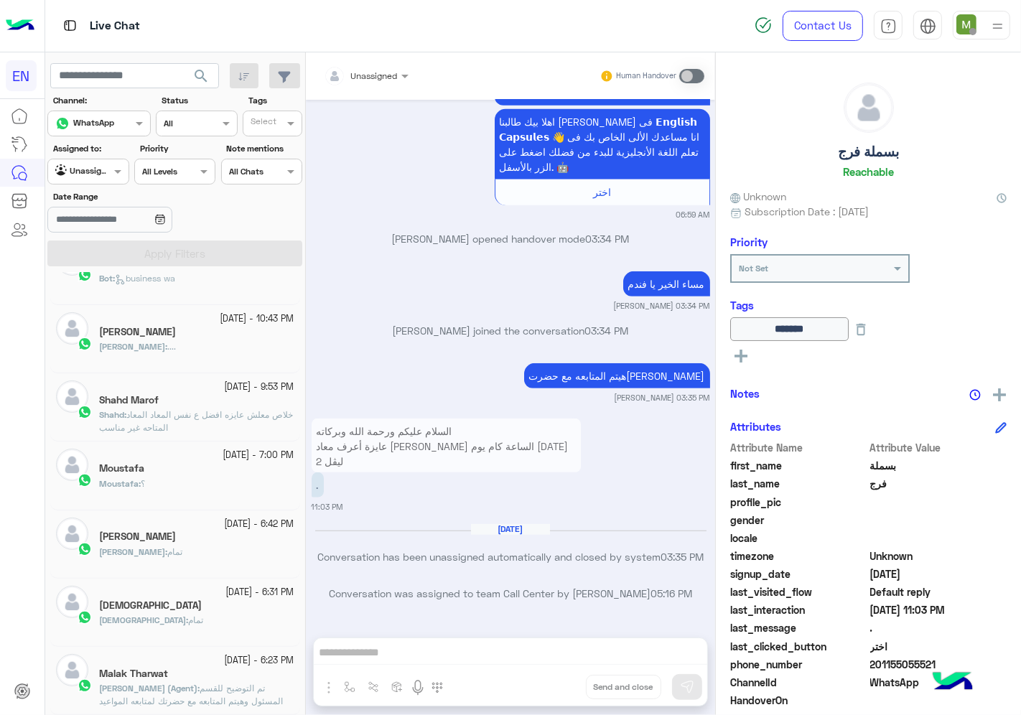
click at [209, 348] on div "[PERSON_NAME] : ...." at bounding box center [196, 352] width 195 height 25
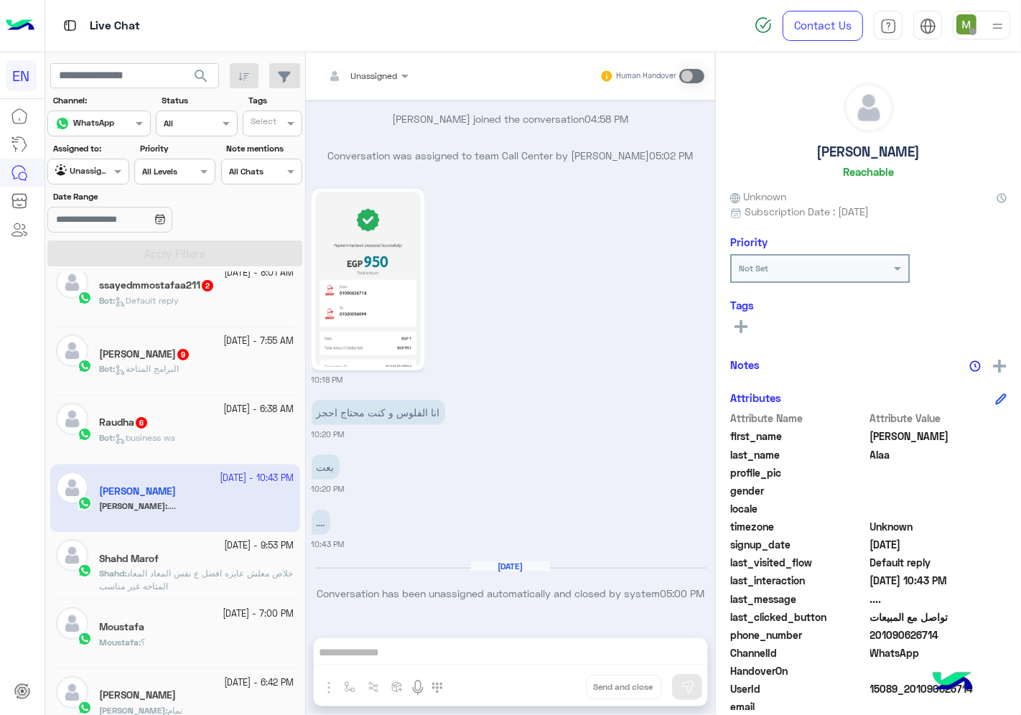
click at [212, 439] on div "Bot : business wa" at bounding box center [196, 444] width 195 height 25
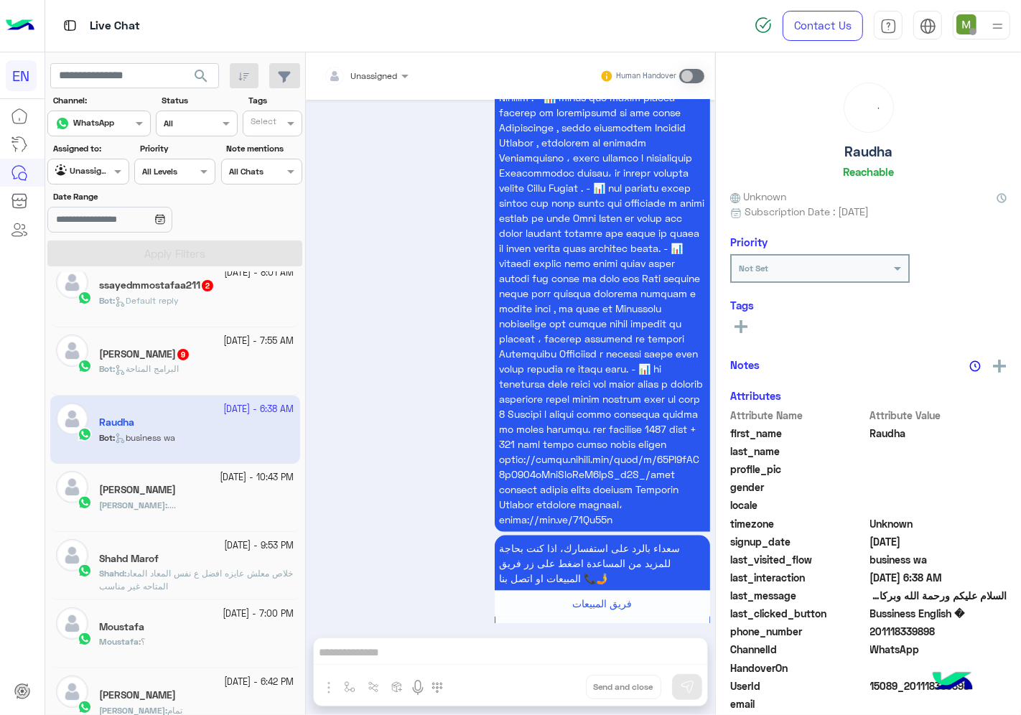
click at [369, 73] on input "text" at bounding box center [349, 73] width 50 height 13
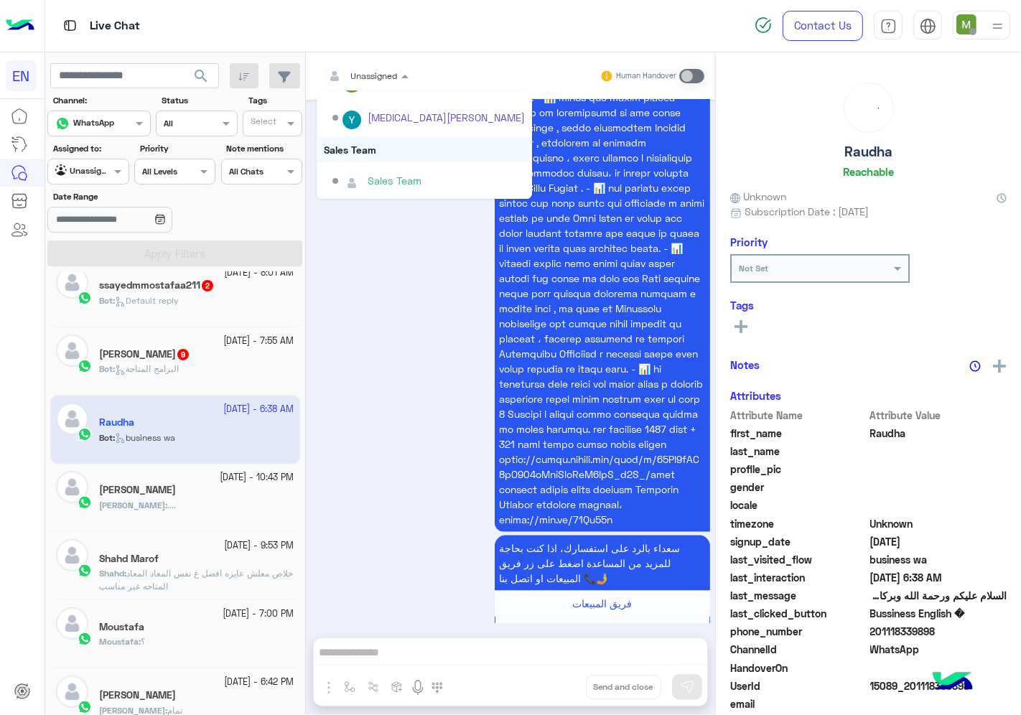
click at [365, 146] on div "Sales Team" at bounding box center [424, 149] width 215 height 27
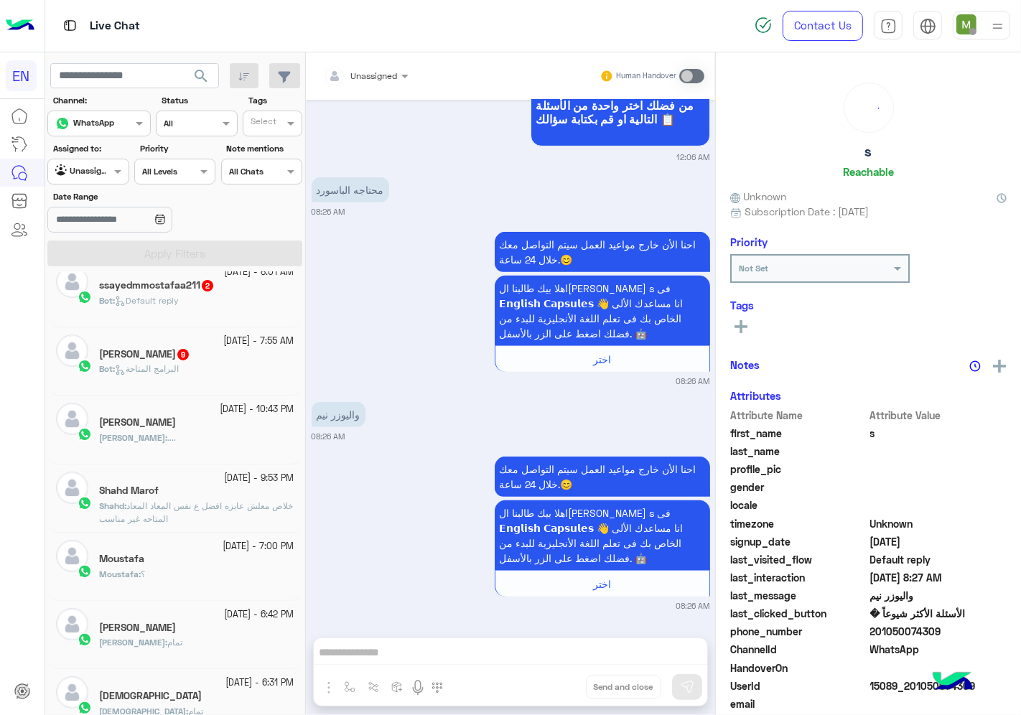
click at [205, 360] on div "[PERSON_NAME] 9" at bounding box center [196, 355] width 195 height 15
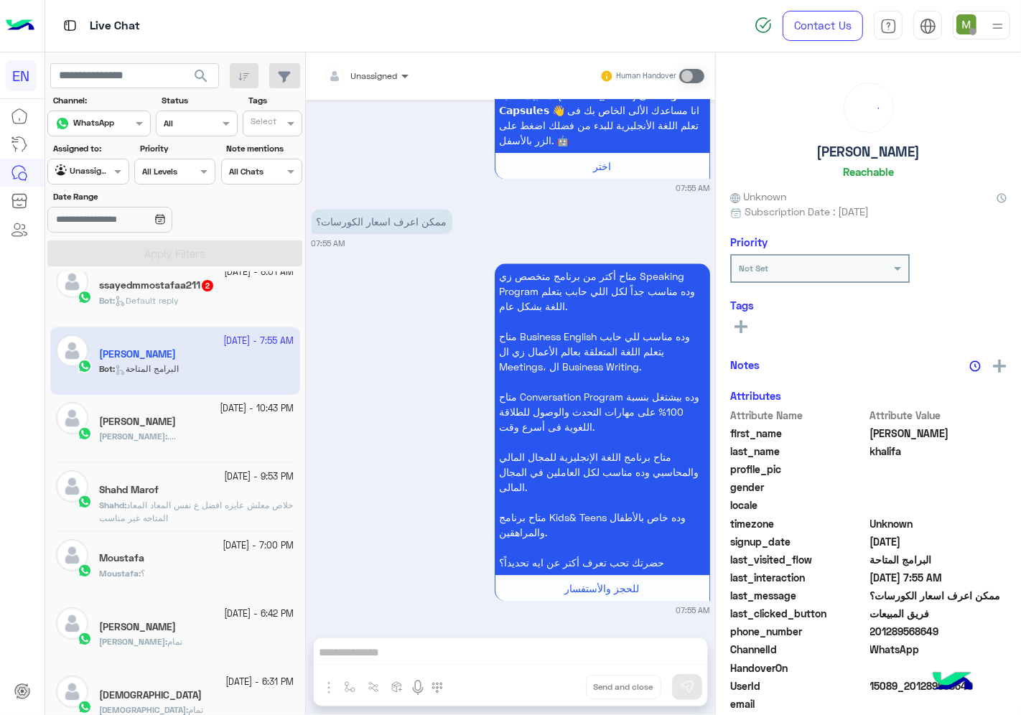
click at [398, 80] on span at bounding box center [407, 75] width 18 height 15
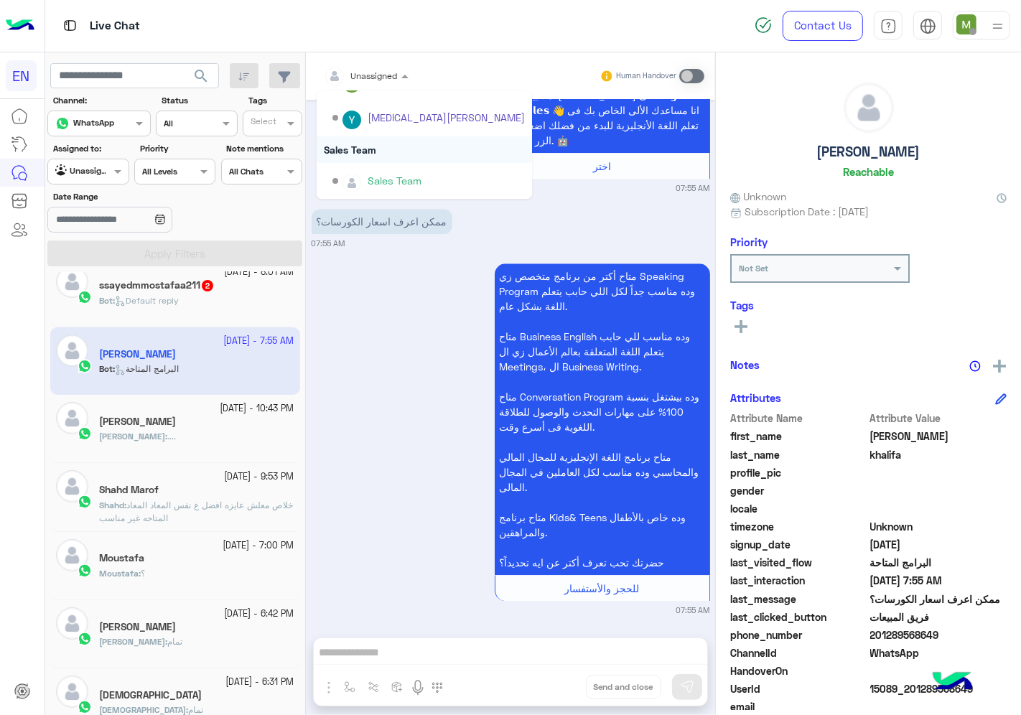
click at [372, 145] on div "Sales Team" at bounding box center [424, 149] width 215 height 27
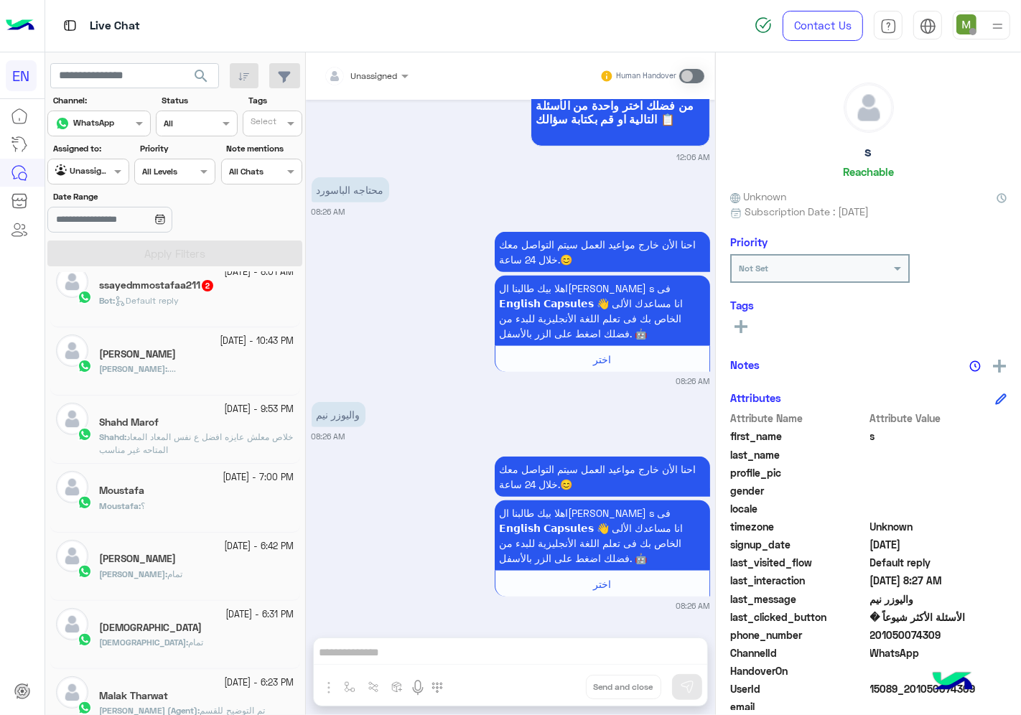
click at [383, 67] on div at bounding box center [366, 74] width 99 height 14
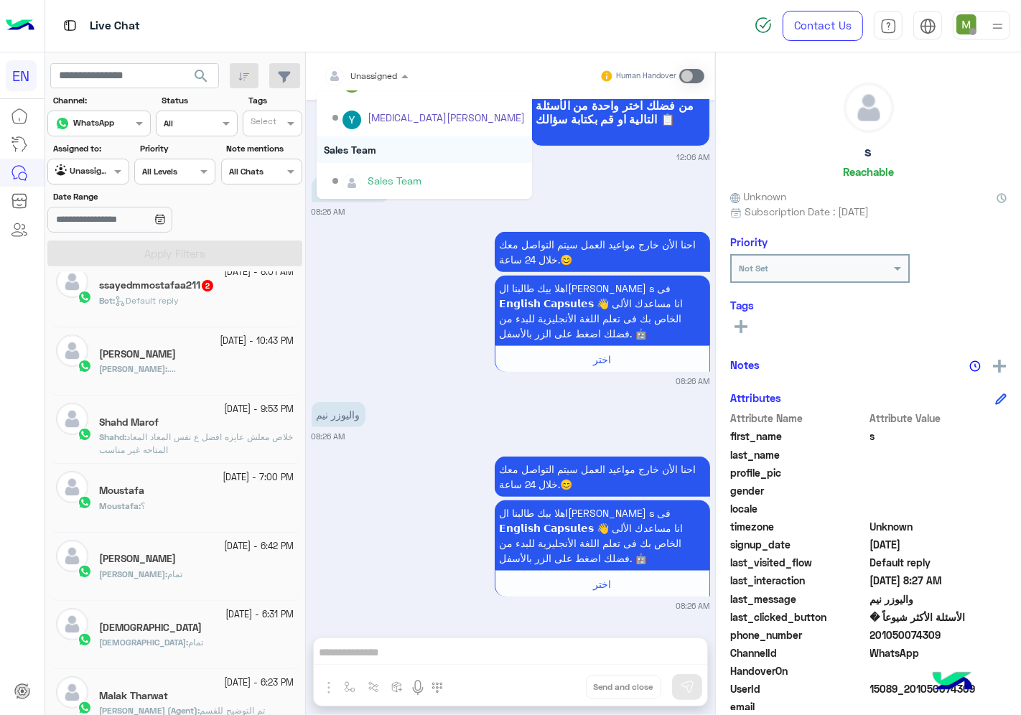
click at [363, 152] on div "Sales Team" at bounding box center [424, 149] width 215 height 27
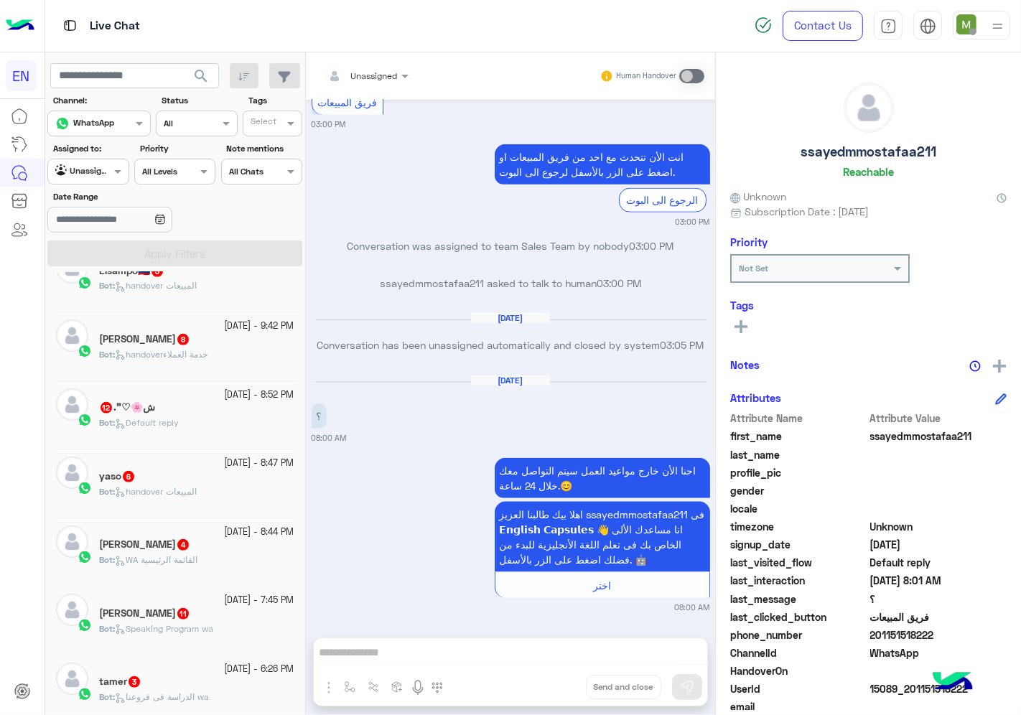
click at [199, 625] on p "Bot : Speaking Program wa" at bounding box center [156, 629] width 114 height 13
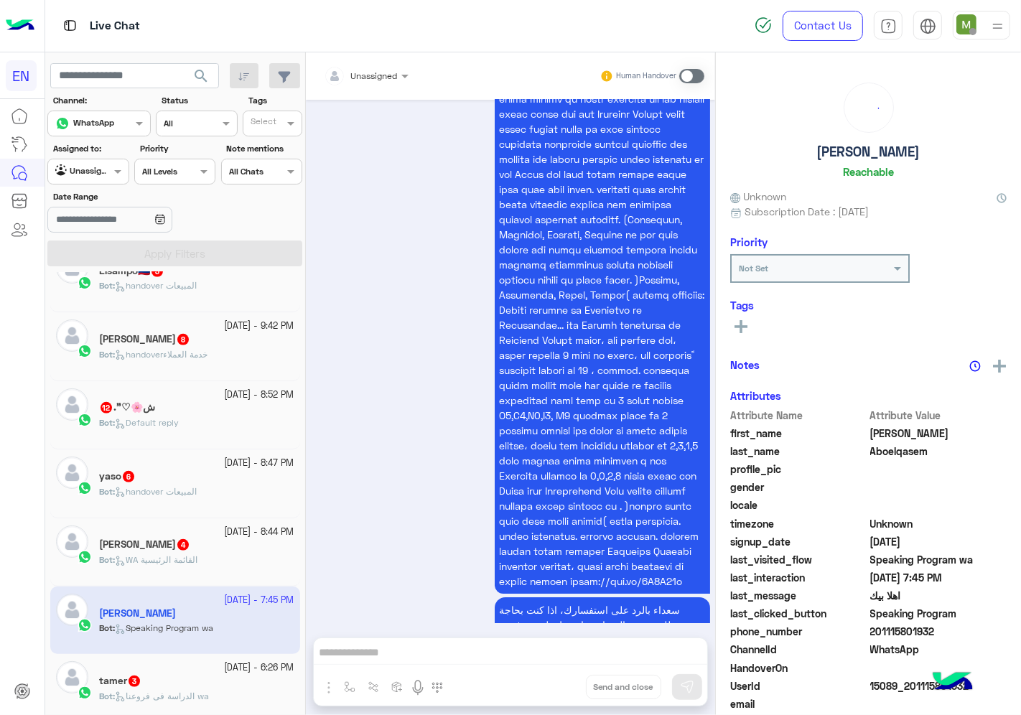
click at [372, 75] on input "text" at bounding box center [349, 73] width 50 height 13
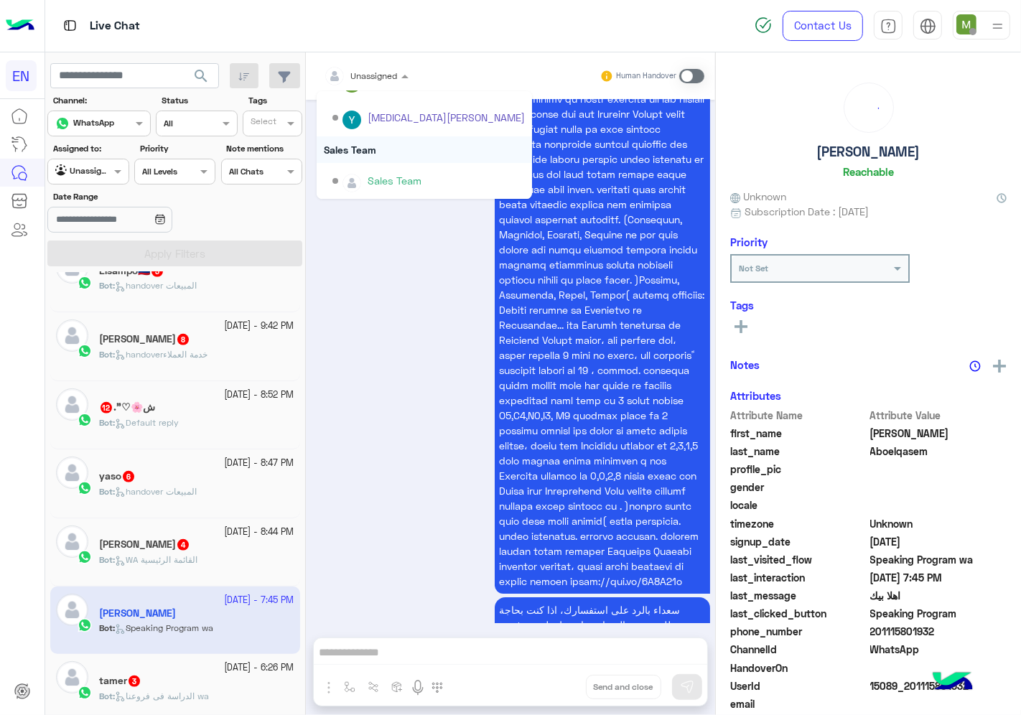
click at [355, 149] on div "Sales Team" at bounding box center [424, 149] width 215 height 27
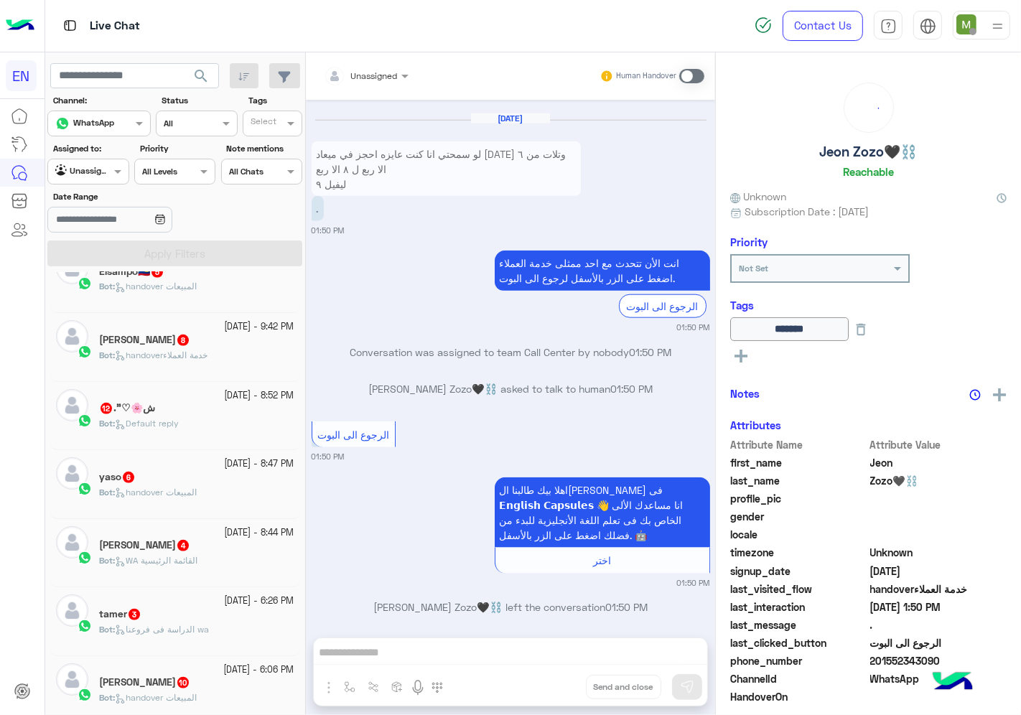
click at [197, 567] on p "Bot : WA القائمة الرئيسية" at bounding box center [148, 560] width 98 height 13
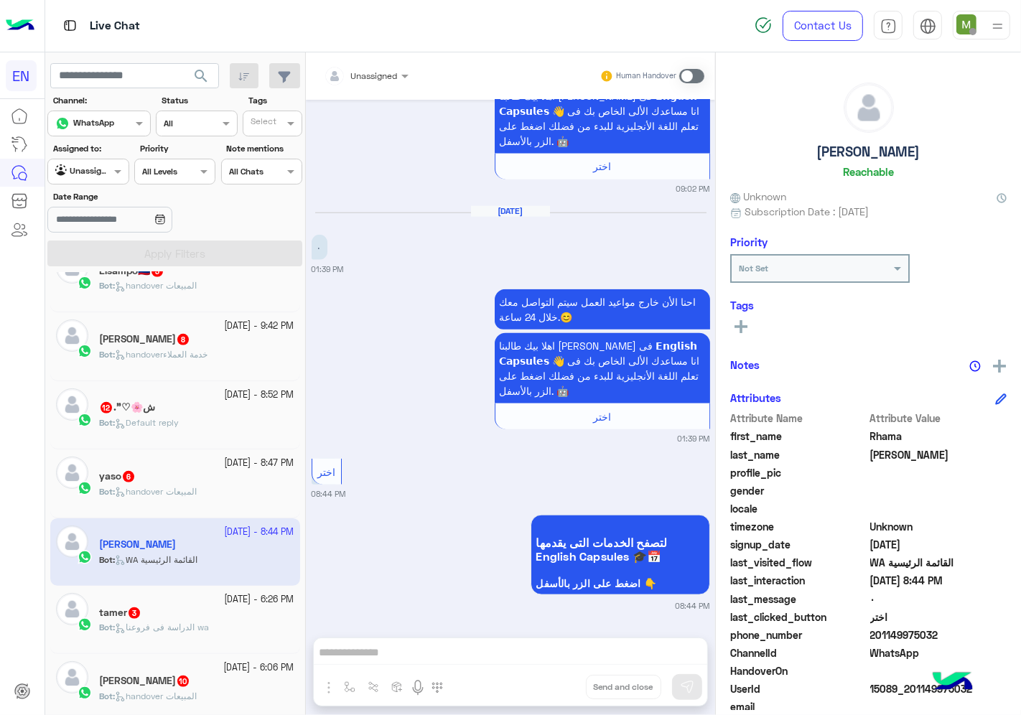
click at [373, 78] on input "text" at bounding box center [349, 73] width 50 height 13
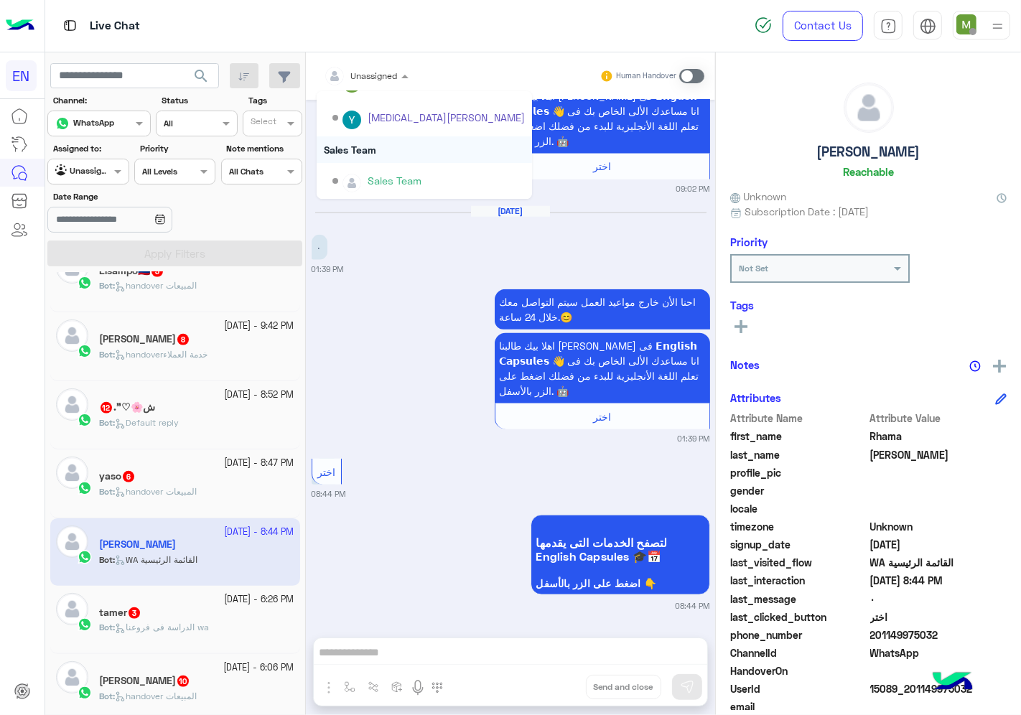
click at [360, 146] on div "Sales Team" at bounding box center [424, 149] width 215 height 27
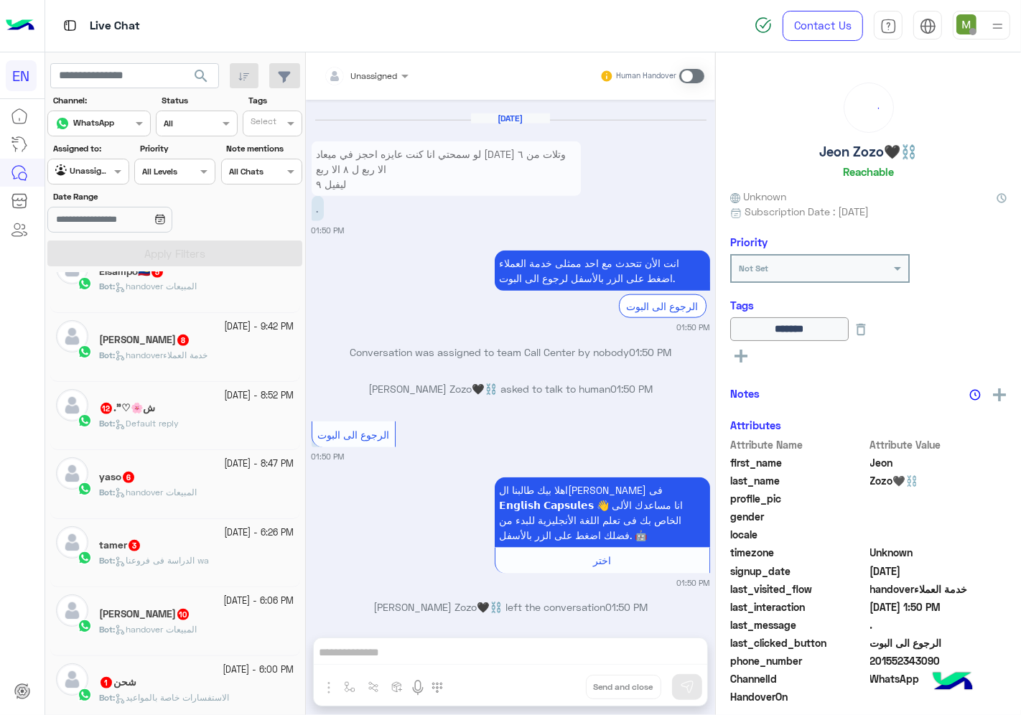
click at [228, 544] on div "tamer 3" at bounding box center [196, 546] width 195 height 15
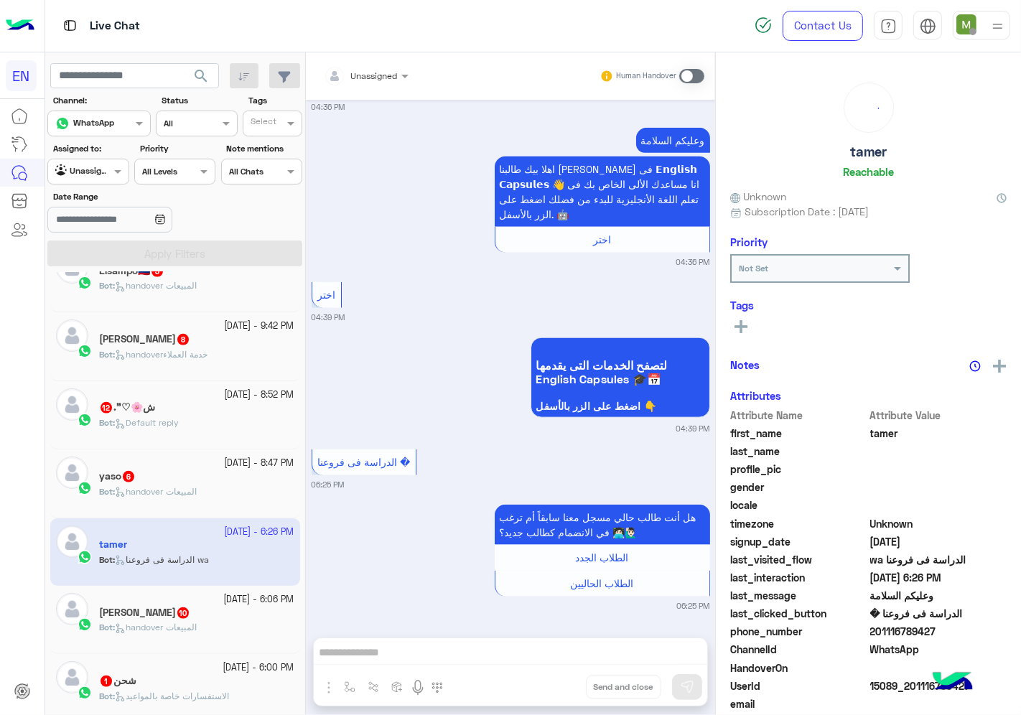
click at [369, 79] on input "text" at bounding box center [349, 73] width 50 height 13
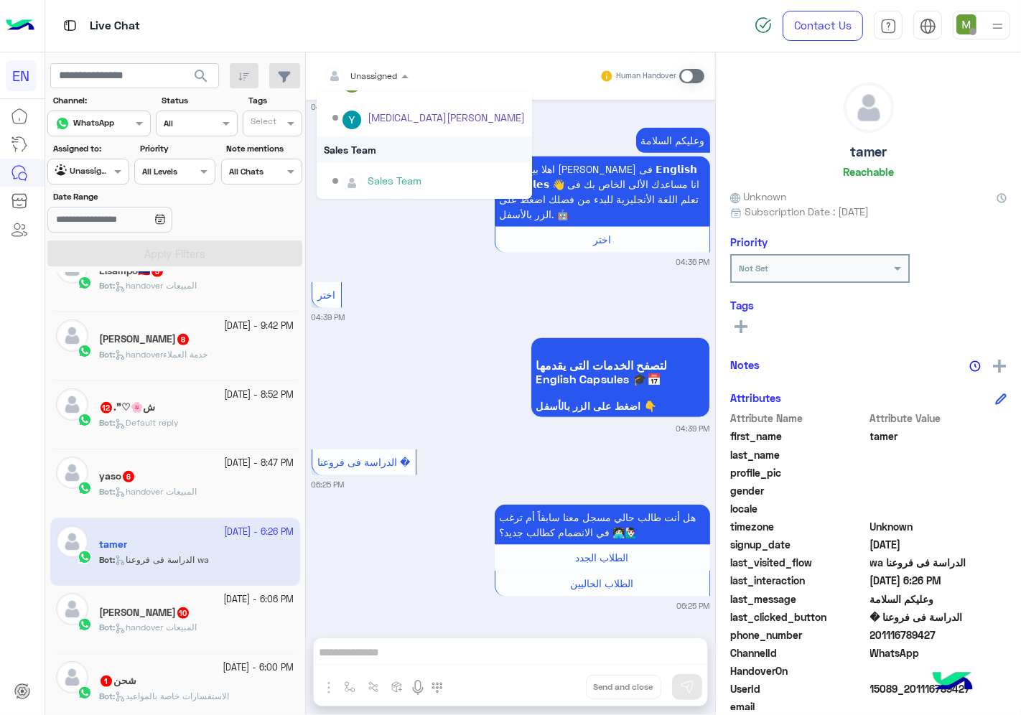
click at [365, 146] on div "Sales Team" at bounding box center [424, 149] width 215 height 27
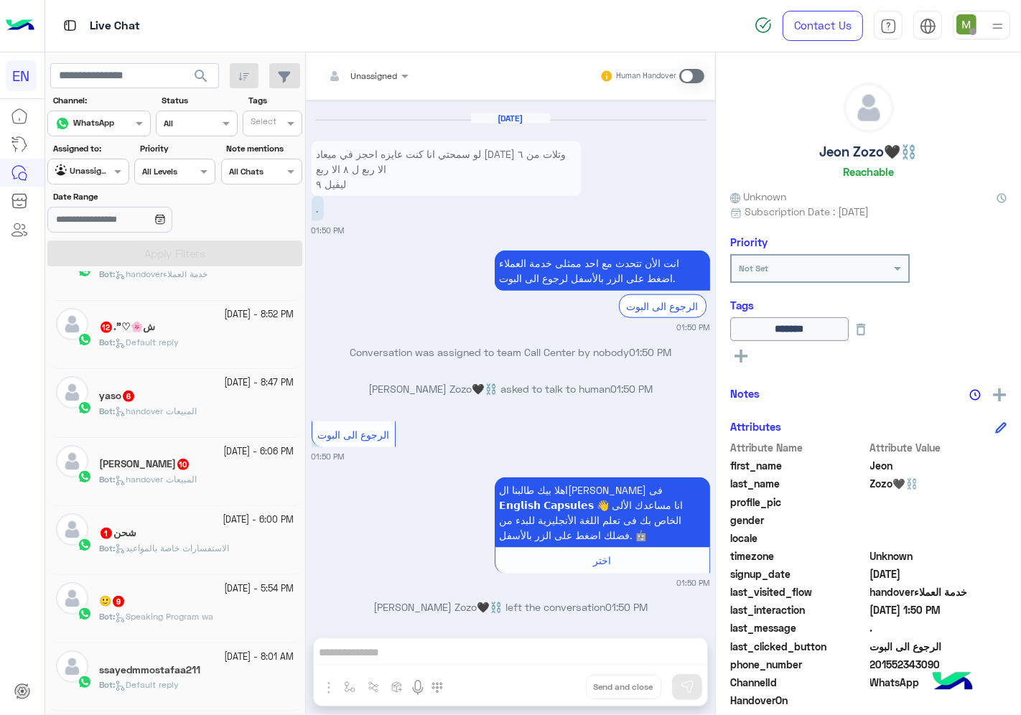
click at [205, 610] on div "🙂 9" at bounding box center [196, 602] width 195 height 15
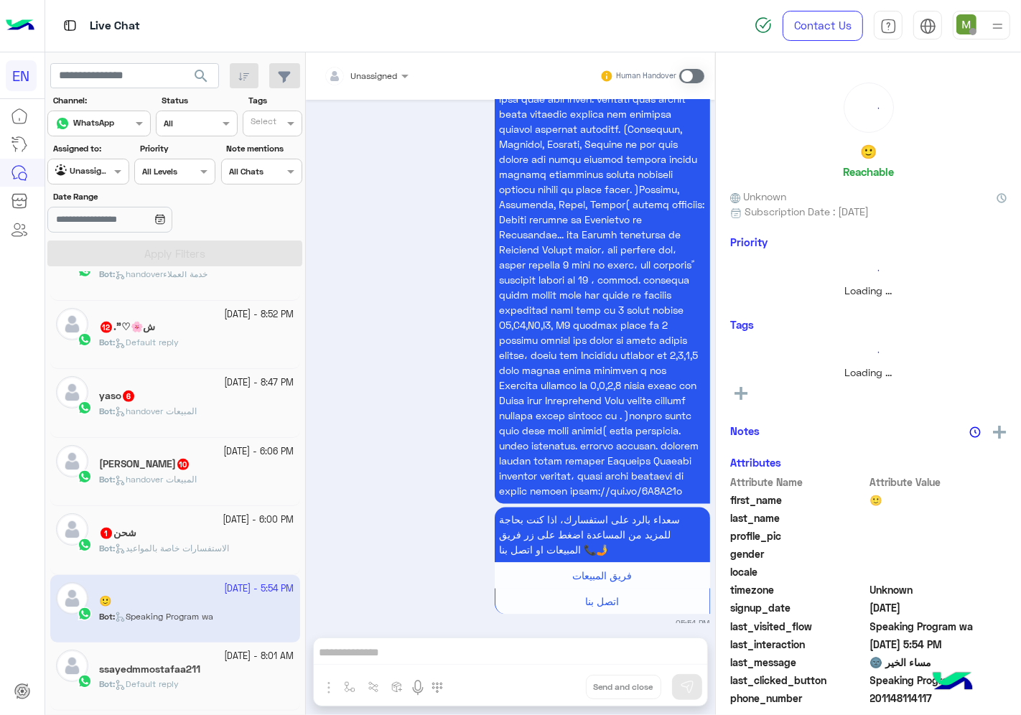
click at [377, 81] on div "Unassigned" at bounding box center [374, 76] width 47 height 13
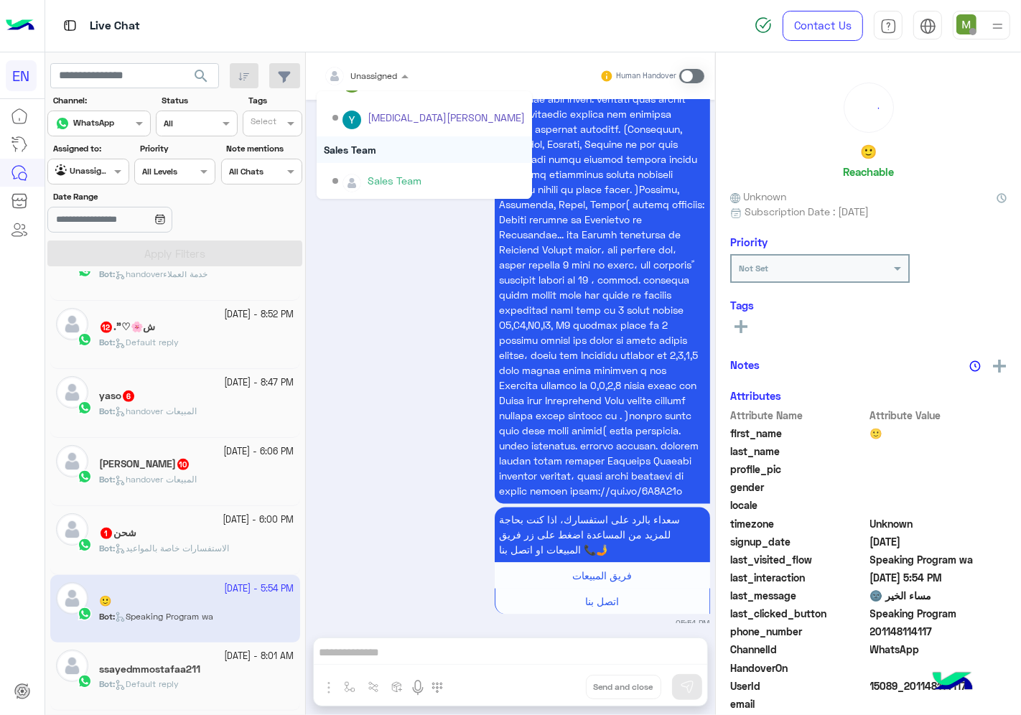
click at [370, 146] on div "Sales Team" at bounding box center [424, 149] width 215 height 27
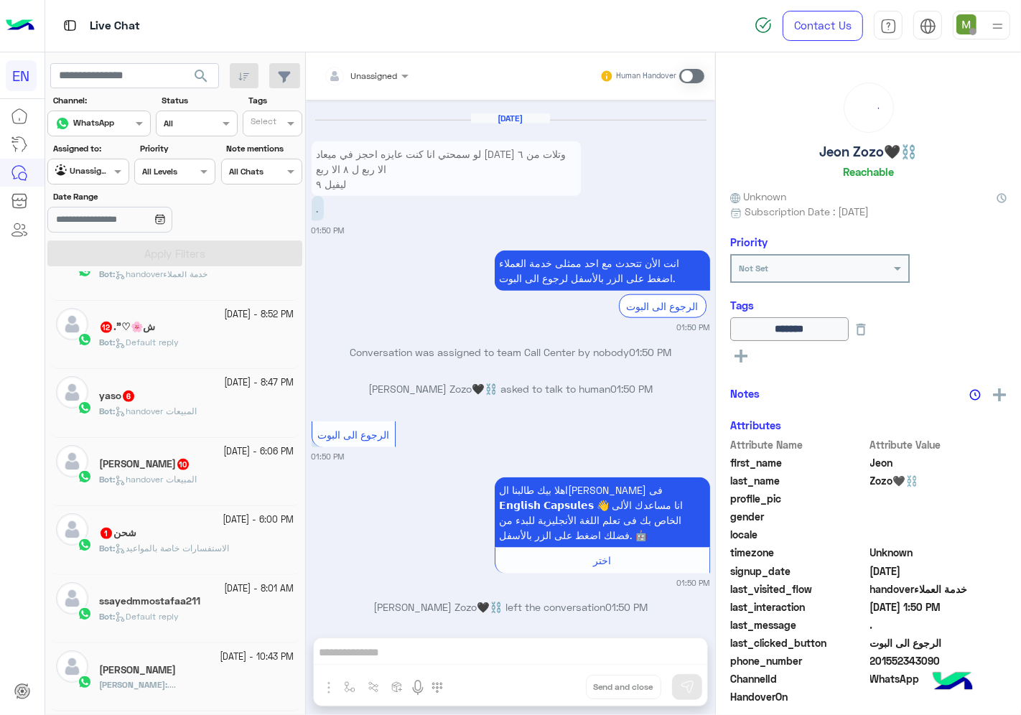
click at [179, 616] on span "Default reply" at bounding box center [147, 616] width 64 height 11
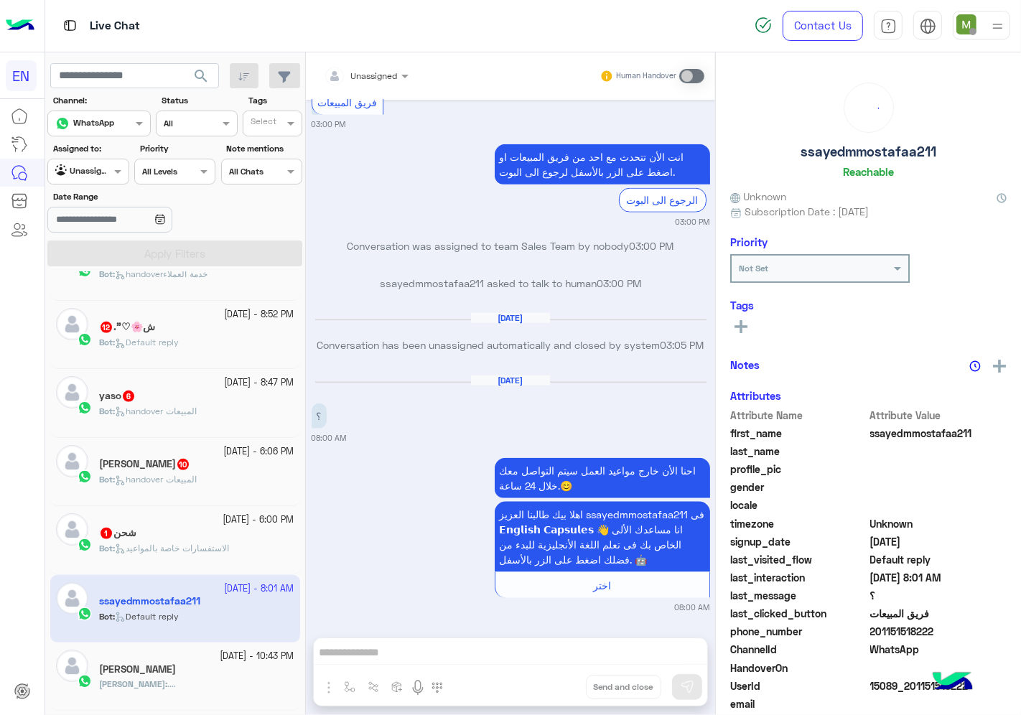
click at [381, 83] on div "Unassigned" at bounding box center [361, 76] width 74 height 29
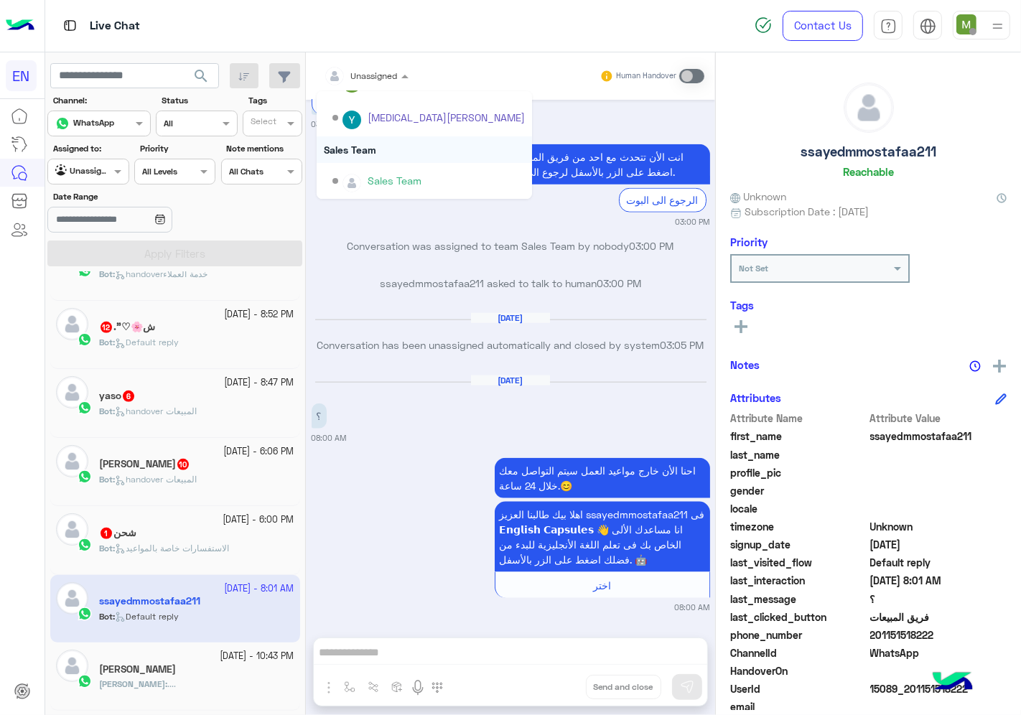
click at [361, 152] on div "Sales Team" at bounding box center [424, 149] width 215 height 27
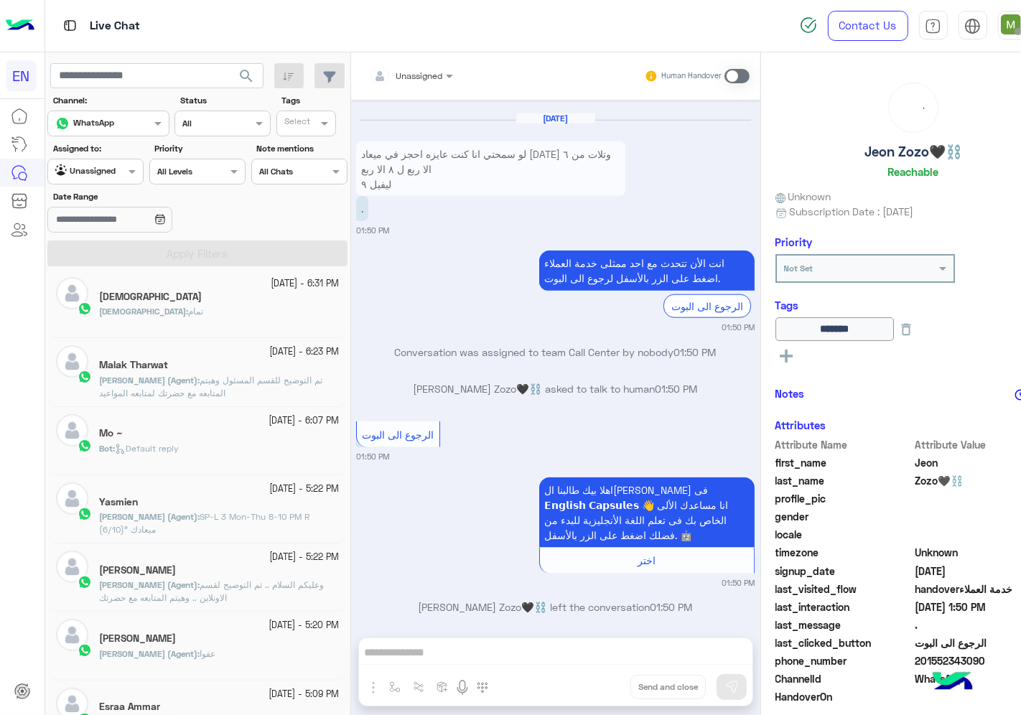
click at [223, 529] on p "[PERSON_NAME] (Agent) : SP-L 3 Mon-Thu 8-10 PM R (6/10)" ميعادك" at bounding box center [219, 524] width 240 height 26
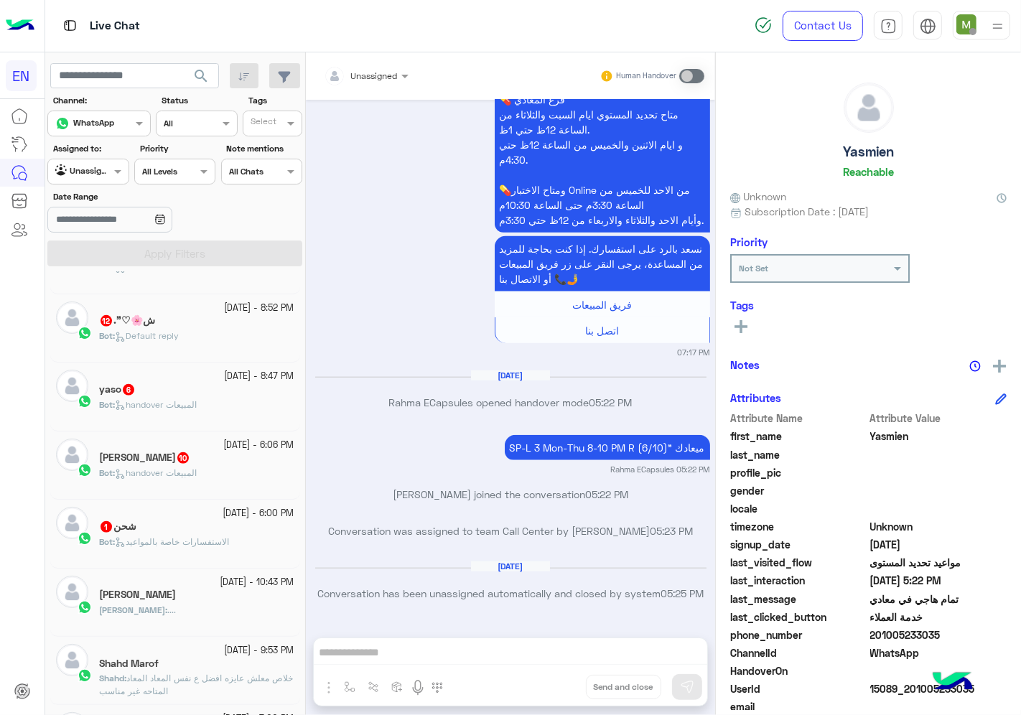
click at [191, 554] on div "Bot : الاستفسارات خاصة بالمواعيد" at bounding box center [196, 548] width 195 height 25
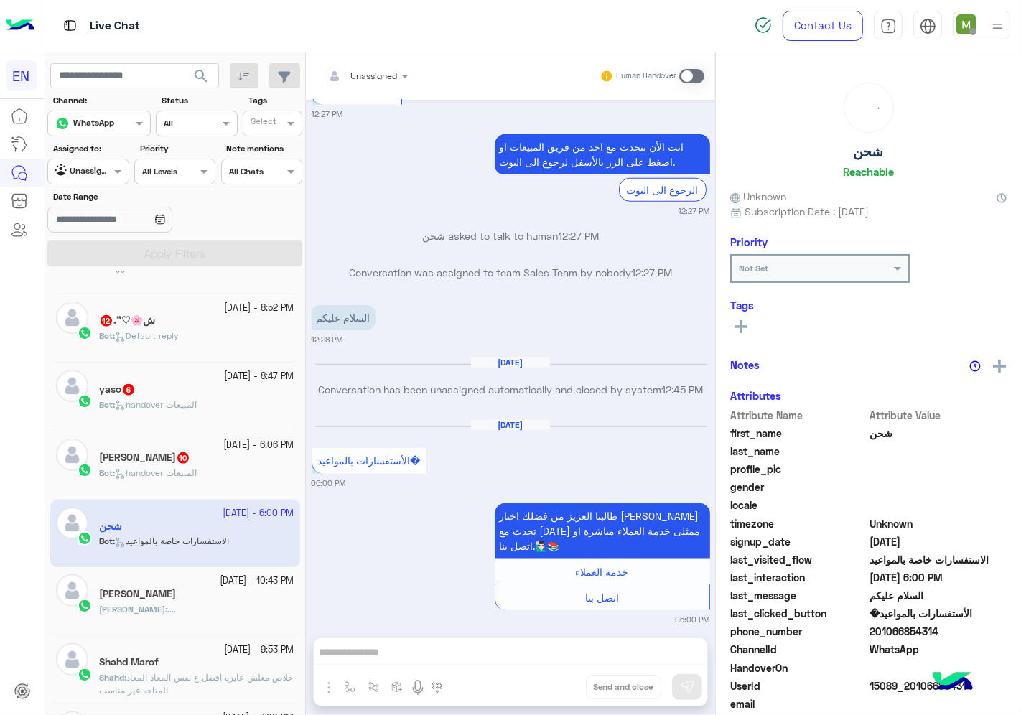
click at [371, 80] on div "Unassigned" at bounding box center [374, 76] width 47 height 13
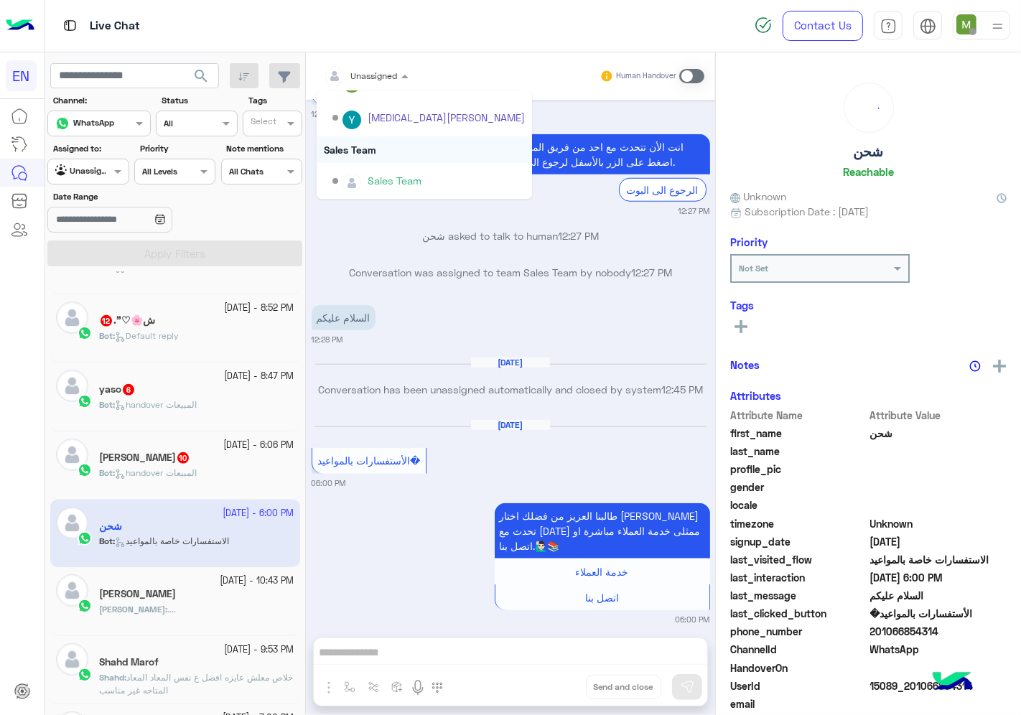
click at [371, 149] on div "Sales Team" at bounding box center [424, 149] width 215 height 27
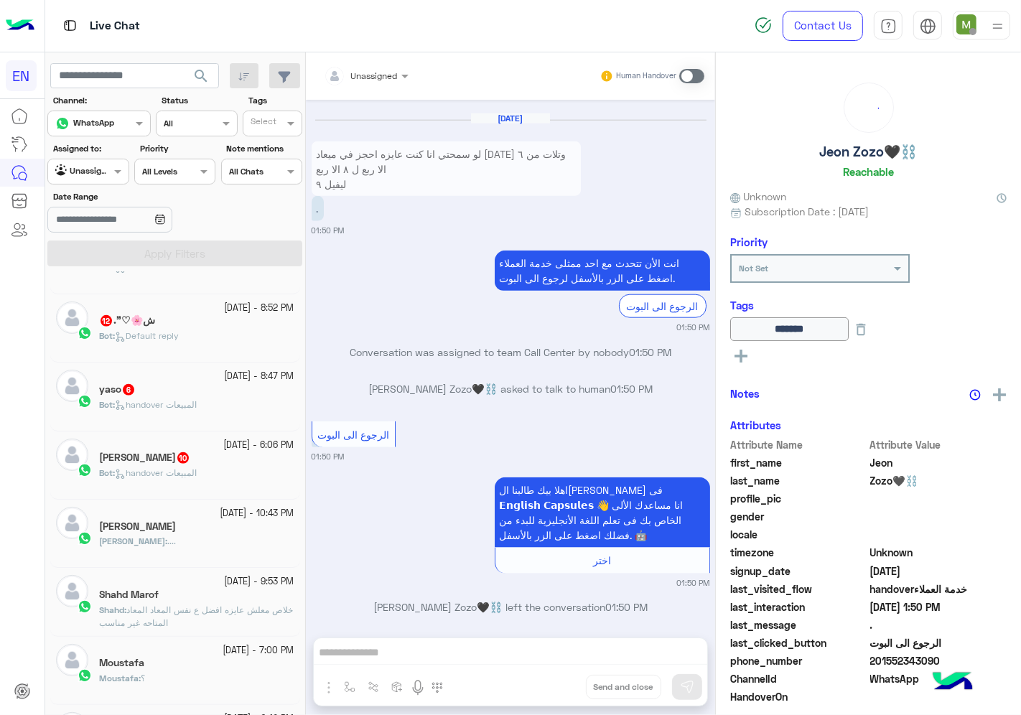
click at [201, 452] on div "[DATE] - 6:06 PM" at bounding box center [196, 446] width 195 height 14
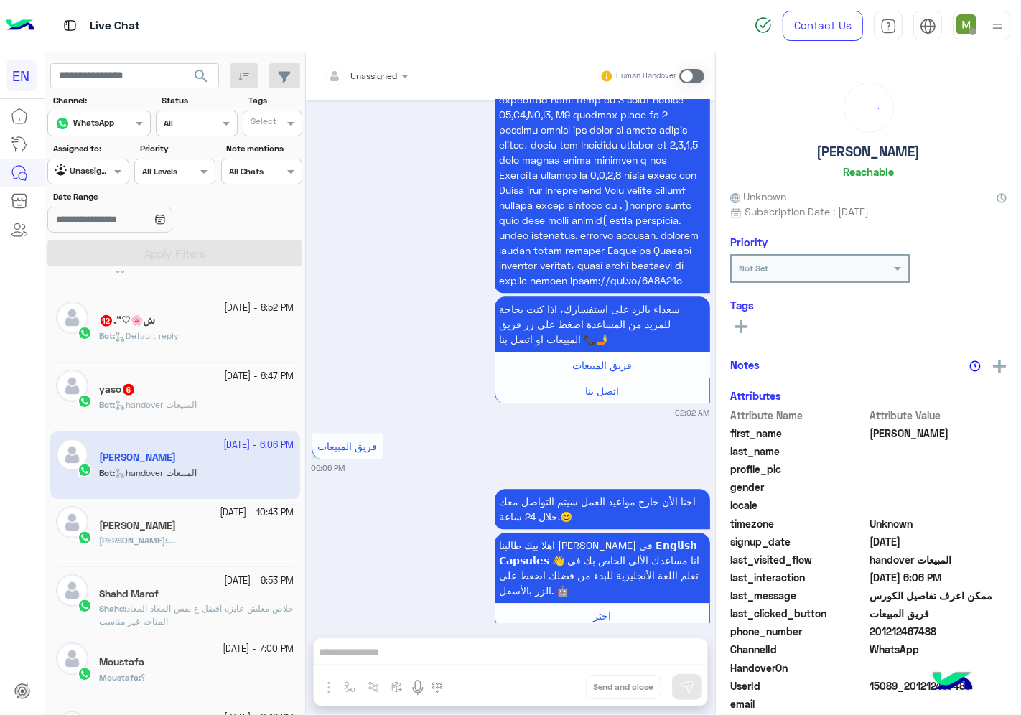
click at [378, 83] on div "Unassigned" at bounding box center [361, 76] width 74 height 29
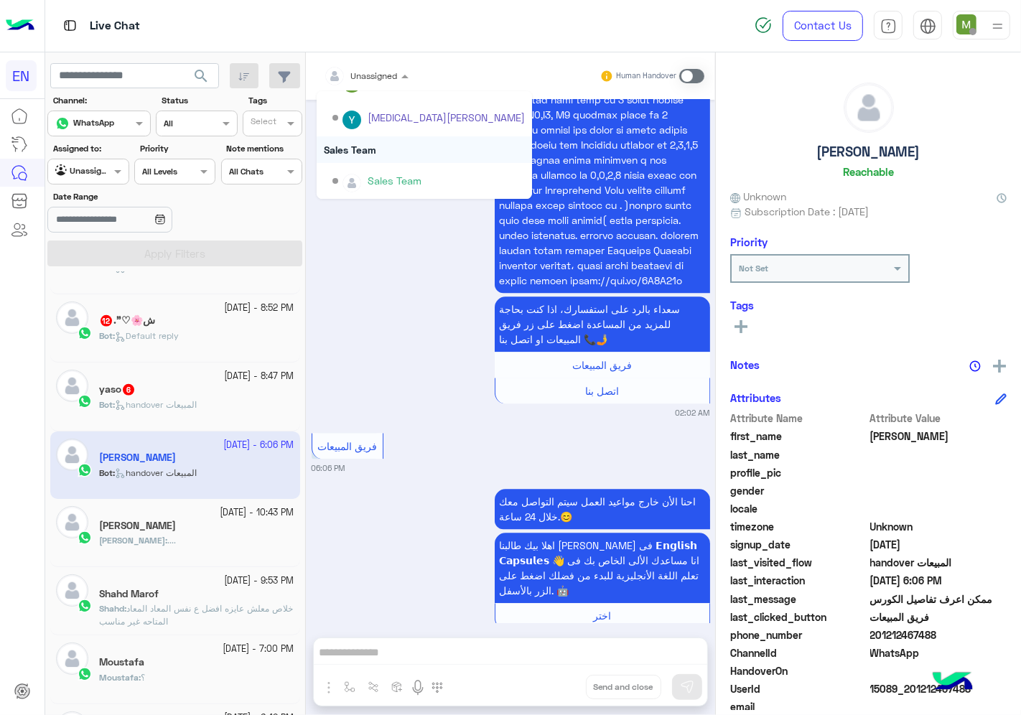
click at [368, 142] on div "Sales Team" at bounding box center [424, 149] width 215 height 27
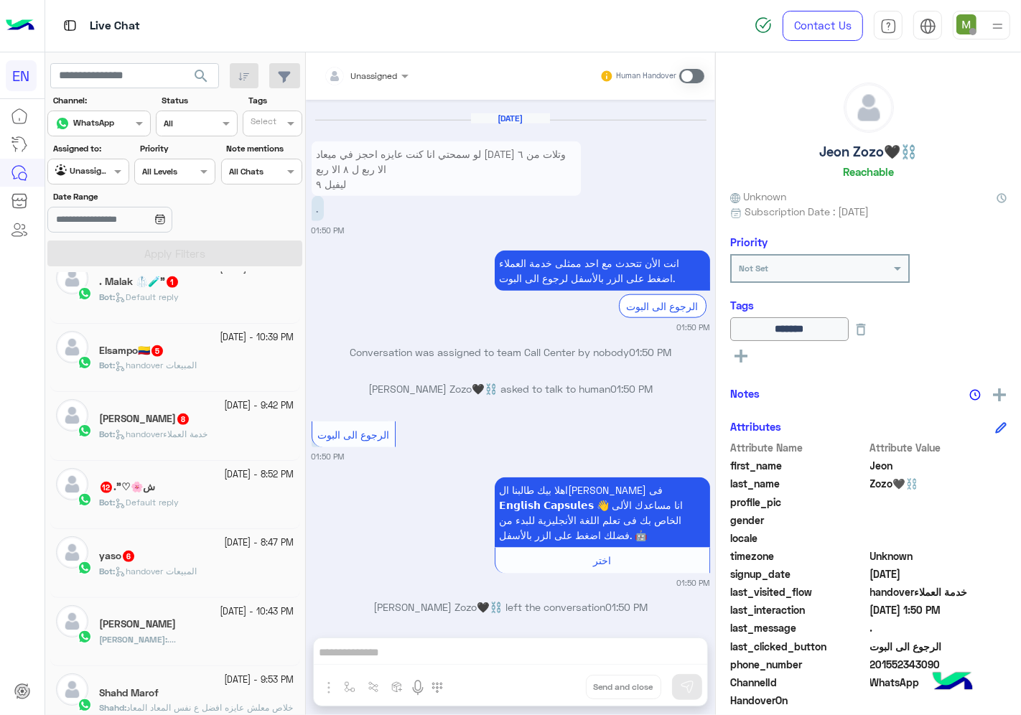
click at [175, 562] on div "yaso 6" at bounding box center [196, 557] width 195 height 15
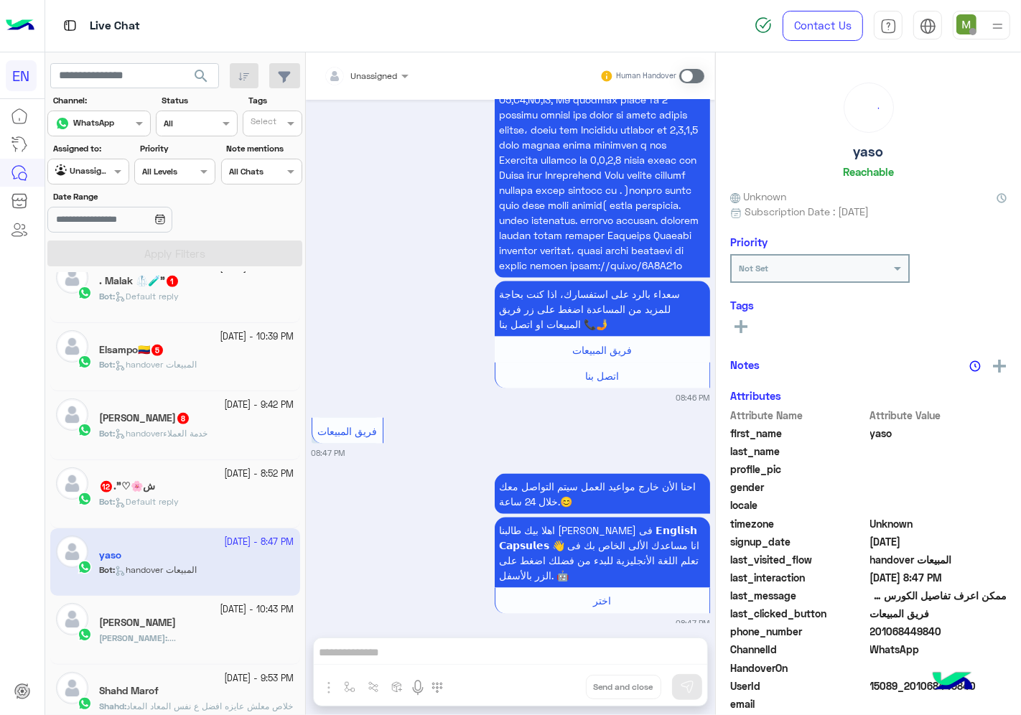
click at [382, 67] on div at bounding box center [366, 74] width 99 height 14
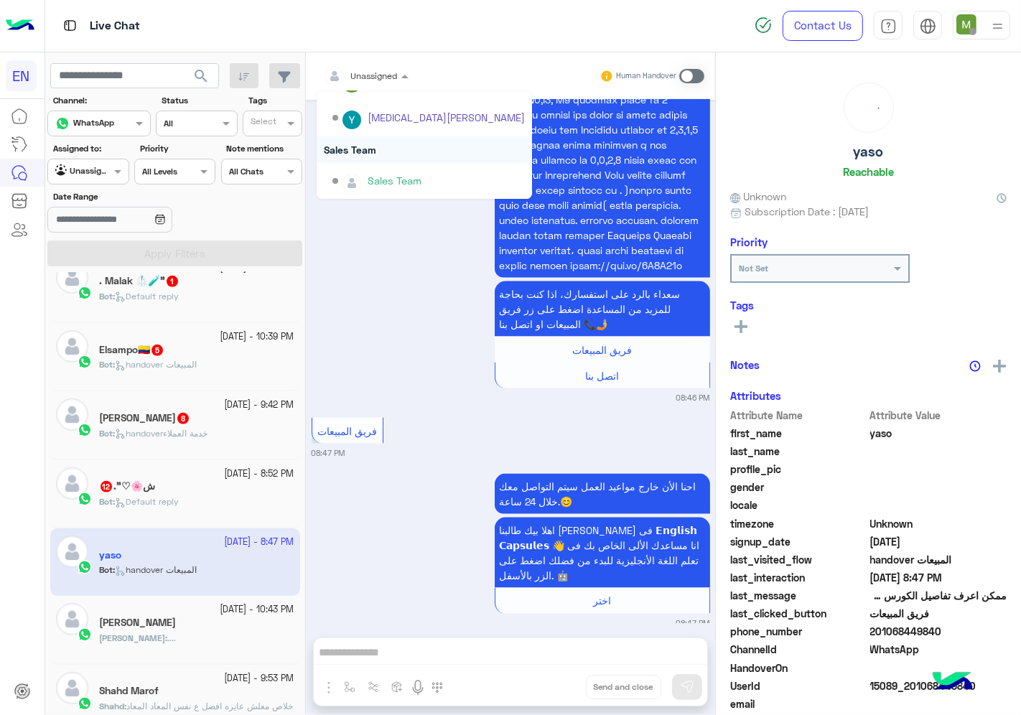
click at [368, 152] on div "Sales Team" at bounding box center [424, 149] width 215 height 27
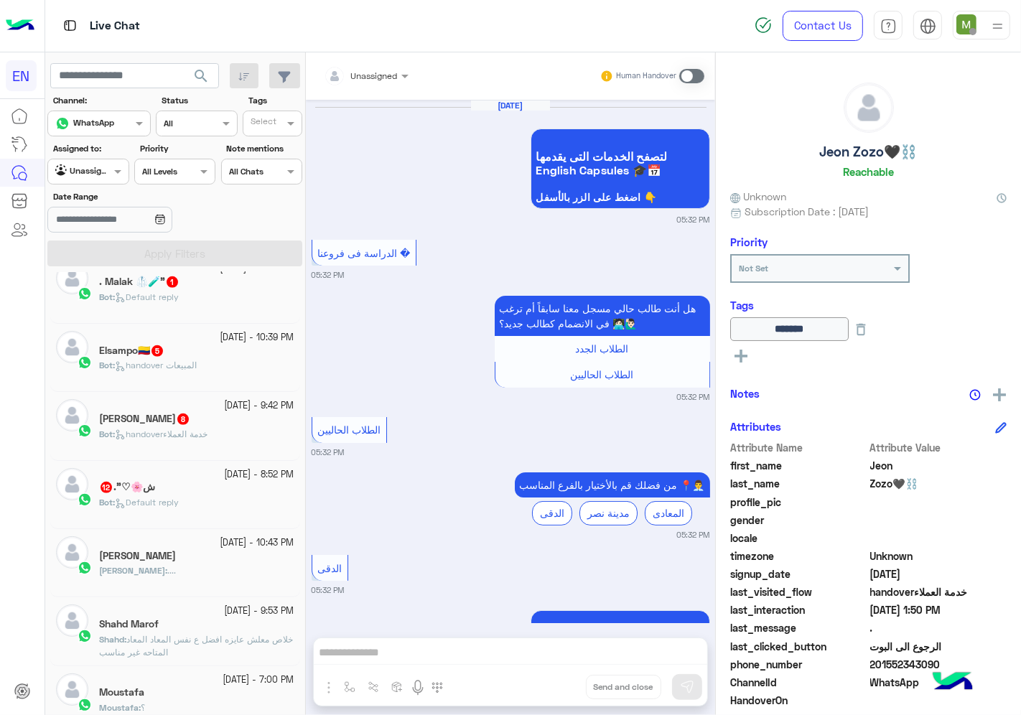
scroll to position [1305, 0]
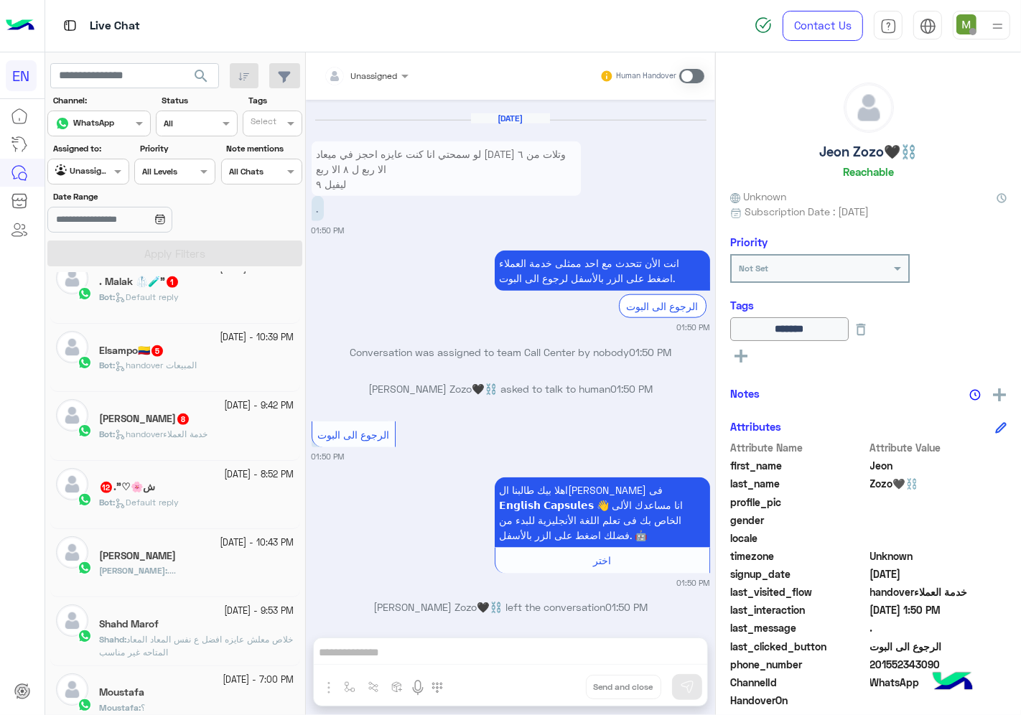
click at [200, 439] on span "handoverخدمة العملاء" at bounding box center [161, 434] width 93 height 11
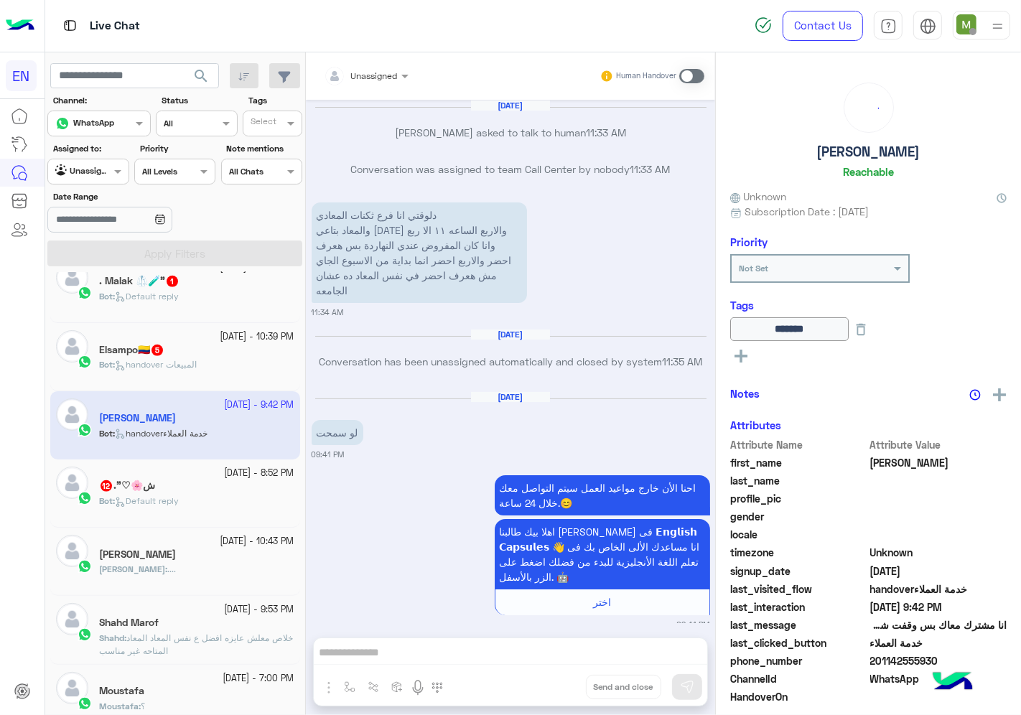
scroll to position [1298, 0]
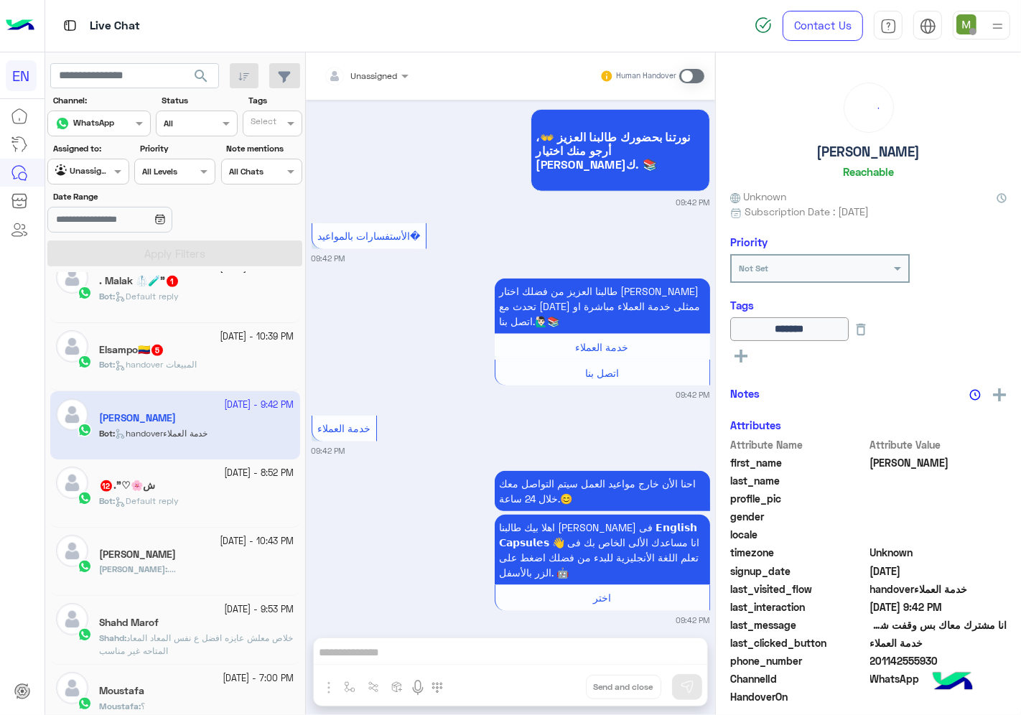
click at [389, 77] on div at bounding box center [366, 74] width 99 height 14
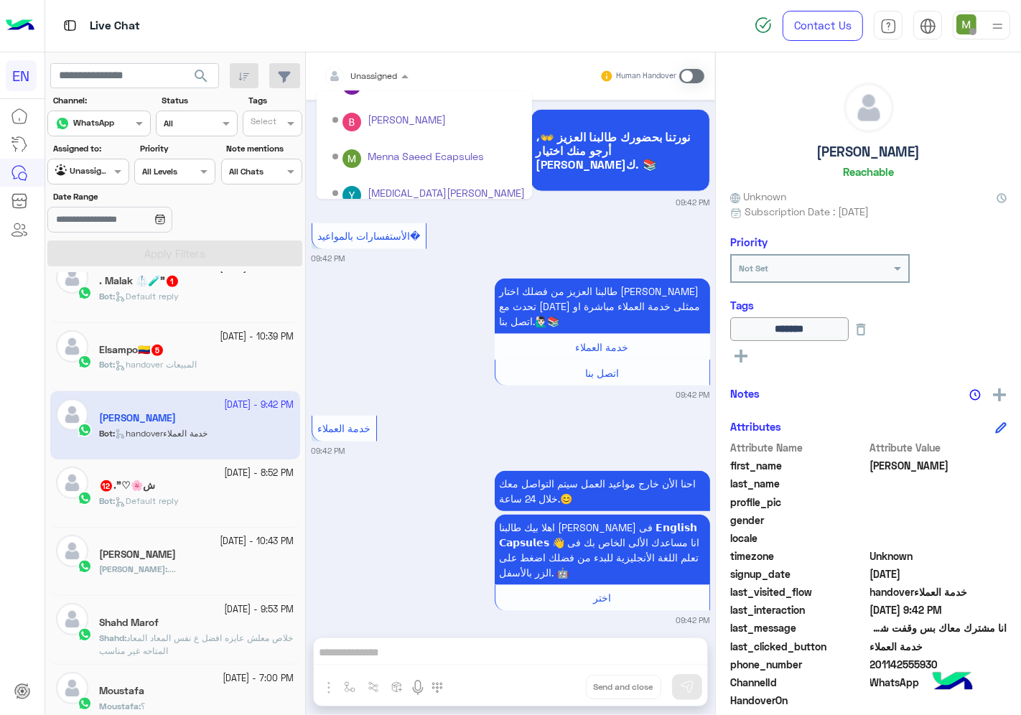
scroll to position [238, 0]
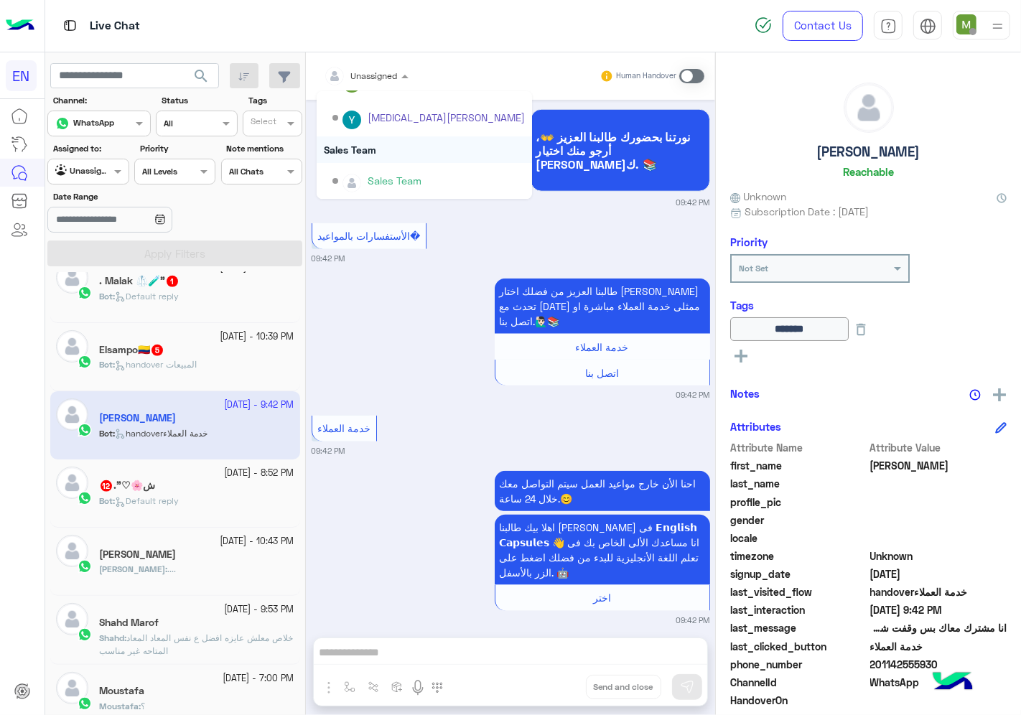
click at [368, 149] on div "Sales Team" at bounding box center [424, 149] width 215 height 27
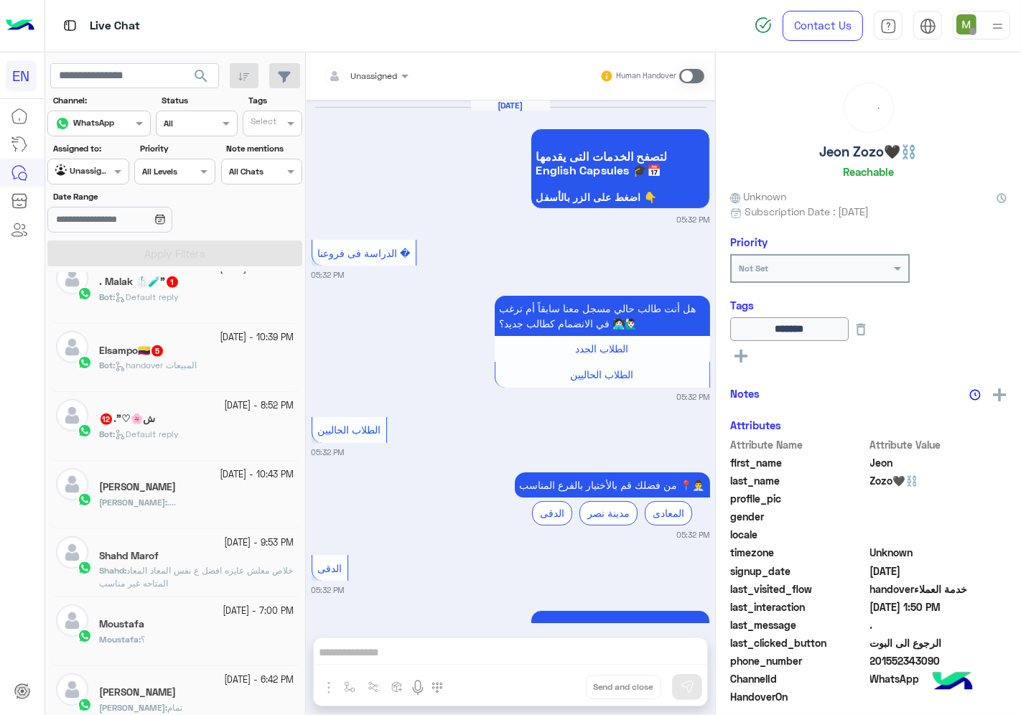
scroll to position [1305, 0]
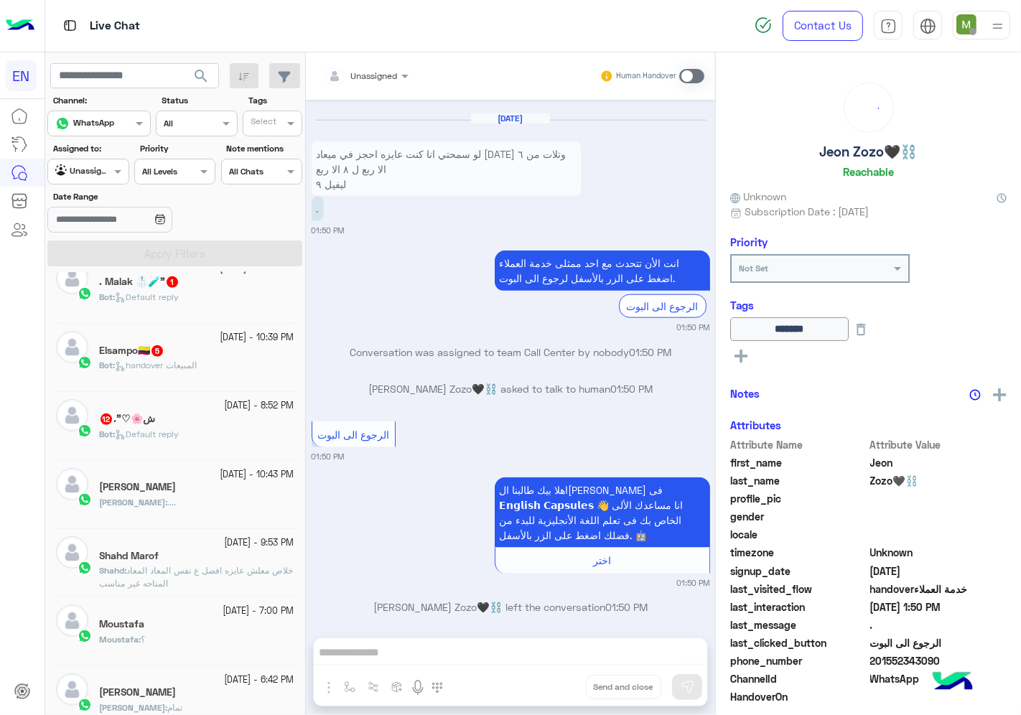
click at [197, 361] on span "handover المبيعات" at bounding box center [156, 365] width 82 height 11
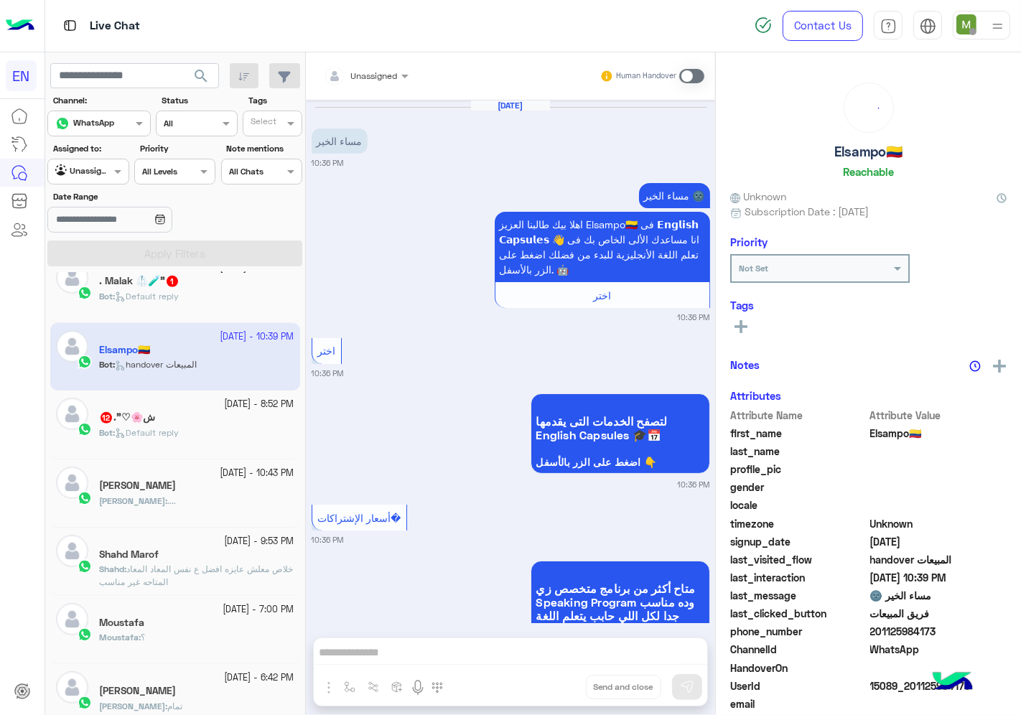
scroll to position [1219, 0]
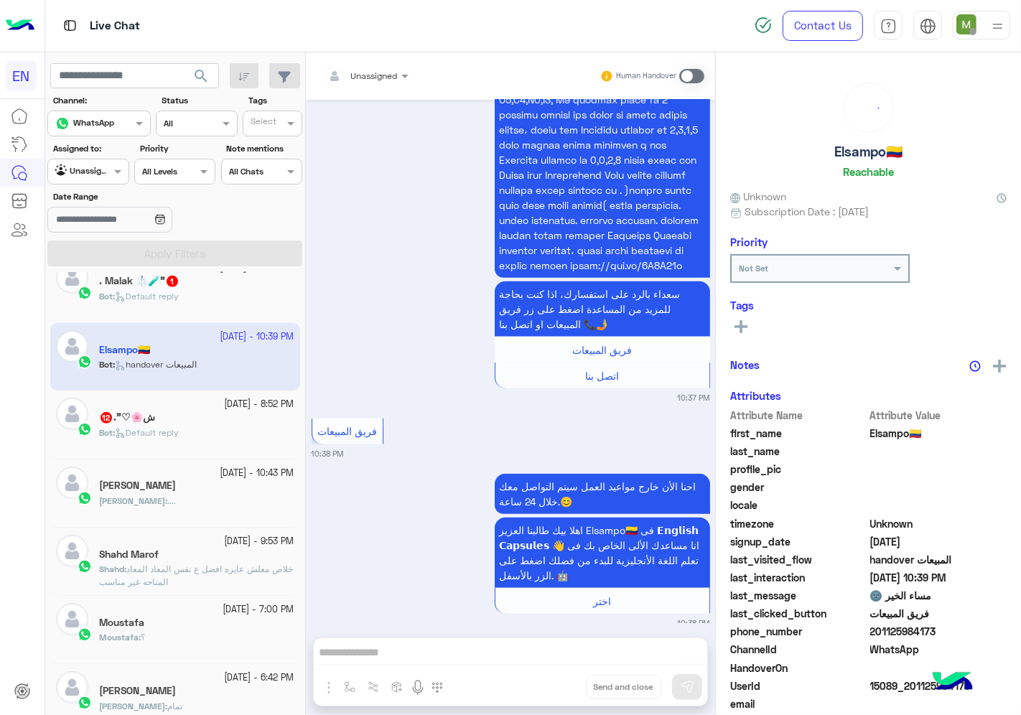
click at [386, 80] on span "Unassigned" at bounding box center [374, 75] width 47 height 11
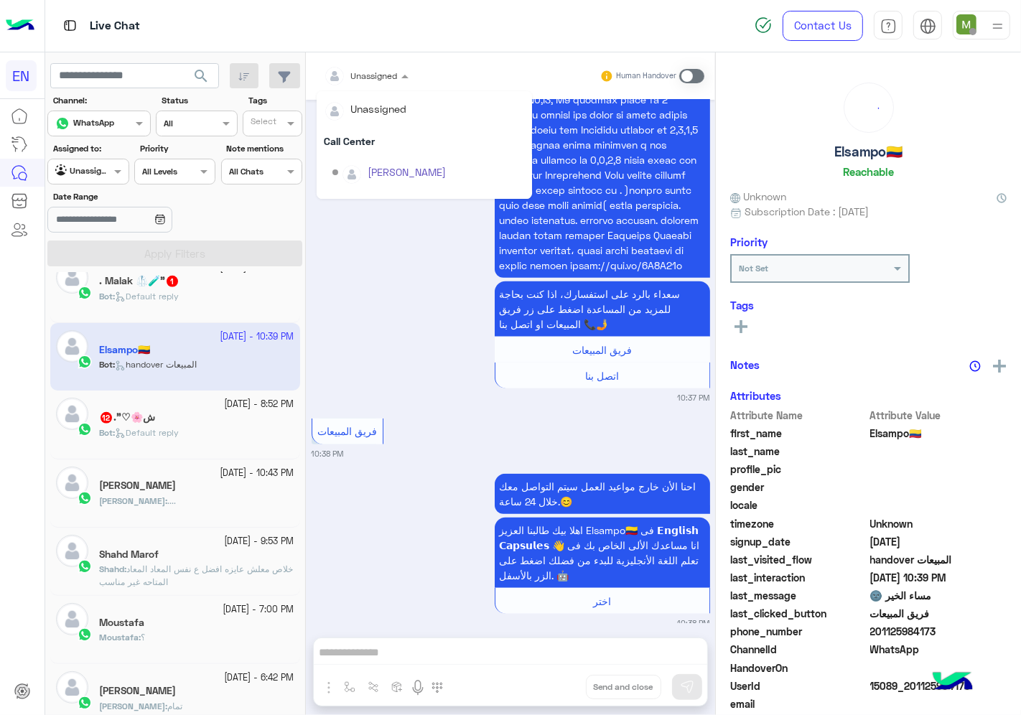
scroll to position [238, 0]
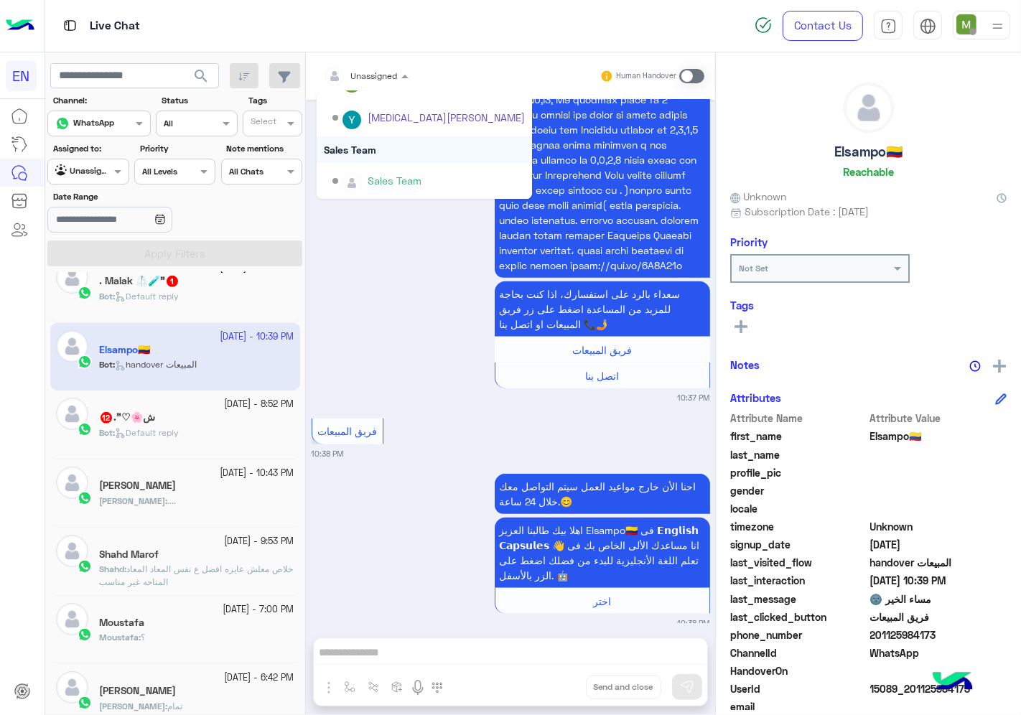
click at [370, 151] on div "Sales Team" at bounding box center [424, 149] width 215 height 27
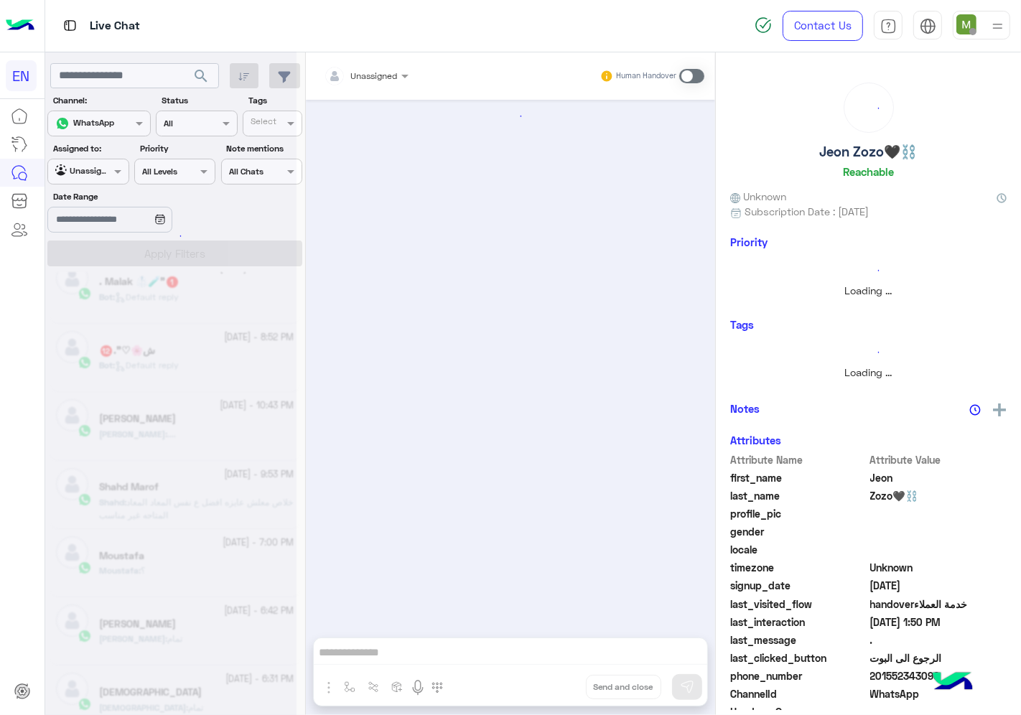
scroll to position [1305, 0]
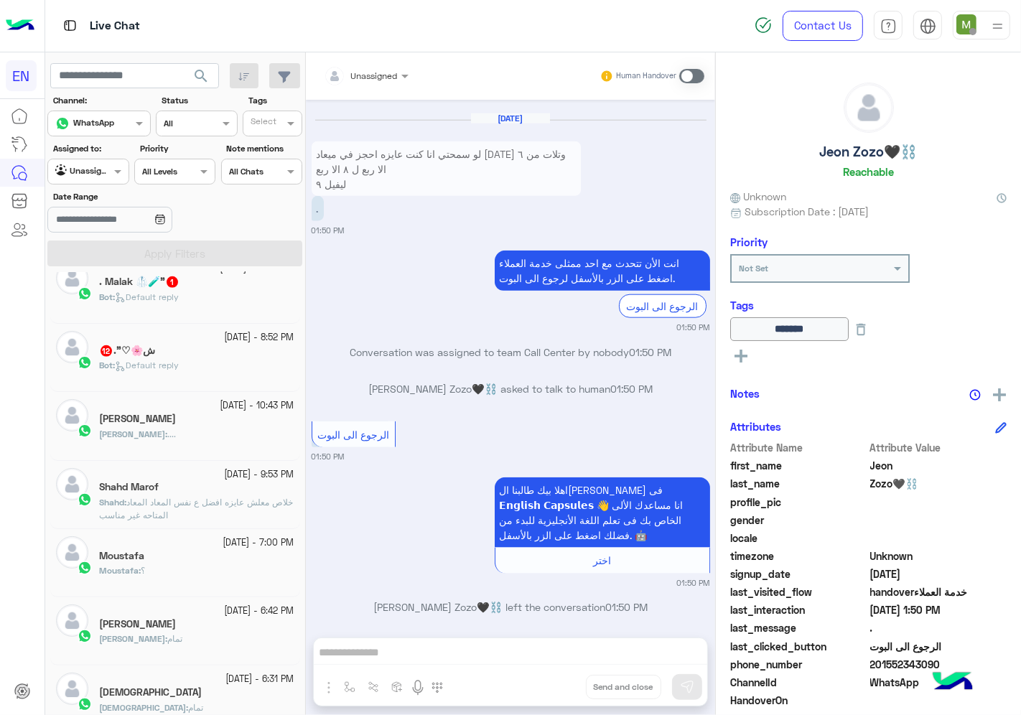
click at [184, 376] on div "Bot : Default reply" at bounding box center [196, 371] width 195 height 25
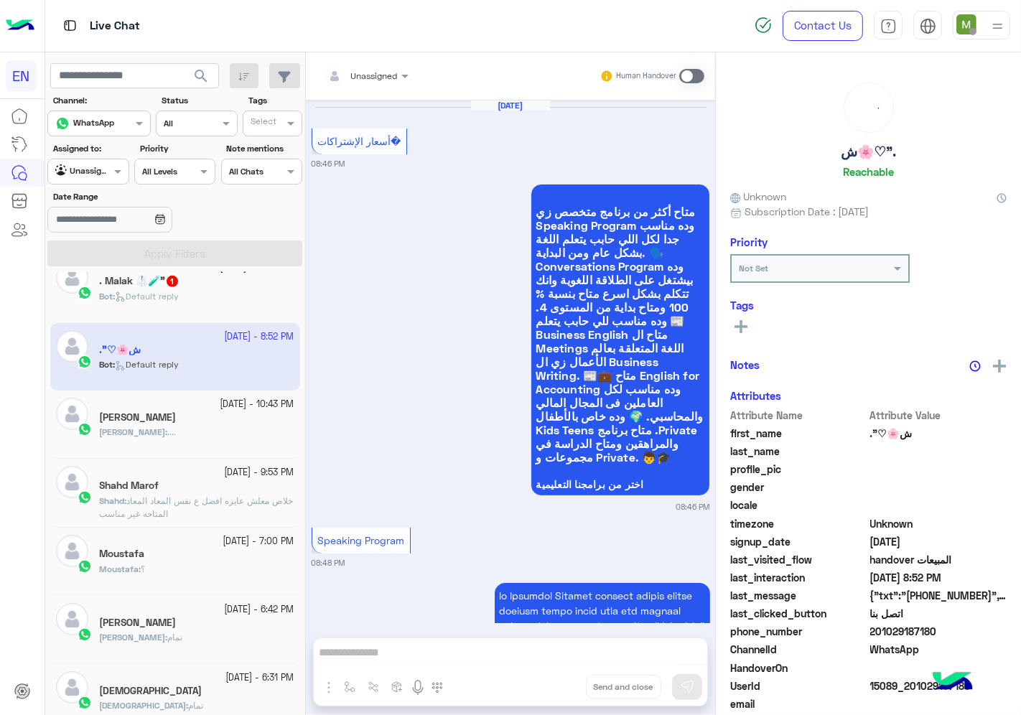
scroll to position [2682, 0]
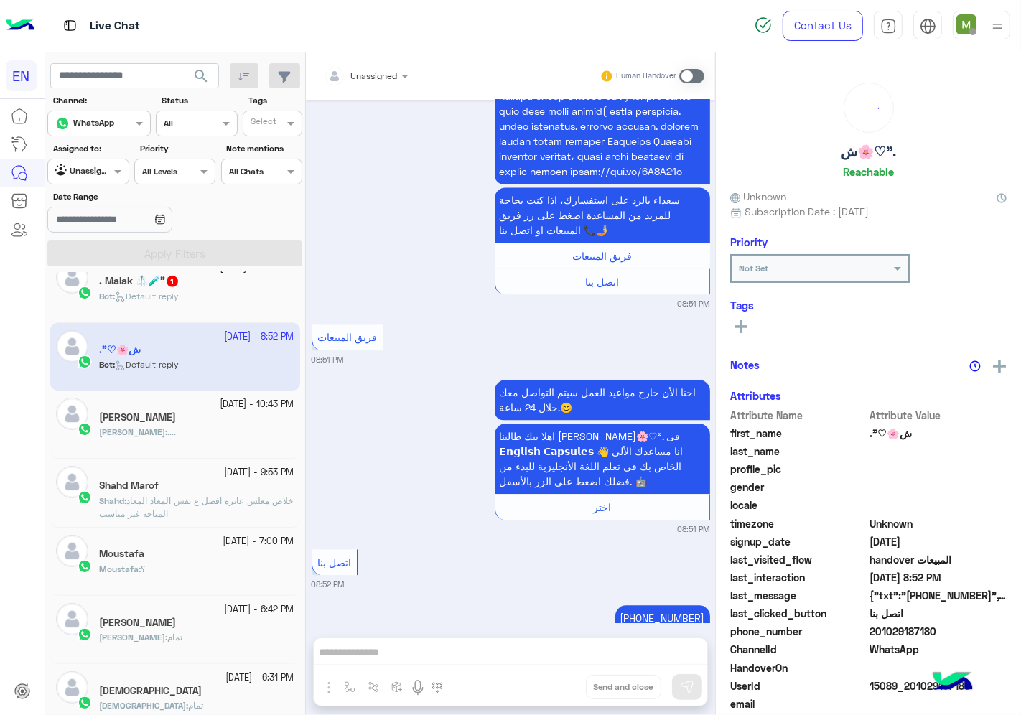
click at [391, 75] on div at bounding box center [366, 74] width 99 height 14
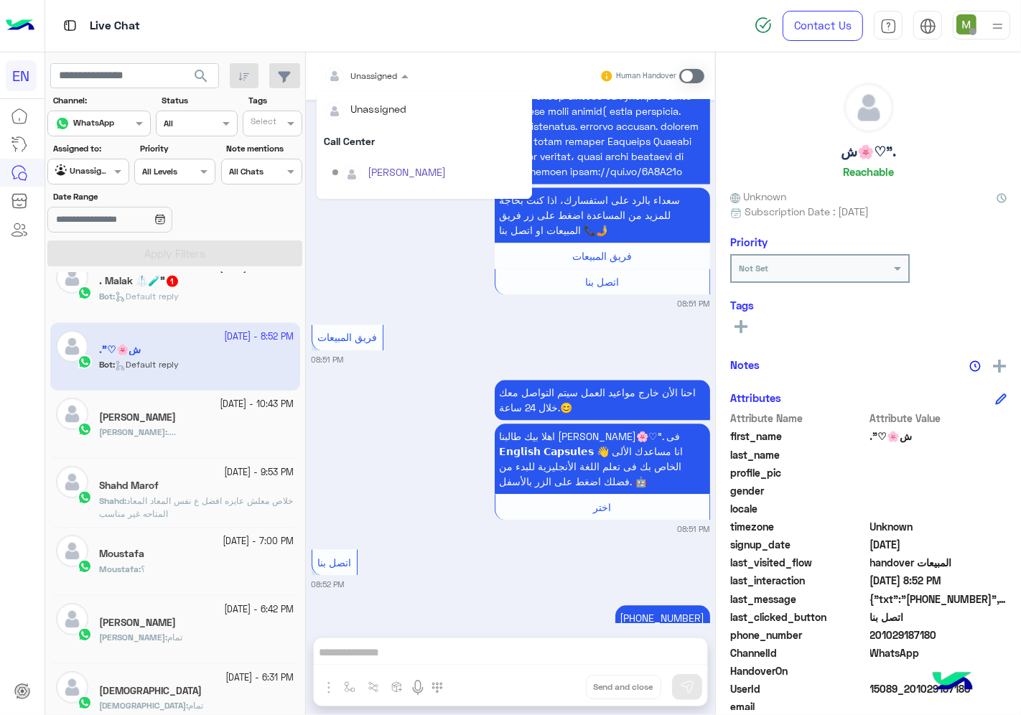
scroll to position [238, 0]
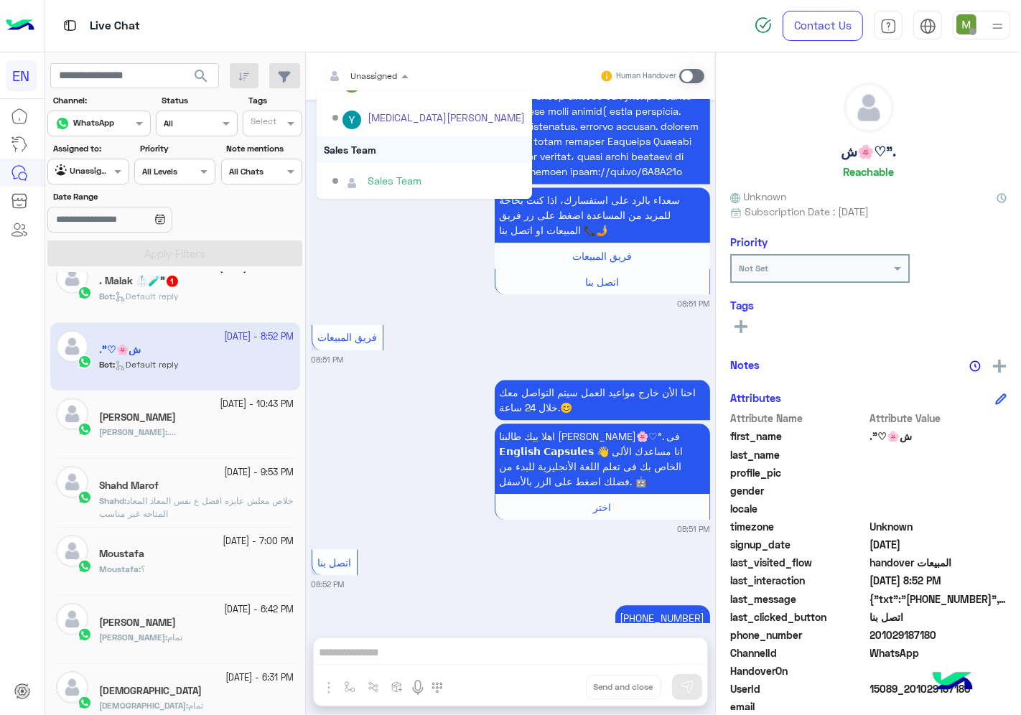
click at [366, 149] on div "Sales Team" at bounding box center [424, 149] width 215 height 27
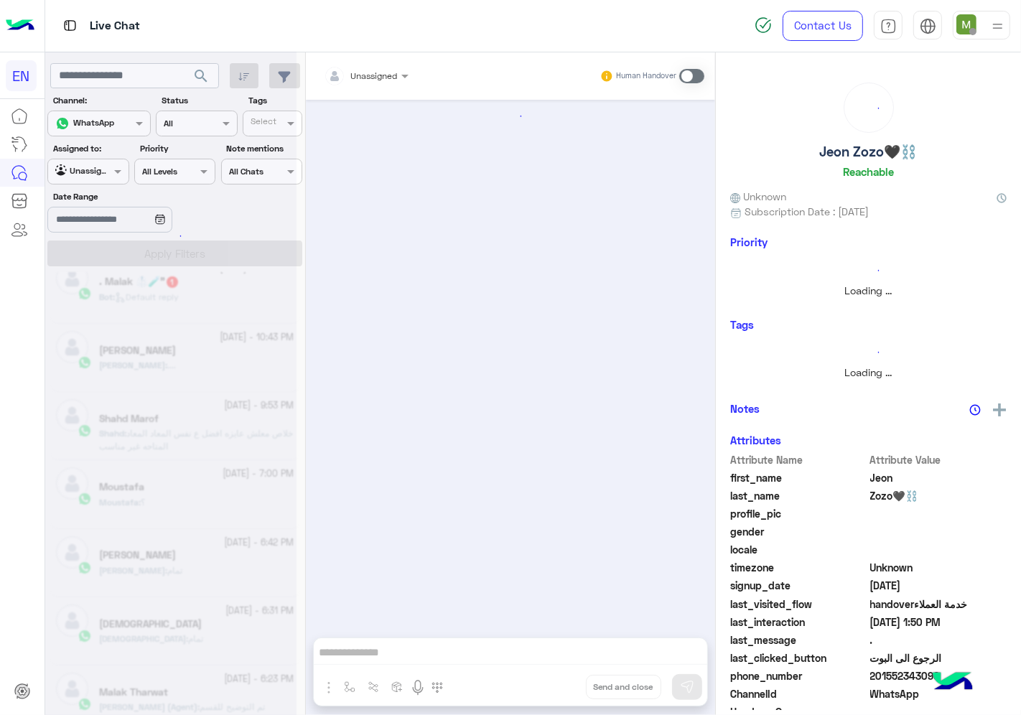
scroll to position [1305, 0]
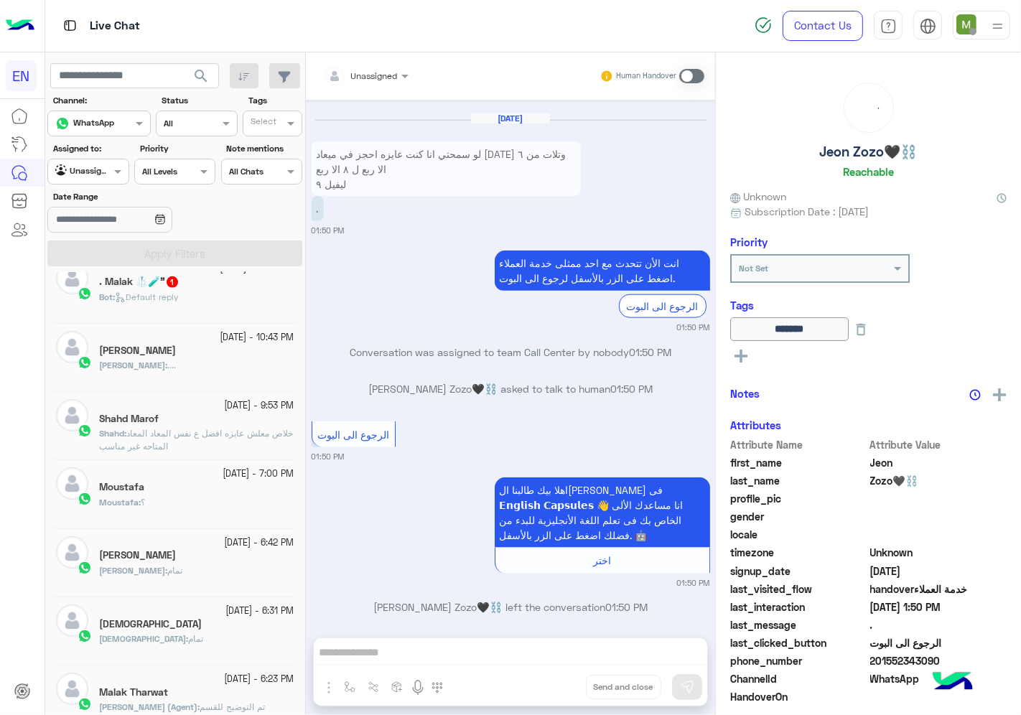
click at [199, 364] on div "[PERSON_NAME] : ...." at bounding box center [196, 371] width 195 height 25
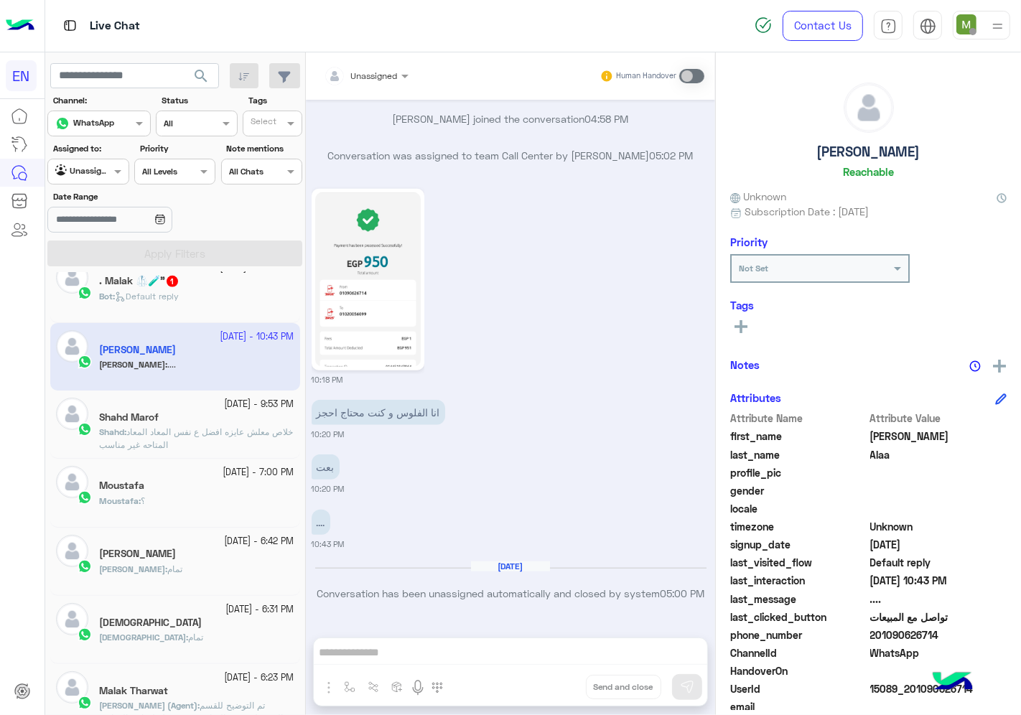
scroll to position [559, 0]
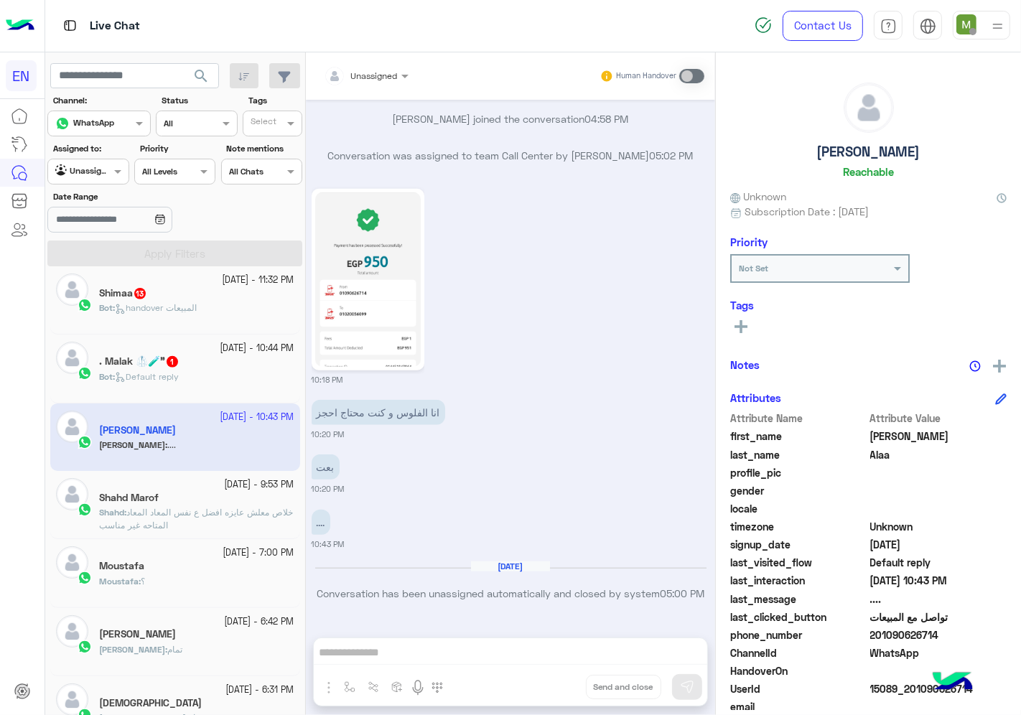
click at [231, 366] on div ". Malak 🥼🧪" 1" at bounding box center [196, 362] width 195 height 15
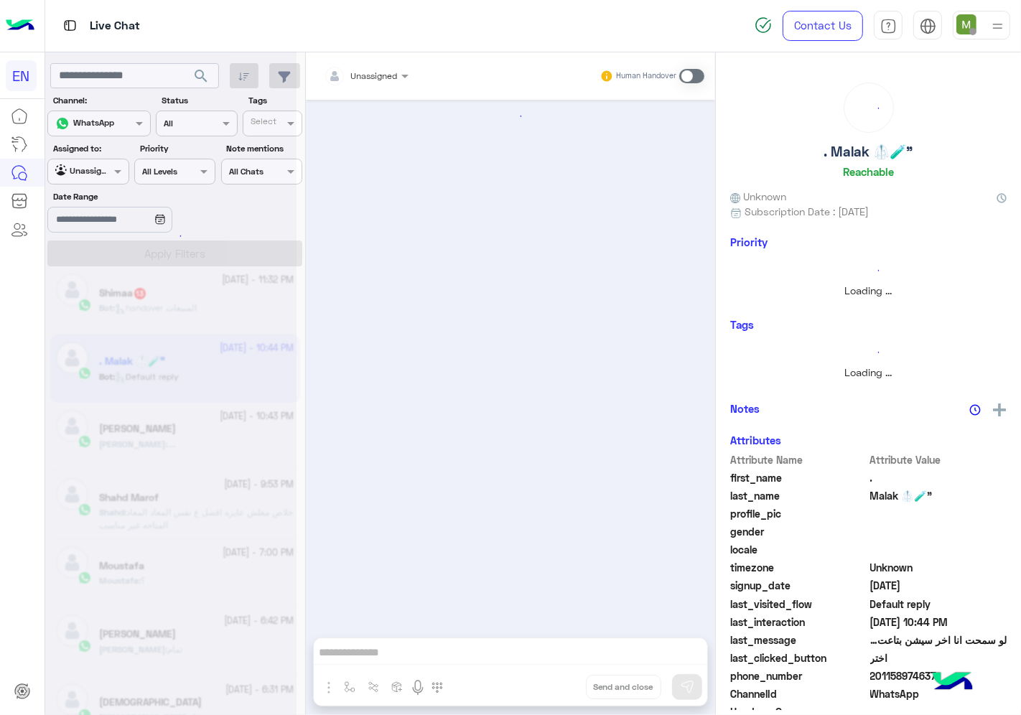
scroll to position [1050, 0]
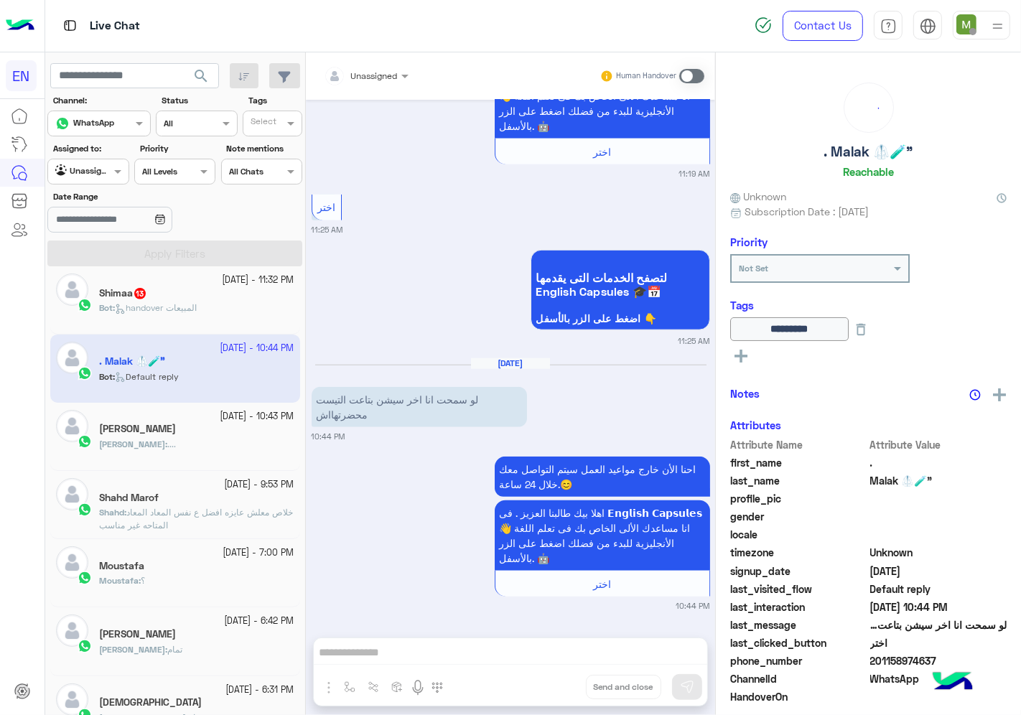
click at [378, 73] on div at bounding box center [366, 74] width 99 height 14
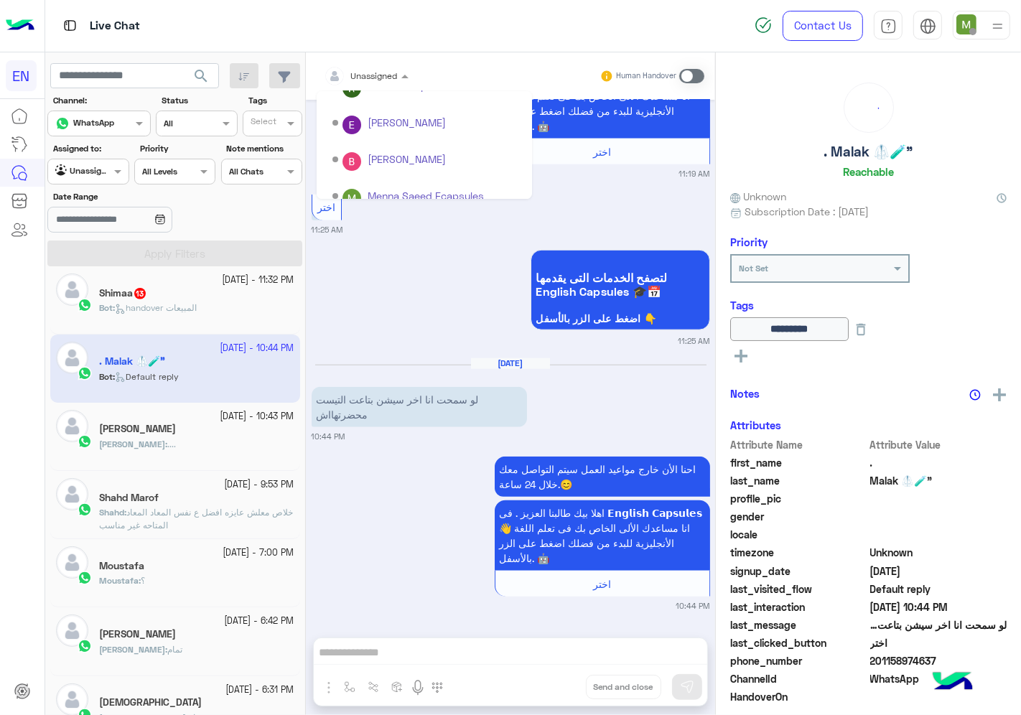
scroll to position [238, 0]
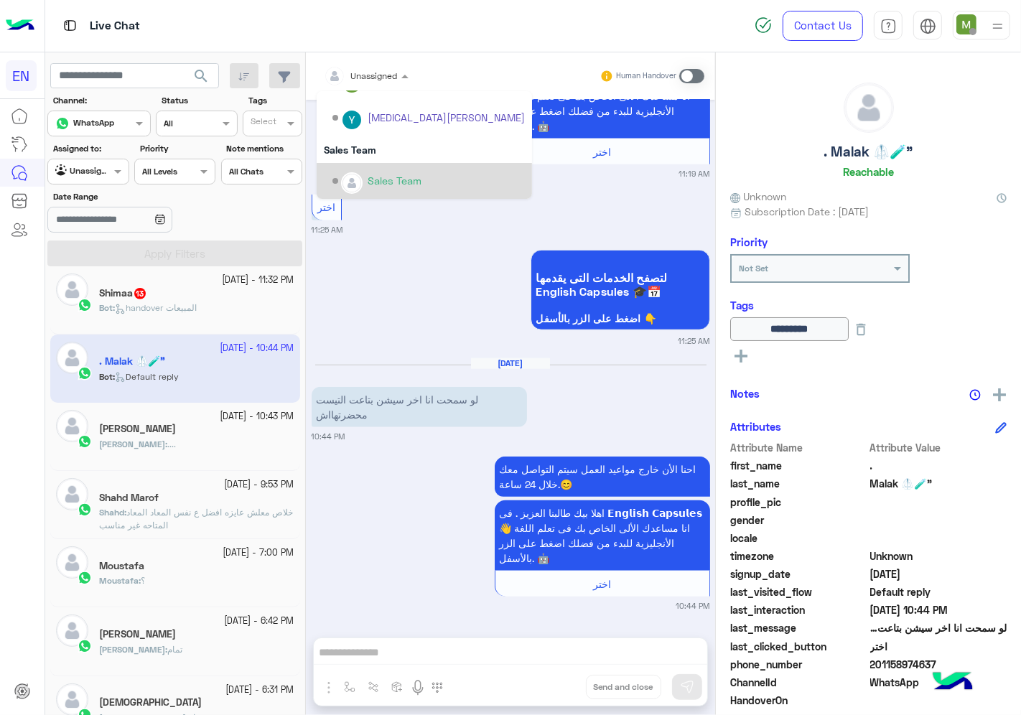
click at [401, 321] on div "لتصفح الخدمات التى يقدمها English Capsules 🎓📅 اضغط على الزر بالأسفل 👇 11:25 AM" at bounding box center [511, 296] width 399 height 101
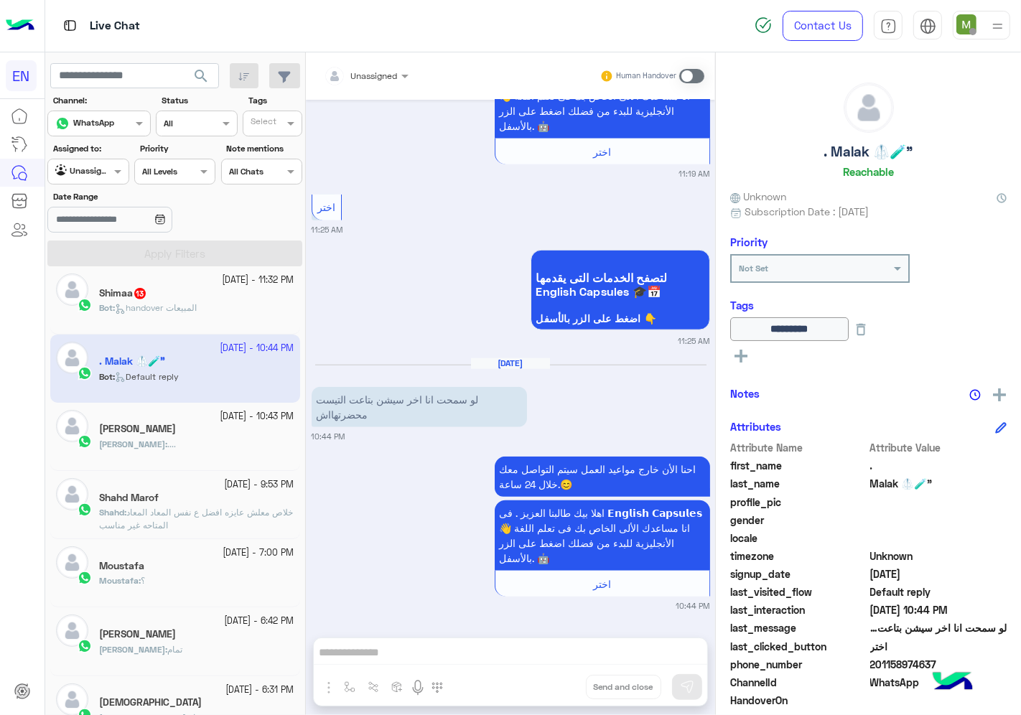
scroll to position [399, 0]
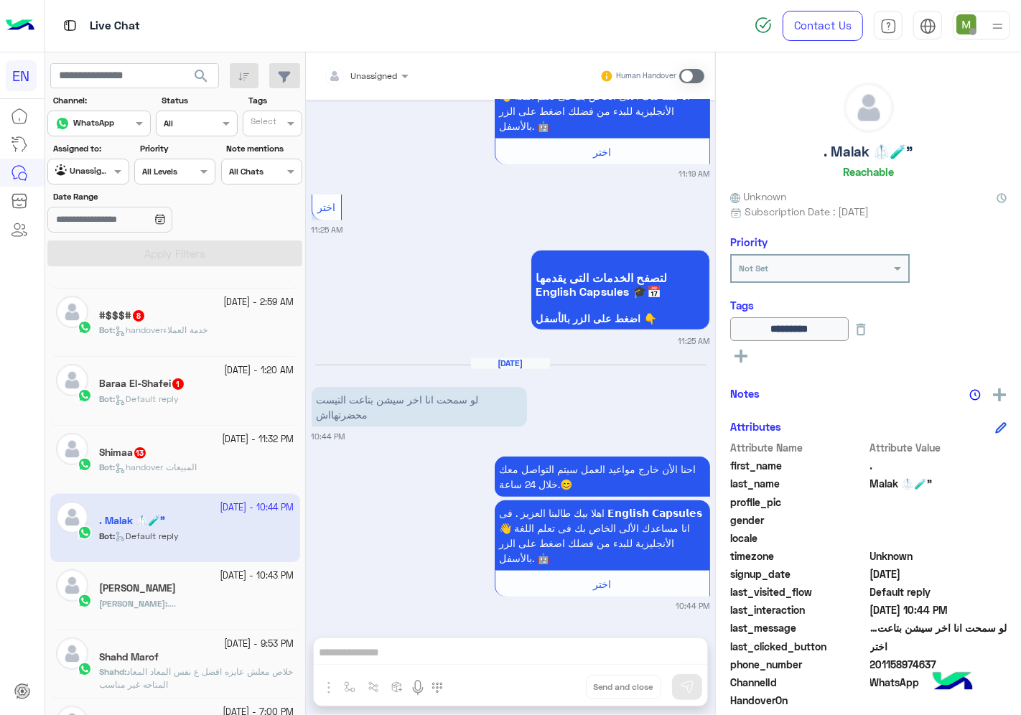
click at [216, 450] on div "Shimaa 13" at bounding box center [196, 454] width 195 height 15
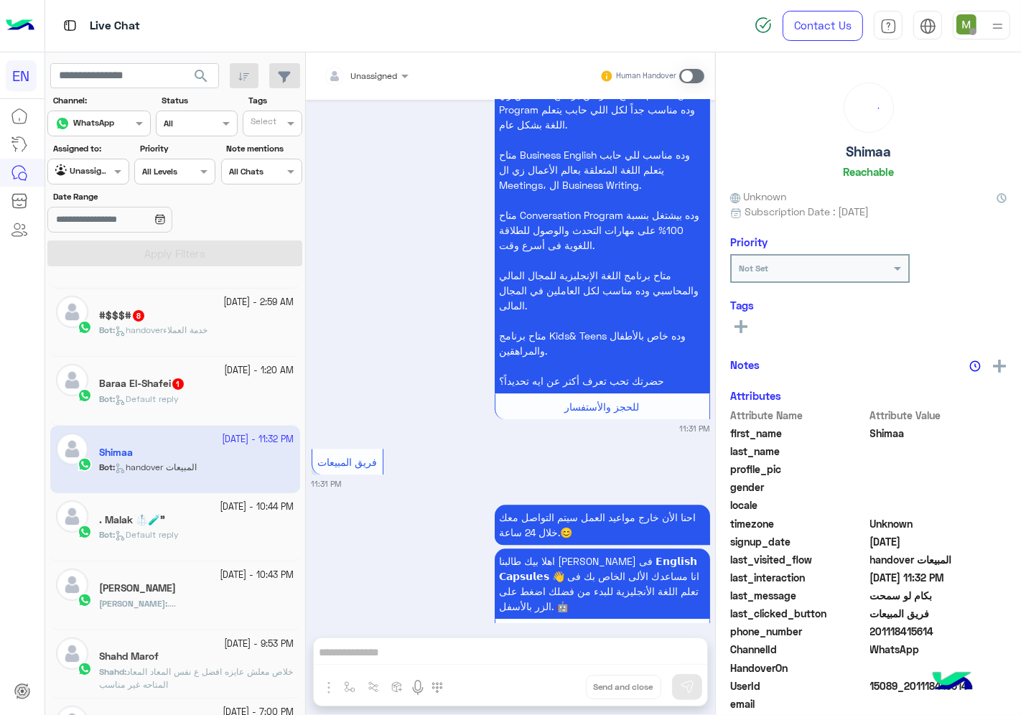
click at [383, 76] on div at bounding box center [366, 74] width 99 height 14
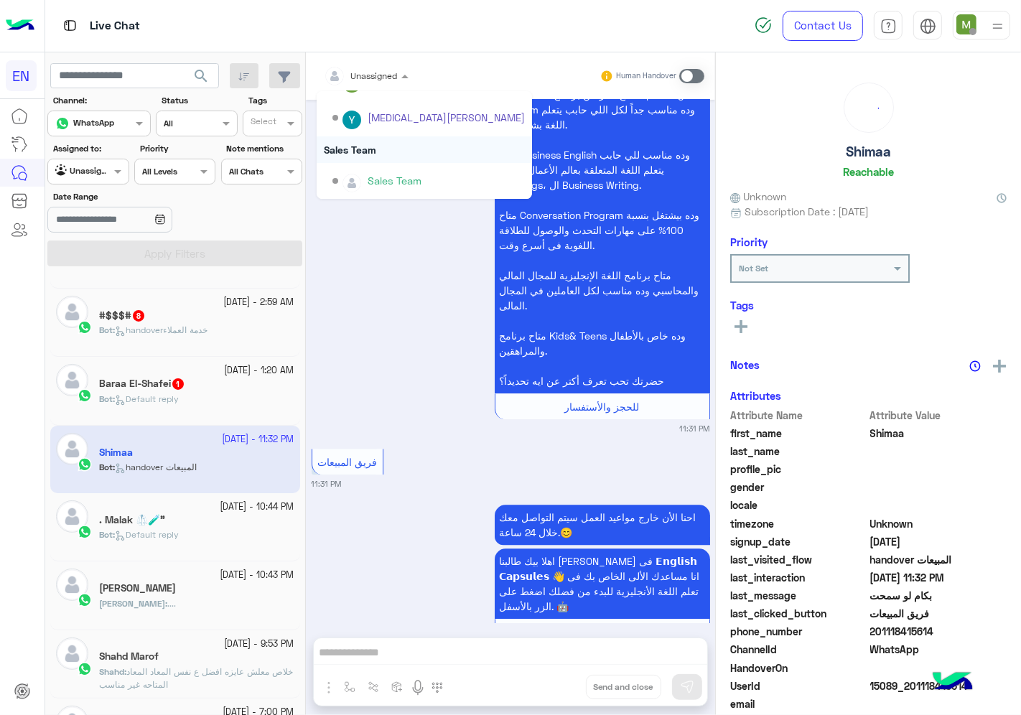
click at [367, 149] on div "Sales Team" at bounding box center [424, 149] width 215 height 27
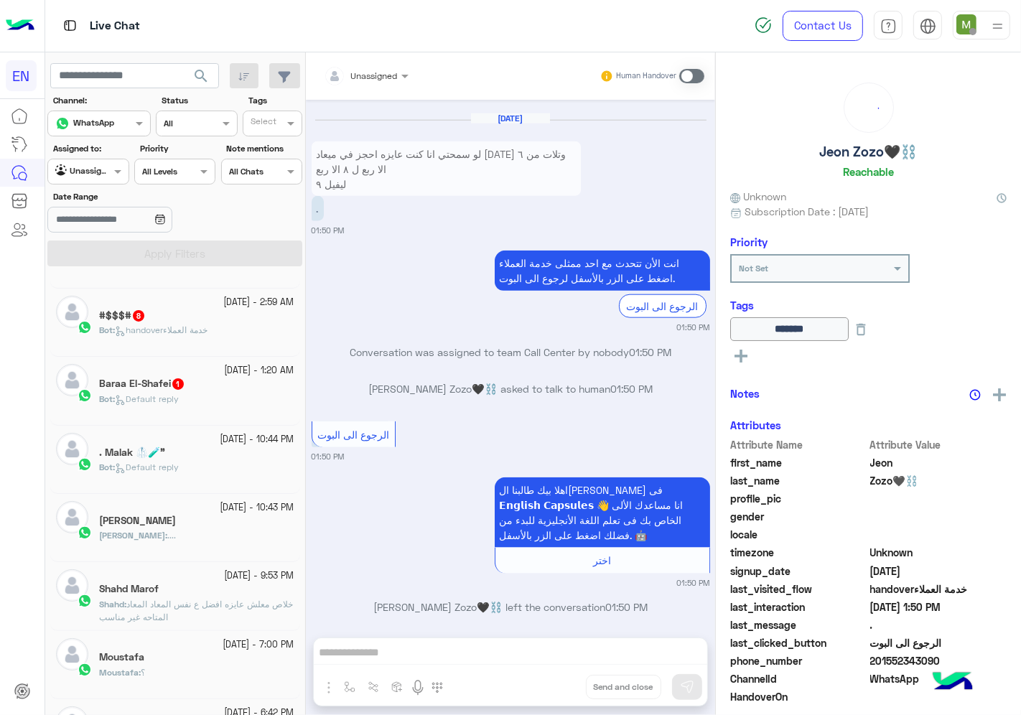
click at [228, 386] on div "Baraa El-Shafei 1" at bounding box center [196, 385] width 195 height 15
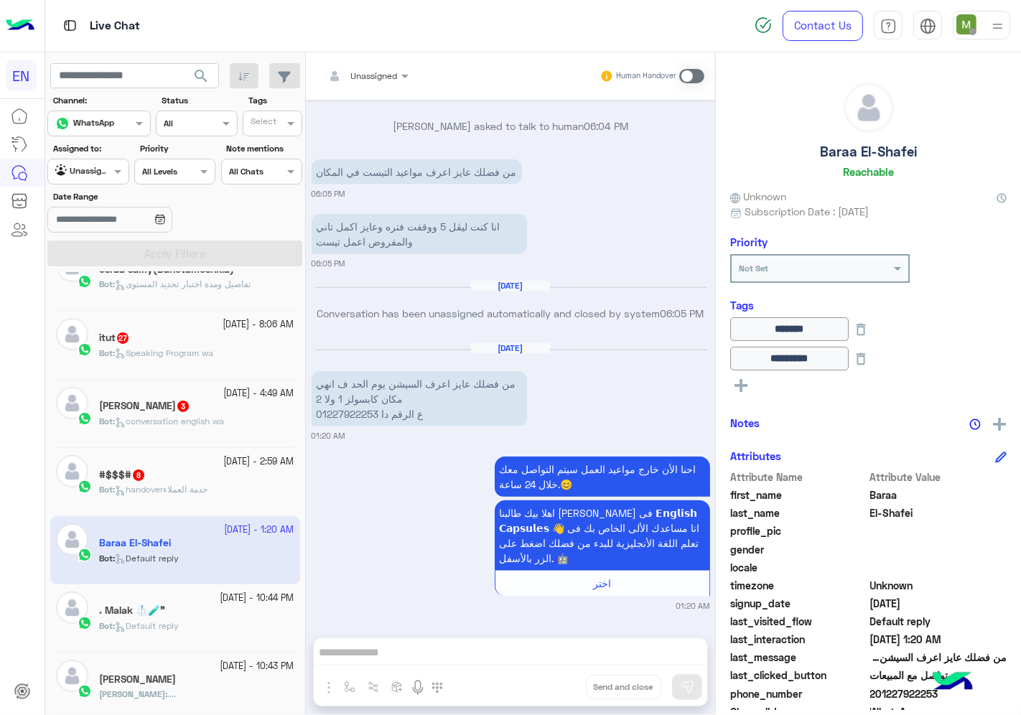
click at [219, 476] on div "#$$$# 8" at bounding box center [196, 476] width 195 height 15
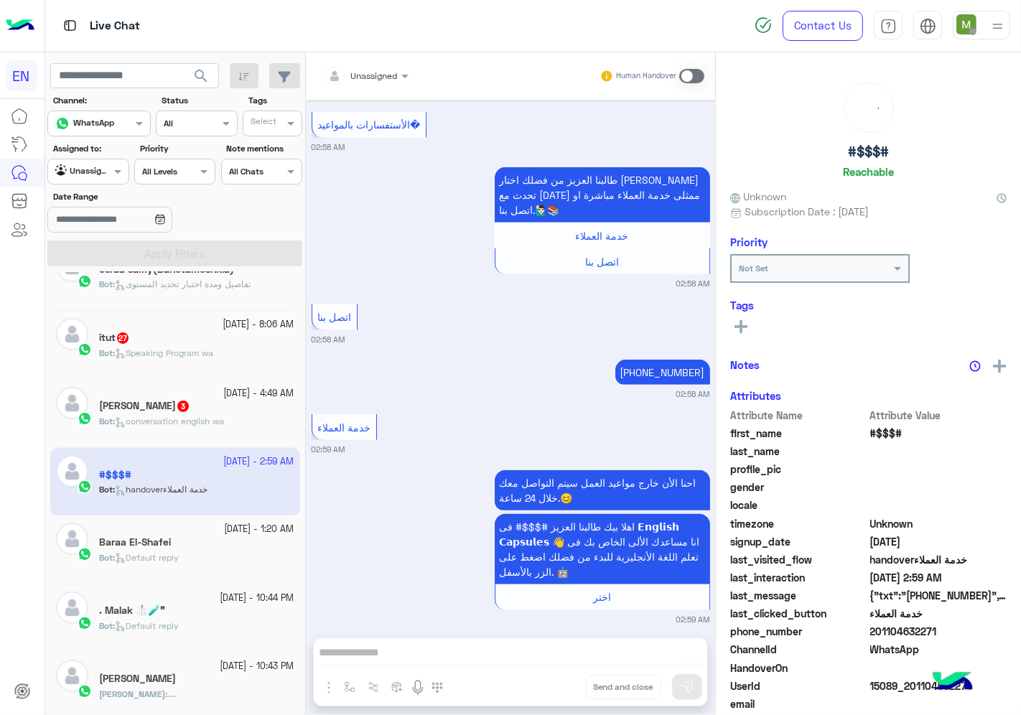
click at [386, 76] on div at bounding box center [366, 74] width 99 height 14
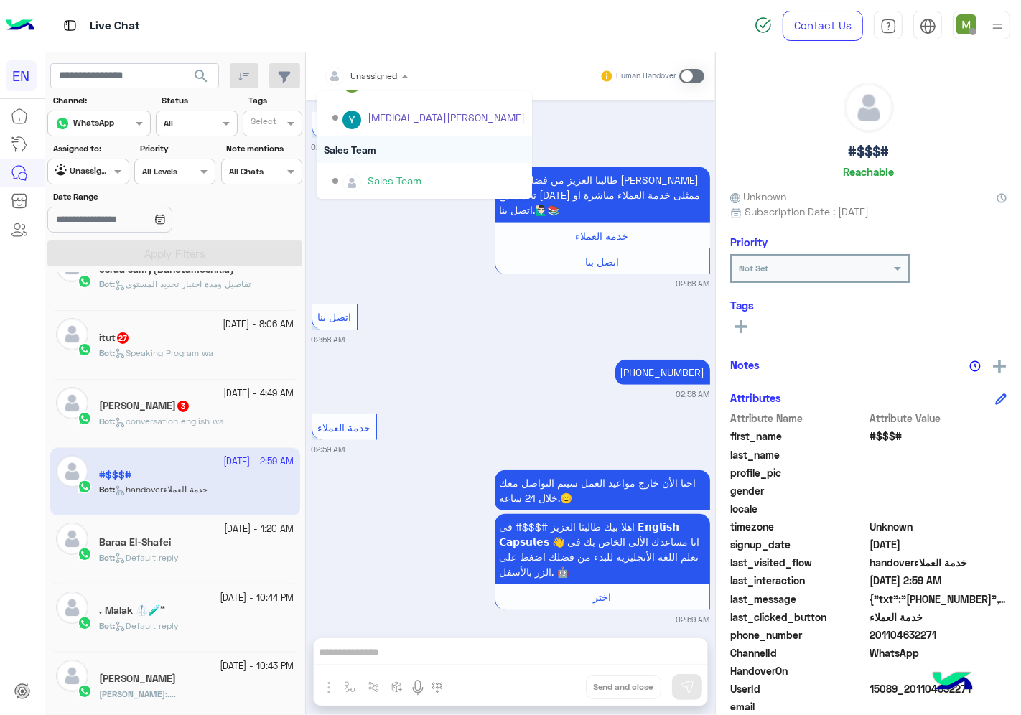
click at [371, 146] on div "Sales Team" at bounding box center [424, 149] width 215 height 27
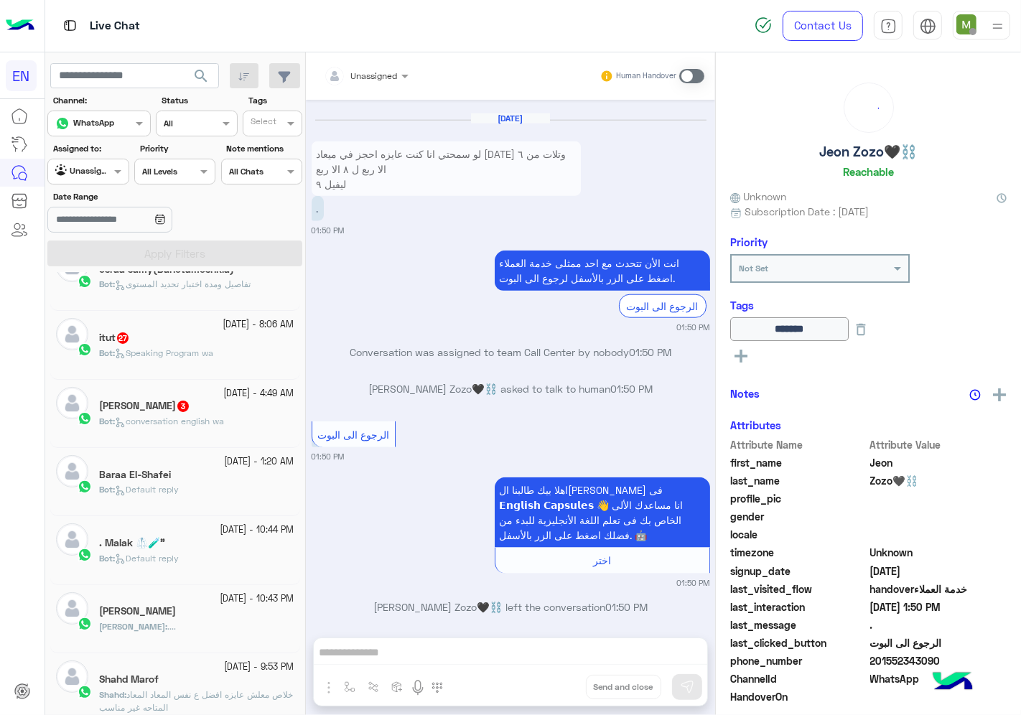
click at [233, 420] on div "Bot : conversation english wa" at bounding box center [196, 427] width 195 height 25
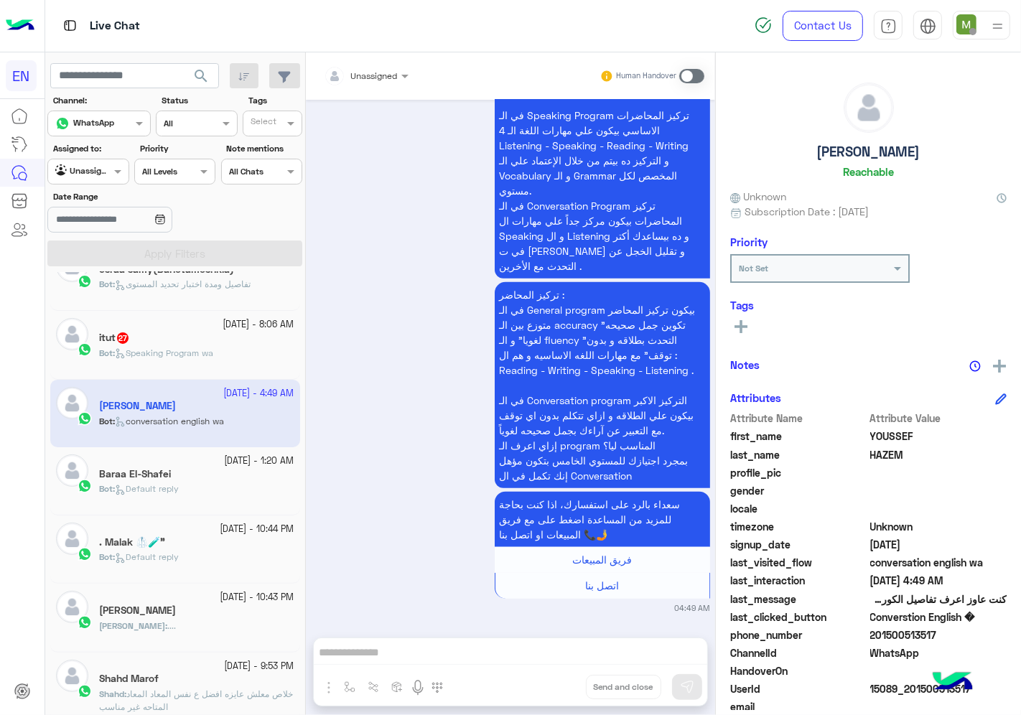
click at [374, 85] on div "Unassigned" at bounding box center [361, 76] width 74 height 29
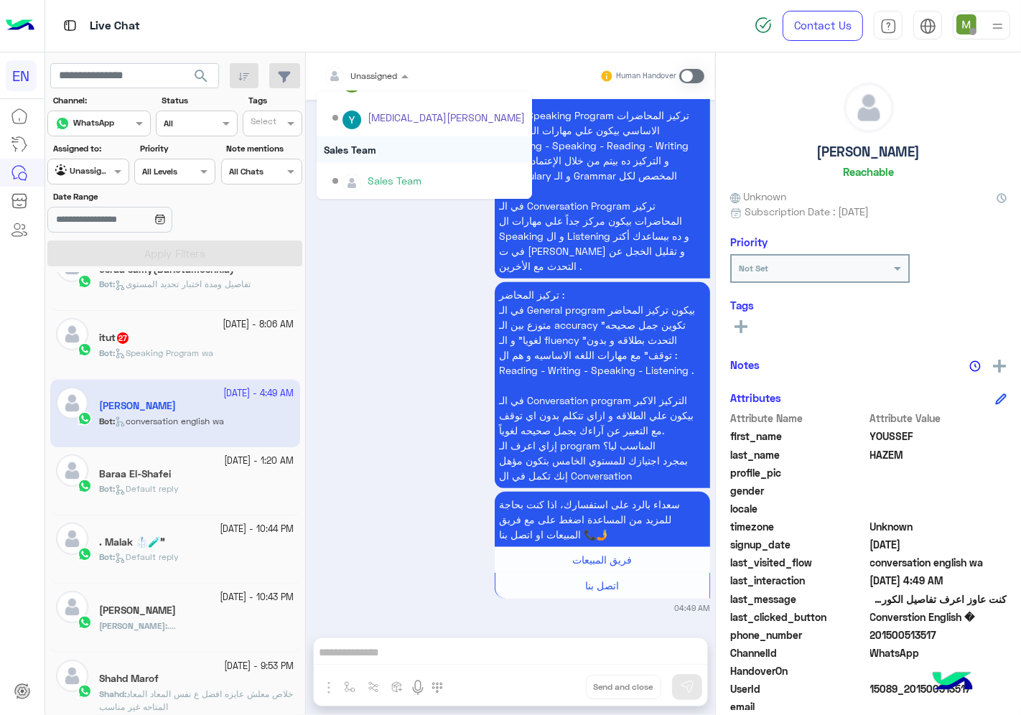
click at [355, 142] on div "Sales Team" at bounding box center [424, 149] width 215 height 27
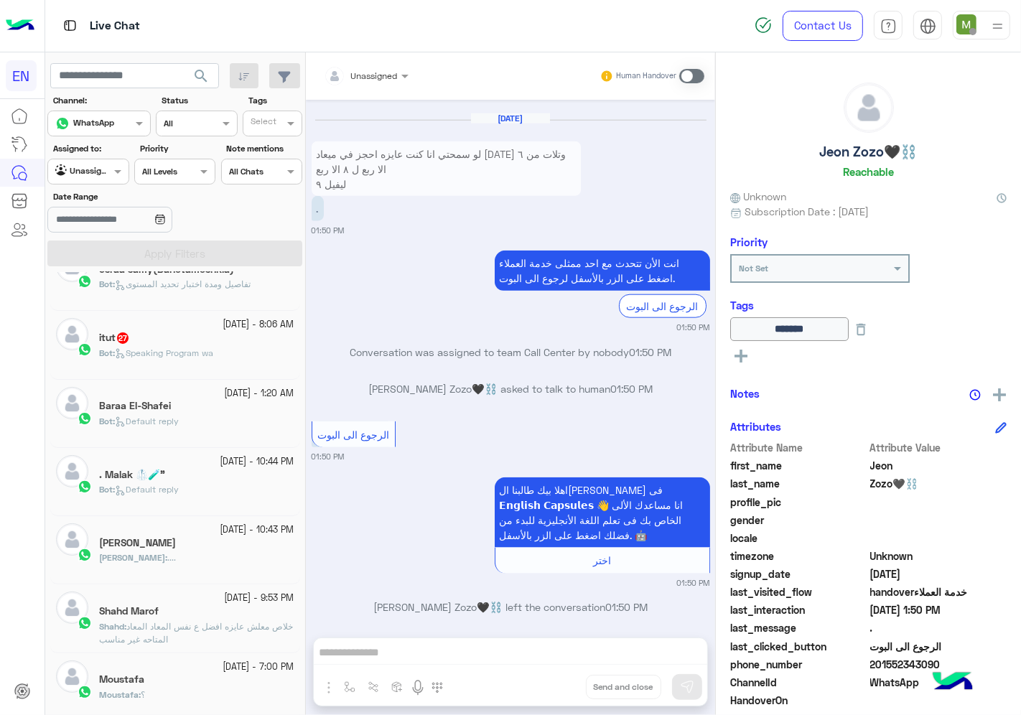
click at [168, 478] on div ". Malak 🥼🧪"" at bounding box center [196, 476] width 195 height 15
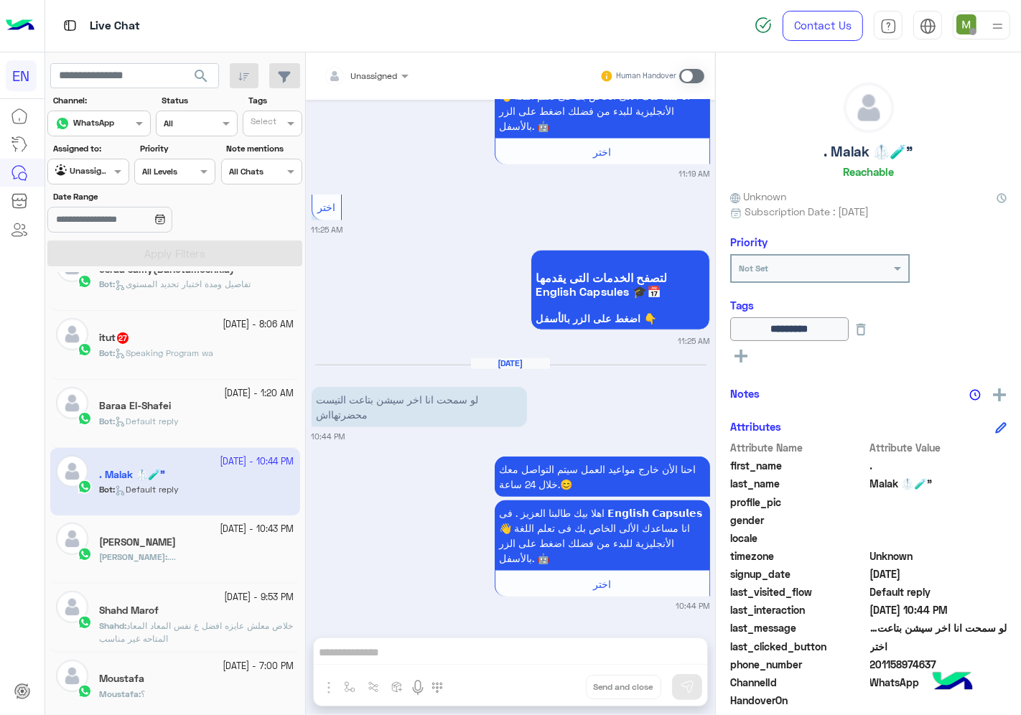
click at [907, 666] on span "201158974637" at bounding box center [938, 664] width 137 height 15
click at [688, 72] on span at bounding box center [691, 76] width 25 height 14
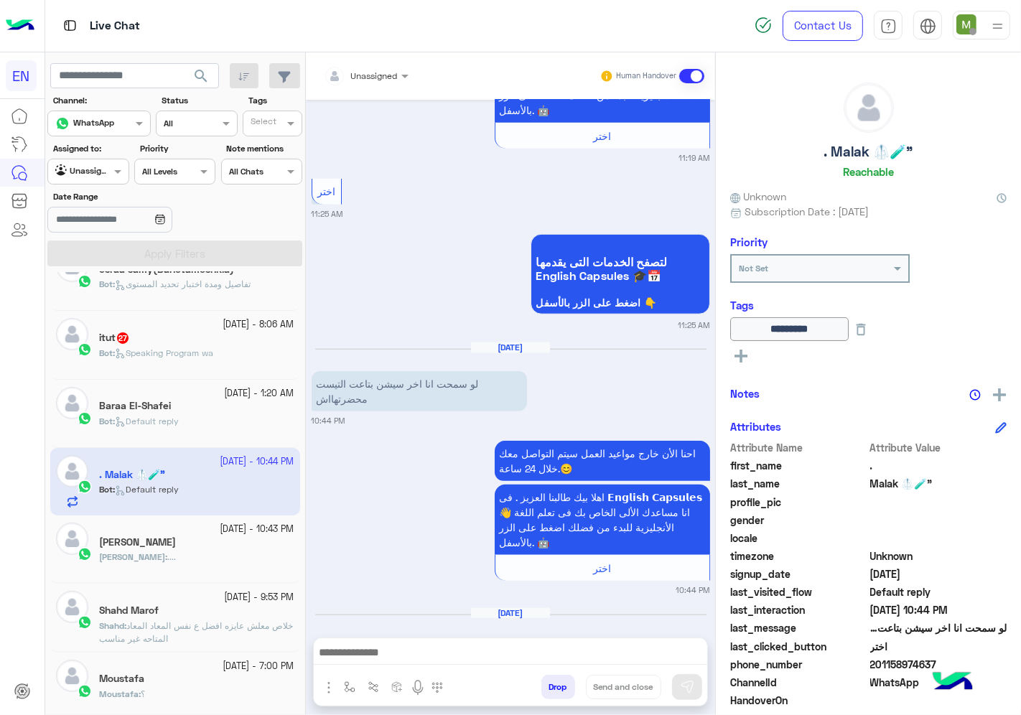
scroll to position [1112, 0]
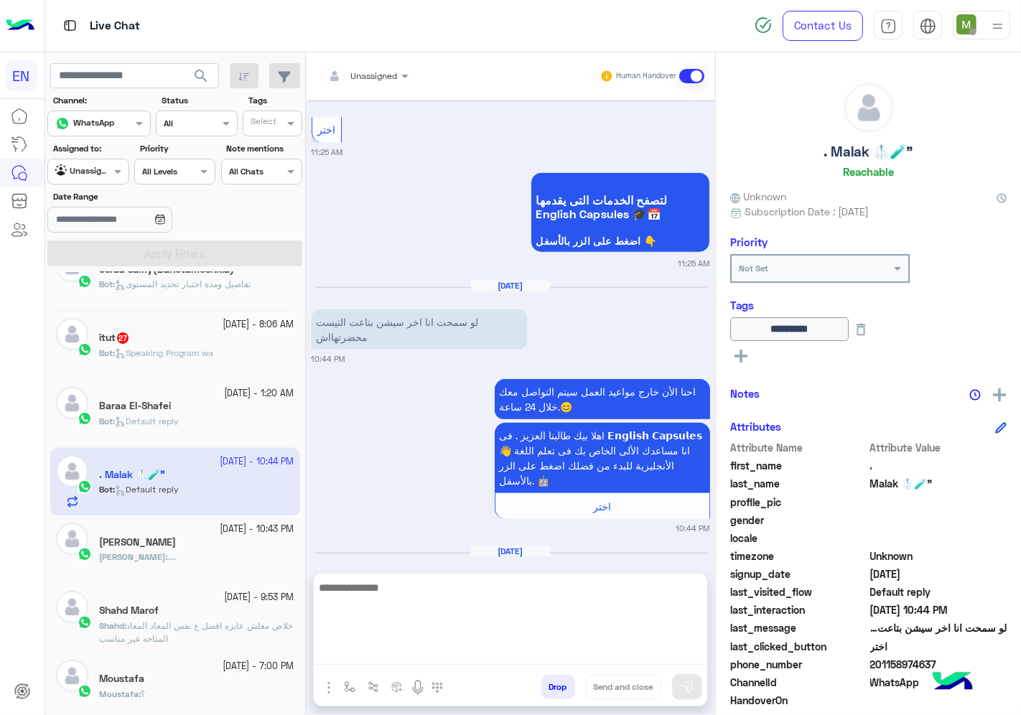
click at [579, 658] on textarea at bounding box center [511, 622] width 394 height 86
type textarea "**********"
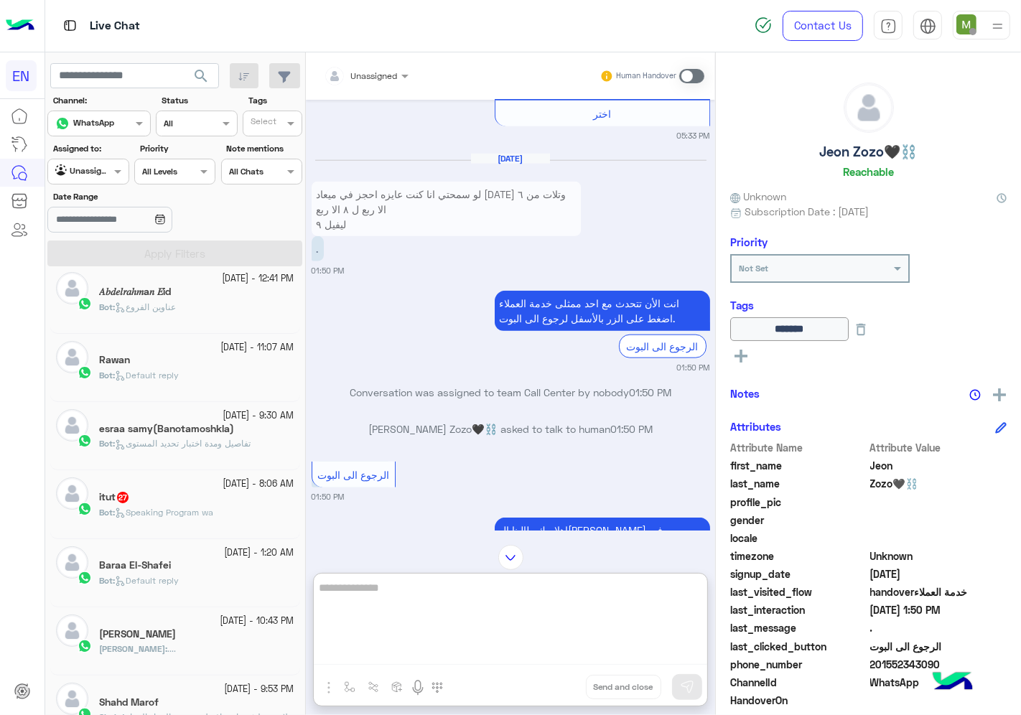
scroll to position [1210, 0]
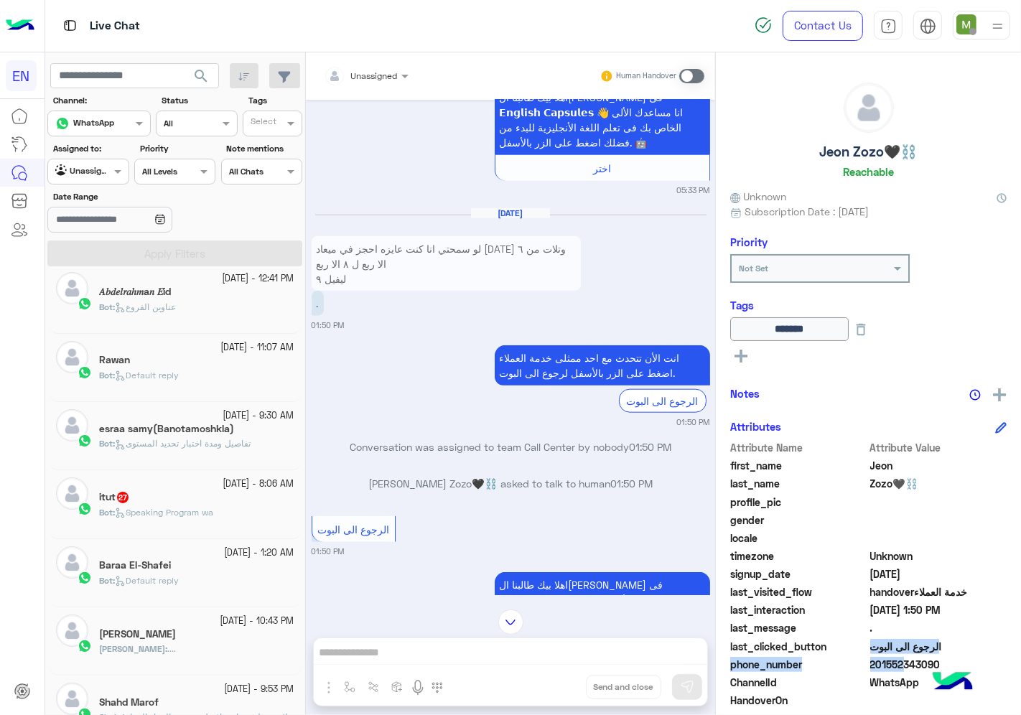
drag, startPoint x: 941, startPoint y: 654, endPoint x: 893, endPoint y: 668, distance: 50.0
click at [893, 668] on div "Attribute Name Attribute Value first_name [PERSON_NAME] last_name Zozo🖤⛓️ profi…" at bounding box center [868, 611] width 276 height 343
click at [913, 670] on span "201552343090" at bounding box center [938, 664] width 137 height 15
click at [880, 658] on span "201552343090" at bounding box center [938, 664] width 137 height 15
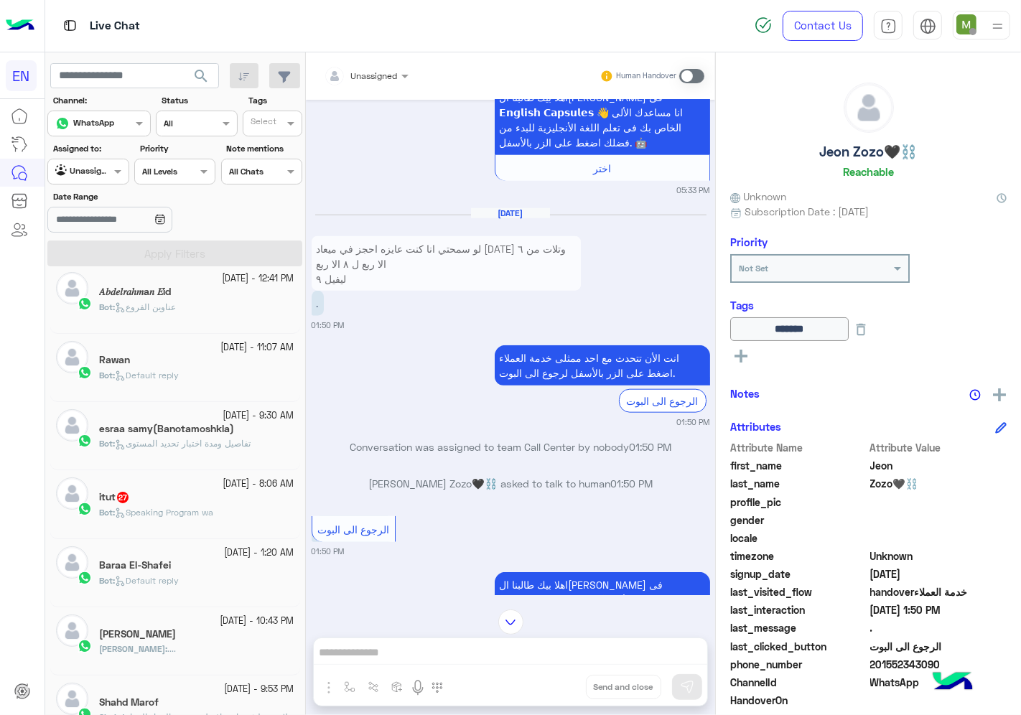
scroll to position [0, 0]
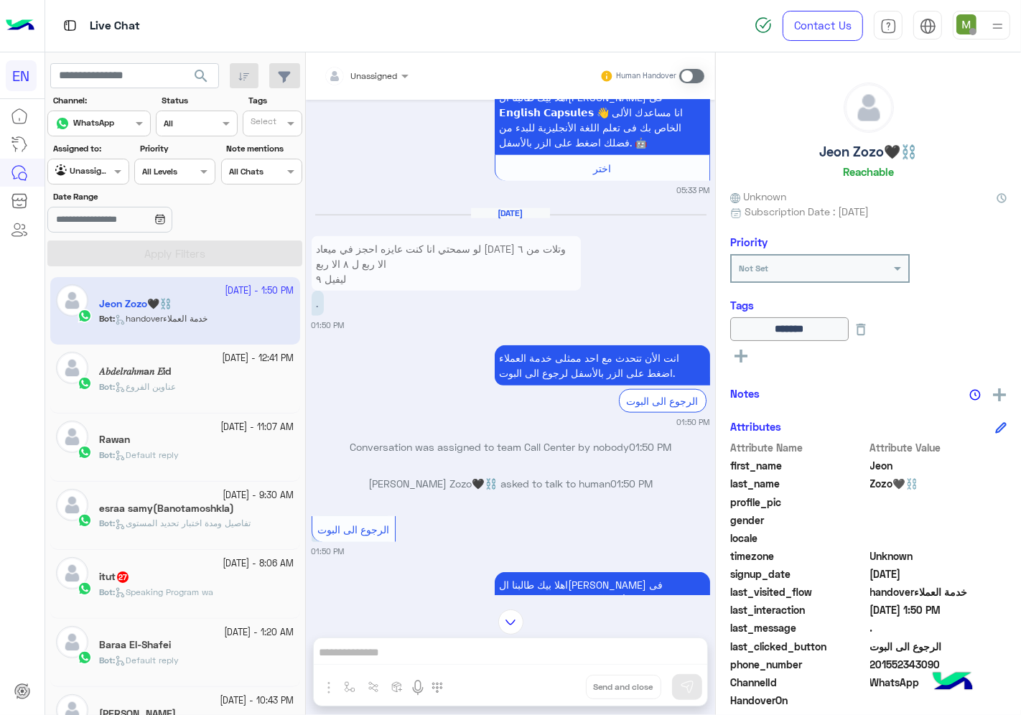
click at [173, 528] on span "تفاصيل ومدة اختبار تحديد المستوى" at bounding box center [183, 523] width 136 height 11
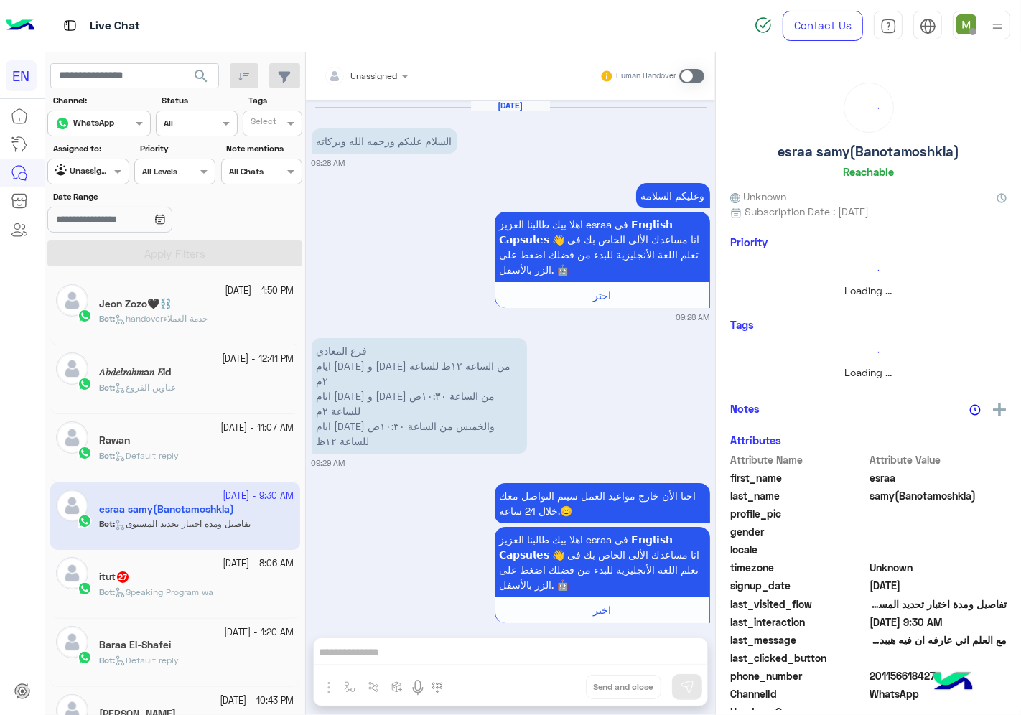
scroll to position [709, 0]
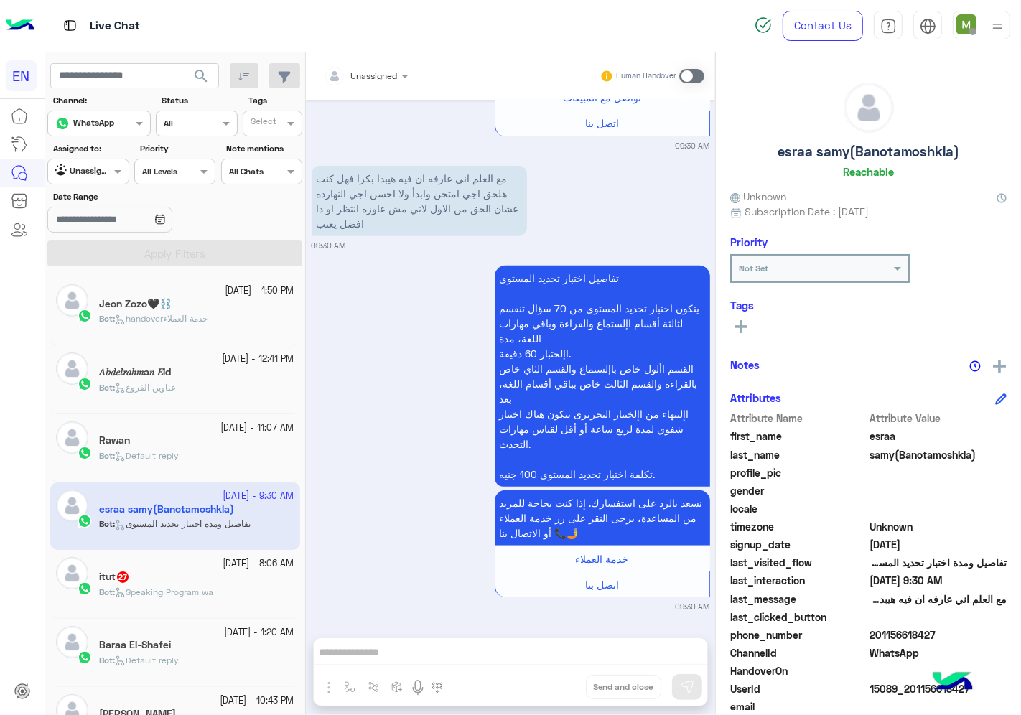
click at [907, 635] on span "201156618427" at bounding box center [938, 635] width 137 height 15
click at [745, 325] on rect at bounding box center [741, 326] width 13 height 3
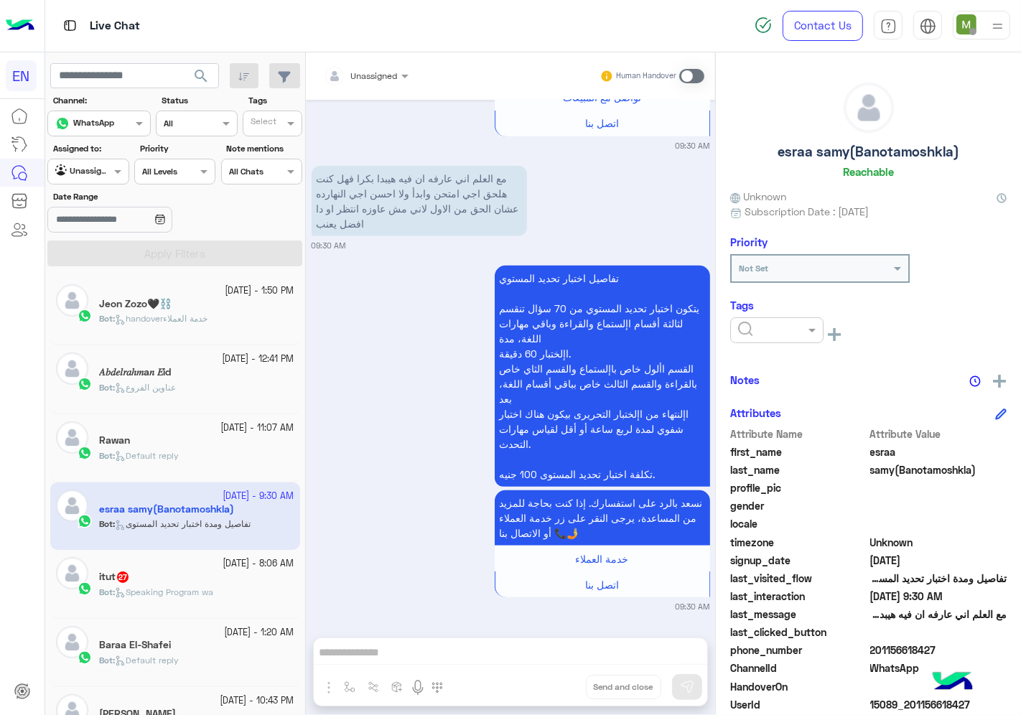
click at [750, 325] on input "text" at bounding box center [760, 328] width 44 height 13
click at [760, 360] on span "Solved" at bounding box center [753, 365] width 32 height 12
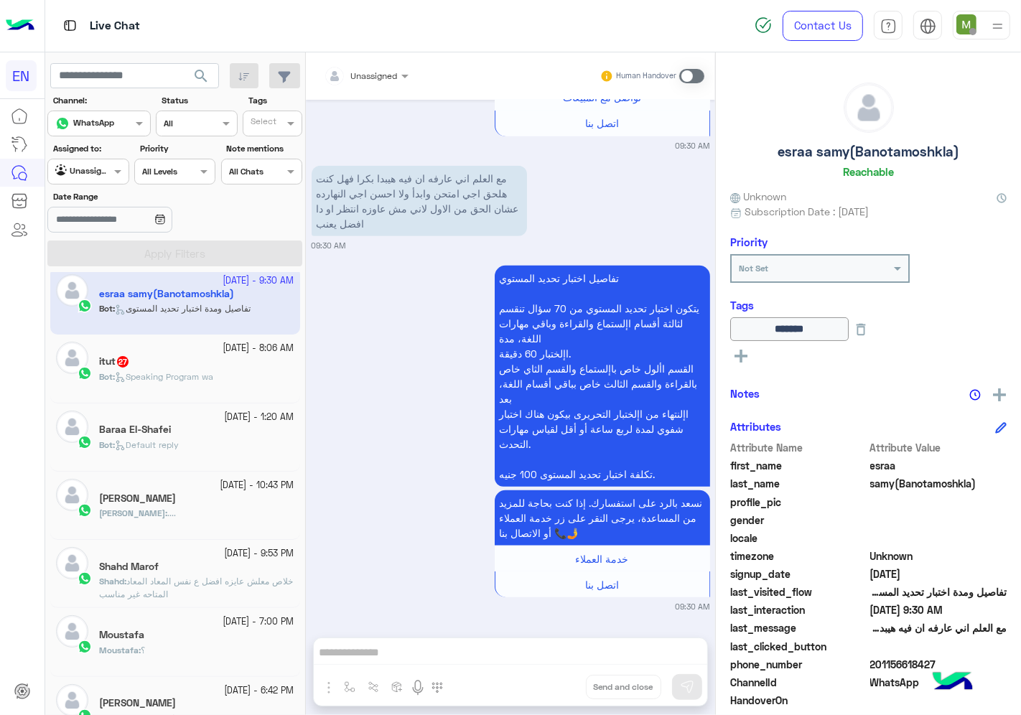
scroll to position [239, 0]
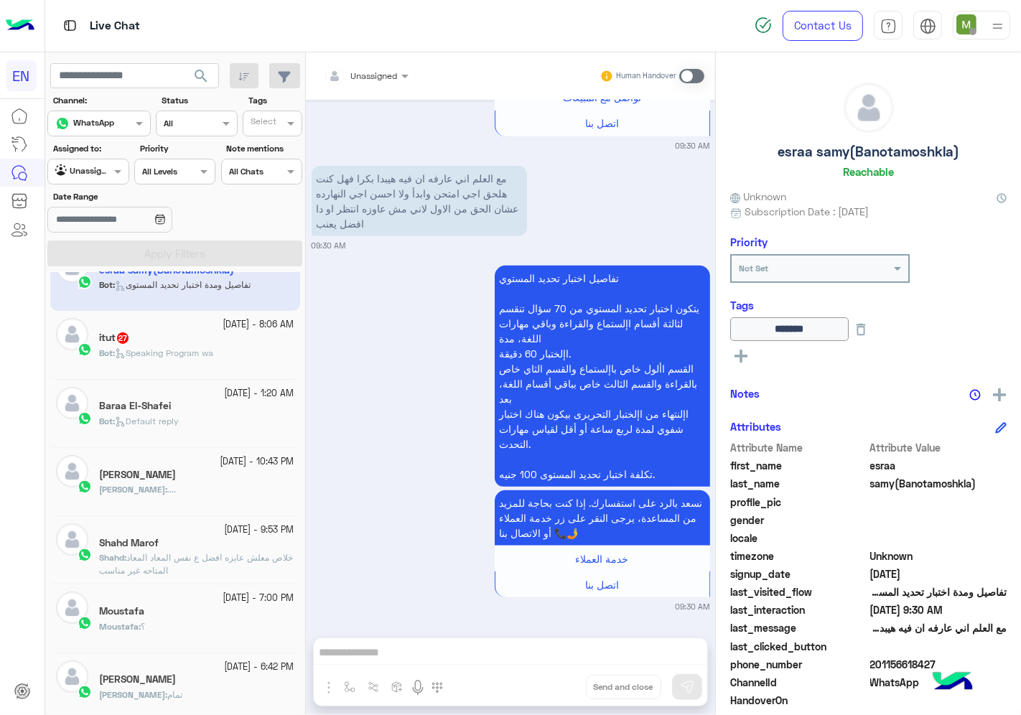
click at [205, 345] on div "itut 27" at bounding box center [196, 339] width 195 height 15
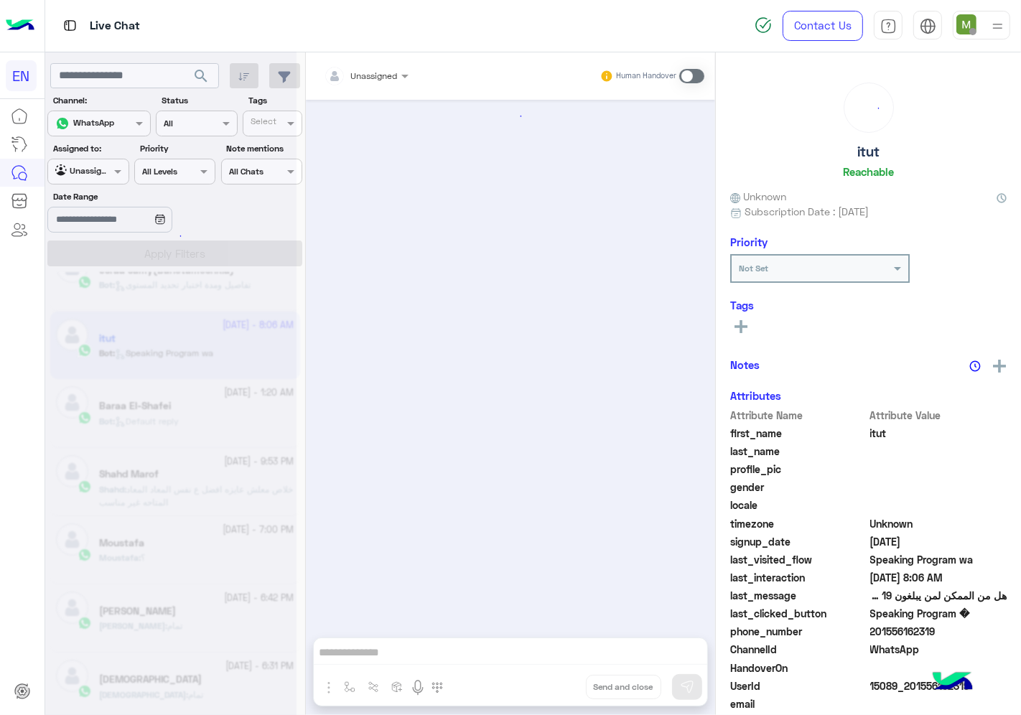
scroll to position [2054, 0]
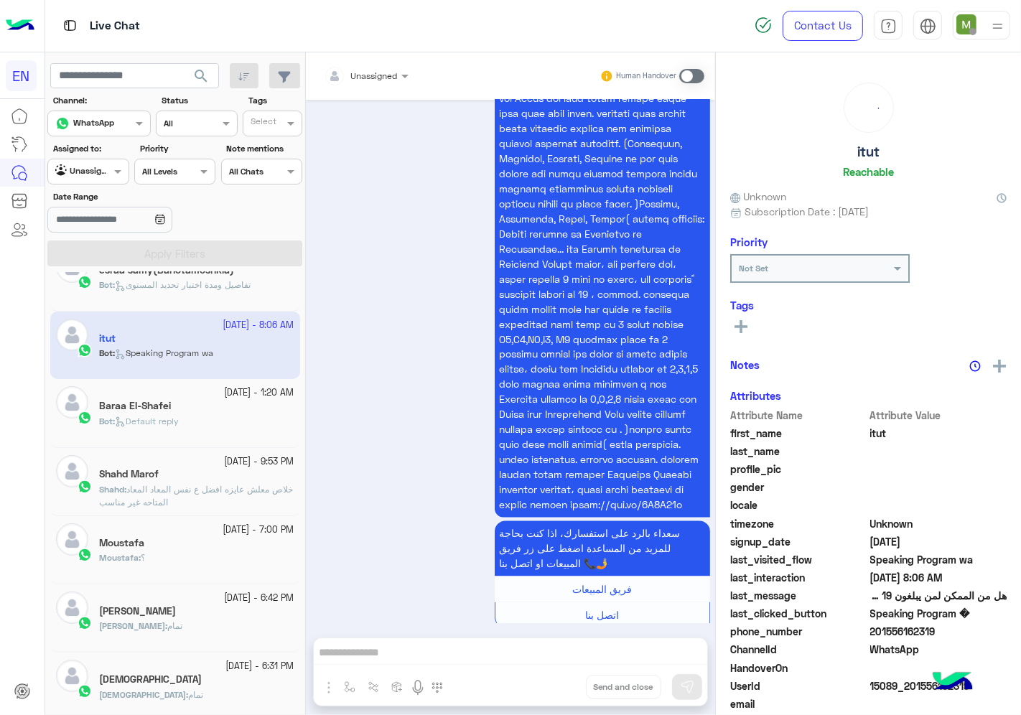
click at [353, 70] on input "text" at bounding box center [349, 73] width 50 height 13
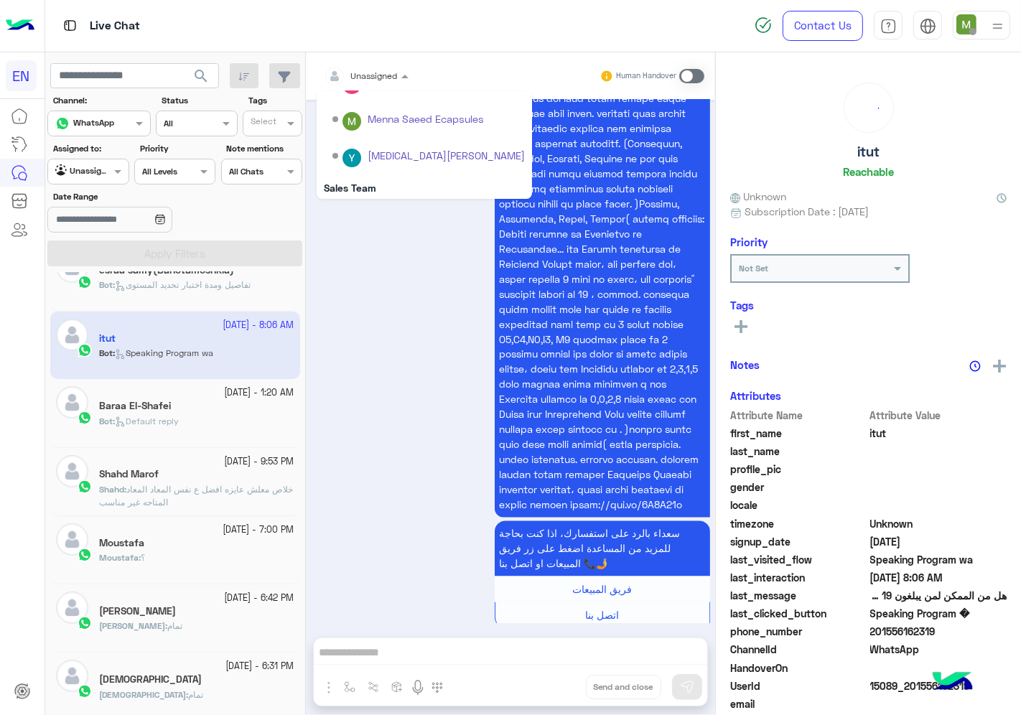
scroll to position [238, 0]
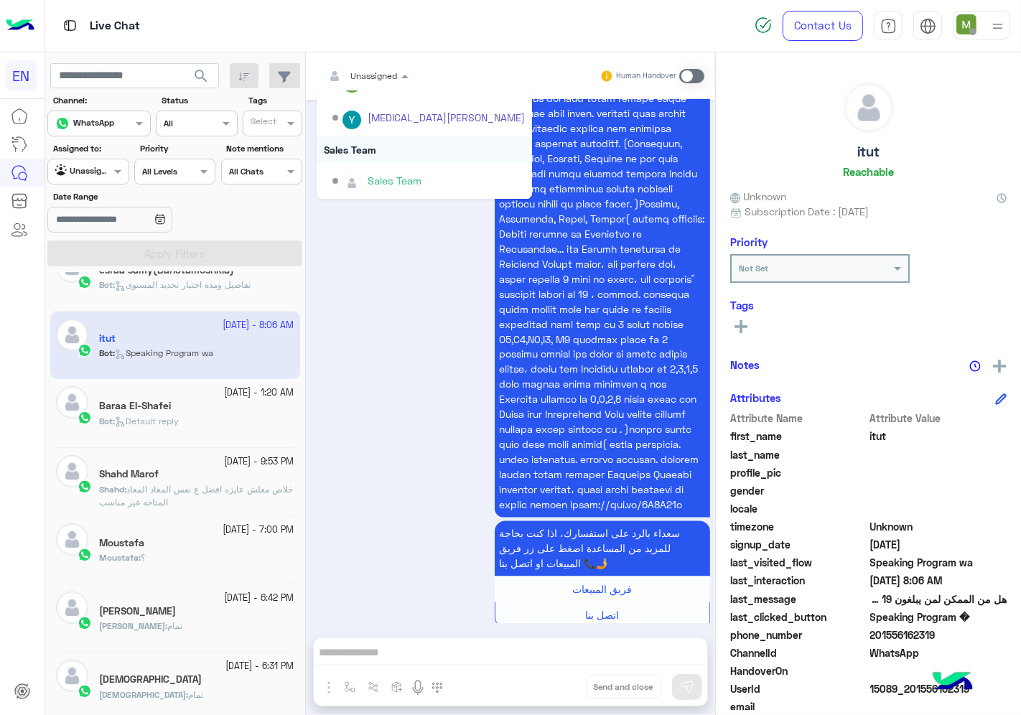
click at [375, 146] on div "Sales Team" at bounding box center [424, 149] width 215 height 27
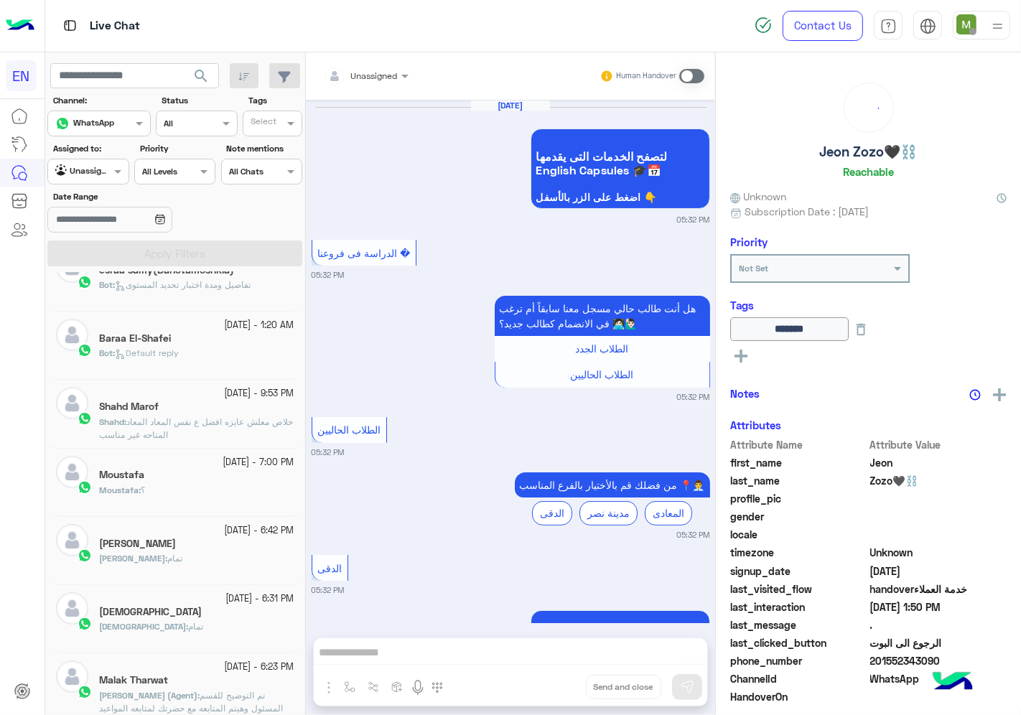
scroll to position [1305, 0]
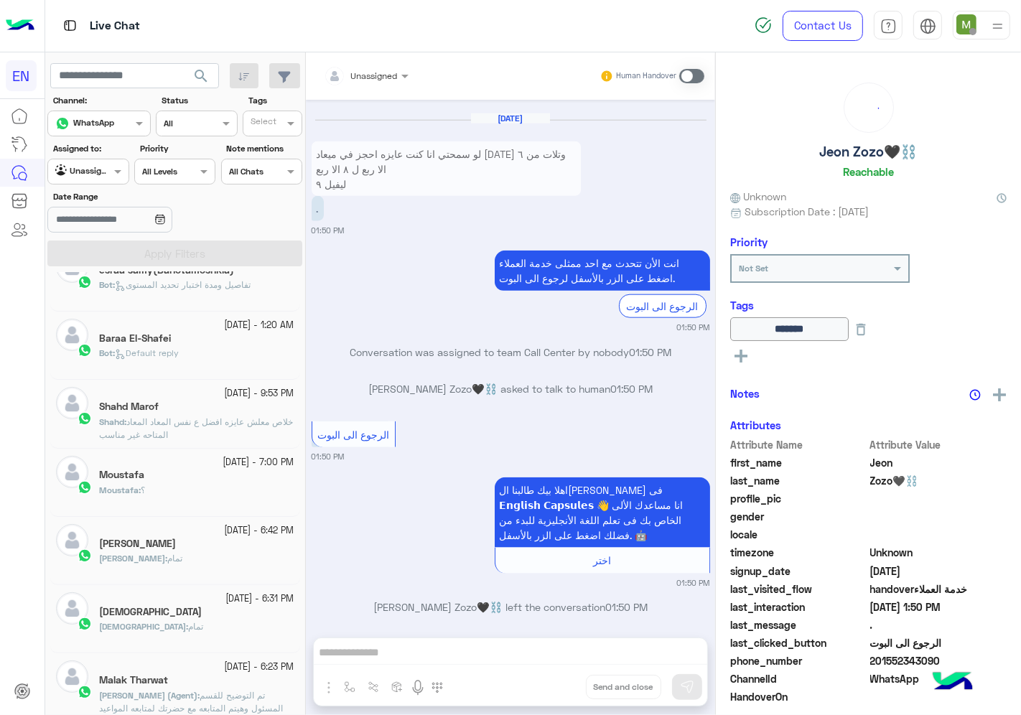
click at [192, 355] on div "Bot : Default reply" at bounding box center [196, 359] width 195 height 25
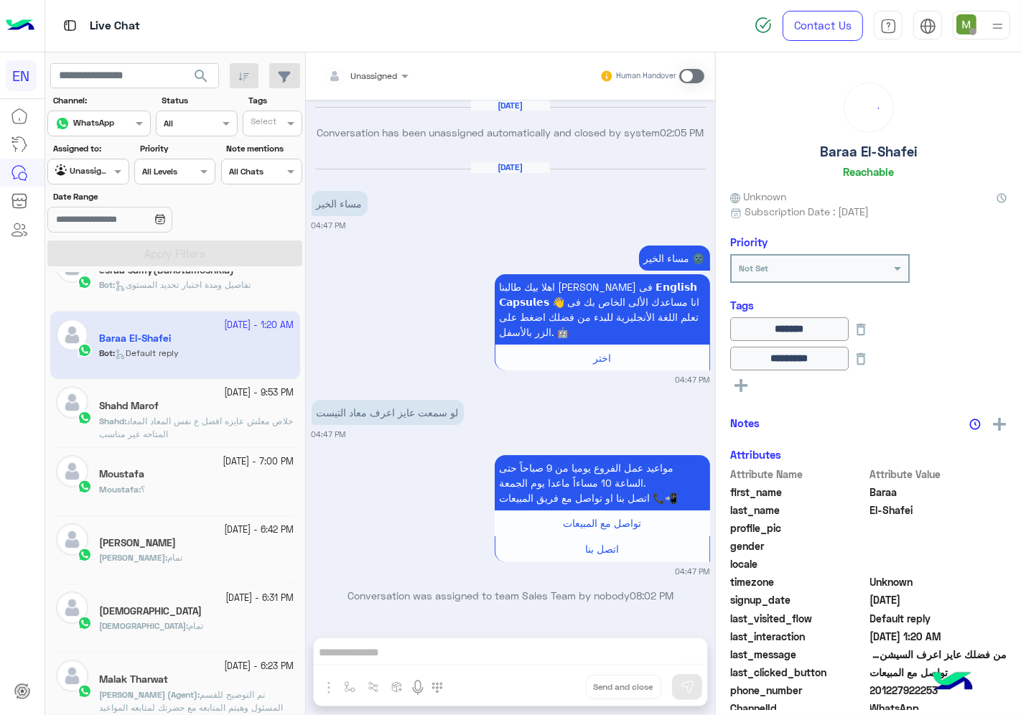
scroll to position [1091, 0]
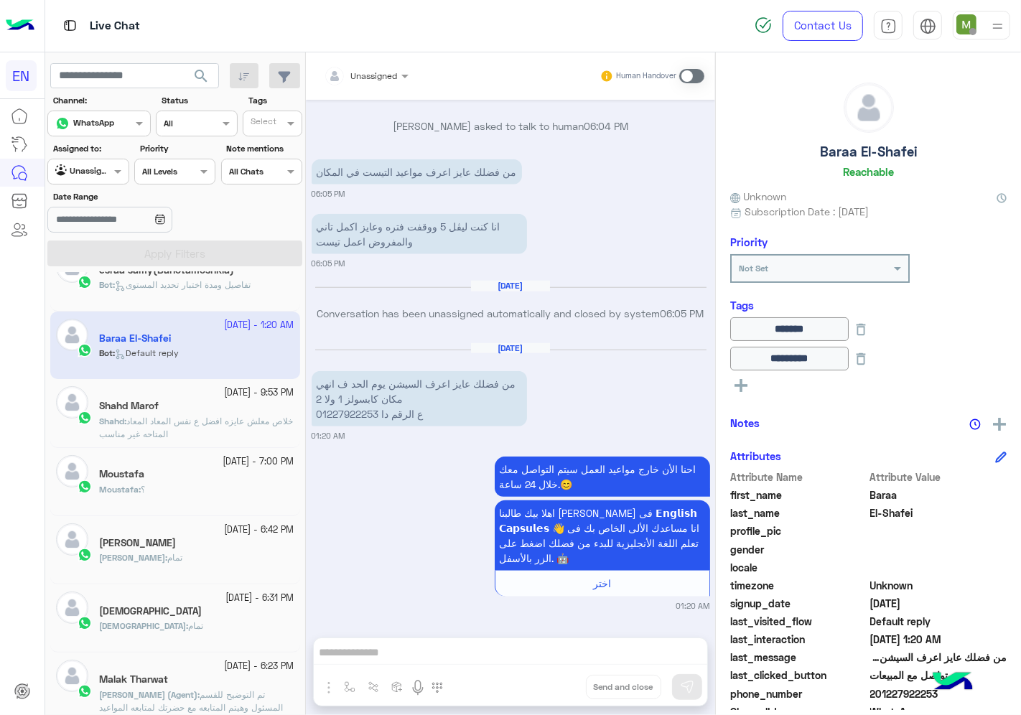
click at [889, 687] on span "201227922253" at bounding box center [938, 693] width 137 height 15
click at [889, 688] on span "201227922253" at bounding box center [938, 693] width 137 height 15
click at [685, 78] on span at bounding box center [691, 76] width 25 height 14
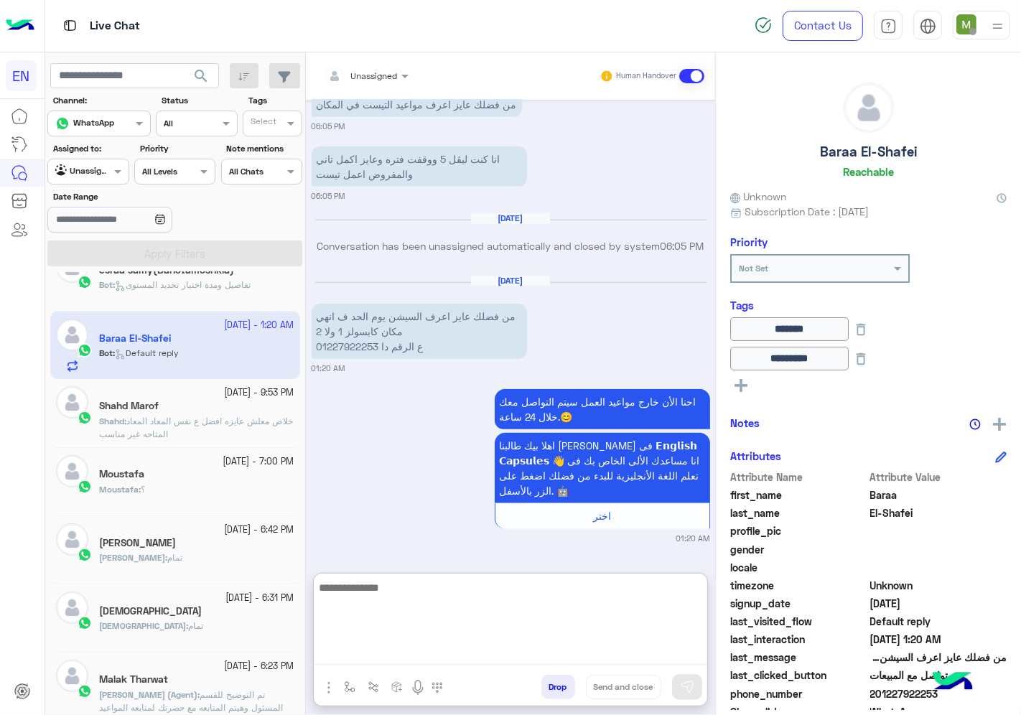
paste textarea "**********"
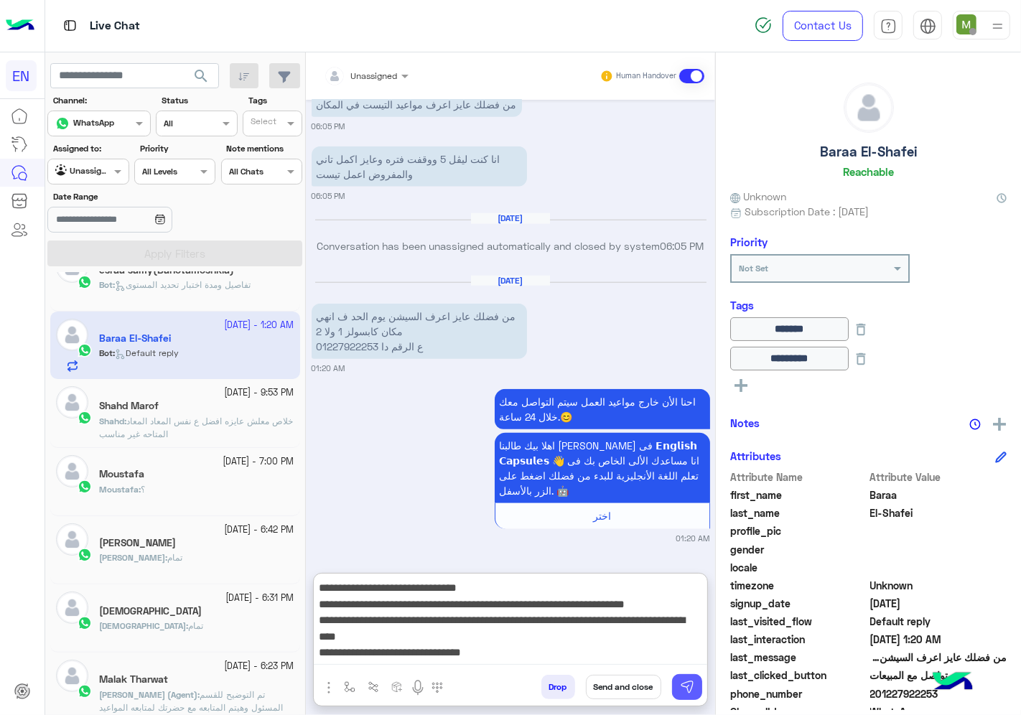
type textarea "**********"
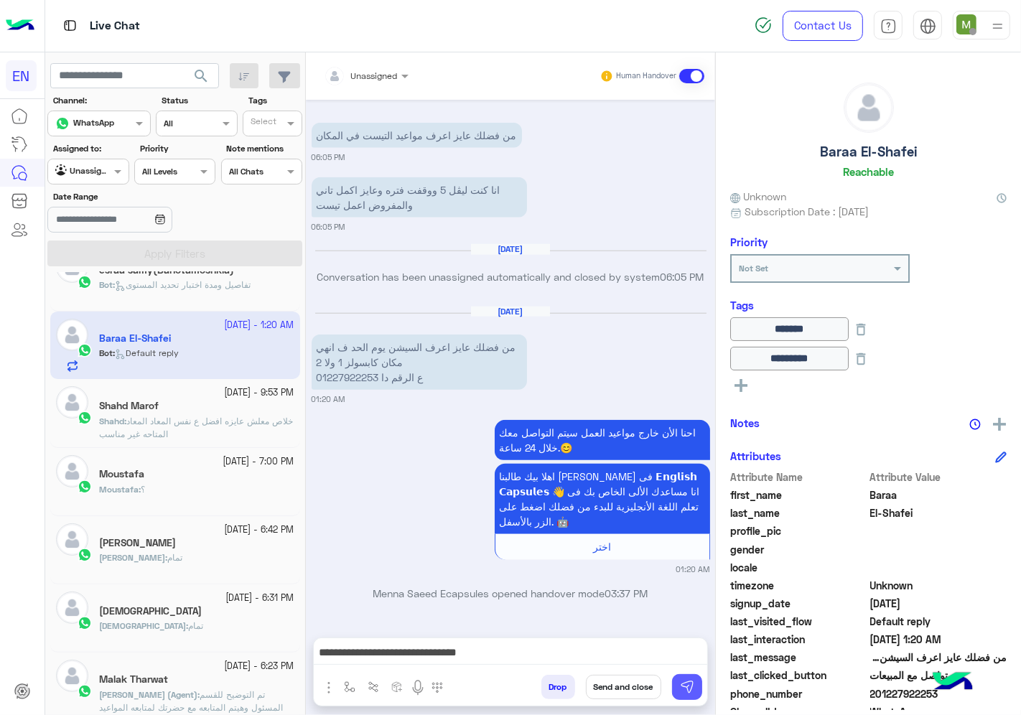
drag, startPoint x: 691, startPoint y: 683, endPoint x: 685, endPoint y: 700, distance: 18.4
click at [691, 681] on img at bounding box center [687, 687] width 14 height 14
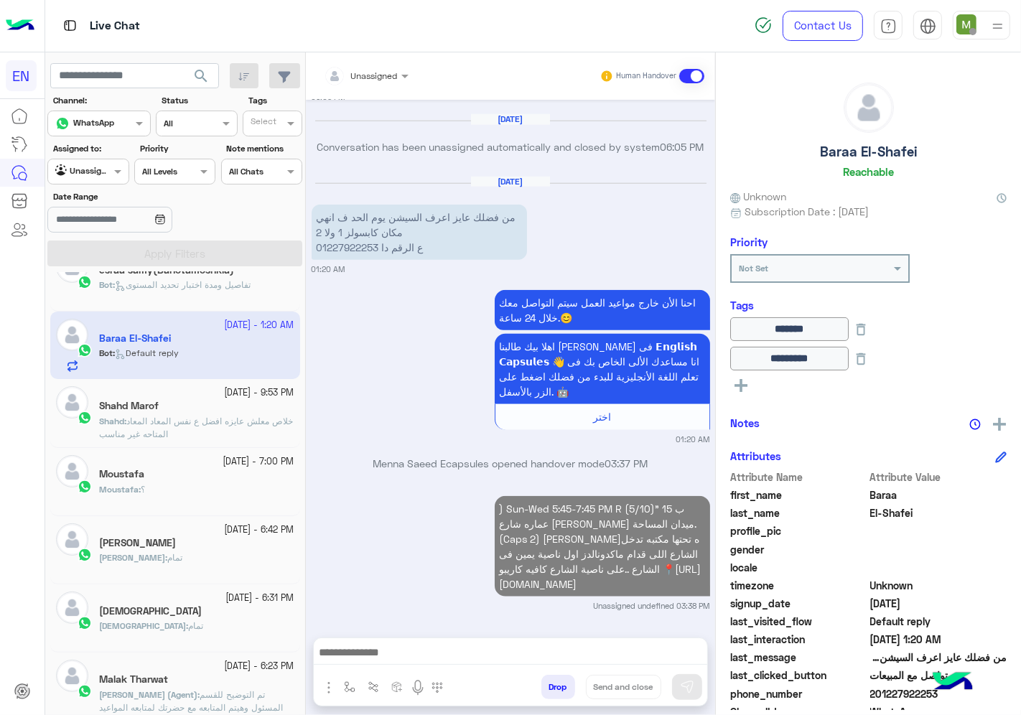
scroll to position [1258, 0]
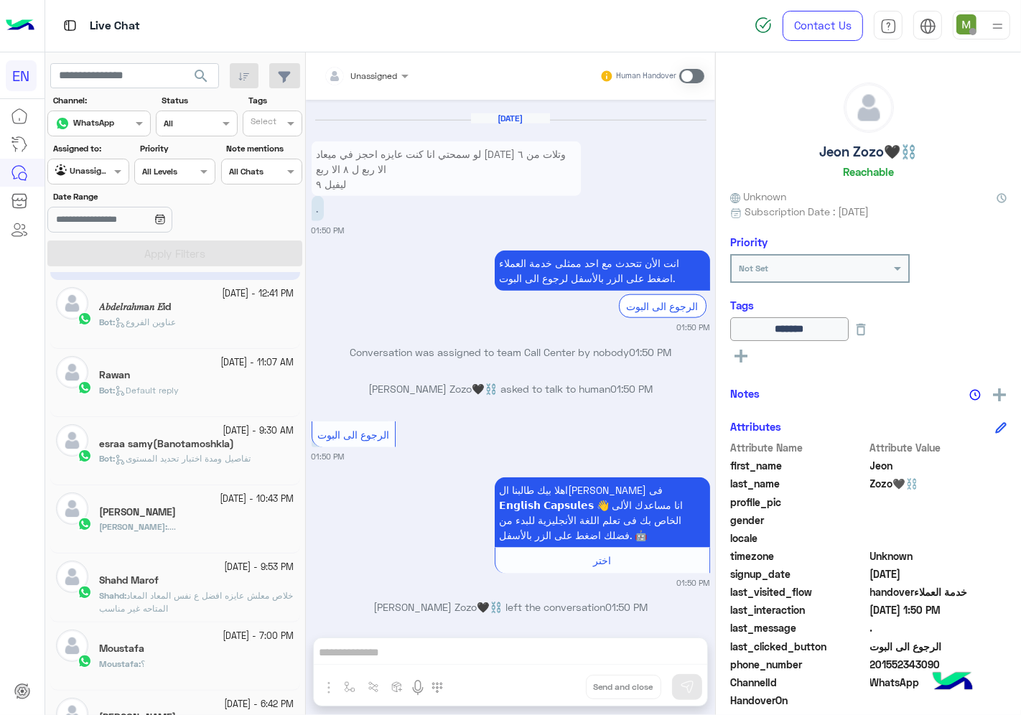
scroll to position [80, 0]
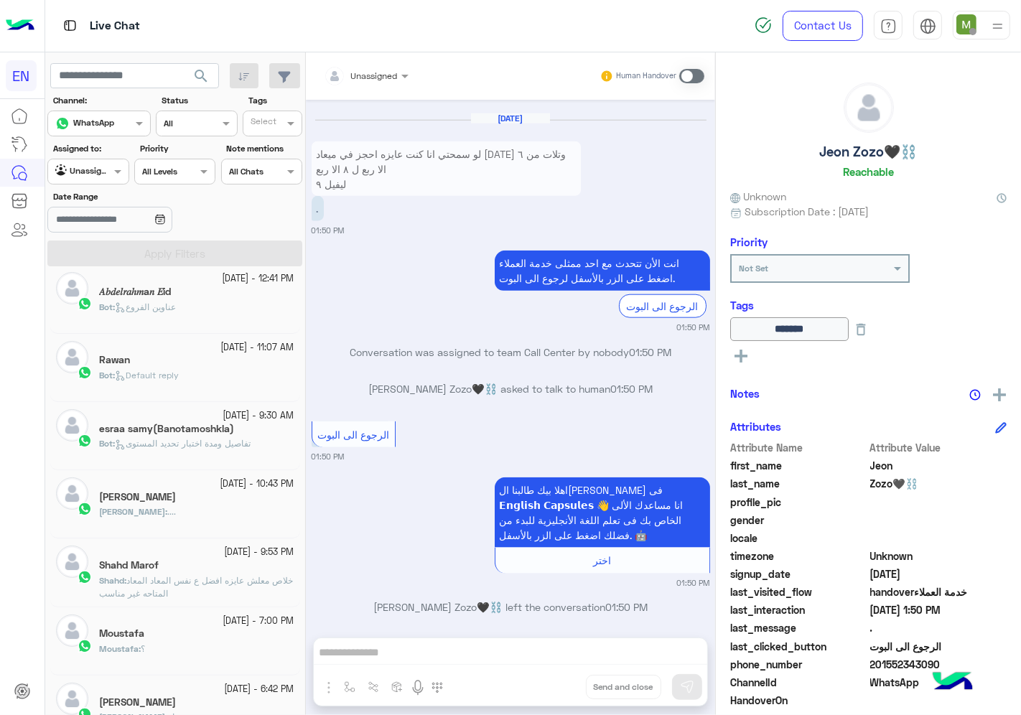
click at [144, 503] on h5 "[PERSON_NAME]" at bounding box center [137, 497] width 77 height 12
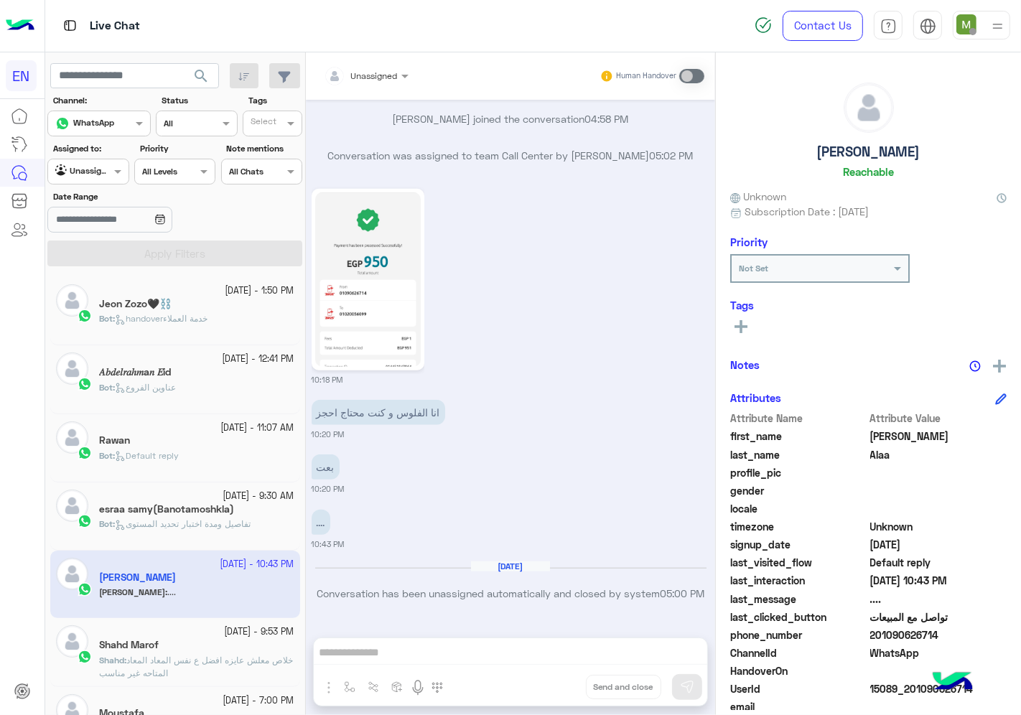
click at [103, 171] on div at bounding box center [88, 170] width 80 height 14
click at [98, 279] on b "Your Team" at bounding box center [93, 282] width 49 height 12
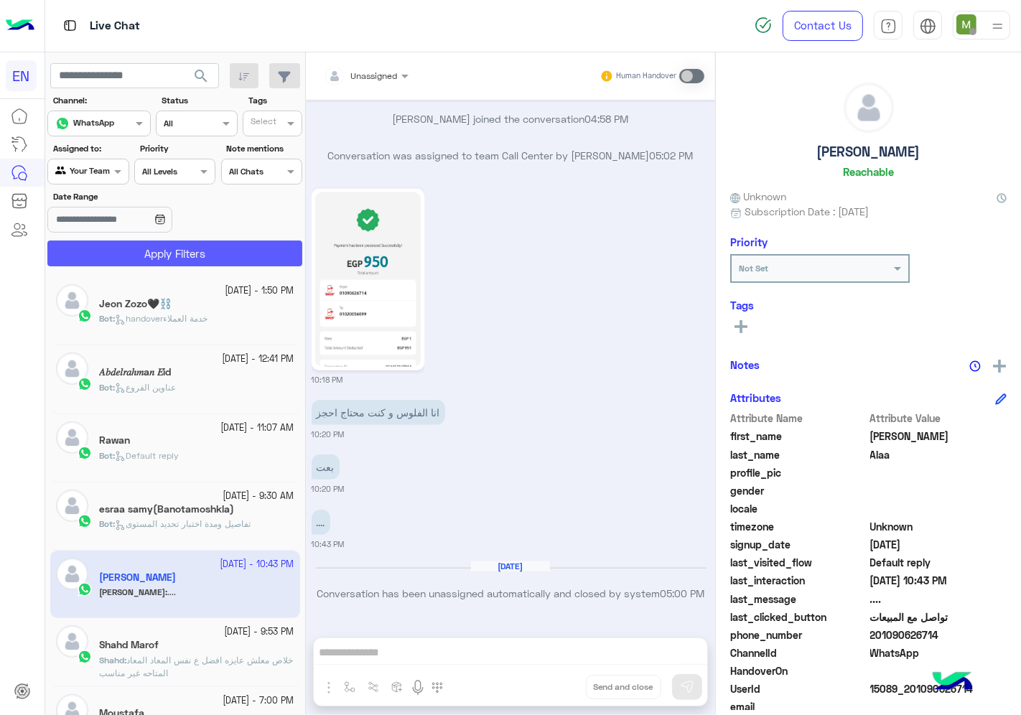
click at [125, 261] on button "Apply Filters" at bounding box center [174, 254] width 255 height 26
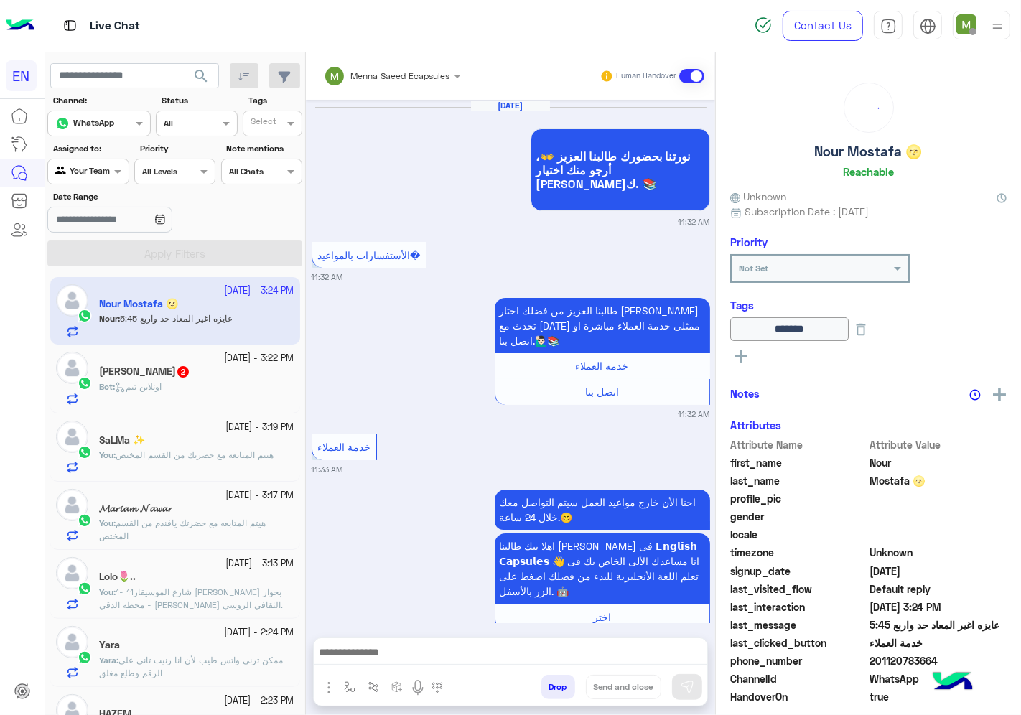
scroll to position [985, 0]
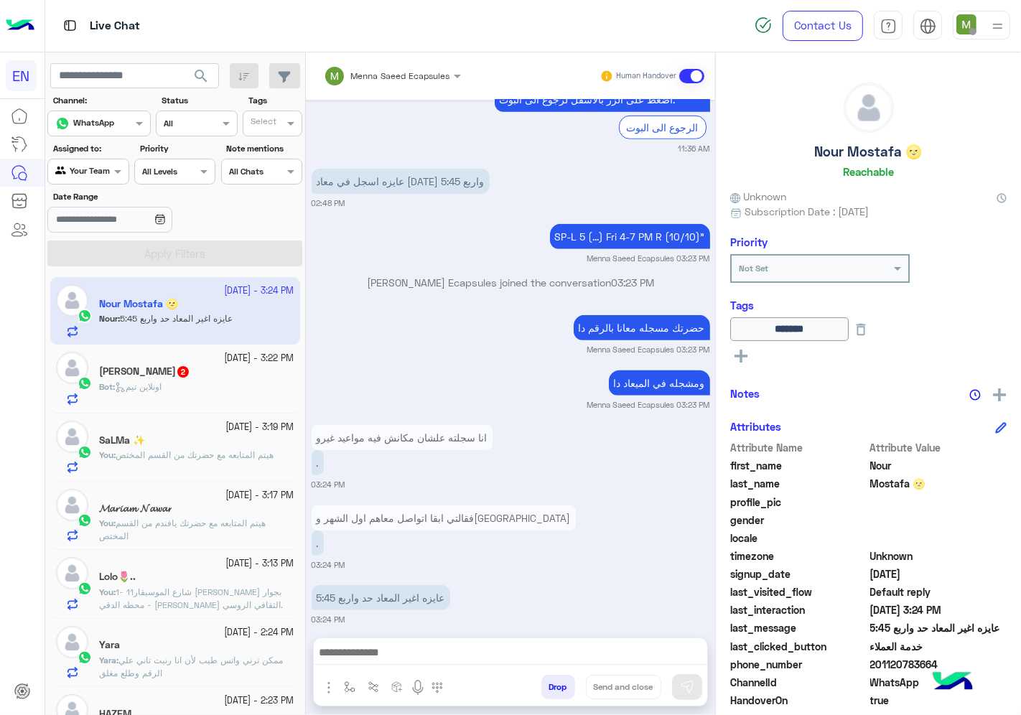
click at [169, 592] on span "1- 11شارع الموسيقار [PERSON_NAME] بجوار محطه الدقي - [PERSON_NAME] الثقافي الرو…" at bounding box center [191, 605] width 184 height 37
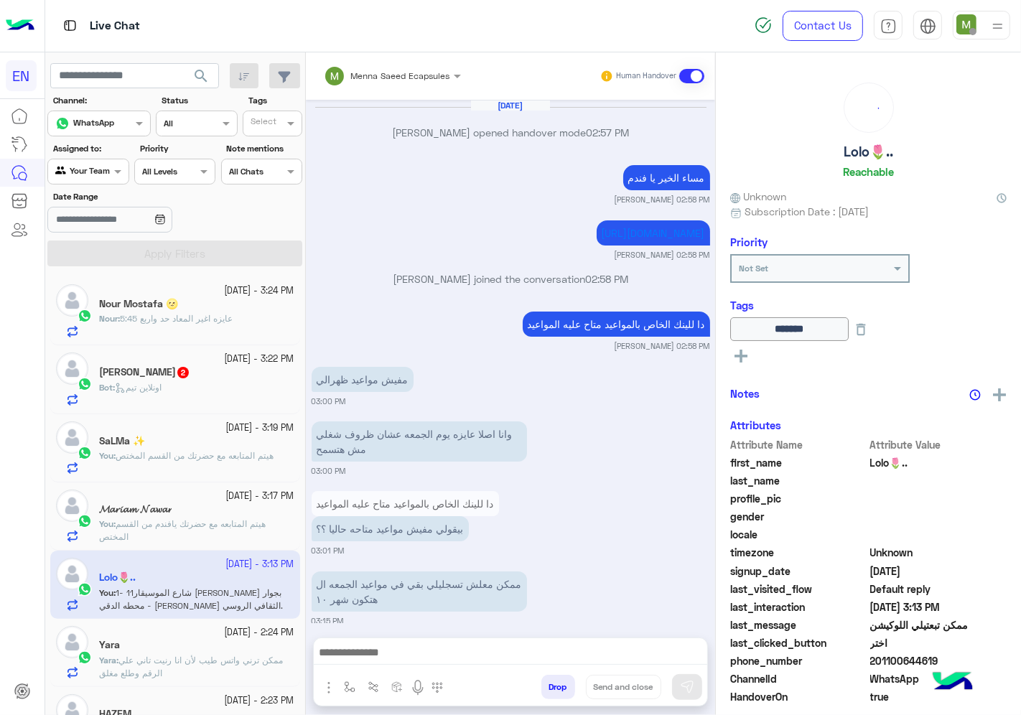
scroll to position [766, 0]
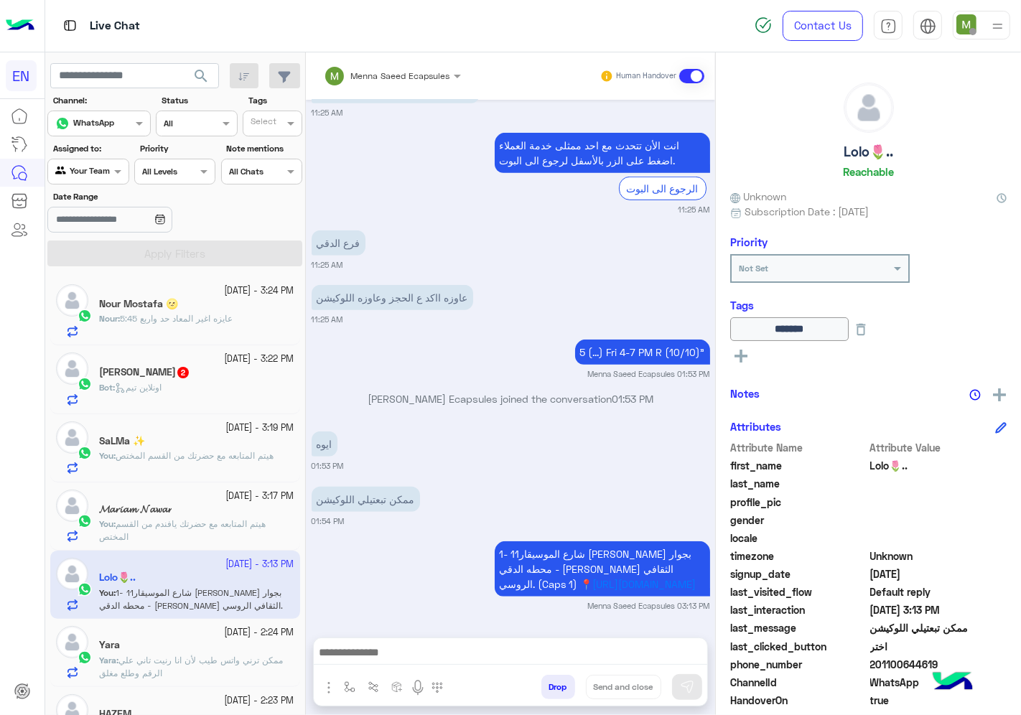
click at [225, 381] on div "[PERSON_NAME] 2" at bounding box center [196, 373] width 195 height 15
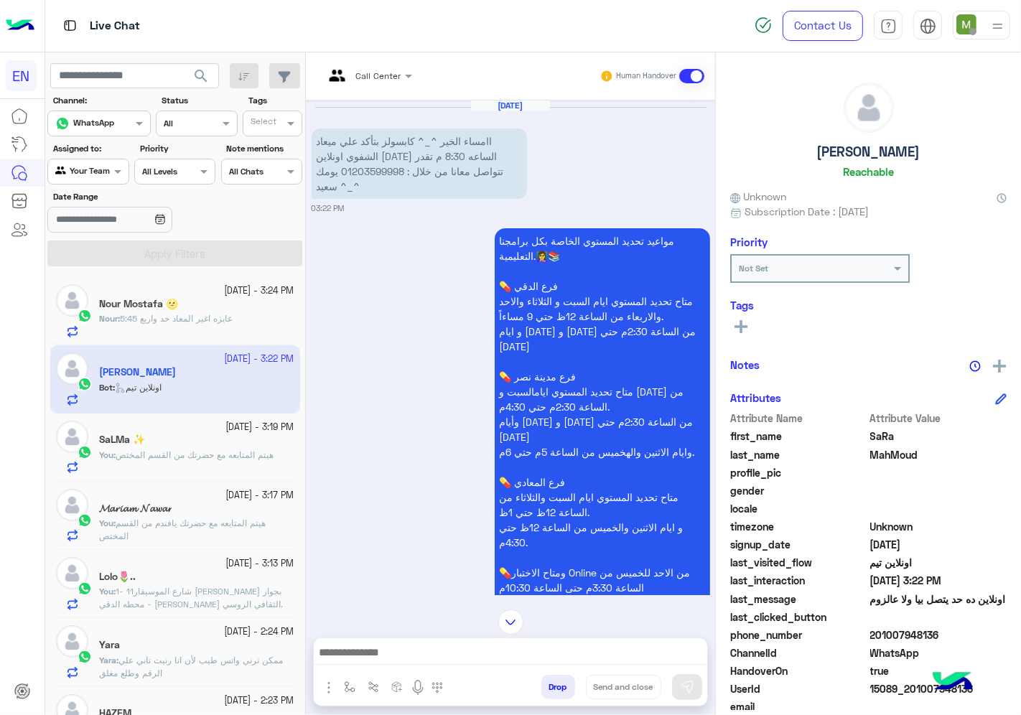
drag, startPoint x: 941, startPoint y: 628, endPoint x: 872, endPoint y: 633, distance: 68.5
click at [872, 633] on span "201007948136" at bounding box center [938, 635] width 137 height 15
click at [747, 320] on icon at bounding box center [741, 326] width 13 height 13
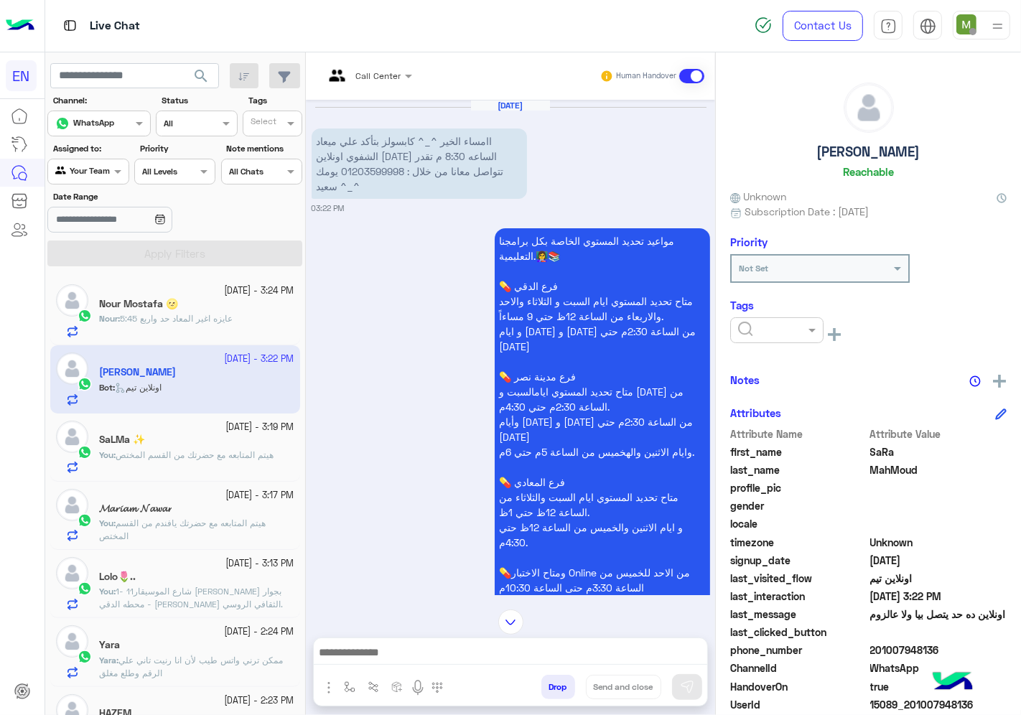
click at [752, 325] on input "text" at bounding box center [760, 328] width 44 height 13
click at [762, 364] on span "Solved" at bounding box center [753, 365] width 32 height 12
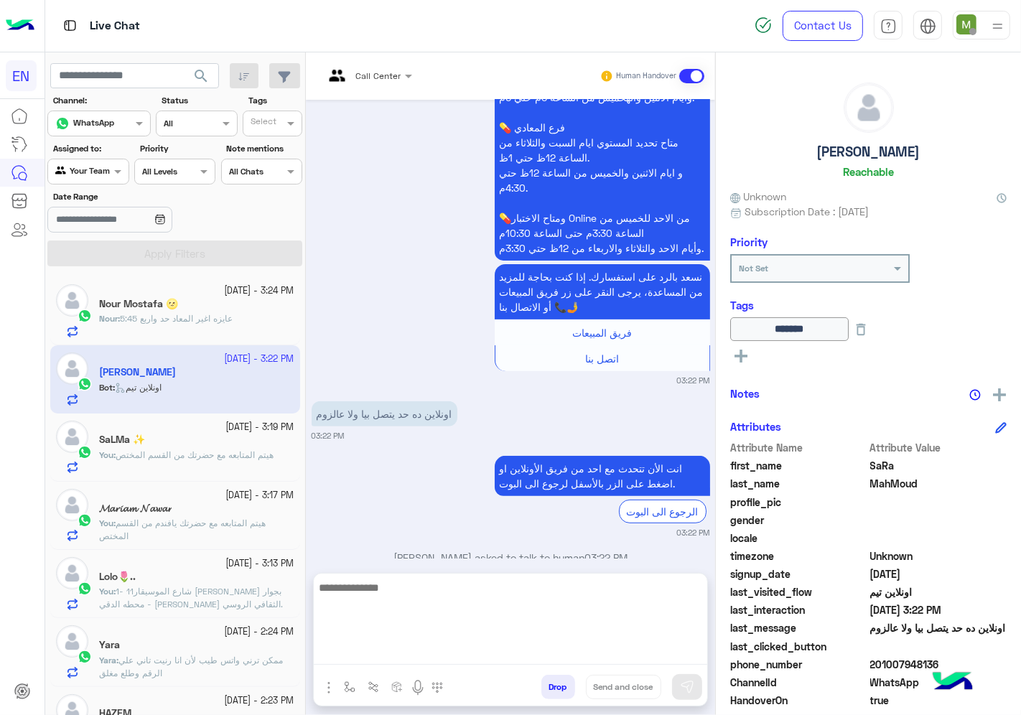
click at [569, 649] on textarea at bounding box center [511, 622] width 394 height 86
type textarea "*"
type textarea "*******"
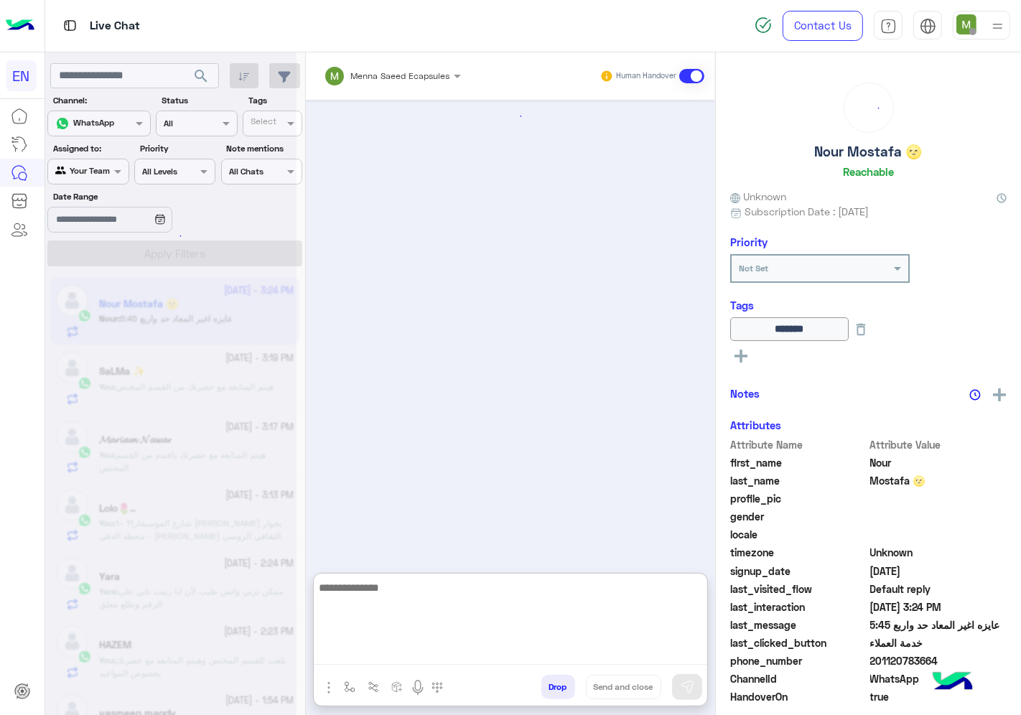
scroll to position [1050, 0]
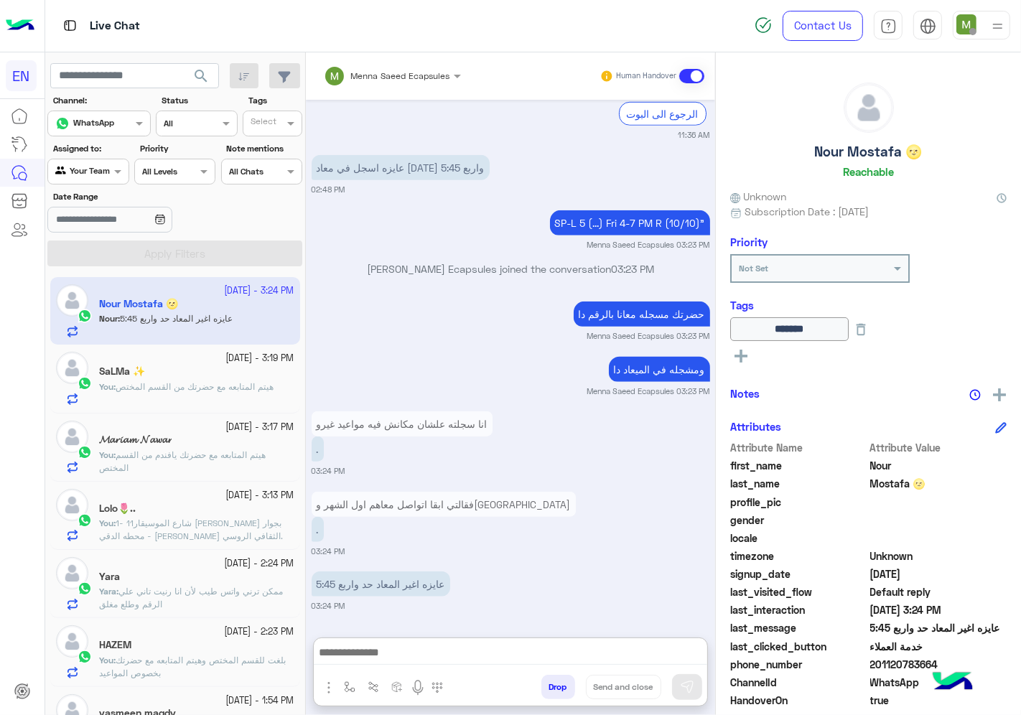
click at [915, 661] on span "201120783664" at bounding box center [938, 664] width 137 height 15
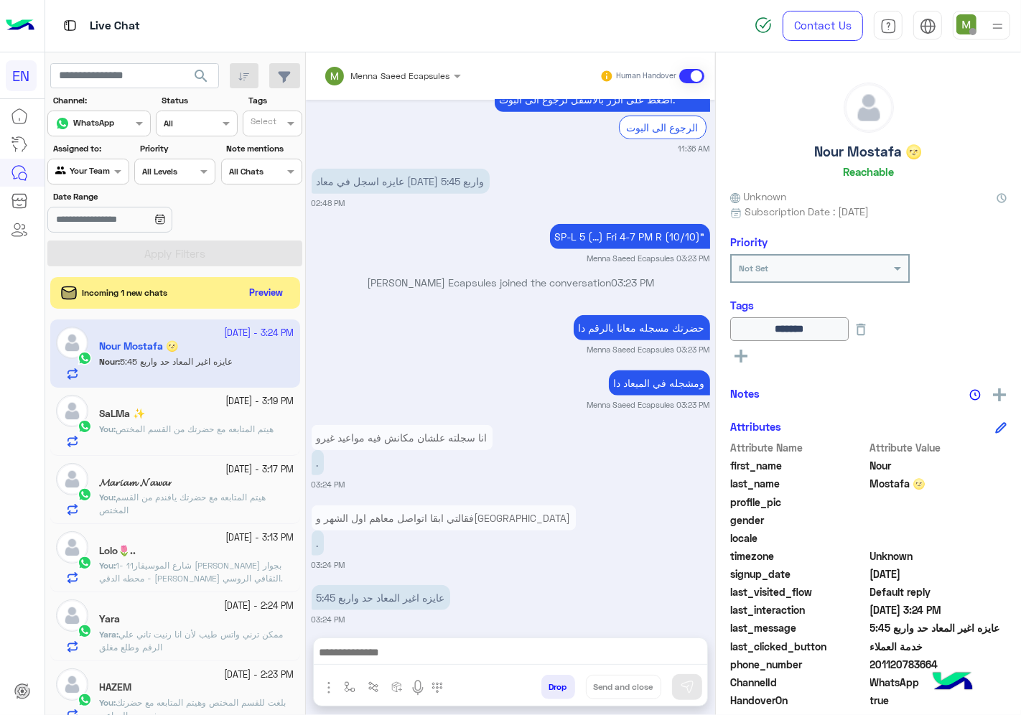
click at [390, 642] on div at bounding box center [511, 656] width 394 height 36
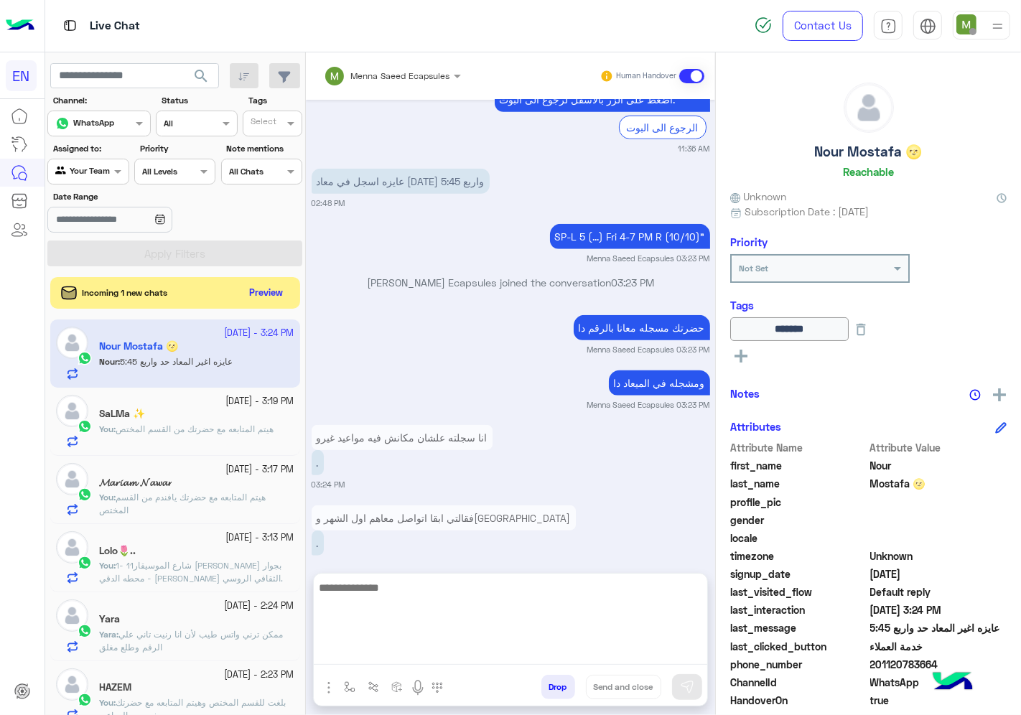
drag, startPoint x: 396, startPoint y: 648, endPoint x: 405, endPoint y: 655, distance: 11.8
click at [396, 648] on textarea at bounding box center [511, 622] width 394 height 86
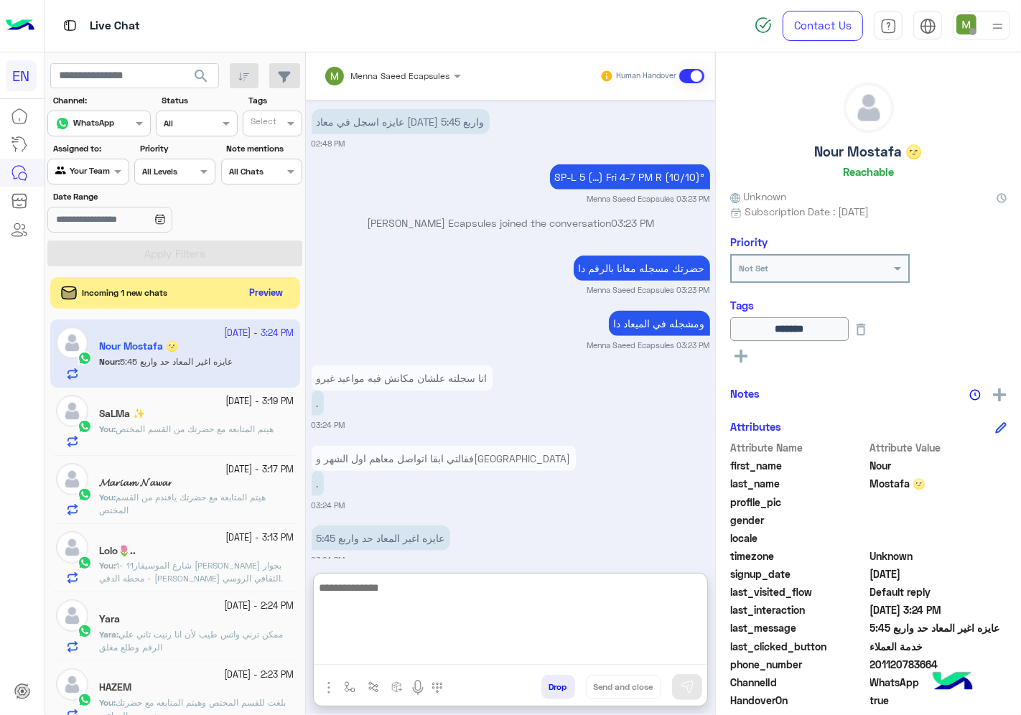
scroll to position [1050, 0]
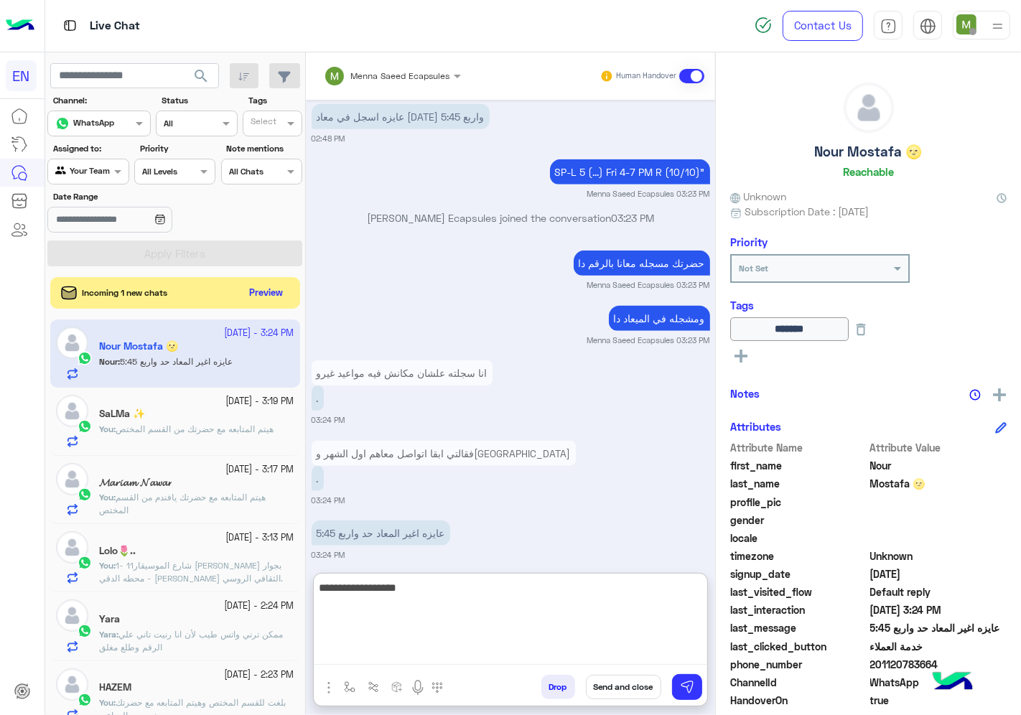
type textarea "**********"
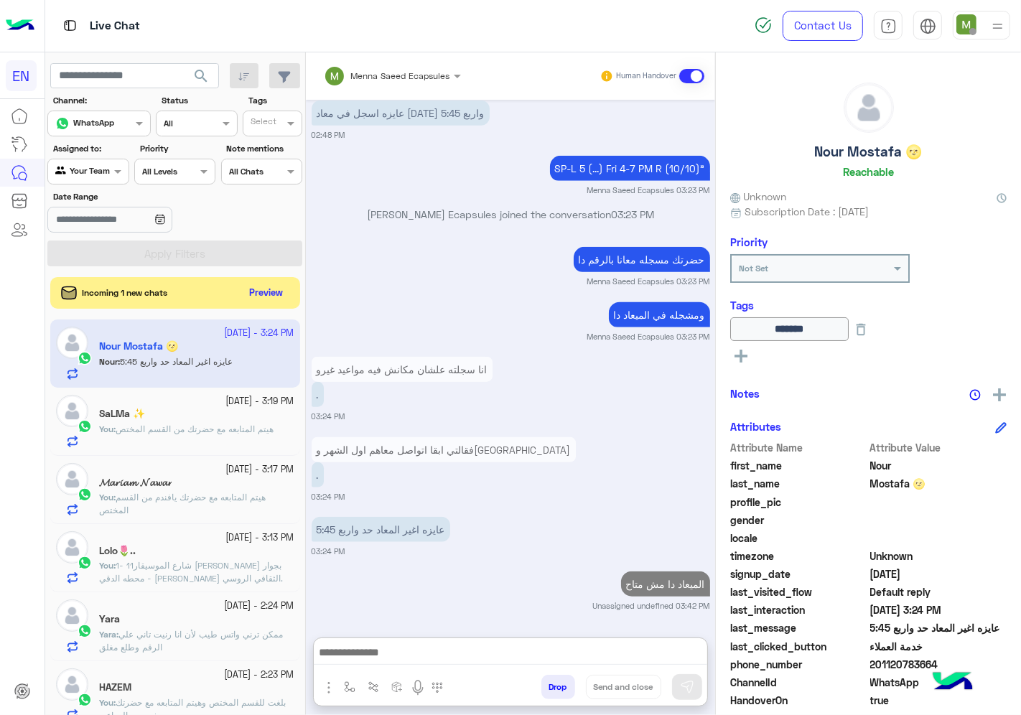
click at [899, 662] on span "201120783664" at bounding box center [938, 664] width 137 height 15
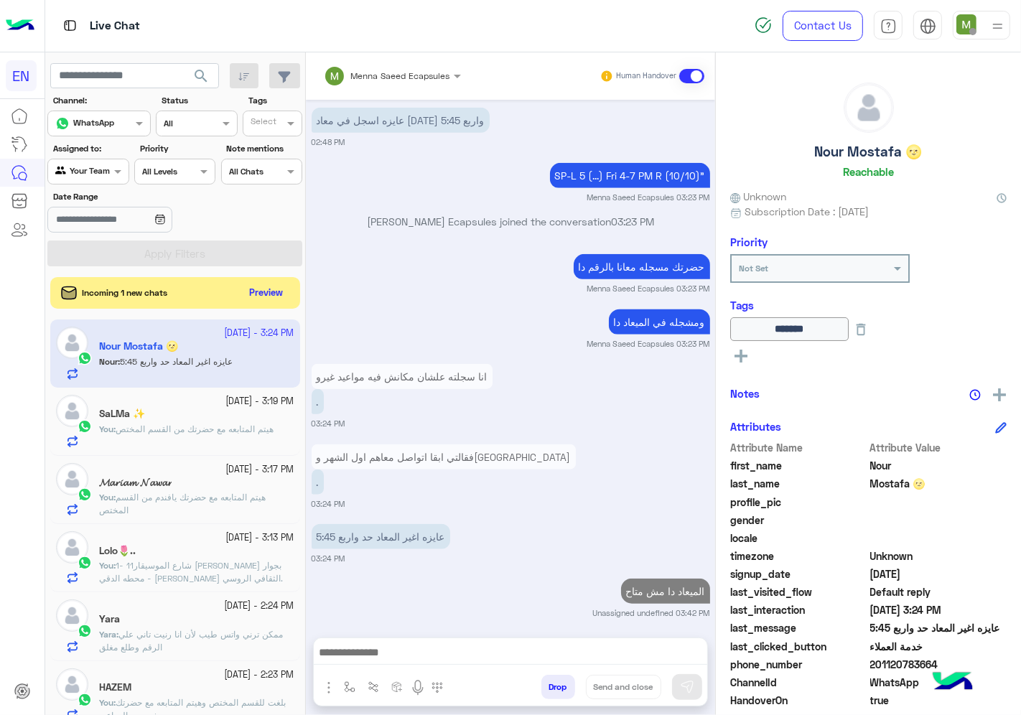
click at [899, 662] on span "201120783664" at bounding box center [938, 664] width 137 height 15
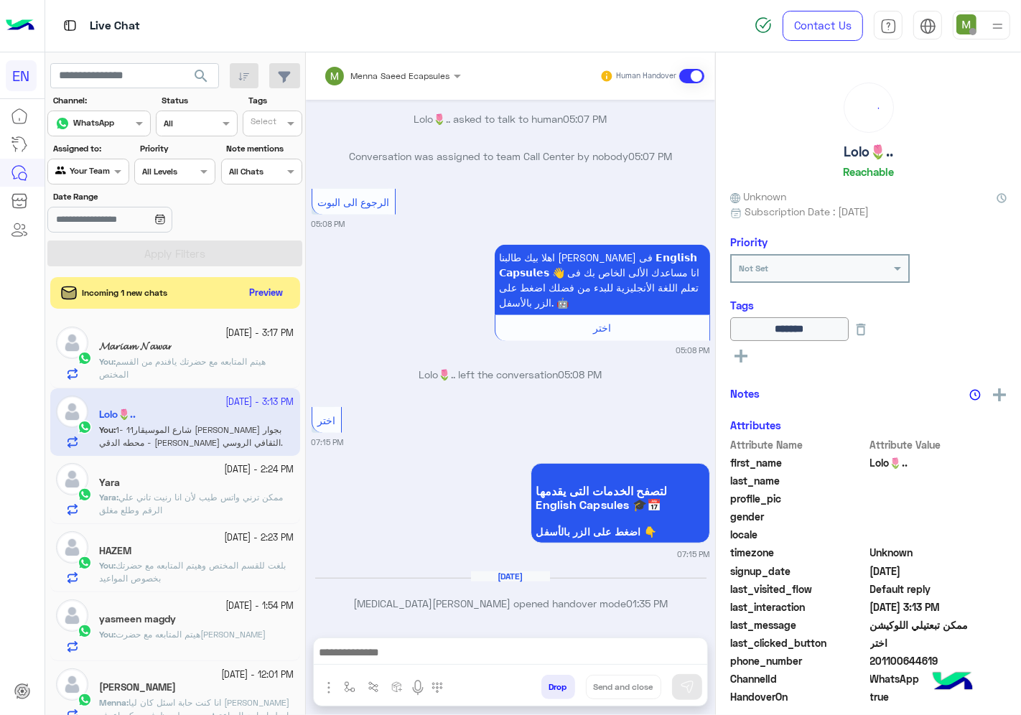
scroll to position [2219, 0]
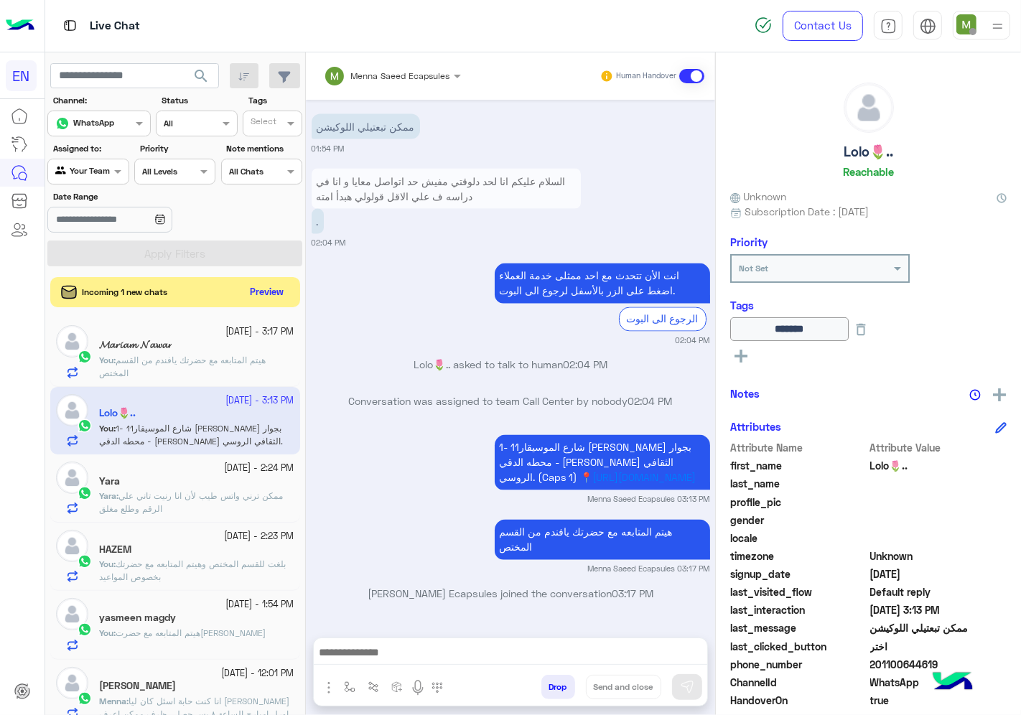
click at [256, 286] on button "Preview" at bounding box center [267, 292] width 45 height 19
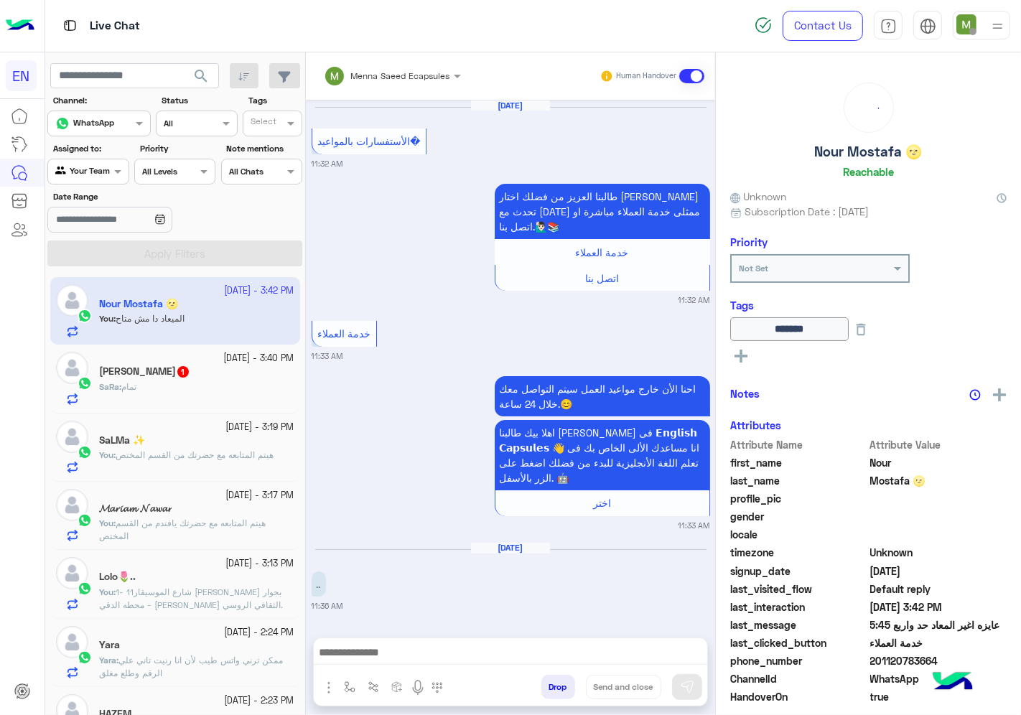
scroll to position [939, 0]
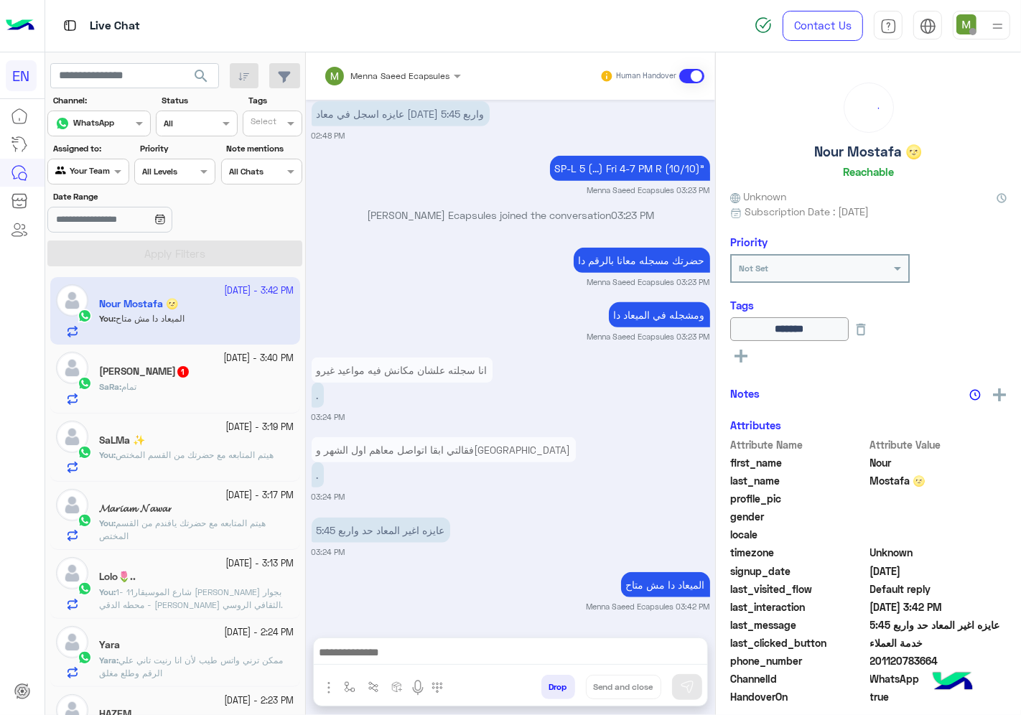
click at [205, 388] on div "SaRa : تمام" at bounding box center [196, 393] width 195 height 25
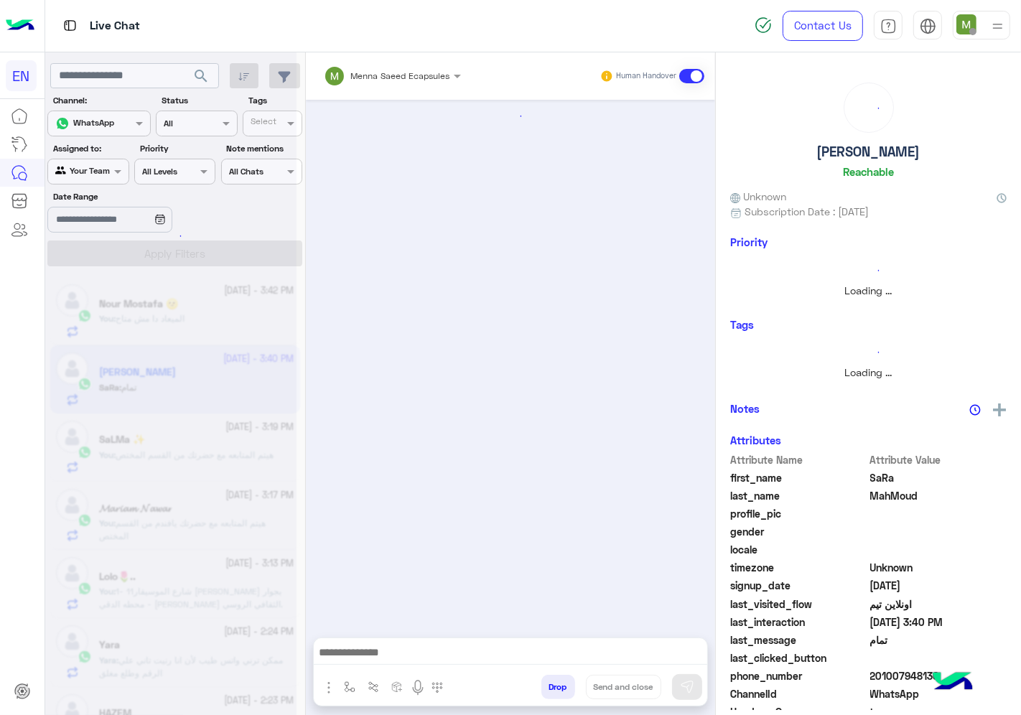
scroll to position [501, 0]
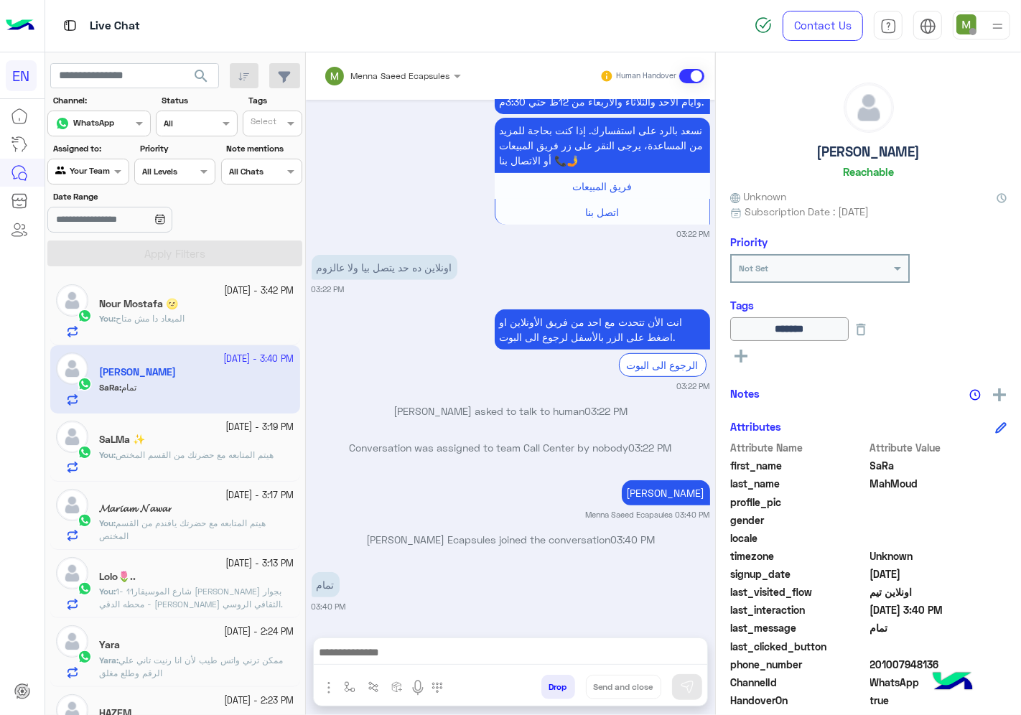
click at [225, 316] on div "You : الميعاد دا مش متاح" at bounding box center [196, 324] width 195 height 25
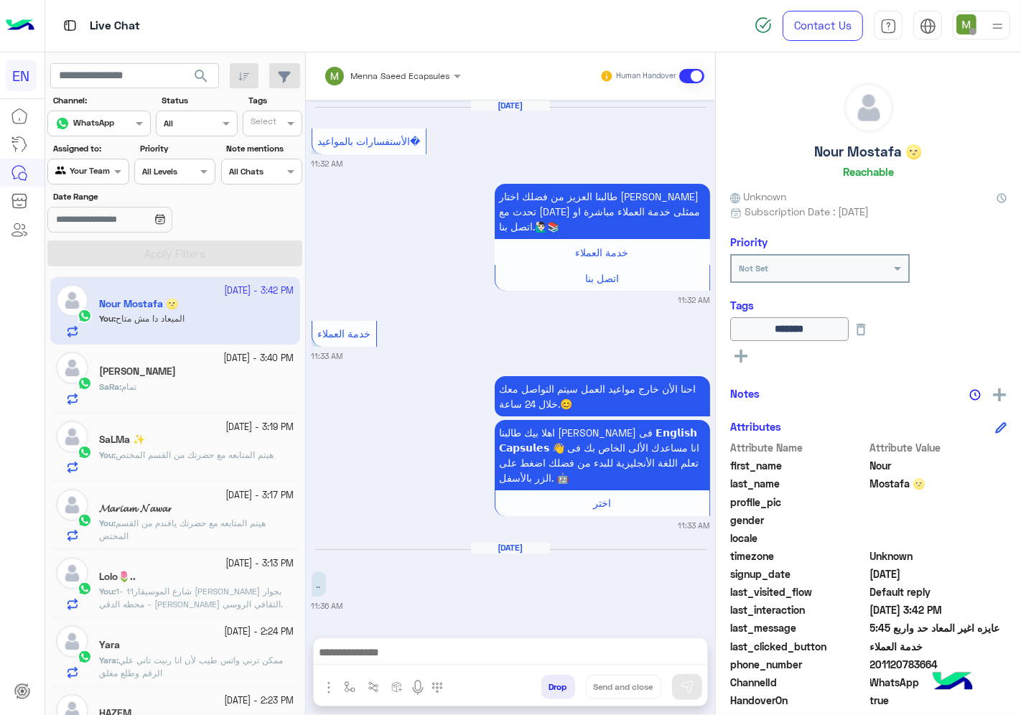
scroll to position [939, 0]
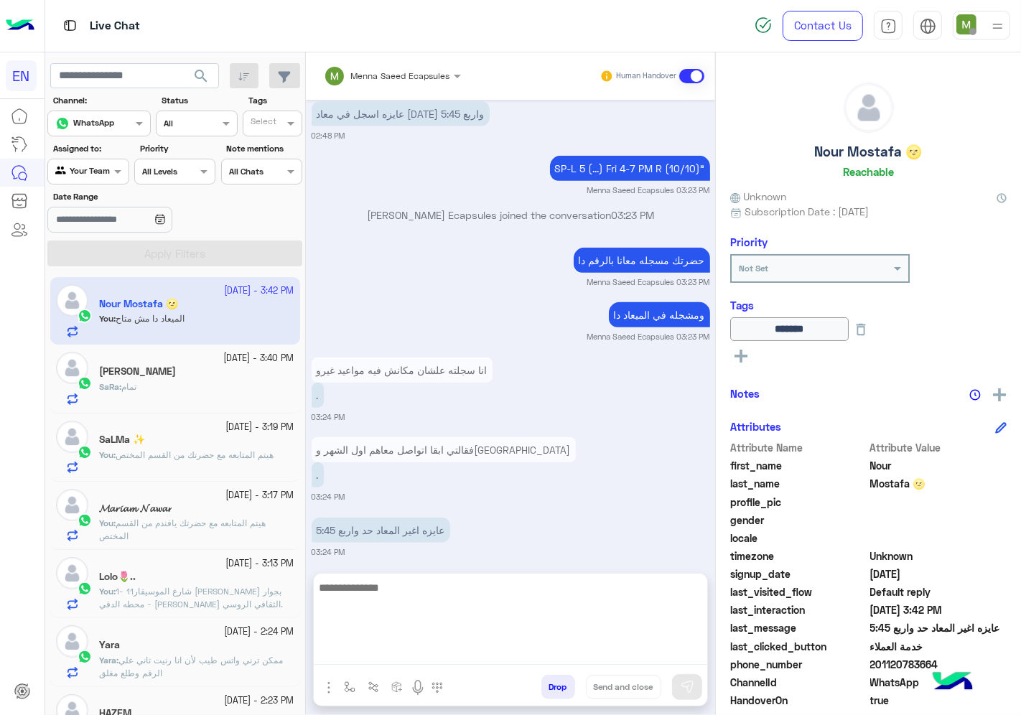
click at [554, 652] on textarea at bounding box center [511, 622] width 394 height 86
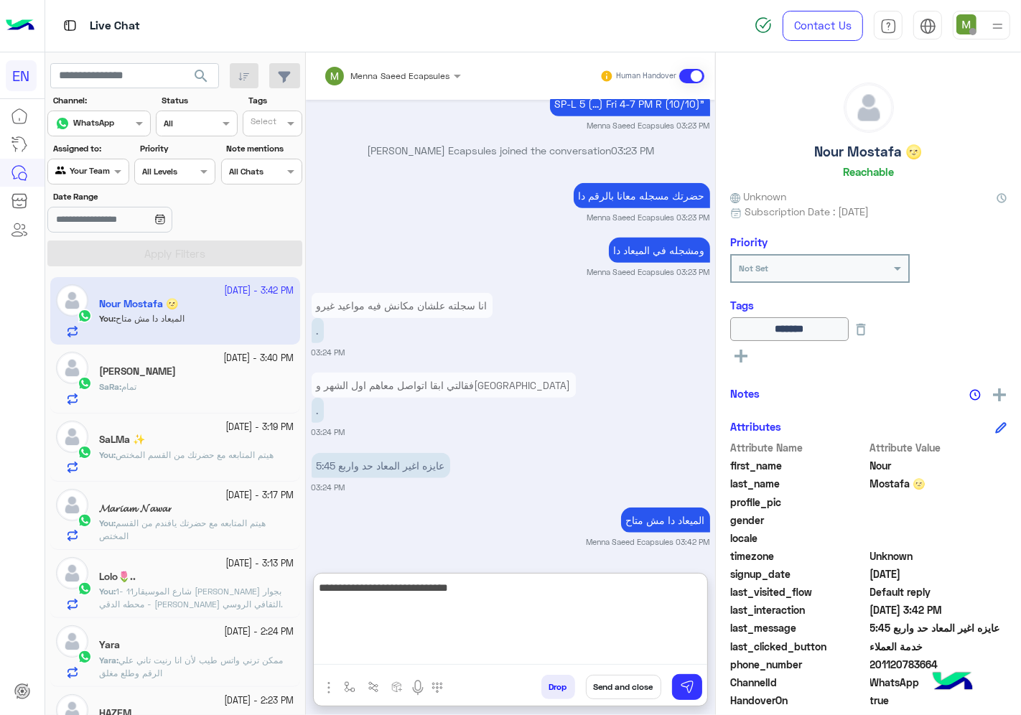
type textarea "**********"
